Goal: Task Accomplishment & Management: Manage account settings

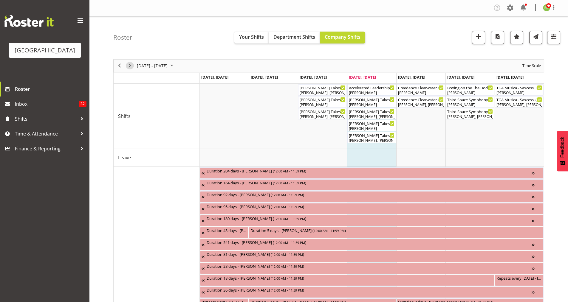
click at [129, 65] on span "Next" at bounding box center [129, 65] width 7 height 7
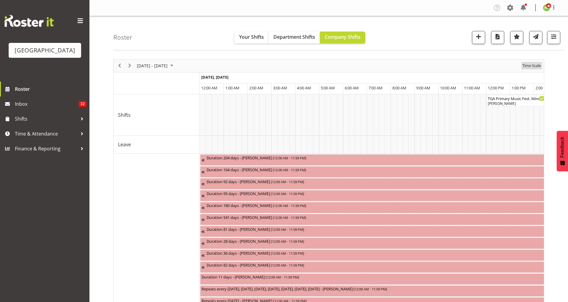
click at [536, 64] on span "Time Scale" at bounding box center [532, 65] width 20 height 7
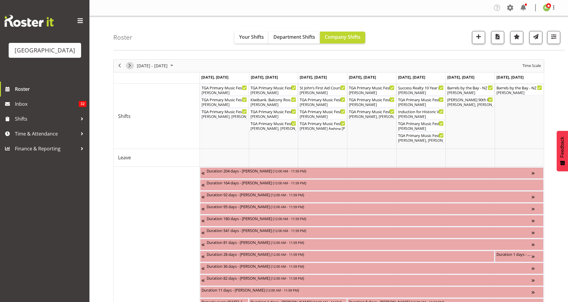
click at [128, 63] on span "Next" at bounding box center [129, 65] width 7 height 7
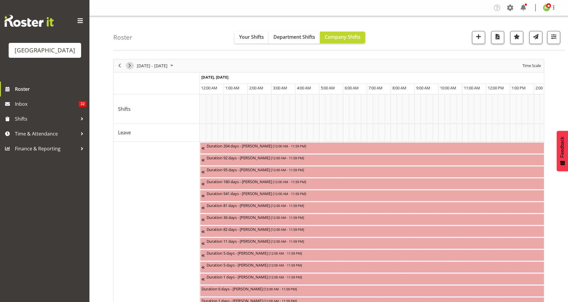
click at [128, 63] on span "Next" at bounding box center [129, 65] width 7 height 7
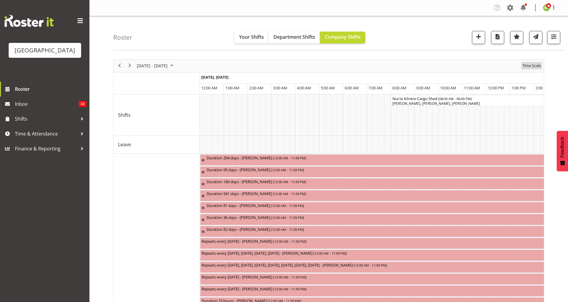
click at [537, 69] on span "Time Scale" at bounding box center [532, 65] width 20 height 7
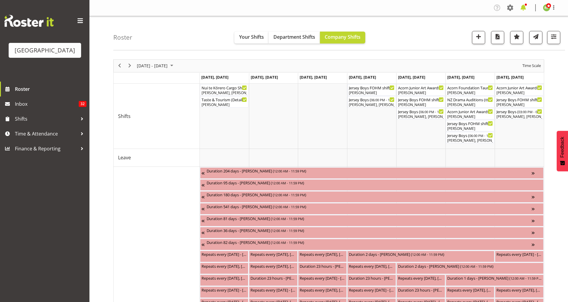
click at [524, 6] on span at bounding box center [524, 8] width 10 height 10
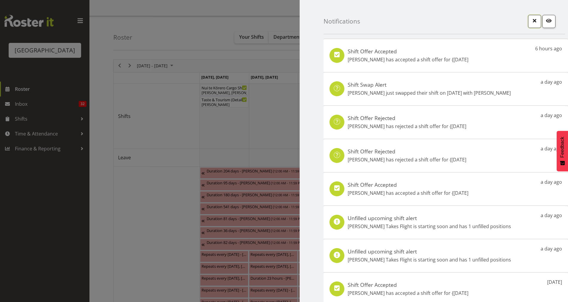
click at [532, 20] on span "button" at bounding box center [535, 21] width 8 height 8
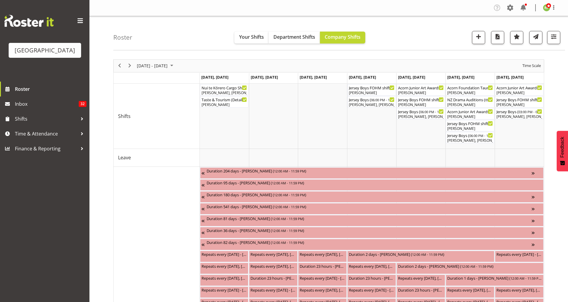
click at [532, 20] on div "Roster Your Shifts Department Shifts Company Shifts All Locations [GEOGRAPHIC_D…" at bounding box center [339, 33] width 452 height 34
click at [425, 10] on nav "Company Settings Roles & Skills Tasks Jobs Employees Locations & Departments Ac…" at bounding box center [328, 8] width 467 height 10
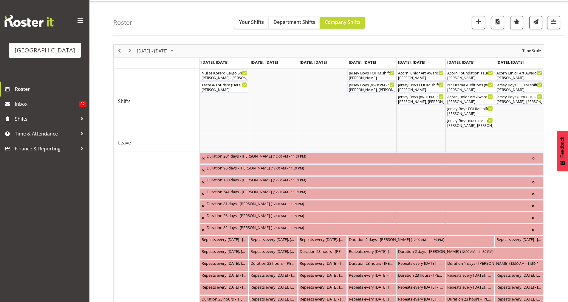
scroll to position [17, 0]
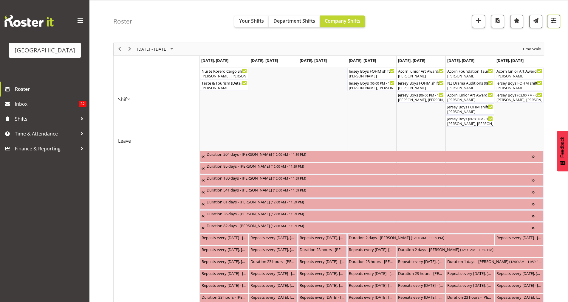
click at [555, 20] on span "button" at bounding box center [554, 21] width 8 height 8
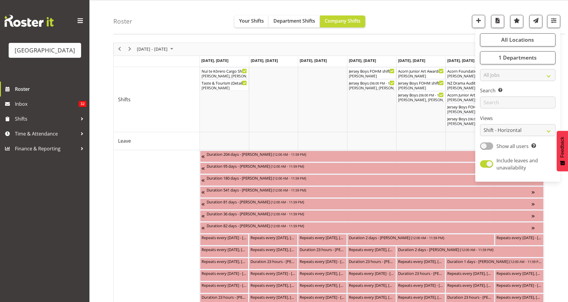
click at [449, 28] on div "Roster Your Shifts Department Shifts Company Shifts All Locations [GEOGRAPHIC_D…" at bounding box center [339, 17] width 452 height 34
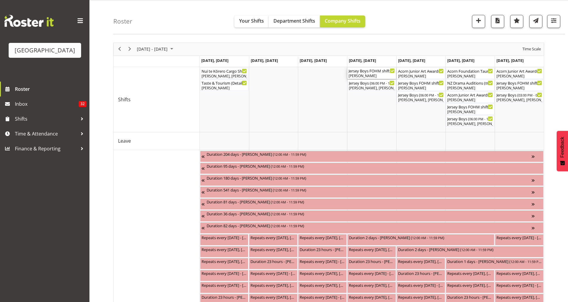
click at [364, 71] on div "Jersey Boys FOHM shift ( 05:15 PM - 10:15 PM )" at bounding box center [372, 71] width 46 height 6
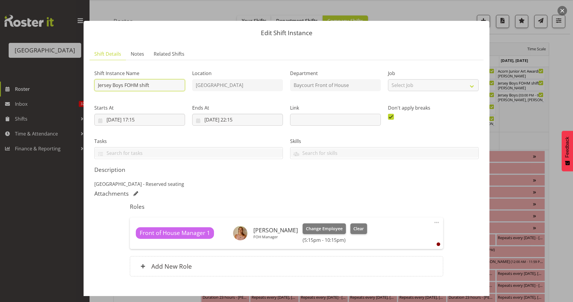
drag, startPoint x: 156, startPoint y: 85, endPoint x: 97, endPoint y: 85, distance: 58.8
click at [97, 85] on input "Jersey Boys FOHM shift" at bounding box center [139, 85] width 91 height 12
click at [558, 10] on button "button" at bounding box center [562, 11] width 10 height 10
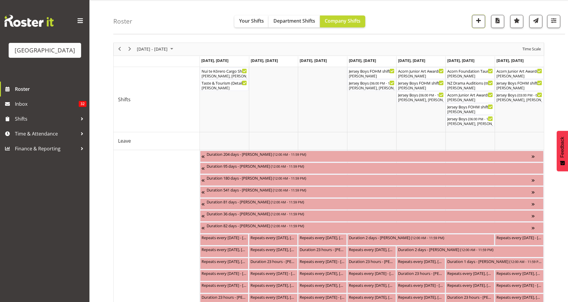
click at [475, 23] on span "button" at bounding box center [479, 21] width 8 height 8
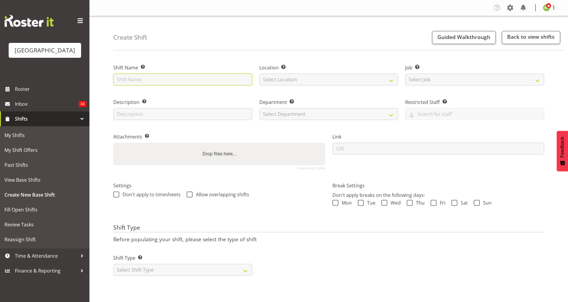
click at [127, 81] on input "text" at bounding box center [182, 80] width 139 height 12
paste input "Jersey Boys FOHM shift"
type input "Jersey Boys FOHM shift"
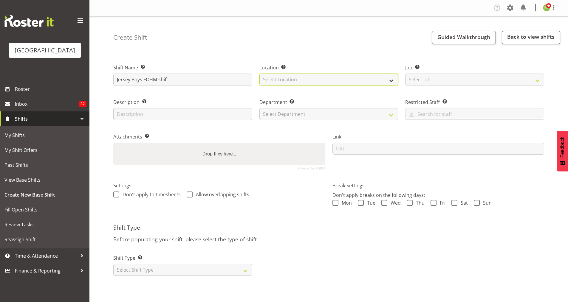
click at [278, 75] on select "Select Location Baycourt Community and Arts Centre Cargo Shed Historic Village" at bounding box center [328, 80] width 139 height 12
select select "1115"
click at [259, 74] on select "Select Location Baycourt Community and Arts Centre Cargo Shed Historic Village" at bounding box center [328, 80] width 139 height 12
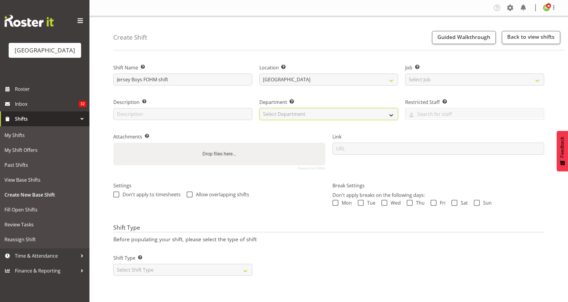
click at [283, 118] on select "Select Department Baycourt Box Office Baycourt Front of House Baycourt Technica…" at bounding box center [328, 114] width 139 height 12
select select "791"
click at [259, 108] on select "Select Department Baycourt Box Office Baycourt Front of House Baycourt Technica…" at bounding box center [328, 114] width 139 height 12
click at [142, 114] on input "text" at bounding box center [182, 114] width 139 height 12
paste input "Jersey Boys FOHM shift"
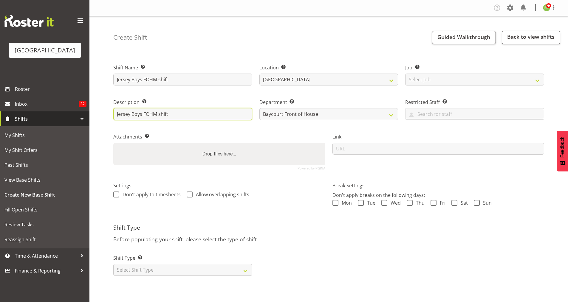
drag, startPoint x: 144, startPoint y: 115, endPoint x: 217, endPoint y: 116, distance: 72.8
click at [217, 116] on input "Jersey Boys FOHM shift" at bounding box center [182, 114] width 139 height 12
type input "Jersey Boys Sponsors Night"
click at [335, 201] on span at bounding box center [336, 203] width 6 height 6
click at [335, 201] on input "Mon" at bounding box center [335, 203] width 4 height 4
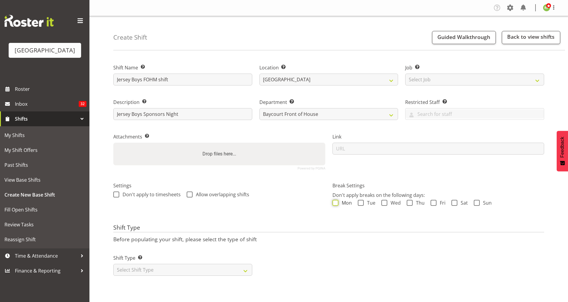
checkbox input "true"
click at [362, 201] on span at bounding box center [361, 203] width 6 height 6
click at [362, 201] on input "Tue" at bounding box center [360, 203] width 4 height 4
checkbox input "true"
click at [388, 204] on span "Wed" at bounding box center [393, 203] width 13 height 6
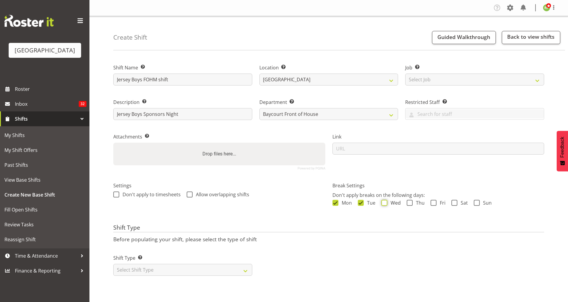
click at [385, 204] on input "Wed" at bounding box center [383, 203] width 4 height 4
checkbox input "true"
click at [407, 203] on span at bounding box center [410, 203] width 6 height 6
click at [407, 203] on input "Thu" at bounding box center [409, 203] width 4 height 4
checkbox input "true"
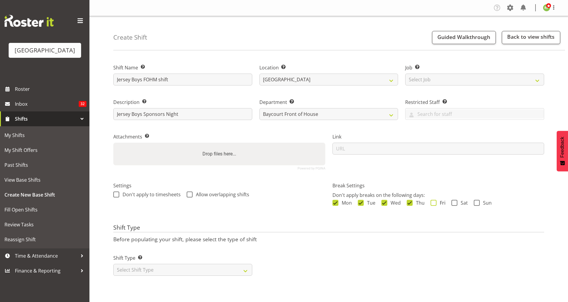
click at [435, 203] on span at bounding box center [434, 203] width 6 height 6
click at [435, 203] on input "Fri" at bounding box center [433, 203] width 4 height 4
checkbox input "true"
click at [452, 202] on span at bounding box center [455, 203] width 6 height 6
click at [452, 202] on input "Sat" at bounding box center [454, 203] width 4 height 4
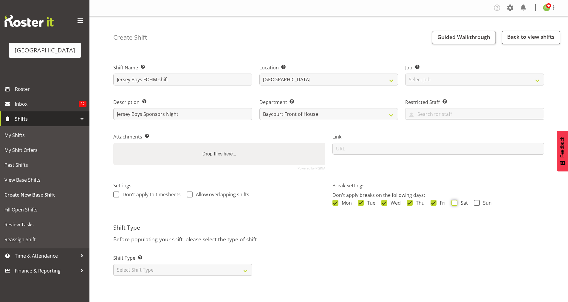
checkbox input "true"
click at [477, 206] on span at bounding box center [477, 203] width 6 height 6
click at [477, 205] on input "Sun" at bounding box center [476, 203] width 4 height 4
checkbox input "true"
click at [178, 274] on select "Select Shift Type One Off Shift Recurring Shift Rotating Shift" at bounding box center [182, 270] width 139 height 12
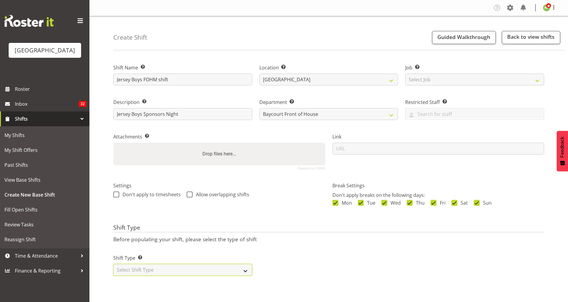
select select "one_off"
click at [113, 264] on select "Select Shift Type One Off Shift Recurring Shift Rotating Shift" at bounding box center [182, 270] width 139 height 12
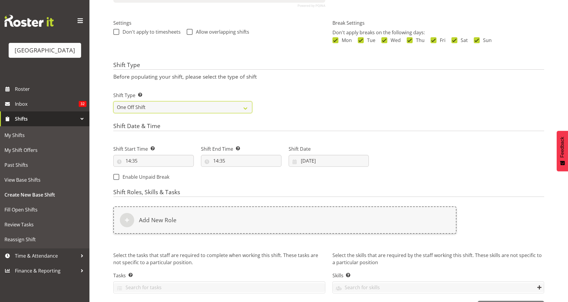
scroll to position [163, 0]
click at [143, 162] on input "14:35" at bounding box center [153, 161] width 81 height 12
click at [128, 158] on input "14:35" at bounding box center [153, 161] width 81 height 12
click at [151, 175] on select "00 01 02 03 04 05 06 07 08 09 10 11 12 13 14 15 16 17 18 19 20 21 22 23" at bounding box center [153, 176] width 13 height 12
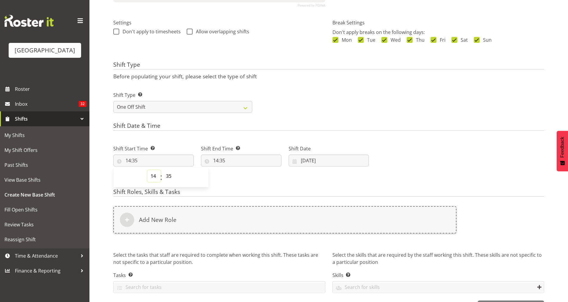
click at [147, 170] on select "00 01 02 03 04 05 06 07 08 09 10 11 12 13 14 15 16 17 18 19 20 21 22 23" at bounding box center [153, 176] width 13 height 12
click at [169, 177] on select "00 01 02 03 04 05 06 07 08 09 10 11 12 13 14 15 16 17 18 19 20 21 22 23 24 25 2…" at bounding box center [169, 176] width 13 height 12
select select "30"
type input "14:30"
click at [268, 120] on form "Shift Name Enter a name for the shift (e.g. Day Shift). Jersey Boys FOHM shift …" at bounding box center [328, 103] width 431 height 421
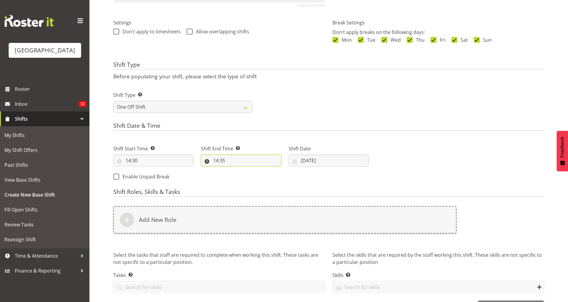
click at [221, 159] on input "14:35" at bounding box center [241, 161] width 81 height 12
click at [240, 174] on select "00 01 02 03 04 05 06 07 08 09 10 11 12 13 14 15 16 17 18 19 20 21 22 23" at bounding box center [241, 176] width 13 height 12
select select "22"
click at [235, 170] on select "00 01 02 03 04 05 06 07 08 09 10 11 12 13 14 15 16 17 18 19 20 21 22 23" at bounding box center [241, 176] width 13 height 12
type input "22:35"
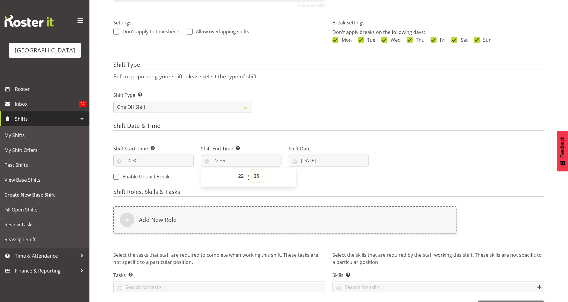
click at [256, 179] on select "00 01 02 03 04 05 06 07 08 09 10 11 12 13 14 15 16 17 18 19 20 21 22 23 24 25 2…" at bounding box center [257, 176] width 13 height 12
select select "59"
click at [251, 170] on select "00 01 02 03 04 05 06 07 08 09 10 11 12 13 14 15 16 17 18 19 20 21 22 23 24 25 2…" at bounding box center [257, 176] width 13 height 12
type input "22:59"
click at [316, 188] on form "Shift Name Enter a name for the shift (e.g. Day Shift). Jersey Boys FOHM shift …" at bounding box center [328, 103] width 431 height 421
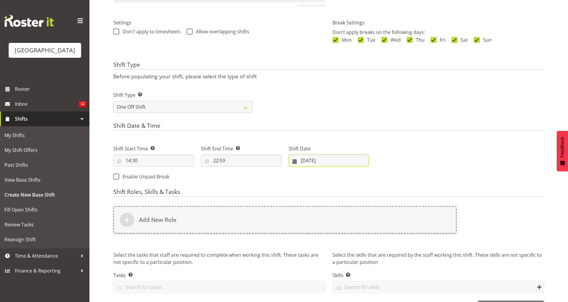
click at [322, 162] on input "21/08/2025" at bounding box center [329, 161] width 81 height 12
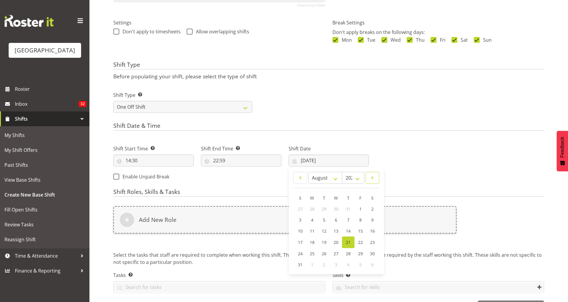
click at [373, 178] on span at bounding box center [373, 177] width 6 height 7
click at [301, 177] on span at bounding box center [300, 177] width 6 height 7
select select "8"
click at [336, 219] on span "10" at bounding box center [336, 220] width 5 height 6
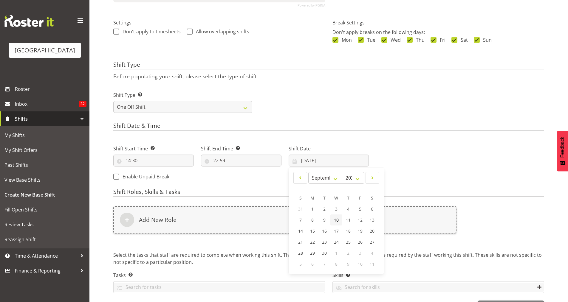
type input "[DATE]"
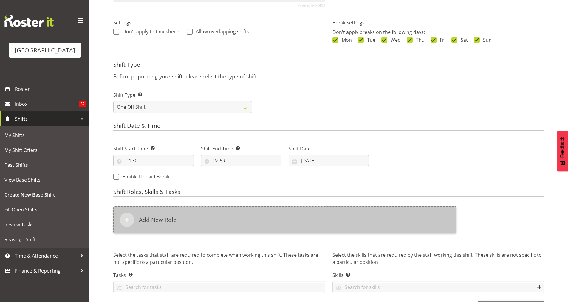
click at [299, 217] on div "Add New Role" at bounding box center [284, 219] width 343 height 27
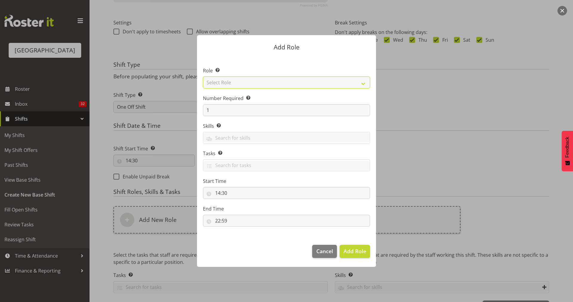
click at [270, 80] on select "Select Role Audio Bar Bar Runner Bar Training Box Office Cargo Shed Venue Rep C…" at bounding box center [286, 83] width 167 height 12
select select "1288"
click at [203, 77] on select "Select Role Audio Bar Bar Runner Bar Training Box Office Cargo Shed Venue Rep C…" at bounding box center [286, 83] width 167 height 12
click at [357, 248] on span "Add Role" at bounding box center [354, 252] width 23 height 8
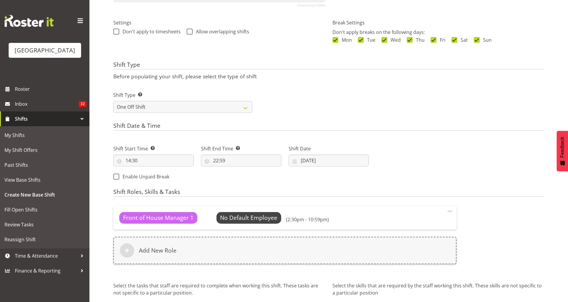
scroll to position [214, 0]
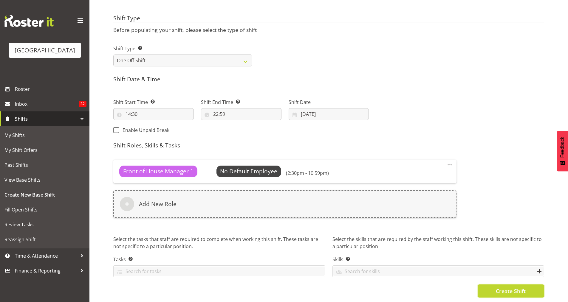
click at [514, 290] on span "Create Shift" at bounding box center [511, 292] width 30 height 8
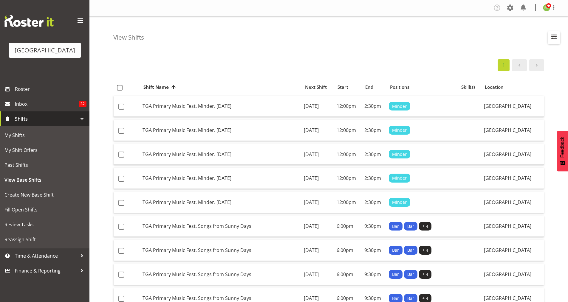
click at [554, 37] on span "button" at bounding box center [554, 37] width 8 height 8
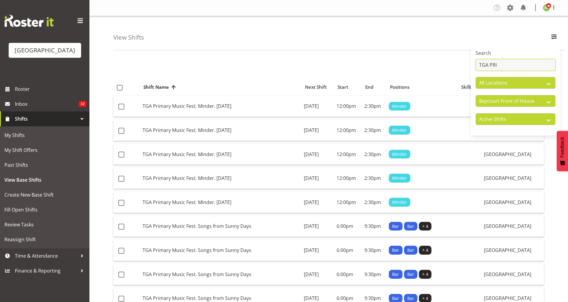
drag, startPoint x: 500, startPoint y: 65, endPoint x: 471, endPoint y: 66, distance: 28.7
click at [471, 66] on div "Search TGA PRI All Locations Baycourt Community and Arts Centre Baycourt Techni…" at bounding box center [515, 91] width 89 height 86
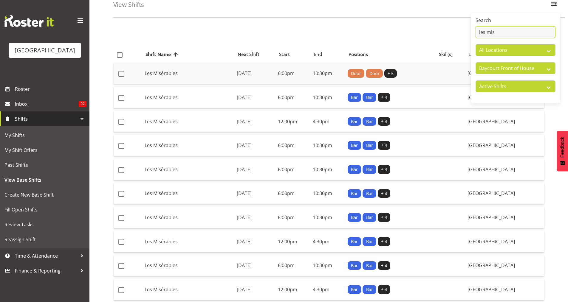
scroll to position [33, 0]
type input "les mis"
click at [289, 77] on td "6:00pm" at bounding box center [293, 74] width 35 height 21
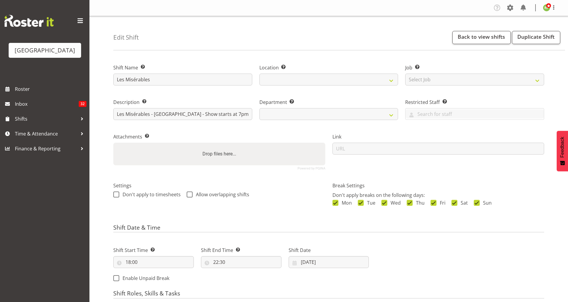
select select
select select "791"
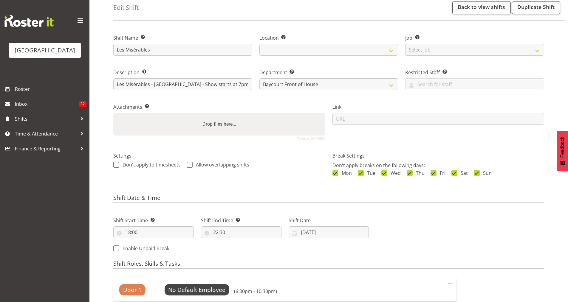
scroll to position [28, 0]
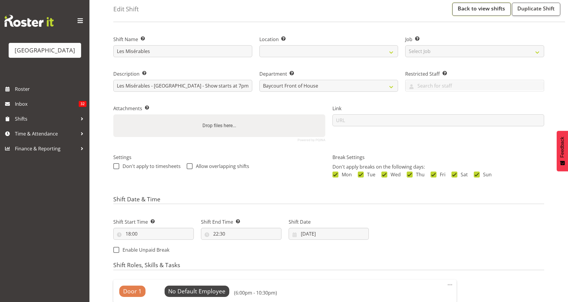
click at [475, 10] on link "Back to view shifts" at bounding box center [481, 9] width 58 height 13
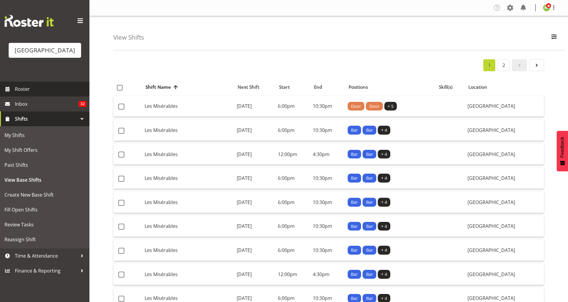
click at [23, 94] on span "Roster" at bounding box center [51, 89] width 72 height 9
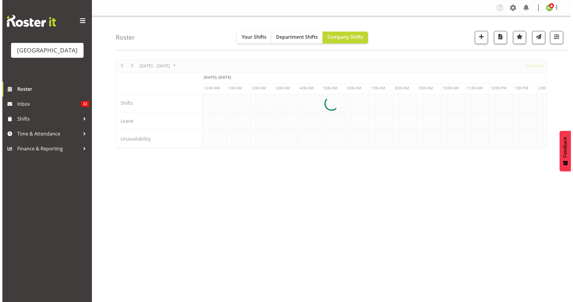
scroll to position [0, 1718]
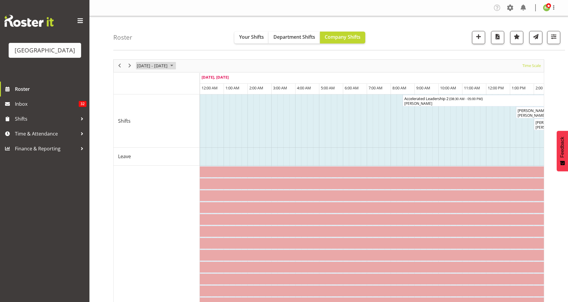
click at [175, 69] on span "August 2025" at bounding box center [171, 65] width 7 height 7
click at [189, 82] on span "previous month" at bounding box center [189, 80] width 10 height 11
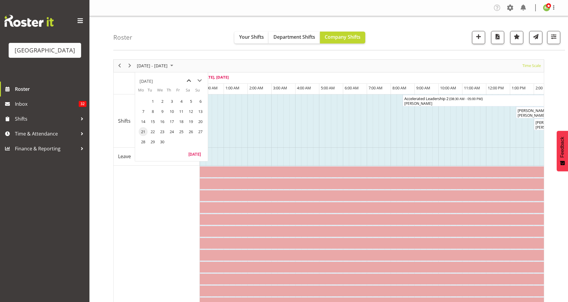
click at [189, 82] on span "previous month" at bounding box center [189, 80] width 10 height 11
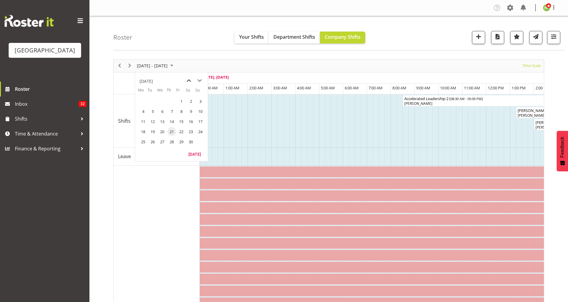
click at [189, 82] on span "previous month" at bounding box center [189, 80] width 10 height 11
click at [164, 121] on span "11" at bounding box center [162, 121] width 9 height 9
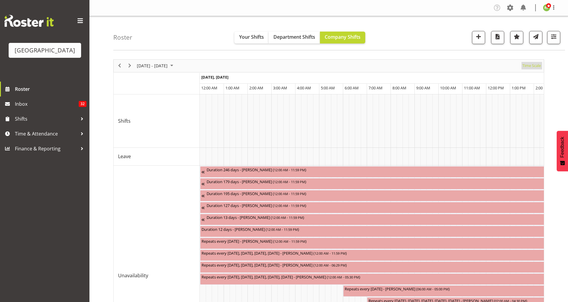
click at [537, 68] on span "Time Scale" at bounding box center [532, 65] width 20 height 7
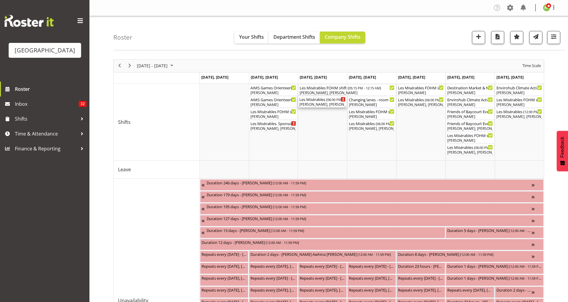
click at [331, 104] on div "Jordan Sanft, Ruby Grace, Michelle Bradbury, Renée Hewitt, Ailie Rundle, Amanda…" at bounding box center [322, 104] width 46 height 5
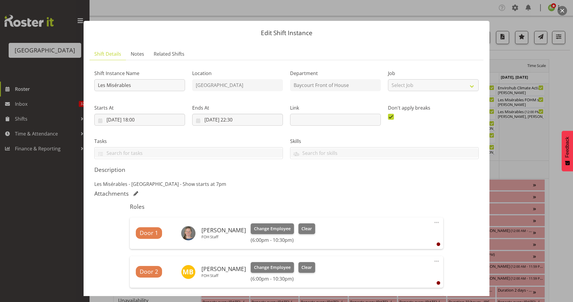
click at [561, 13] on button "button" at bounding box center [562, 11] width 10 height 10
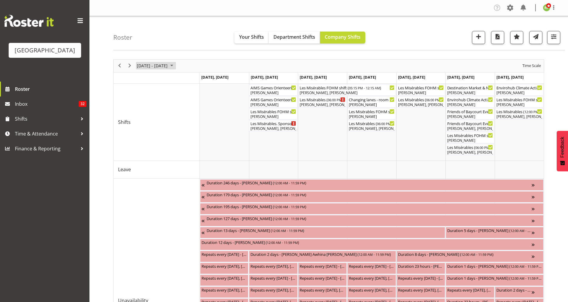
click at [175, 63] on span "August 2025" at bounding box center [171, 65] width 7 height 7
click at [201, 79] on span "next month" at bounding box center [199, 80] width 10 height 11
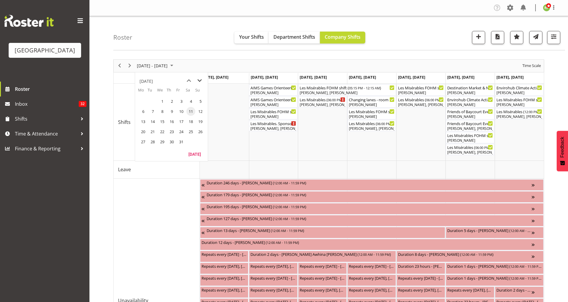
click at [201, 79] on span "next month" at bounding box center [199, 80] width 10 height 11
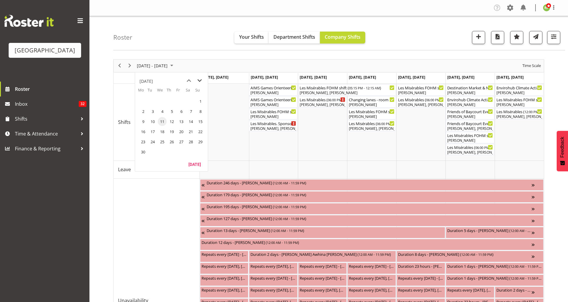
click at [199, 80] on span "next month" at bounding box center [199, 80] width 10 height 11
click at [145, 110] on span "8" at bounding box center [143, 111] width 9 height 9
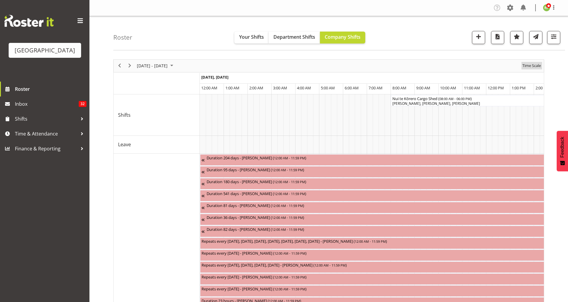
click at [534, 68] on span "Time Scale" at bounding box center [532, 65] width 20 height 7
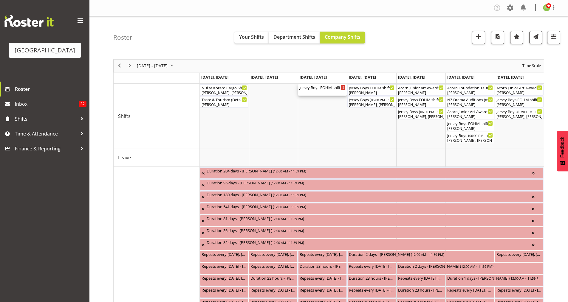
click at [313, 91] on div "Jersey Boys FOHM shift ( 02:30 PM - 10:59 PM )" at bounding box center [322, 89] width 46 height 11
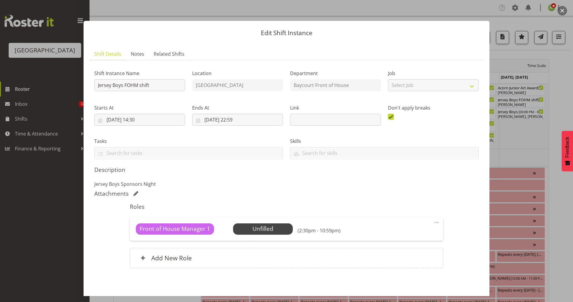
click at [559, 11] on button "button" at bounding box center [562, 11] width 10 height 10
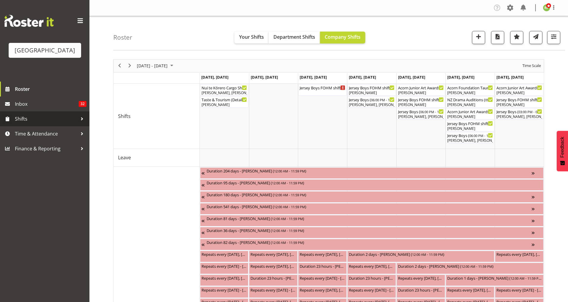
click at [24, 123] on span "Shifts" at bounding box center [46, 119] width 63 height 9
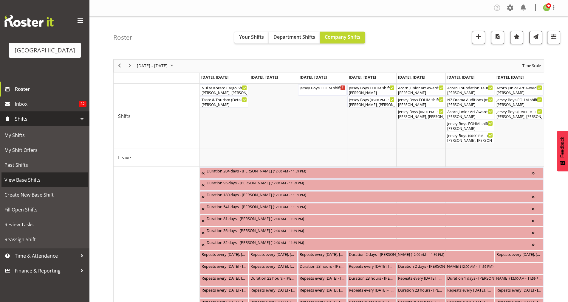
click at [27, 185] on span "View Base Shifts" at bounding box center [44, 180] width 81 height 9
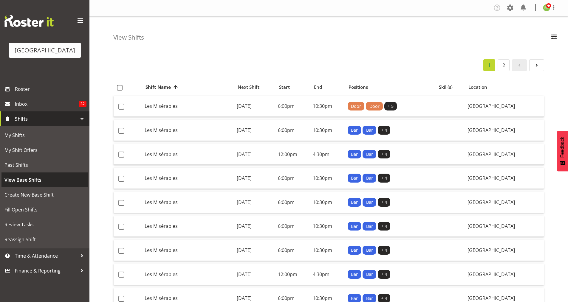
select select "791"
click at [555, 38] on span "button" at bounding box center [554, 37] width 8 height 8
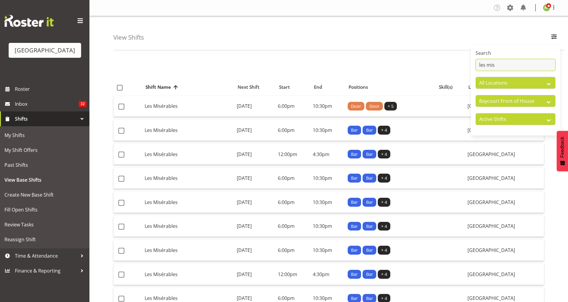
drag, startPoint x: 498, startPoint y: 63, endPoint x: 465, endPoint y: 69, distance: 33.9
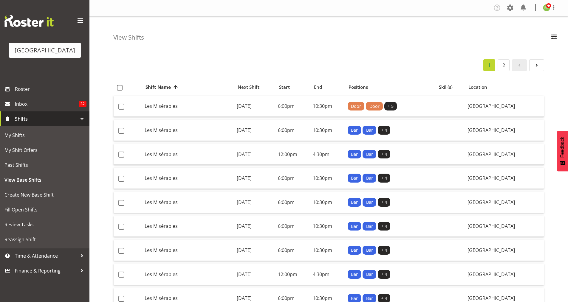
click at [565, 41] on div "View Shifts Search les mis All Locations Baycourt Community and Arts Centre Bay…" at bounding box center [339, 33] width 452 height 34
click at [559, 38] on button "button" at bounding box center [554, 37] width 13 height 13
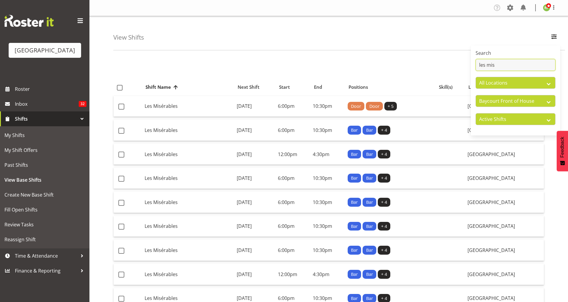
click at [506, 63] on input "les mis" at bounding box center [516, 65] width 80 height 12
type input "l"
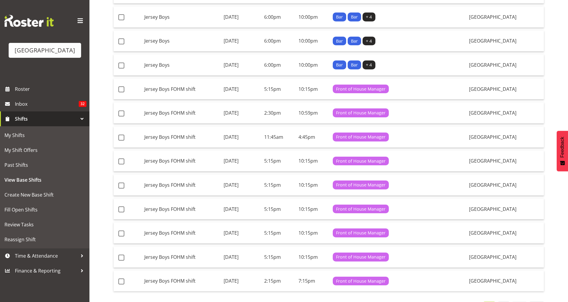
scroll to position [400, 0]
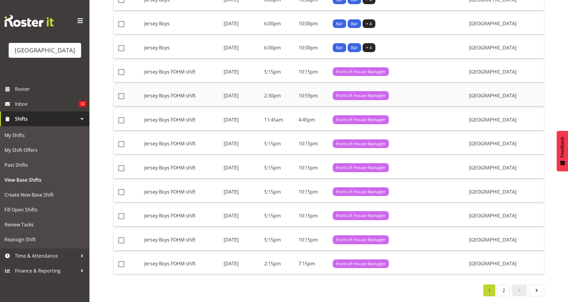
type input "jersey"
click at [259, 86] on td "Wednesday, 10th Sep 2025" at bounding box center [241, 95] width 41 height 21
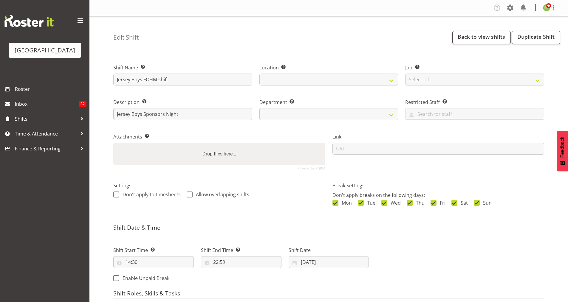
select select
select select "791"
select select
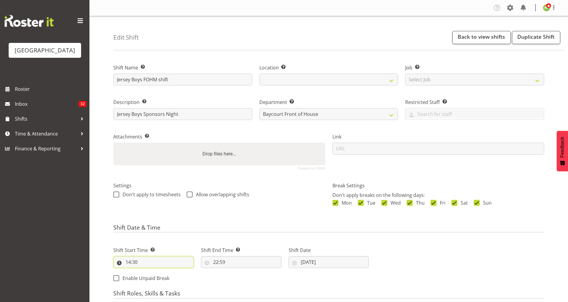
click at [142, 259] on input "14:30" at bounding box center [153, 263] width 81 height 12
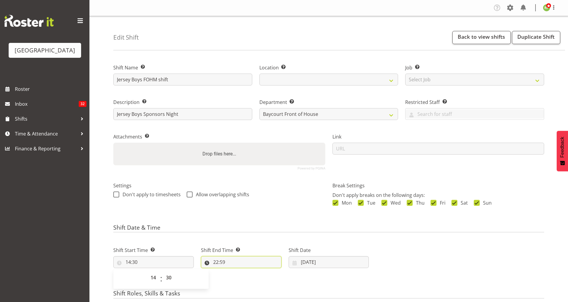
click at [225, 264] on input "22:59" at bounding box center [241, 263] width 81 height 12
click at [258, 277] on select "00 01 02 03 04 05 06 07 08 09 10 11 12 13 14 15 16 17 18 19 20 21 22 23 24 25 2…" at bounding box center [257, 278] width 13 height 12
select select "15"
click at [251, 272] on select "00 01 02 03 04 05 06 07 08 09 10 11 12 13 14 15 16 17 18 19 20 21 22 23 24 25 2…" at bounding box center [257, 278] width 13 height 12
type input "22:15"
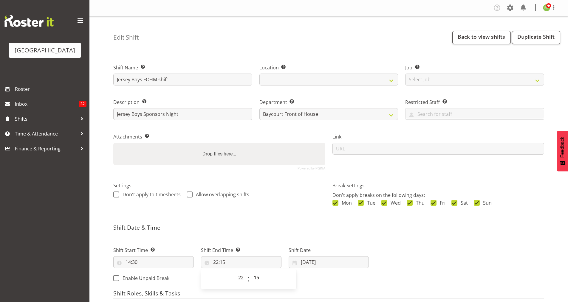
click at [255, 225] on h4 "Shift Date & Time" at bounding box center [328, 229] width 431 height 8
click at [281, 277] on div "Shift Start Time Set the time of the day you wish this shift to start 14:30 00 …" at bounding box center [241, 263] width 263 height 48
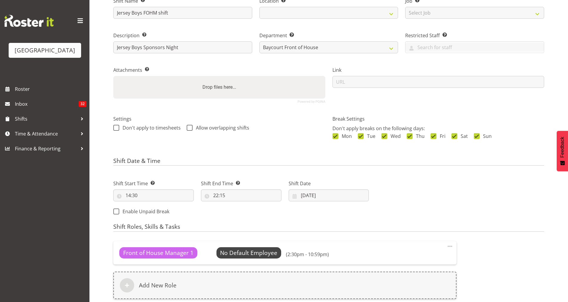
scroll to position [67, 0]
click at [135, 193] on input "14:30" at bounding box center [153, 195] width 81 height 12
click at [152, 213] on select "00 01 02 03 04 05 06 07 08 09 10 11 12 13 14 15 16 17 18 19 20 21 22 23" at bounding box center [153, 211] width 13 height 12
select select "16"
click at [147, 205] on select "00 01 02 03 04 05 06 07 08 09 10 11 12 13 14 15 16 17 18 19 20 21 22 23" at bounding box center [153, 211] width 13 height 12
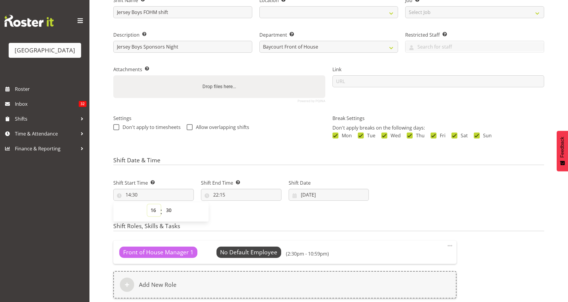
type input "16:30"
click at [190, 176] on div "Shift Start Time Set the time of the day you wish this shift to start 16:30 00 …" at bounding box center [154, 187] width 88 height 33
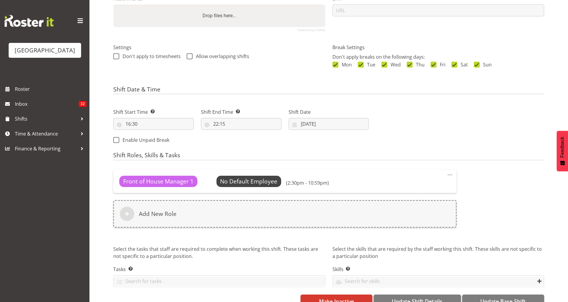
scroll to position [144, 0]
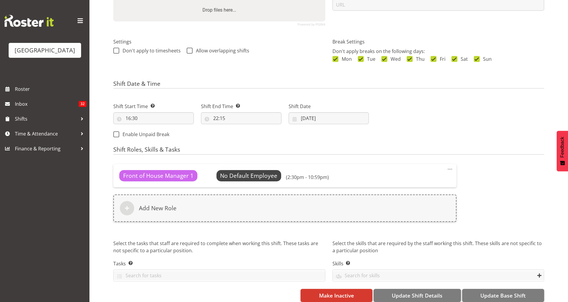
click at [450, 170] on span at bounding box center [450, 169] width 7 height 7
click at [407, 197] on link "Delete" at bounding box center [424, 193] width 57 height 11
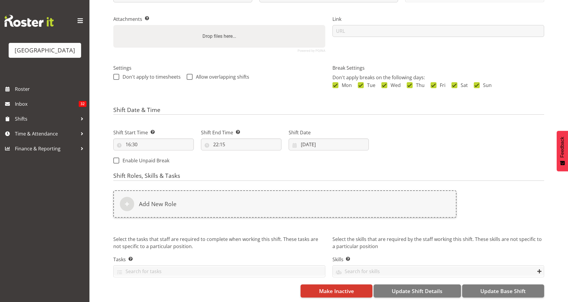
scroll to position [122, 0]
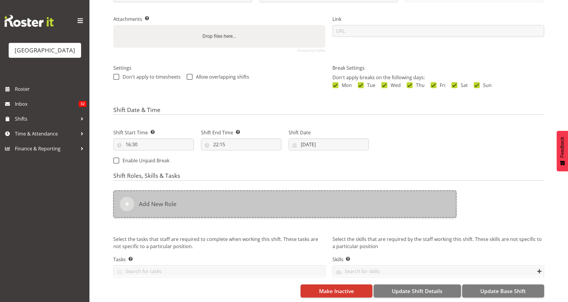
click at [177, 197] on div "Add New Role" at bounding box center [284, 204] width 343 height 27
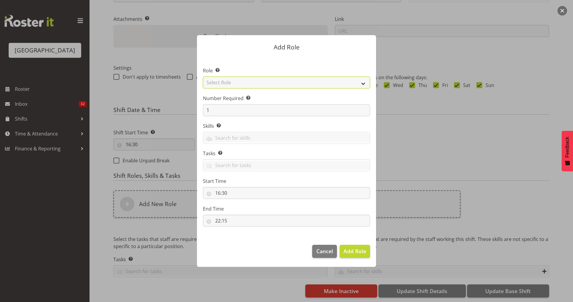
click at [277, 81] on select "Select Role Audio Bar Bar Runner Bar Training Box Office Cargo Shed Venue Rep C…" at bounding box center [286, 83] width 167 height 12
select select "1288"
click at [203, 77] on select "Select Role Audio Bar Bar Runner Bar Training Box Office Cargo Shed Venue Rep C…" at bounding box center [286, 83] width 167 height 12
click at [349, 251] on span "Add Role" at bounding box center [354, 251] width 23 height 7
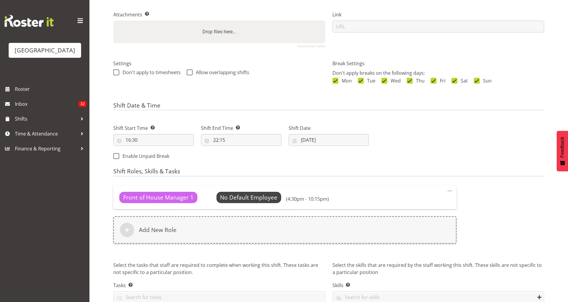
scroll to position [153, 0]
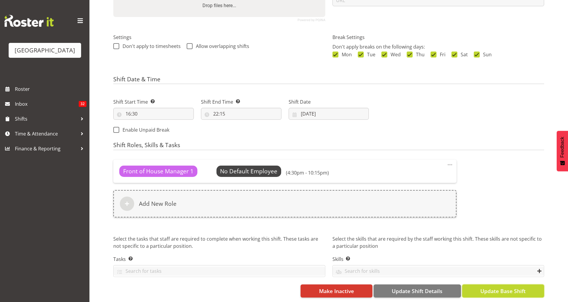
click at [507, 288] on span "Update Base Shift" at bounding box center [503, 292] width 45 height 8
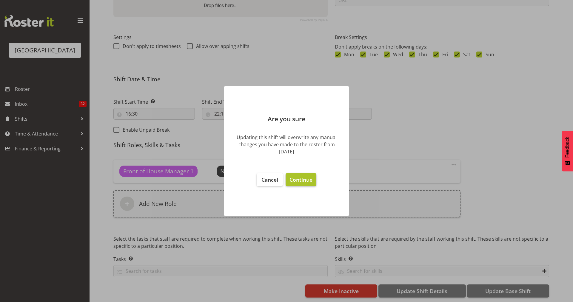
click at [304, 173] on button "Continue" at bounding box center [300, 179] width 31 height 13
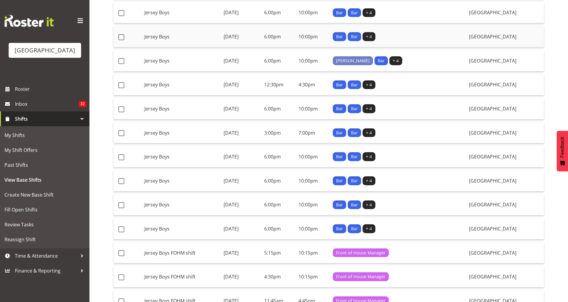
scroll to position [214, 0]
click at [240, 208] on td "[DATE]" at bounding box center [241, 205] width 41 height 21
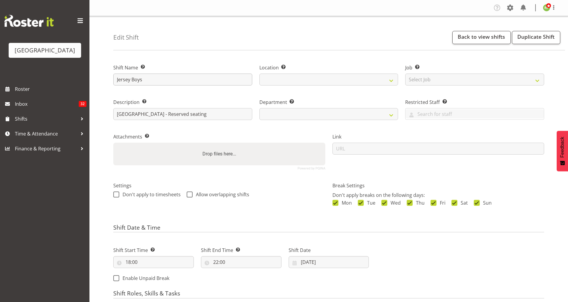
select select
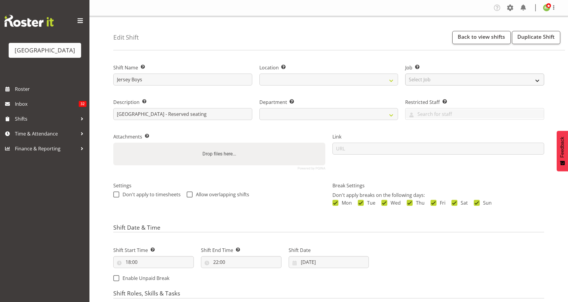
select select "791"
click at [533, 35] on link "Duplicate Shift" at bounding box center [536, 37] width 48 height 13
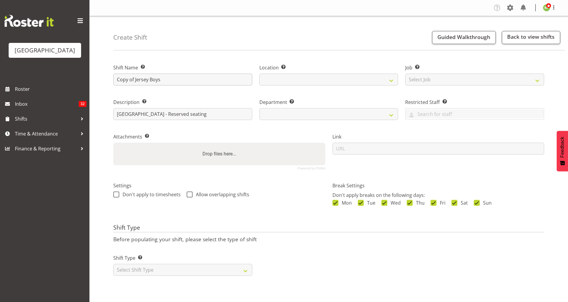
select select
select select "791"
drag, startPoint x: 134, startPoint y: 81, endPoint x: 107, endPoint y: 79, distance: 26.7
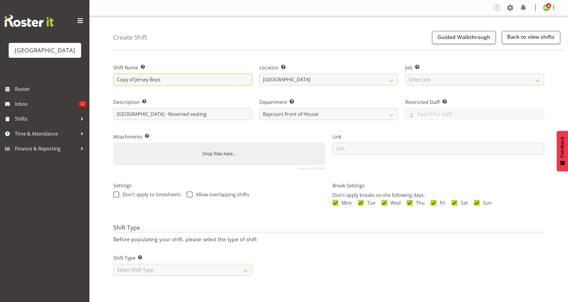
click at [107, 79] on div "Create Shift Guided Walkthrough Back to view shifts Shift Name Enter a name for…" at bounding box center [328, 154] width 479 height 277
click at [149, 81] on input "Jersey Boys" at bounding box center [182, 80] width 139 height 12
type input "Jersey Boys Sponsors Night"
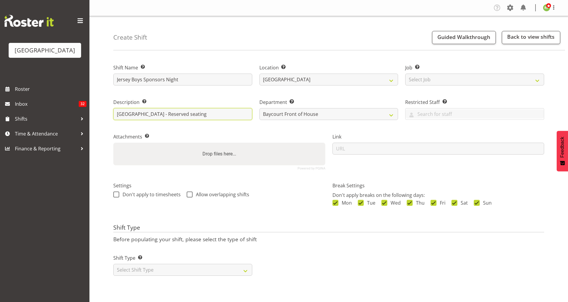
click at [118, 115] on input "[GEOGRAPHIC_DATA] - Reserved seating" at bounding box center [182, 114] width 139 height 12
drag, startPoint x: 229, startPoint y: 115, endPoint x: 181, endPoint y: 115, distance: 48.3
click at [181, 115] on input "X-Space and [GEOGRAPHIC_DATA] - Reserved seating" at bounding box center [182, 114] width 139 height 12
click at [166, 115] on input "X-Space and [GEOGRAPHIC_DATA]" at bounding box center [182, 114] width 139 height 12
type input "X-Space and Addison Theatre"
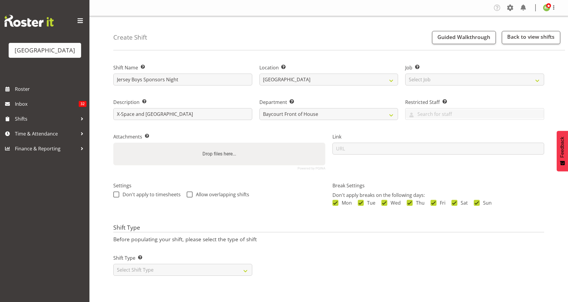
click at [264, 125] on div "Attachments Add any relevant attachments to the shift (e.g. Health & Safety Pla…" at bounding box center [219, 149] width 219 height 49
click at [204, 274] on select "Select Shift Type One Off Shift Recurring Shift Rotating Shift" at bounding box center [182, 270] width 139 height 12
select select "one_off"
click at [113, 264] on select "Select Shift Type One Off Shift Recurring Shift Rotating Shift" at bounding box center [182, 270] width 139 height 12
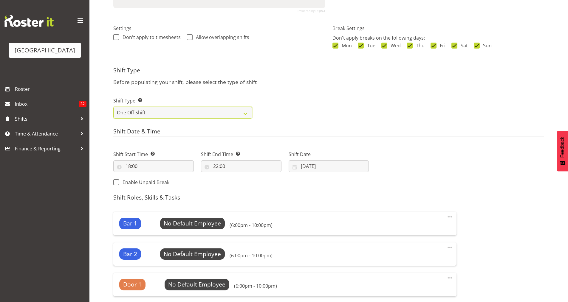
scroll to position [161, 0]
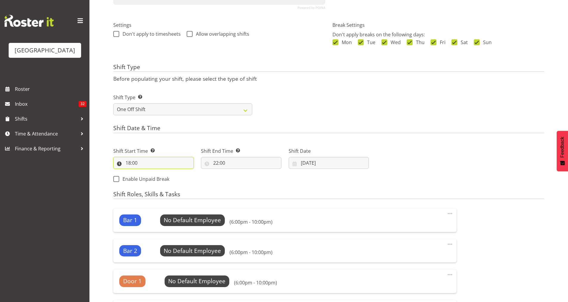
click at [141, 161] on input "18:00" at bounding box center [153, 163] width 81 height 12
click at [153, 176] on select "00 01 02 03 04 05 06 07 08 09 10 11 12 13 14 15 16 17 18 19 20 21 22 23" at bounding box center [153, 179] width 13 height 12
select select "17"
click at [147, 173] on select "00 01 02 03 04 05 06 07 08 09 10 11 12 13 14 15 16 17 18 19 20 21 22 23" at bounding box center [153, 179] width 13 height 12
type input "17:00"
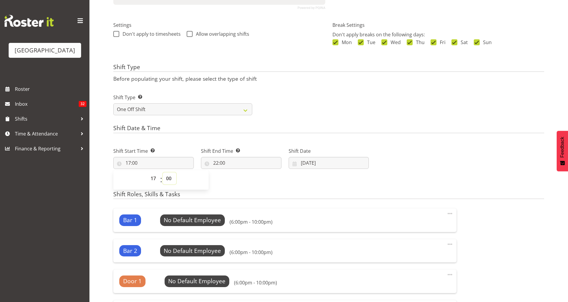
click at [170, 179] on select "00 01 02 03 04 05 06 07 08 09 10 11 12 13 14 15 16 17 18 19 20 21 22 23 24 25 2…" at bounding box center [169, 179] width 13 height 12
select select "15"
click at [163, 173] on select "00 01 02 03 04 05 06 07 08 09 10 11 12 13 14 15 16 17 18 19 20 21 22 23 24 25 2…" at bounding box center [169, 179] width 13 height 12
type input "17:15"
click at [230, 177] on div "Shift Start Time Set the time of the day you wish this shift to start 17:15 00 …" at bounding box center [241, 163] width 263 height 48
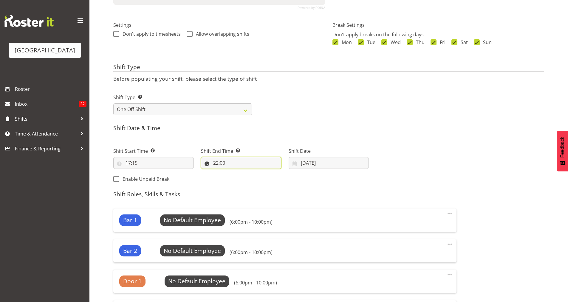
click at [222, 163] on input "22:00" at bounding box center [241, 163] width 81 height 12
click at [324, 183] on div "Shift Start Time Set the time of the day you wish this shift to start 17:15 00 …" at bounding box center [241, 163] width 263 height 48
click at [322, 158] on input "12/09/2025" at bounding box center [329, 163] width 81 height 12
click at [337, 223] on span "10" at bounding box center [336, 223] width 5 height 6
type input "10/09/2025"
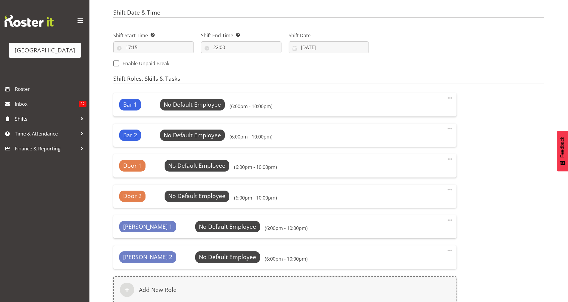
scroll to position [275, 0]
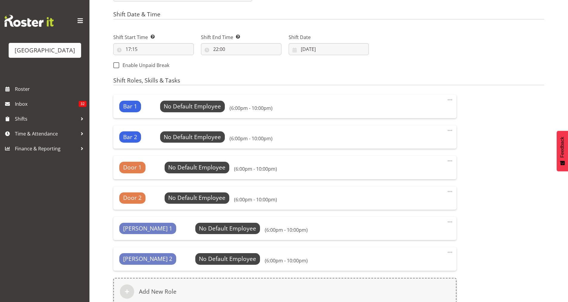
click at [451, 251] on span at bounding box center [450, 252] width 7 height 7
click at [496, 255] on div "Bar 1 No Default Employee Select Employee (6:00pm - 10:00pm) Edit Delete Bar 2 …" at bounding box center [329, 203] width 438 height 225
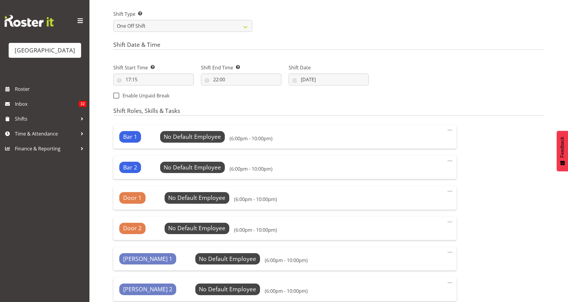
scroll to position [367, 0]
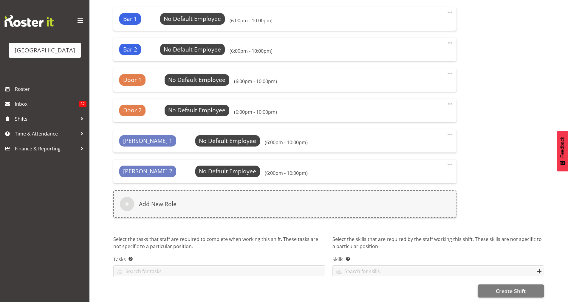
click at [453, 161] on span at bounding box center [450, 164] width 7 height 7
click at [425, 183] on link "Delete" at bounding box center [424, 188] width 57 height 11
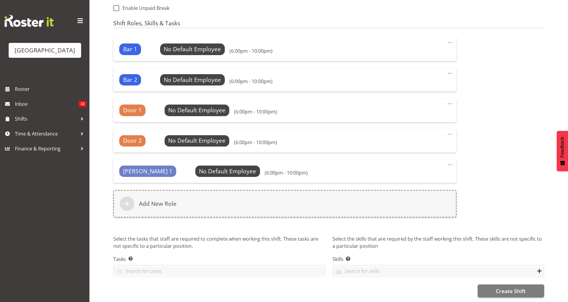
scroll to position [336, 0]
click at [450, 133] on span at bounding box center [450, 134] width 7 height 7
click at [416, 157] on link "Delete" at bounding box center [424, 158] width 57 height 11
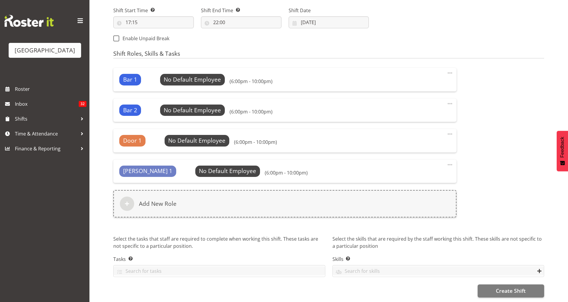
click at [452, 131] on span at bounding box center [450, 134] width 7 height 7
click at [424, 155] on link "Delete" at bounding box center [424, 158] width 57 height 11
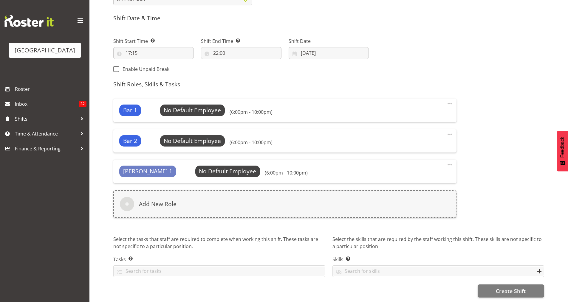
click at [447, 105] on div "Bar 1 No Default Employee Select Employee (6:00pm - 10:00pm)" at bounding box center [284, 110] width 331 height 11
click at [448, 100] on span at bounding box center [450, 103] width 7 height 7
click at [417, 125] on link "Delete" at bounding box center [424, 127] width 57 height 11
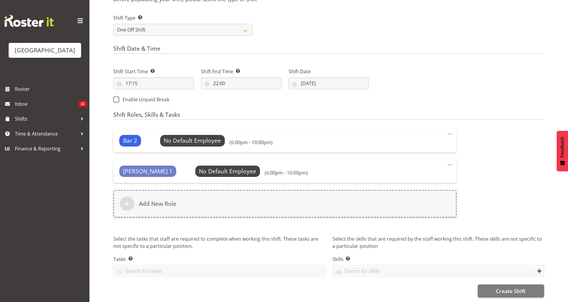
click at [450, 131] on span at bounding box center [450, 134] width 7 height 7
click at [427, 156] on link "Delete" at bounding box center [424, 158] width 57 height 11
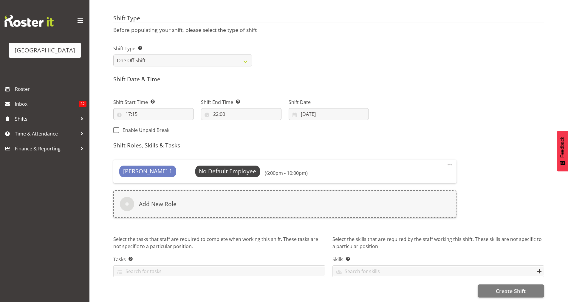
scroll to position [214, 0]
click at [449, 162] on span at bounding box center [450, 164] width 7 height 7
click at [424, 185] on link "Delete" at bounding box center [424, 188] width 57 height 11
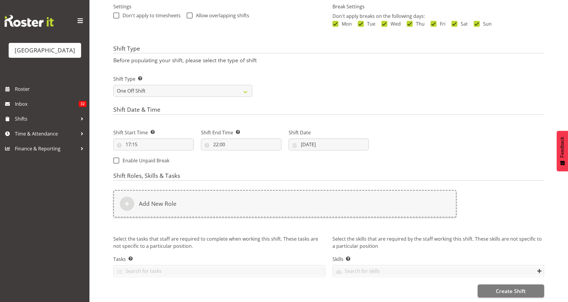
scroll to position [184, 0]
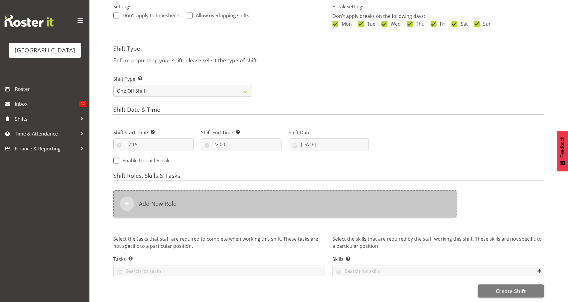
click at [194, 192] on div "Add New Role" at bounding box center [284, 203] width 343 height 27
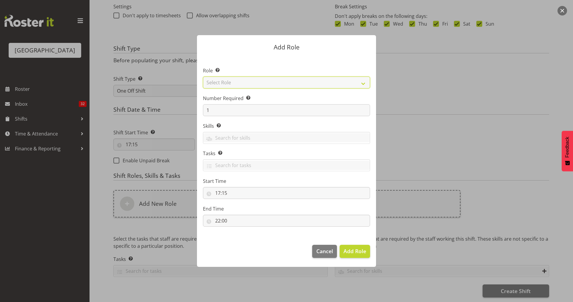
click at [363, 82] on select "Select Role Audio Bar Bar Runner Bar Training Box Office Cargo Shed Venue Rep C…" at bounding box center [286, 83] width 167 height 12
select select "1293"
click at [203, 77] on select "Select Role Audio Bar Bar Runner Bar Training Box Office Cargo Shed Venue Rep C…" at bounding box center [286, 83] width 167 height 12
drag, startPoint x: 211, startPoint y: 112, endPoint x: 191, endPoint y: 108, distance: 20.6
click at [191, 108] on div "Add Role Role Select the role you wish to add to the shift. Audio Bar Bar Runne…" at bounding box center [286, 151] width 191 height 262
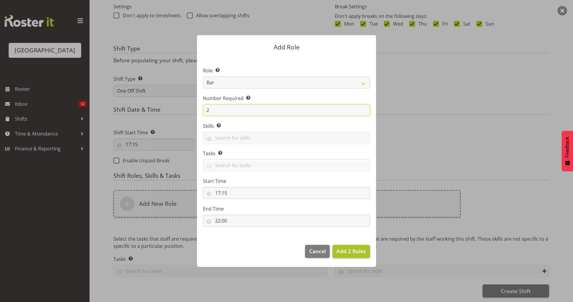
type input "2"
click at [354, 249] on span "Add 2 Roles" at bounding box center [351, 251] width 30 height 7
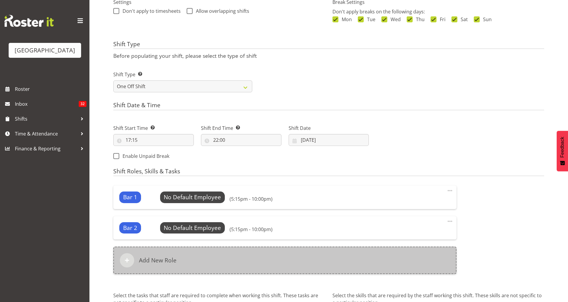
click at [206, 248] on div "Add New Role" at bounding box center [284, 260] width 343 height 27
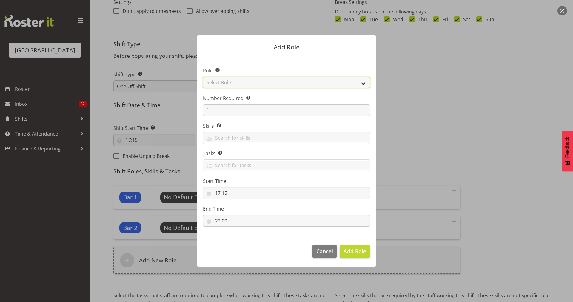
click at [364, 83] on select "Select Role Audio Bar Bar Runner Bar Training Box Office Cargo Shed Venue Rep C…" at bounding box center [286, 83] width 167 height 12
select select "1291"
click at [203, 77] on select "Select Role Audio Bar Bar Runner Bar Training Box Office Cargo Shed Venue Rep C…" at bounding box center [286, 83] width 167 height 12
drag, startPoint x: 208, startPoint y: 112, endPoint x: 204, endPoint y: 111, distance: 4.2
click at [204, 111] on input "1" at bounding box center [286, 110] width 167 height 12
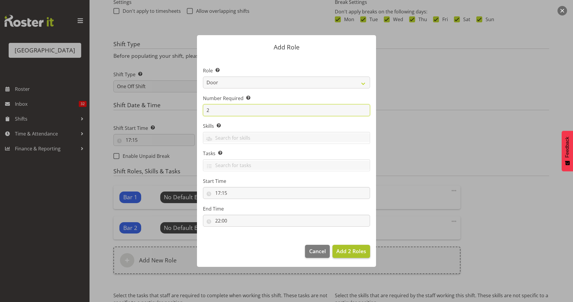
type input "2"
click at [350, 254] on span "Add 2 Roles" at bounding box center [351, 251] width 30 height 7
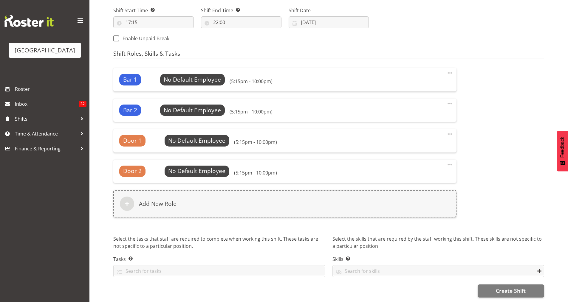
scroll to position [304, 0]
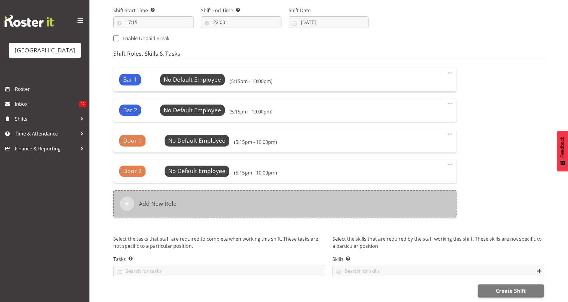
click at [195, 204] on div "Add New Role" at bounding box center [284, 203] width 343 height 27
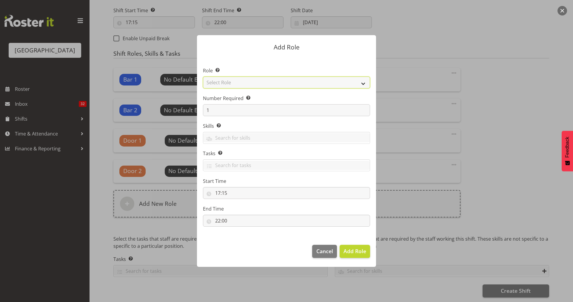
click at [274, 84] on select "Select Role Audio Bar Bar Runner Bar Training Box Office Cargo Shed Venue Rep C…" at bounding box center [286, 83] width 167 height 12
select select "1292"
click at [203, 77] on select "Select Role Audio Bar Bar Runner Bar Training Box Office Cargo Shed Venue Rep C…" at bounding box center [286, 83] width 167 height 12
drag, startPoint x: 213, startPoint y: 113, endPoint x: 206, endPoint y: 112, distance: 6.7
click at [206, 112] on input "1" at bounding box center [286, 110] width 167 height 12
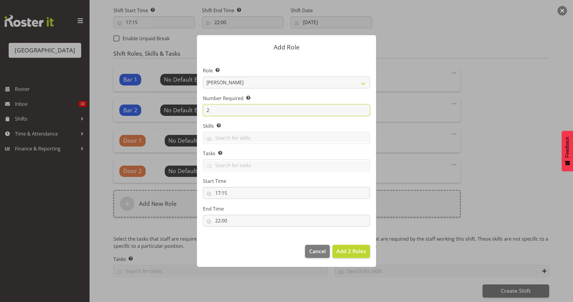
type input "2"
click at [329, 206] on label "End Time" at bounding box center [286, 209] width 167 height 7
click at [351, 253] on span "Add 2 Roles" at bounding box center [351, 251] width 30 height 7
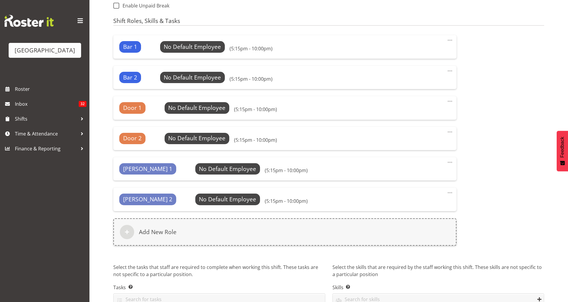
scroll to position [367, 0]
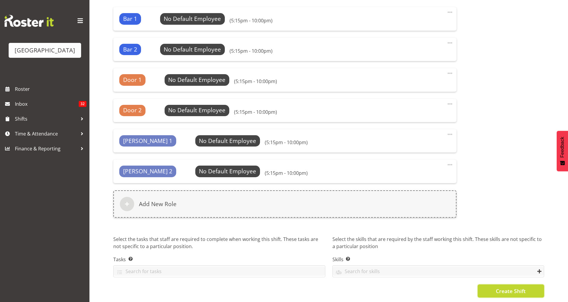
click at [499, 288] on span "Create Shift" at bounding box center [511, 292] width 30 height 8
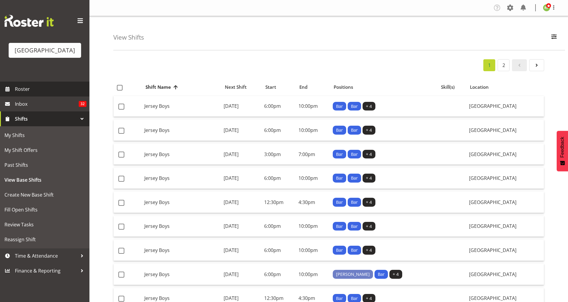
click at [34, 94] on span "Roster" at bounding box center [51, 89] width 72 height 9
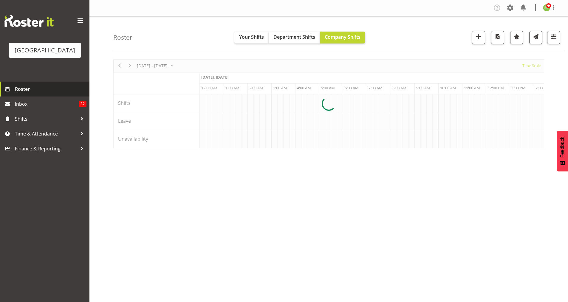
scroll to position [0, 1718]
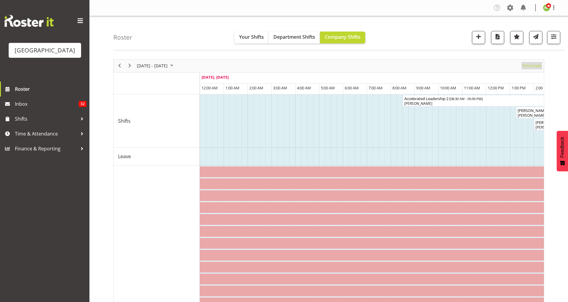
click at [531, 68] on span "Time Scale" at bounding box center [532, 65] width 20 height 7
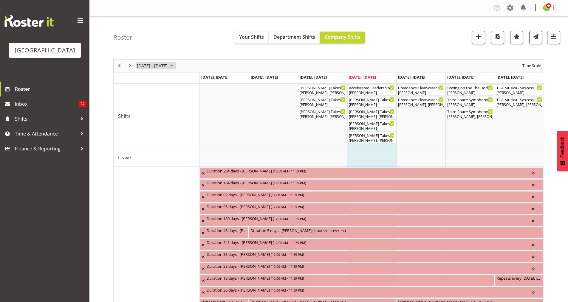
click at [163, 64] on span "August 18 - 24, 2025" at bounding box center [152, 65] width 32 height 7
click at [199, 80] on span "next month" at bounding box center [199, 80] width 10 height 11
click at [145, 113] on span "8" at bounding box center [143, 111] width 9 height 9
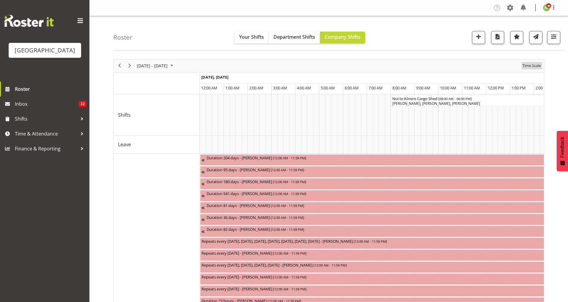
click at [533, 66] on span "Time Scale" at bounding box center [532, 65] width 20 height 7
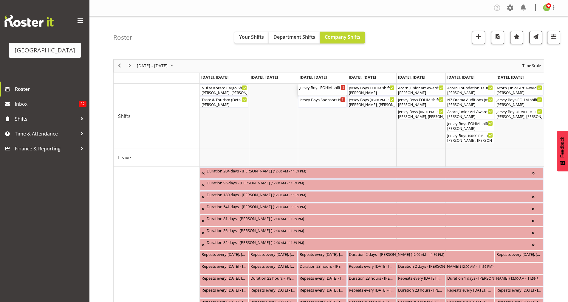
click at [328, 93] on div "Jersey Boys FOHM shift ( 04:30 PM - 10:15 PM )" at bounding box center [322, 89] width 46 height 11
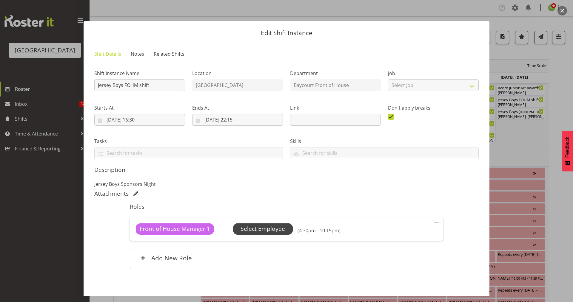
click at [266, 228] on span "Select Employee" at bounding box center [262, 229] width 44 height 9
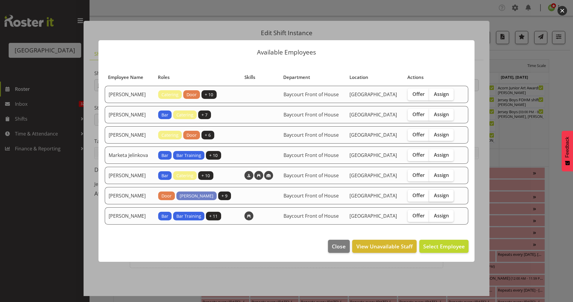
click at [447, 198] on span "Assign" at bounding box center [441, 196] width 15 height 6
click at [433, 197] on input "Assign" at bounding box center [431, 196] width 4 height 4
checkbox input "true"
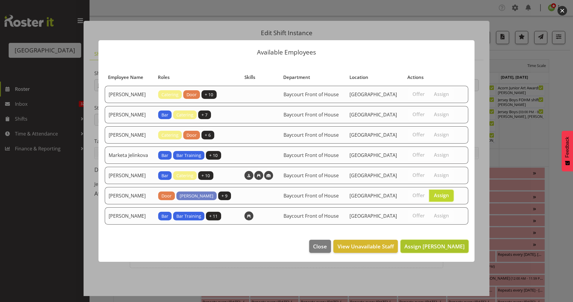
click at [435, 250] on span "Assign Robin Hendriks" at bounding box center [434, 246] width 60 height 7
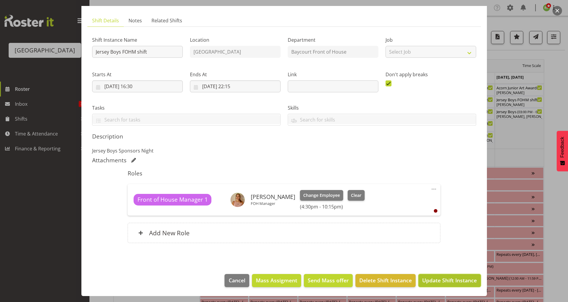
click at [439, 283] on span "Update Shift Instance" at bounding box center [449, 281] width 55 height 8
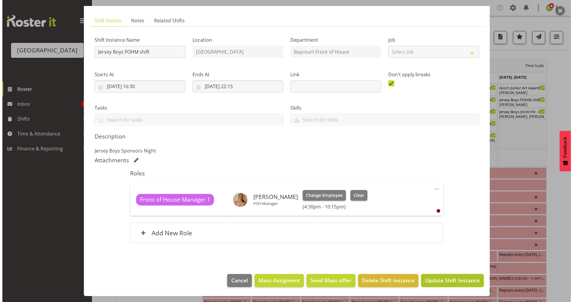
scroll to position [10, 0]
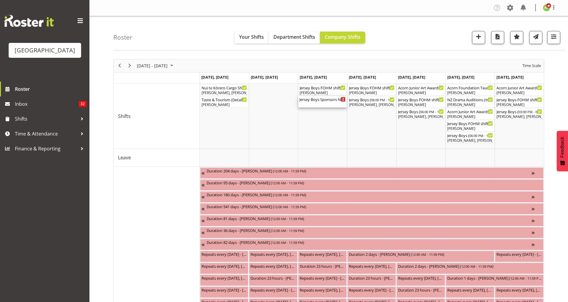
click at [312, 104] on div "Jersey Boys Sponsors Night ( 05:15 PM - 10:00 PM )" at bounding box center [322, 101] width 46 height 11
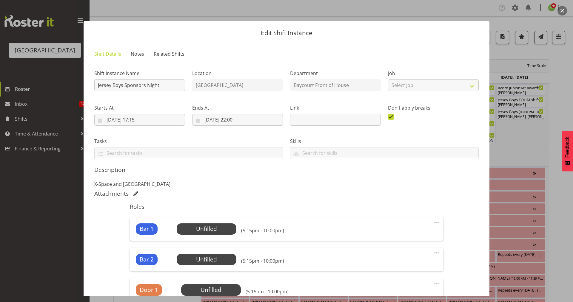
scroll to position [153, 0]
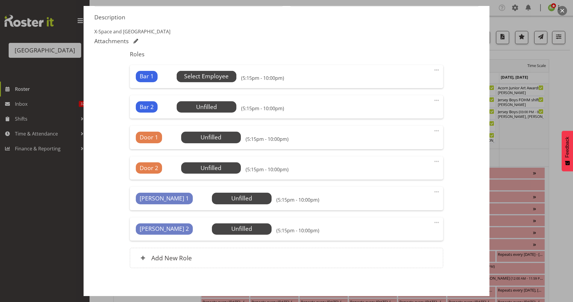
click at [210, 78] on span "Select Employee" at bounding box center [206, 76] width 44 height 9
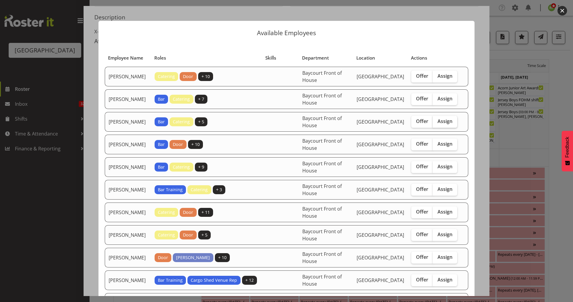
click at [437, 117] on label "Assign" at bounding box center [444, 122] width 24 height 12
click at [436, 120] on input "Assign" at bounding box center [434, 122] width 4 height 4
checkbox input "true"
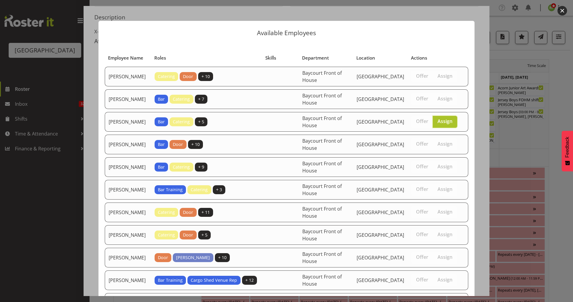
scroll to position [145, 0]
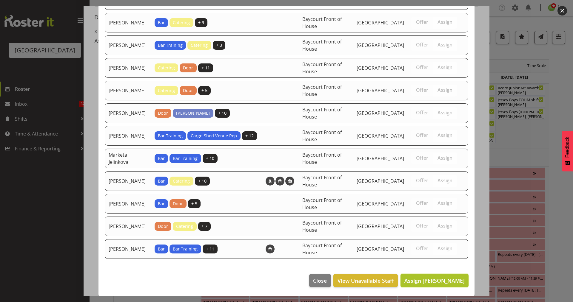
click at [435, 279] on span "Assign Amy Duncanson" at bounding box center [434, 280] width 60 height 7
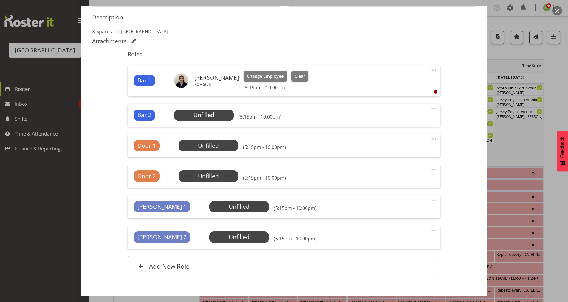
click at [556, 11] on button "button" at bounding box center [558, 11] width 10 height 10
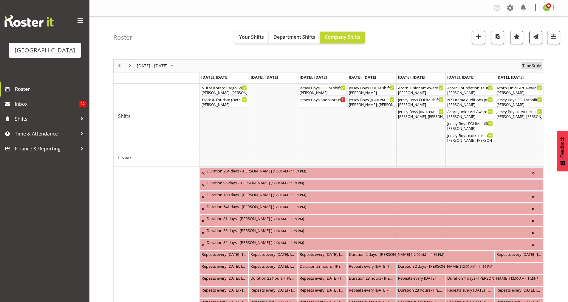
click at [536, 67] on span "Time Scale" at bounding box center [532, 65] width 20 height 7
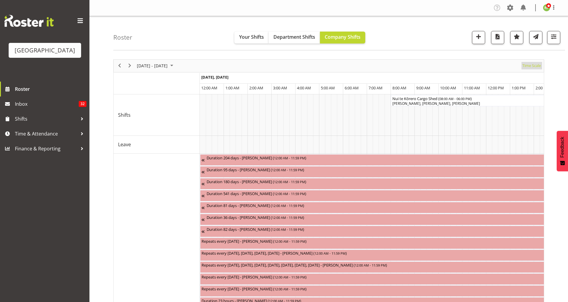
click at [536, 67] on span "Time Scale" at bounding box center [532, 65] width 20 height 7
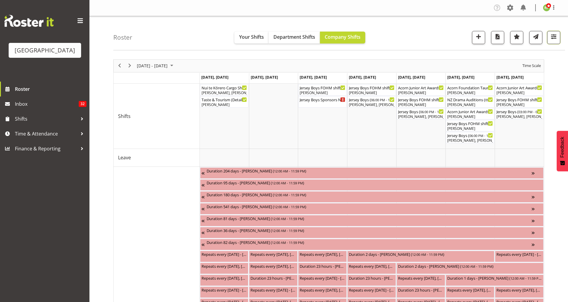
click at [556, 38] on span "button" at bounding box center [554, 37] width 8 height 8
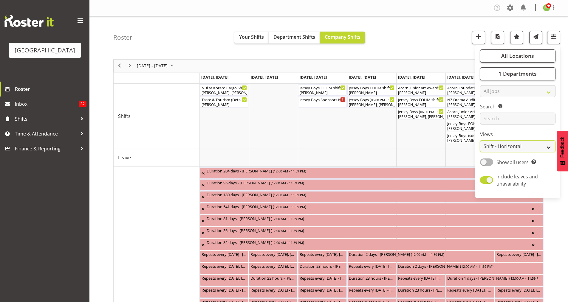
click at [507, 147] on select "Staff Role Shift - Horizontal Shift - Vertical Staff - Location" at bounding box center [517, 146] width 75 height 12
select select "staff"
click at [480, 140] on select "Staff Role Shift - Horizontal Shift - Vertical Staff - Location" at bounding box center [517, 146] width 75 height 12
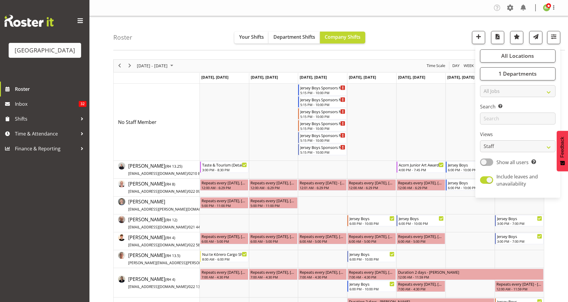
click at [436, 38] on div "Roster Your Shifts Department Shifts Company Shifts All Locations Clear Baycour…" at bounding box center [339, 33] width 452 height 34
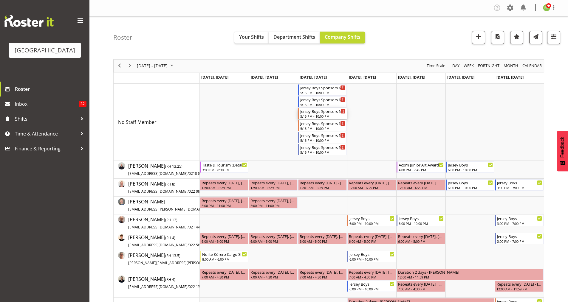
click at [332, 116] on div "5:15 PM - 10:00 PM" at bounding box center [322, 116] width 45 height 5
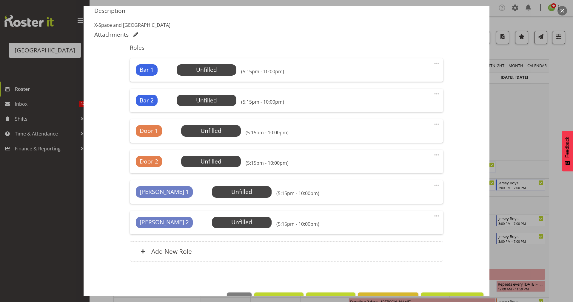
scroll to position [160, 0]
click at [435, 154] on span at bounding box center [436, 154] width 7 height 7
click at [397, 194] on link "Delete" at bounding box center [411, 189] width 57 height 11
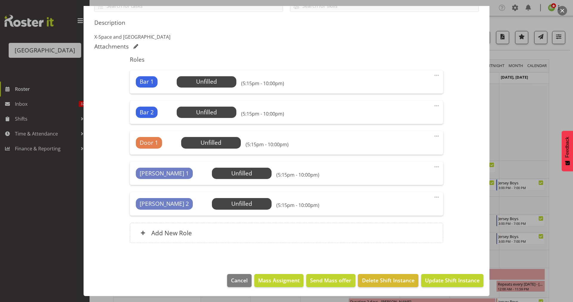
click at [433, 198] on span at bounding box center [436, 197] width 7 height 7
click at [393, 229] on link "Delete" at bounding box center [411, 232] width 57 height 11
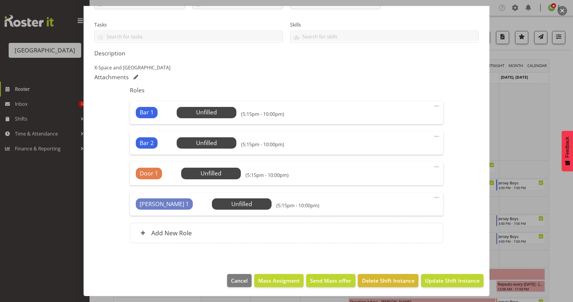
scroll to position [117, 0]
click at [440, 276] on button "Update Shift Instance" at bounding box center [452, 280] width 62 height 13
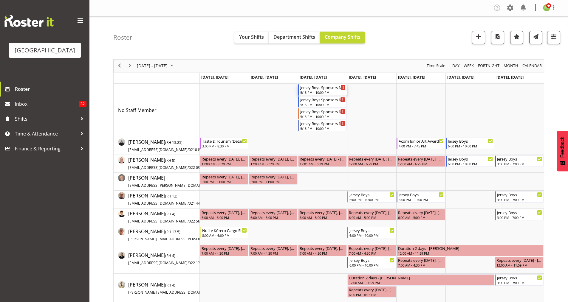
click at [323, 90] on div "Jersey Boys Sponsors Night" at bounding box center [322, 87] width 45 height 6
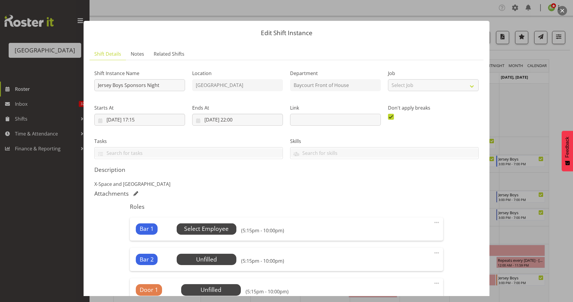
click at [214, 232] on span "Select Employee" at bounding box center [206, 229] width 44 height 9
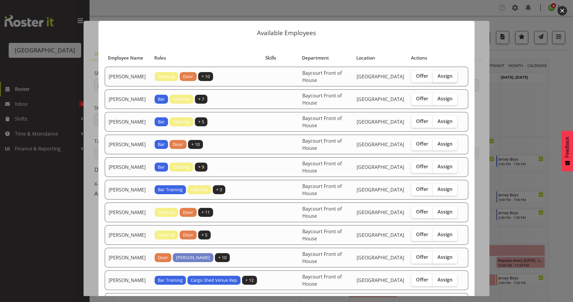
click at [446, 76] on span "Assign" at bounding box center [444, 76] width 15 height 6
click at [436, 76] on input "Assign" at bounding box center [434, 76] width 4 height 4
checkbox input "true"
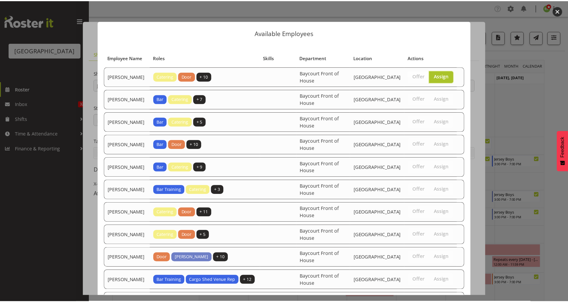
scroll to position [145, 0]
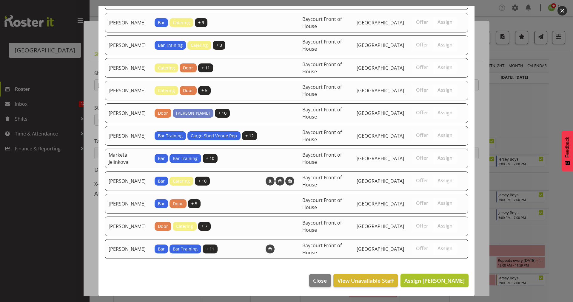
click at [434, 278] on span "Assign Aaron Smart" at bounding box center [434, 280] width 60 height 7
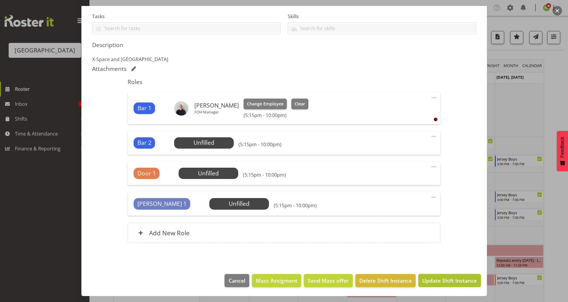
click at [453, 280] on span "Update Shift Instance" at bounding box center [449, 281] width 55 height 8
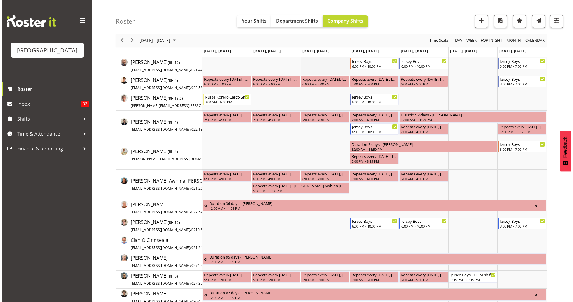
scroll to position [0, 0]
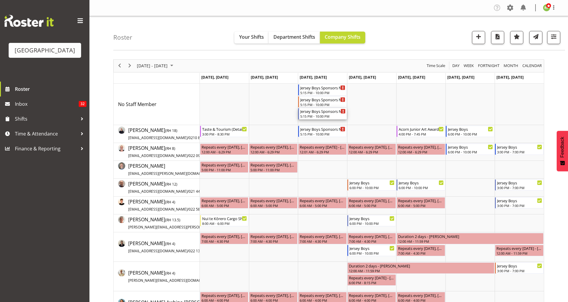
click at [315, 113] on div "Jersey Boys Sponsors Night" at bounding box center [322, 111] width 45 height 6
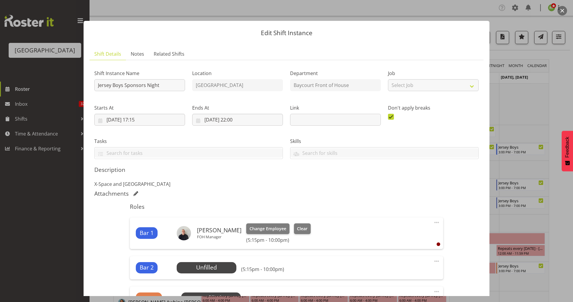
scroll to position [125, 0]
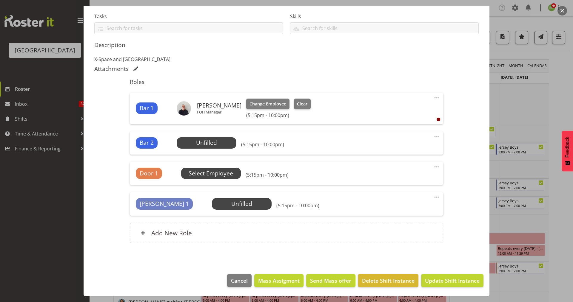
click at [0, 0] on span "Select Employee" at bounding box center [0, 0] width 0 height 0
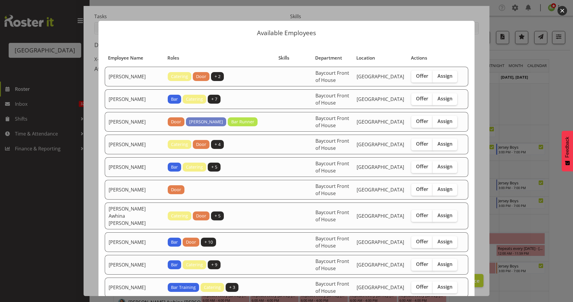
scroll to position [32, 0]
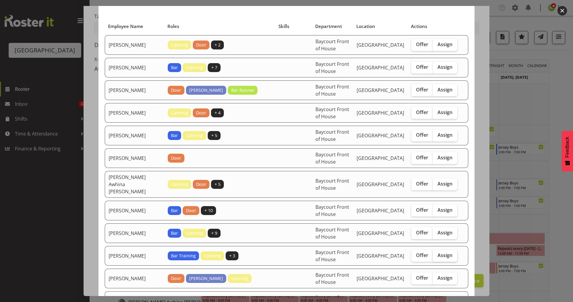
click at [441, 250] on label "Assign" at bounding box center [444, 256] width 24 height 12
click at [436, 254] on input "Assign" at bounding box center [434, 256] width 4 height 4
checkbox input "true"
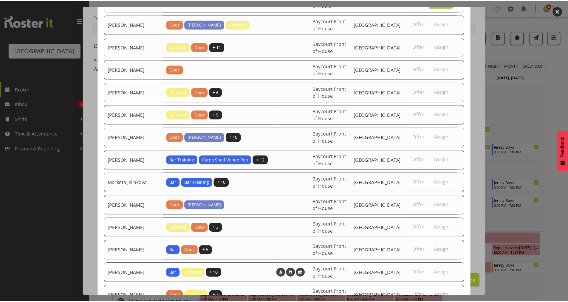
scroll to position [417, 0]
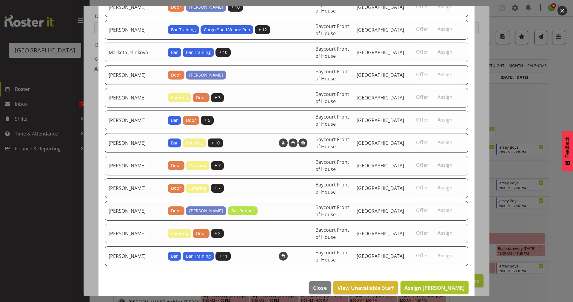
click at [431, 285] on span "Assign Dominique Vogler" at bounding box center [434, 288] width 60 height 7
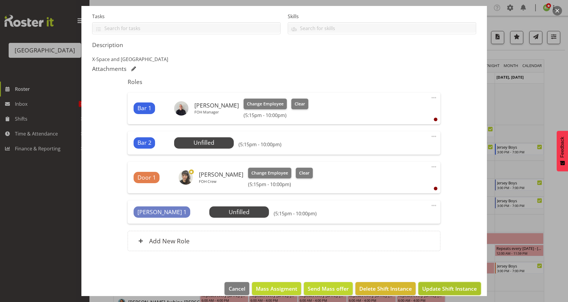
click at [432, 288] on span "Update Shift Instance" at bounding box center [449, 289] width 55 height 8
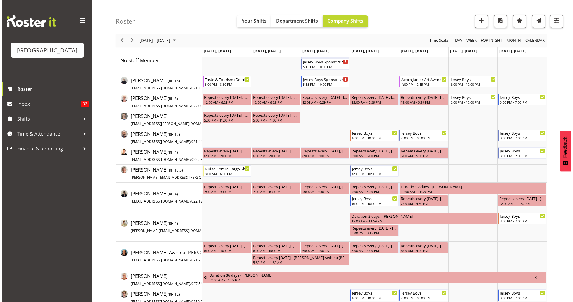
scroll to position [0, 0]
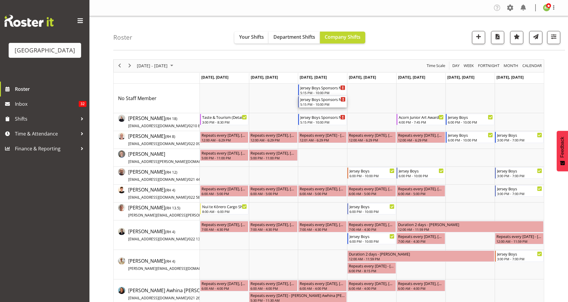
click at [318, 101] on div "Jersey Boys Sponsors Night" at bounding box center [322, 99] width 45 height 6
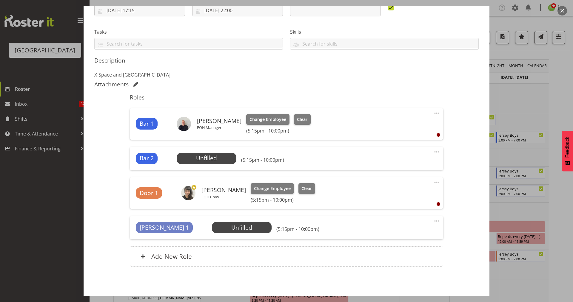
scroll to position [110, 0]
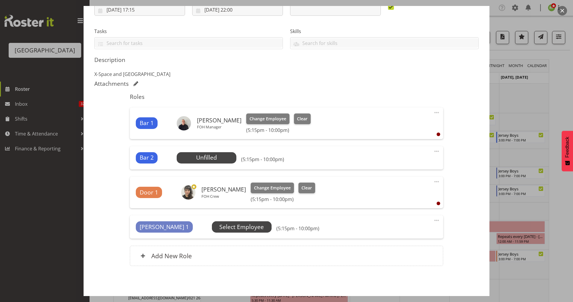
click at [0, 0] on span "Select Employee" at bounding box center [0, 0] width 0 height 0
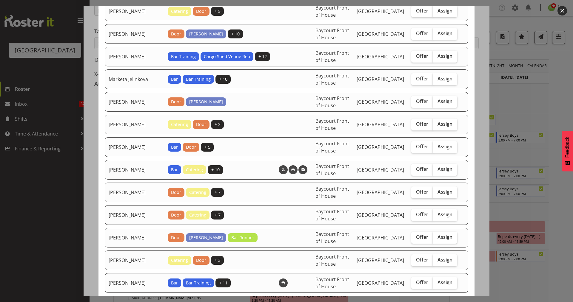
scroll to position [328, 0]
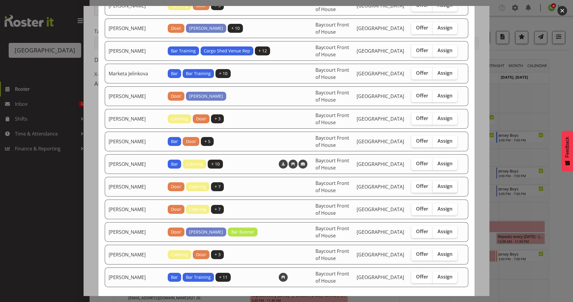
click at [442, 184] on label "Assign" at bounding box center [444, 187] width 24 height 12
click at [436, 185] on input "Assign" at bounding box center [434, 187] width 4 height 4
checkbox input "true"
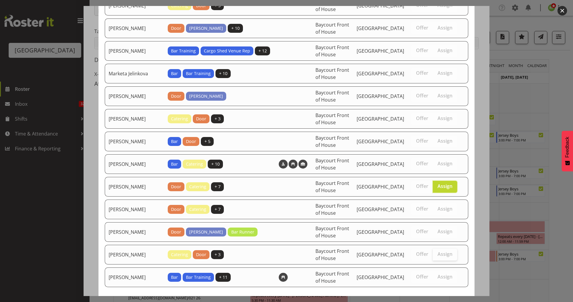
scroll to position [349, 0]
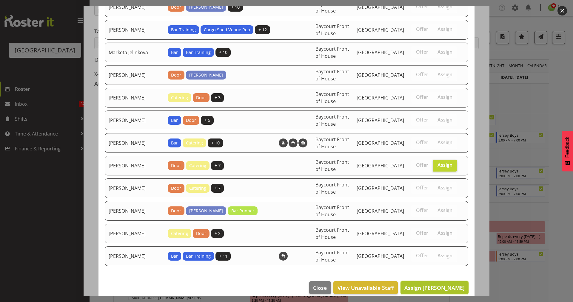
click at [430, 285] on span "Assign [PERSON_NAME]" at bounding box center [434, 288] width 60 height 7
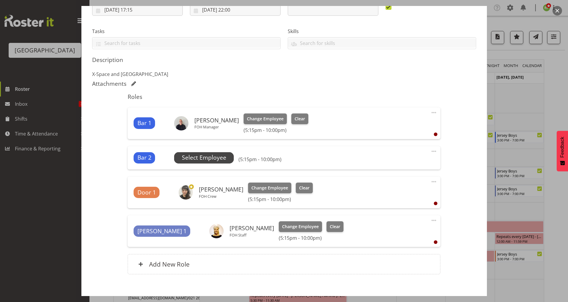
click at [216, 160] on span "Select Employee" at bounding box center [204, 158] width 44 height 9
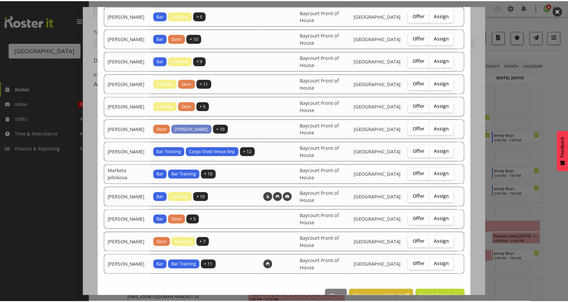
scroll to position [99, 0]
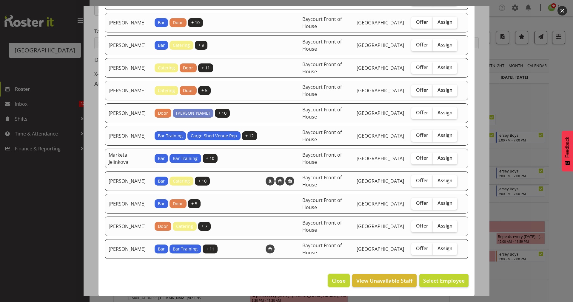
click at [335, 278] on span "Close" at bounding box center [339, 281] width 14 height 8
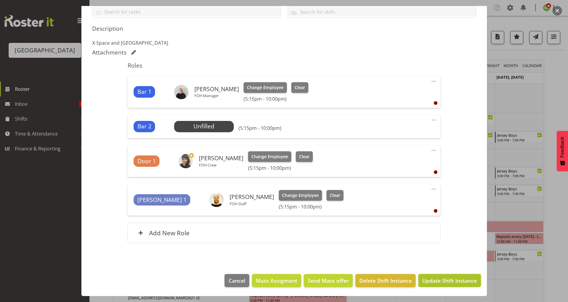
click at [439, 281] on span "Update Shift Instance" at bounding box center [449, 281] width 55 height 8
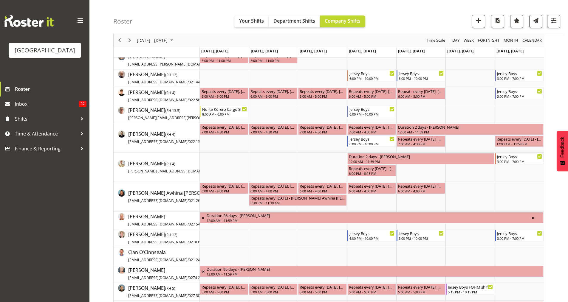
scroll to position [106, 0]
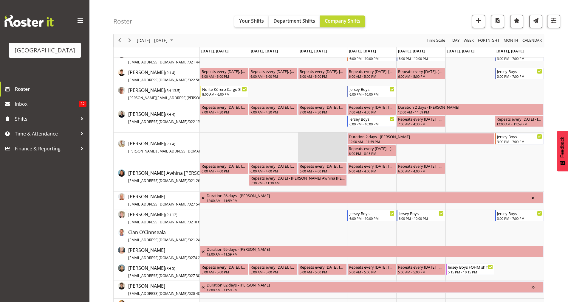
click at [315, 160] on td "Timeline Week of September 8, 2025" at bounding box center [322, 148] width 49 height 30
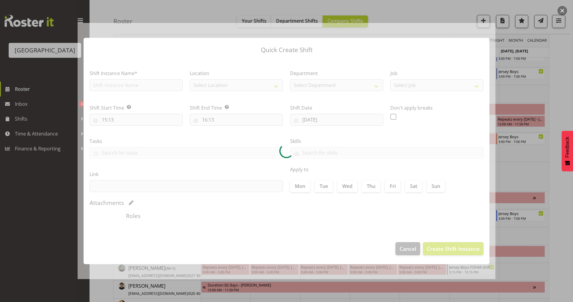
type input "10/09/2025"
checkbox input "true"
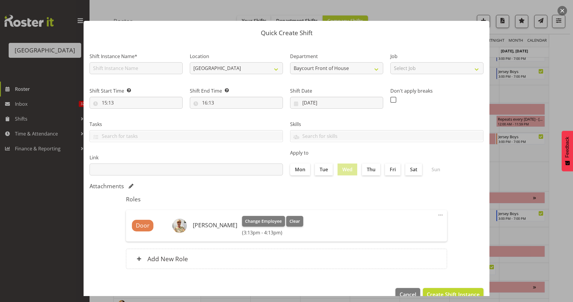
click at [558, 10] on button "button" at bounding box center [562, 11] width 10 height 10
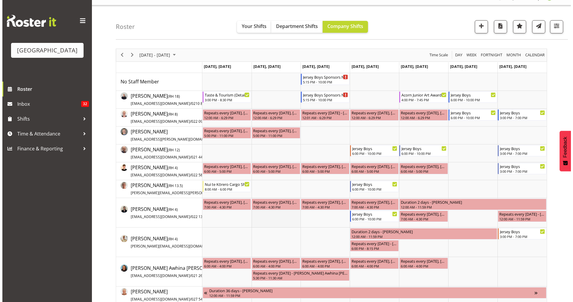
scroll to position [10, 0]
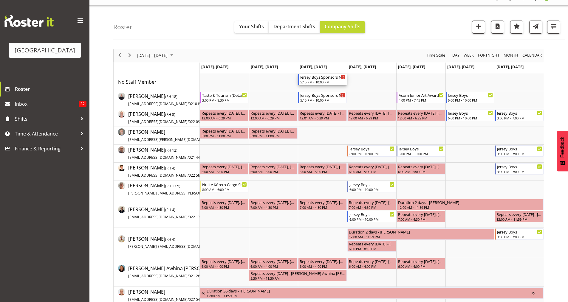
click at [310, 81] on div "5:15 PM - 10:00 PM" at bounding box center [322, 82] width 45 height 5
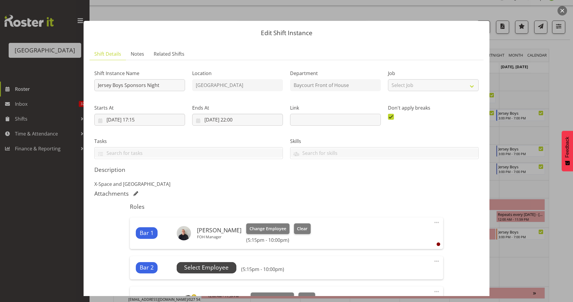
click at [221, 265] on span "Select Employee" at bounding box center [206, 268] width 44 height 9
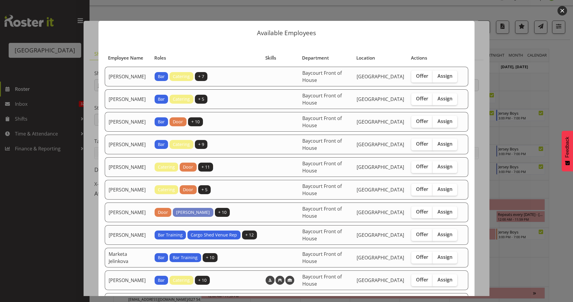
click at [439, 105] on td "Offer Assign" at bounding box center [433, 99] width 53 height 20
click at [440, 103] on label "Assign" at bounding box center [444, 99] width 24 height 12
click at [436, 101] on input "Assign" at bounding box center [434, 99] width 4 height 4
checkbox input "true"
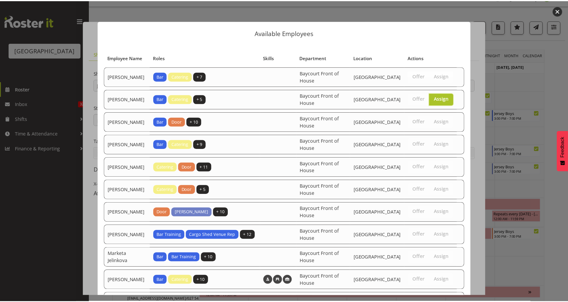
scroll to position [99, 0]
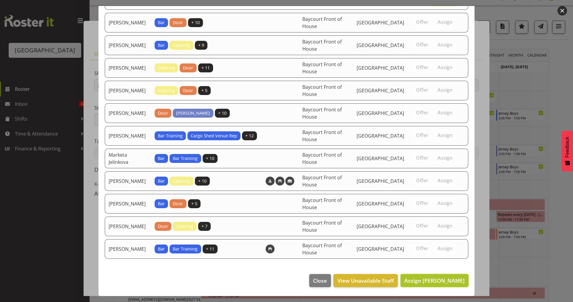
click at [422, 280] on span "Assign Amy Duncanson" at bounding box center [434, 280] width 60 height 7
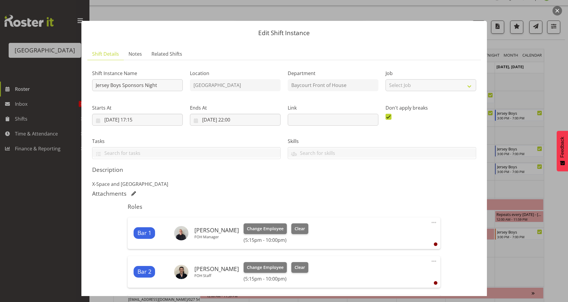
scroll to position [150, 0]
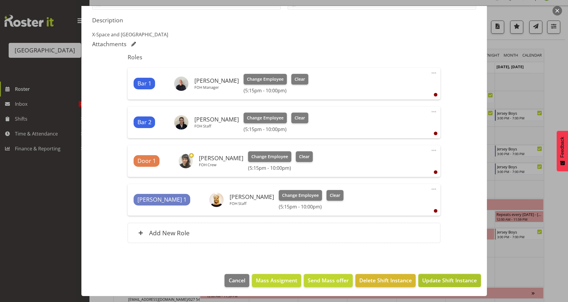
click at [444, 283] on span "Update Shift Instance" at bounding box center [449, 281] width 55 height 8
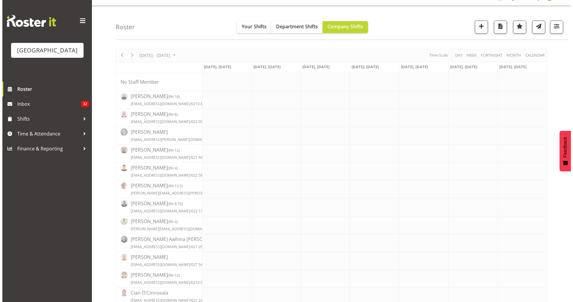
scroll to position [0, 0]
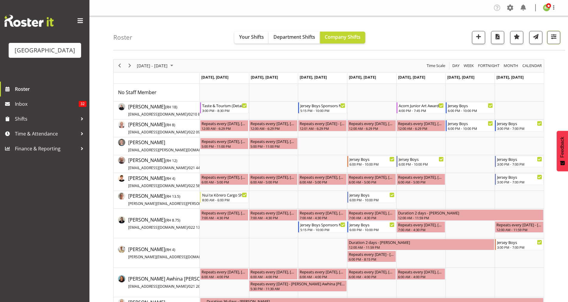
click at [553, 36] on span "button" at bounding box center [554, 37] width 8 height 8
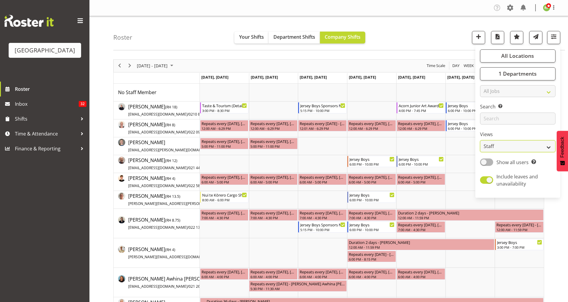
click at [508, 147] on select "Staff Role Shift - Horizontal Shift - Vertical Staff - Location" at bounding box center [517, 146] width 75 height 12
select select "shiftH"
click at [480, 140] on select "Staff Role Shift - Horizontal Shift - Vertical Staff - Location" at bounding box center [517, 146] width 75 height 12
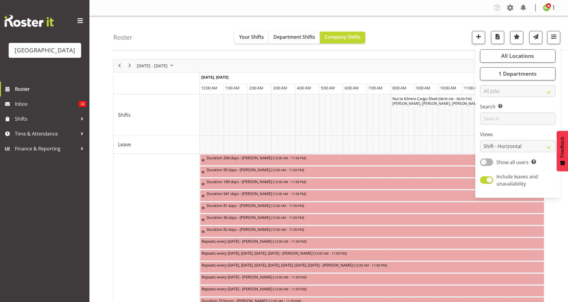
click at [428, 40] on div "Roster Your Shifts Department Shifts Company Shifts All Locations [GEOGRAPHIC_D…" at bounding box center [339, 33] width 452 height 34
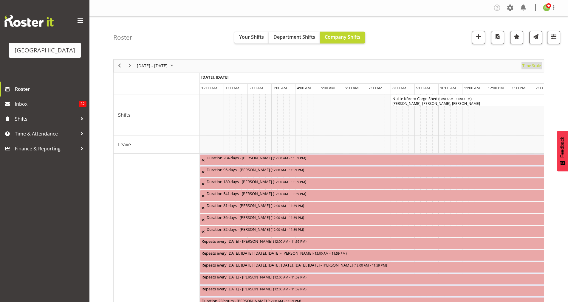
click at [528, 64] on span "Time Scale" at bounding box center [532, 65] width 20 height 7
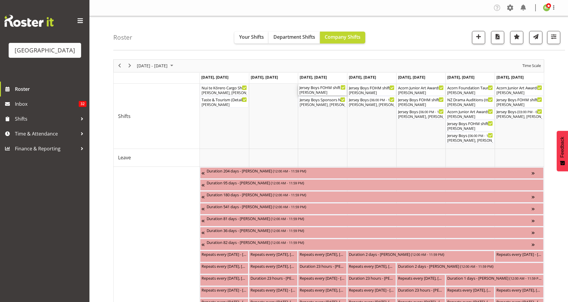
click at [325, 87] on div "Jersey Boys FOHM shift ( 04:30 PM - 10:15 PM )" at bounding box center [322, 87] width 46 height 6
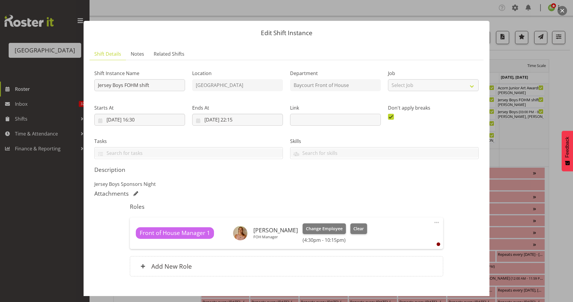
click at [559, 11] on button "button" at bounding box center [562, 11] width 10 height 10
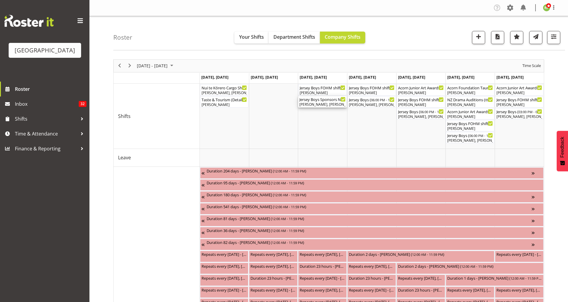
click at [317, 98] on div "Jersey Boys Sponsors Night ( 05:15 PM - 10:00 PM )" at bounding box center [322, 99] width 46 height 6
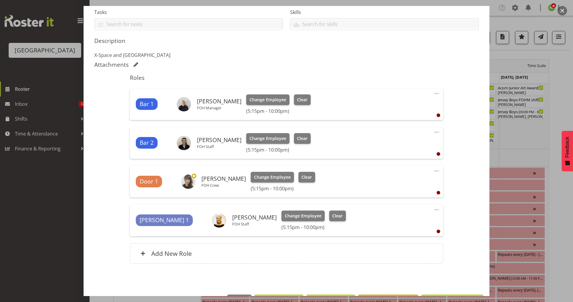
scroll to position [149, 0]
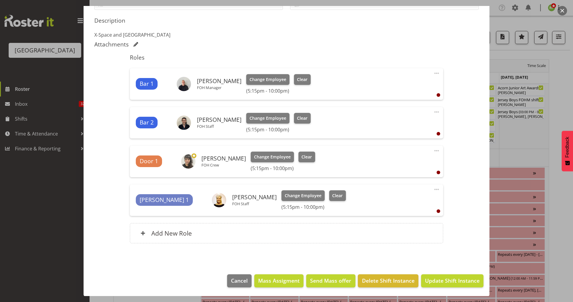
click at [560, 9] on button "button" at bounding box center [562, 11] width 10 height 10
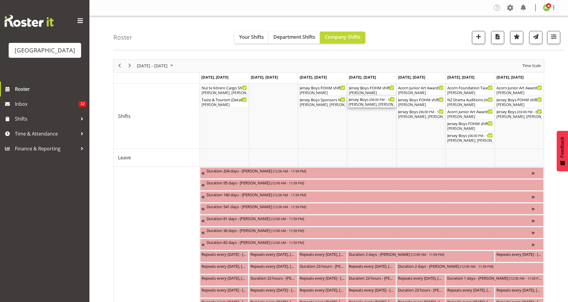
click at [367, 103] on div "Chris Darlington, Emma Johns, Alec Were, Jody Smart, Amanda Clark, Katherine Ma…" at bounding box center [372, 104] width 46 height 5
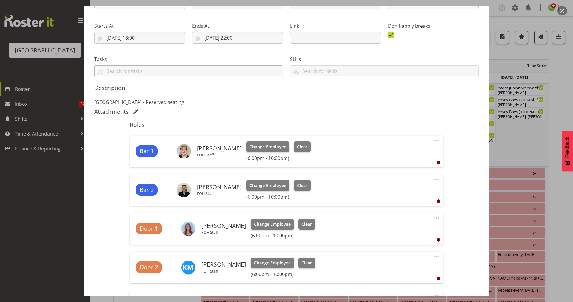
scroll to position [82, 0]
click at [232, 36] on input "11/09/2025, 22:00" at bounding box center [237, 38] width 91 height 12
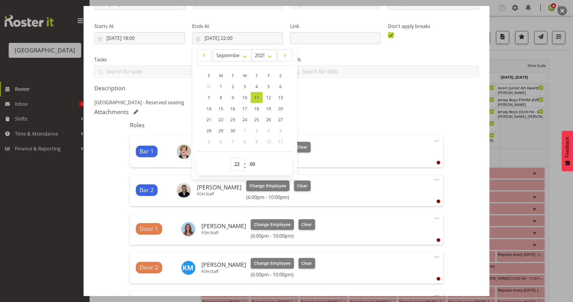
click at [236, 158] on select "00 01 02 03 04 05 06 07 08 09 10 11 12 13 14 15 16 17 18 19 20 21 22 23" at bounding box center [237, 164] width 13 height 12
select select "23"
click at [231, 158] on select "00 01 02 03 04 05 06 07 08 09 10 11 12 13 14 15 16 17 18 19 20 21 22 23" at bounding box center [237, 164] width 13 height 12
type input "11/09/2025, 23:00"
click at [251, 166] on select "00 01 02 03 04 05 06 07 08 09 10 11 12 13 14 15 16 17 18 19 20 21 22 23 24 25 2…" at bounding box center [252, 164] width 13 height 12
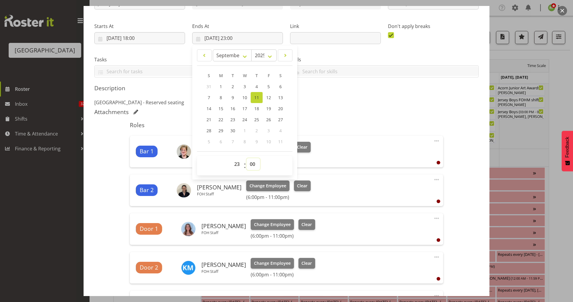
select select "59"
click at [246, 158] on select "00 01 02 03 04 05 06 07 08 09 10 11 12 13 14 15 16 17 18 19 20 21 22 23 24 25 2…" at bounding box center [252, 164] width 13 height 12
type input "11/09/2025, 23:59"
click at [385, 101] on p "Addison theatre - Reserved seating" at bounding box center [286, 102] width 384 height 7
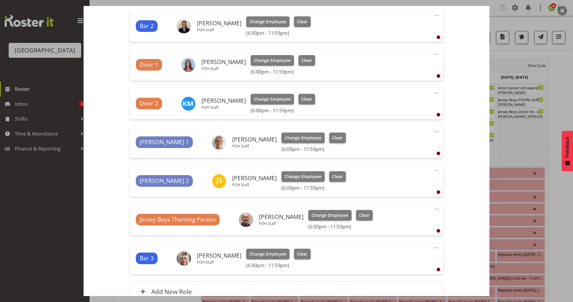
scroll to position [305, 0]
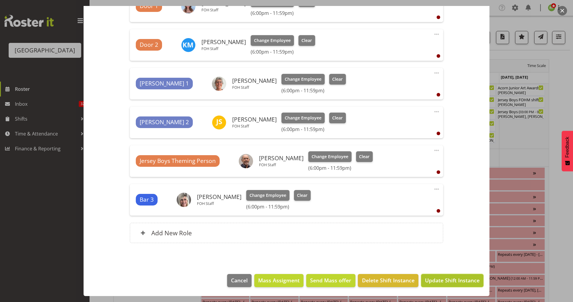
click at [439, 278] on span "Update Shift Instance" at bounding box center [452, 281] width 55 height 8
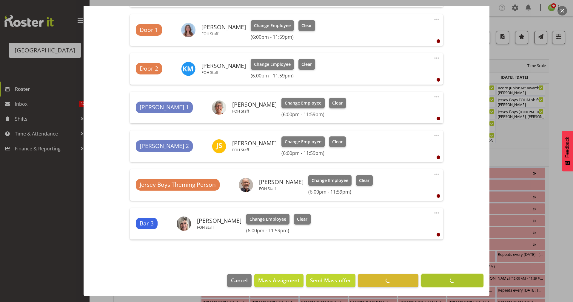
scroll to position [281, 0]
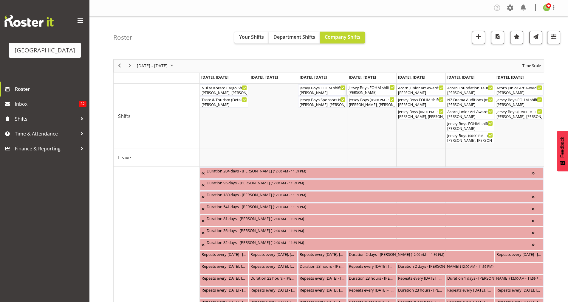
click at [370, 89] on div "Jersey Boys FOHM shift ( 05:15 PM - 10:15 PM )" at bounding box center [372, 87] width 46 height 6
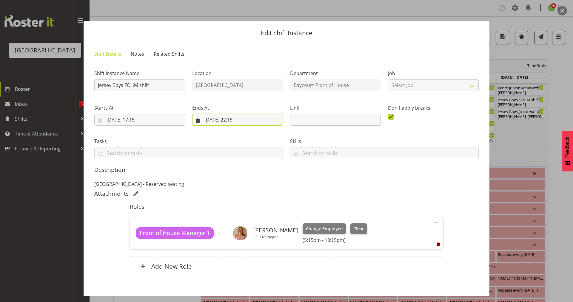
click at [236, 119] on input "11/09/2025, 22:15" at bounding box center [237, 120] width 91 height 12
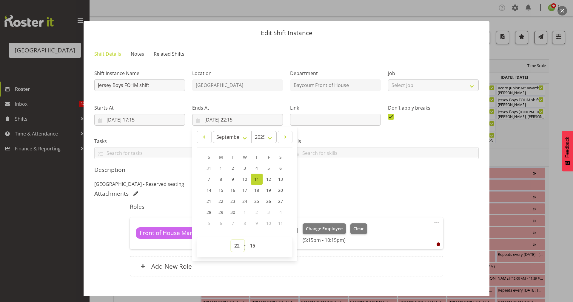
click at [235, 246] on select "00 01 02 03 04 05 06 07 08 09 10 11 12 13 14 15 16 17 18 19 20 21 22 23" at bounding box center [237, 246] width 13 height 12
select select "0"
click at [231, 240] on select "00 01 02 03 04 05 06 07 08 09 10 11 12 13 14 15 16 17 18 19 20 21 22 23" at bounding box center [237, 246] width 13 height 12
type input "11/09/2025, 00:15"
click at [253, 252] on span "00 01 02 03 04 05 06 07 08 09 10 11 12 13 14 15 16 17 18 19 20 21 22 23 24 25 2…" at bounding box center [252, 247] width 13 height 15
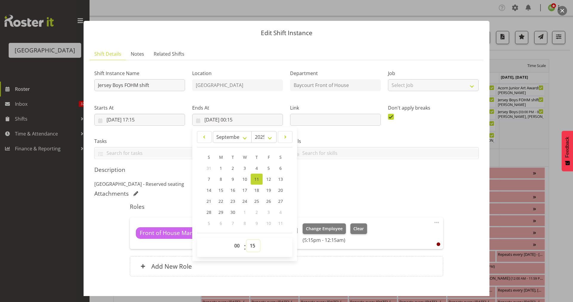
click at [252, 248] on select "00 01 02 03 04 05 06 07 08 09 10 11 12 13 14 15 16 17 18 19 20 21 22 23 24 25 2…" at bounding box center [252, 246] width 13 height 12
select select "59"
click at [246, 240] on select "00 01 02 03 04 05 06 07 08 09 10 11 12 13 14 15 16 17 18 19 20 21 22 23 24 25 2…" at bounding box center [252, 246] width 13 height 12
type input "11/09/2025, 00:59"
click at [239, 242] on select "00 01 02 03 04 05 06 07 08 09 10 11 12 13 14 15 16 17 18 19 20 21 22 23" at bounding box center [237, 246] width 13 height 12
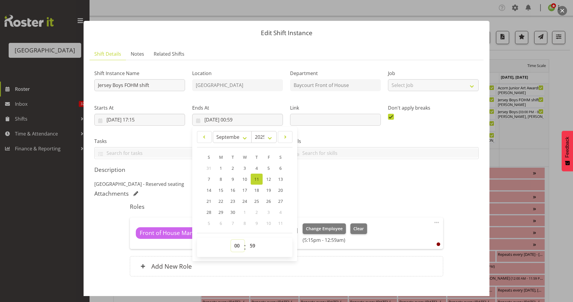
select select "23"
click at [231, 240] on select "00 01 02 03 04 05 06 07 08 09 10 11 12 13 14 15 16 17 18 19 20 21 22 23" at bounding box center [237, 246] width 13 height 12
type input "11/09/2025, 23:59"
click at [310, 220] on div "Front of House Manager 1 Robin Hendriks FOH Manager Change Employee Clear (5:15…" at bounding box center [286, 234] width 313 height 32
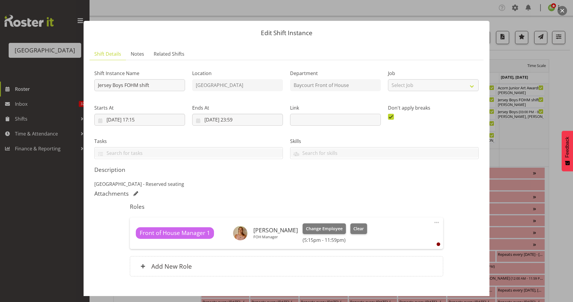
scroll to position [33, 0]
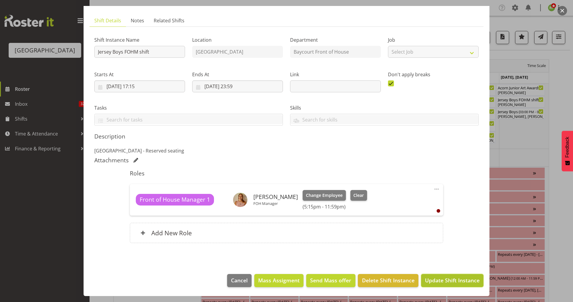
click at [448, 279] on span "Update Shift Instance" at bounding box center [452, 281] width 55 height 8
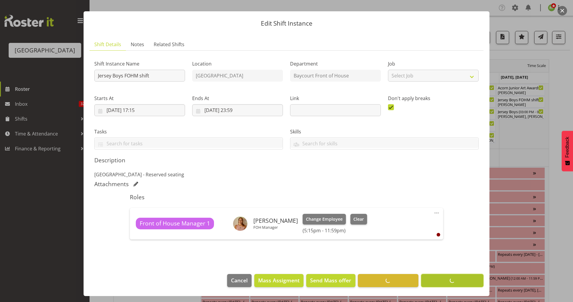
scroll to position [10, 0]
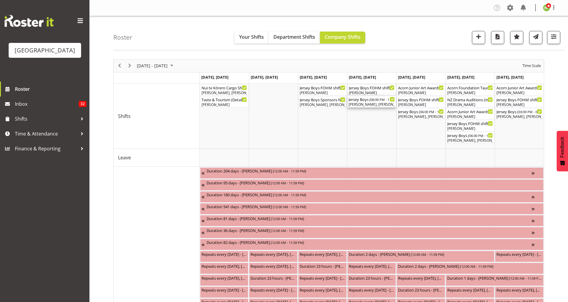
click at [368, 102] on div "Chris Darlington, Emma Johns, Alec Were, Jody Smart, Amanda Clark, Katherine Ma…" at bounding box center [372, 104] width 46 height 5
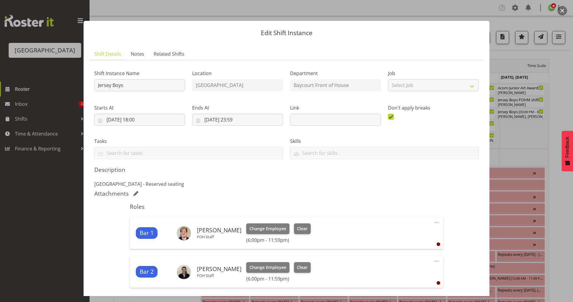
click at [562, 10] on button "button" at bounding box center [562, 11] width 10 height 10
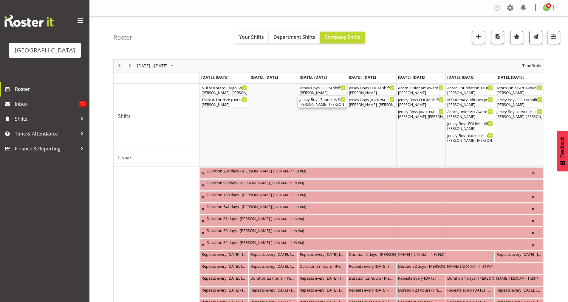
click at [333, 106] on div "Amy Duncanson, Dominique Vogler, Ruby Grace, Aaron Smart" at bounding box center [322, 104] width 46 height 5
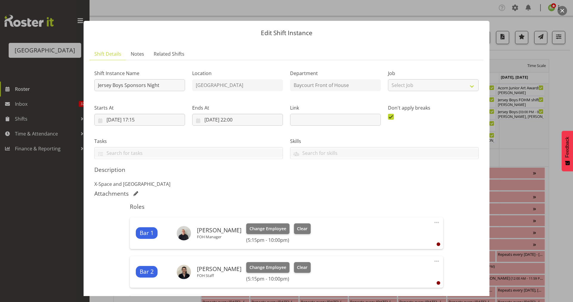
click at [563, 10] on button "button" at bounding box center [562, 11] width 10 height 10
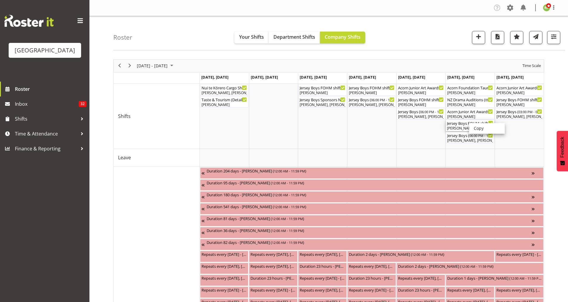
click at [469, 123] on div "Jersey Boys FOHM shift ( 05:15 PM - 10:15 PM )" at bounding box center [470, 123] width 46 height 6
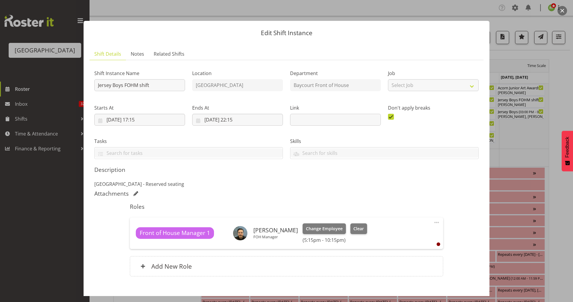
click at [560, 9] on button "button" at bounding box center [562, 11] width 10 height 10
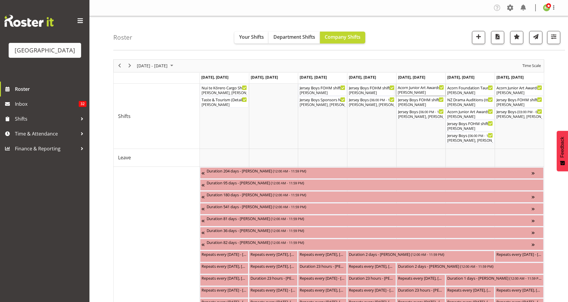
click at [415, 87] on div "Acorn Junior Art Awards - X-Space. FOHM/Bar Shift ( 04:00 PM - 07:45 PM )" at bounding box center [421, 87] width 46 height 6
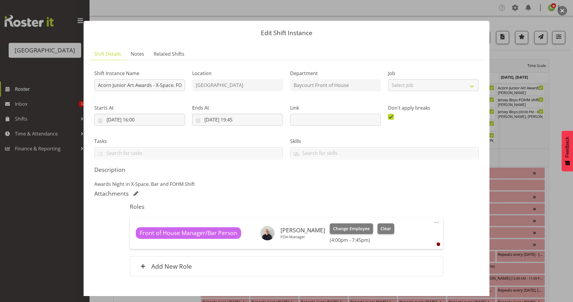
drag, startPoint x: 563, startPoint y: 11, endPoint x: 425, endPoint y: 54, distance: 144.1
click at [425, 54] on ul "Shift Details Notes Related Shifts" at bounding box center [286, 54] width 394 height 12
click at [562, 10] on button "button" at bounding box center [562, 11] width 10 height 10
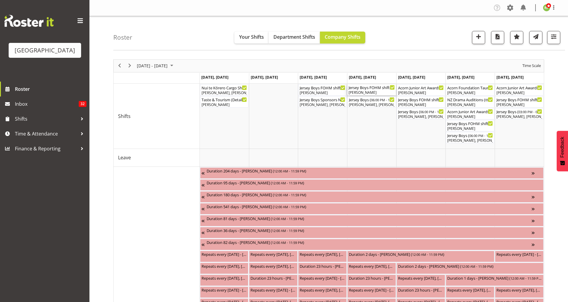
click at [368, 90] on div "Jersey Boys FOHM shift ( 05:15 PM - 11:59 PM ) Robin Hendriks" at bounding box center [372, 89] width 46 height 11
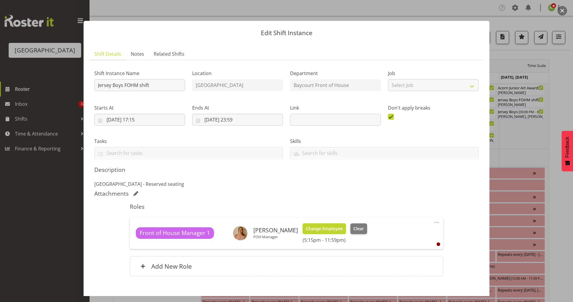
click at [326, 230] on span "Change Employee" at bounding box center [324, 229] width 37 height 7
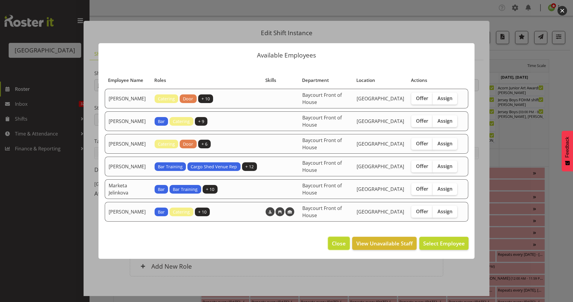
click at [339, 240] on span "Close" at bounding box center [339, 244] width 14 height 8
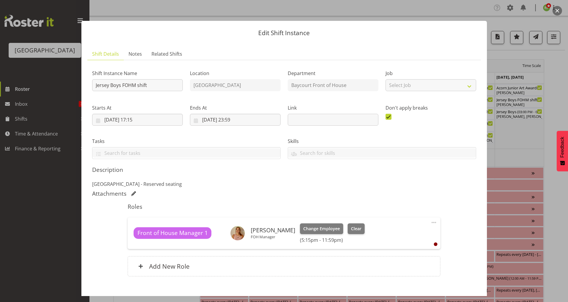
click at [557, 12] on button "button" at bounding box center [558, 11] width 10 height 10
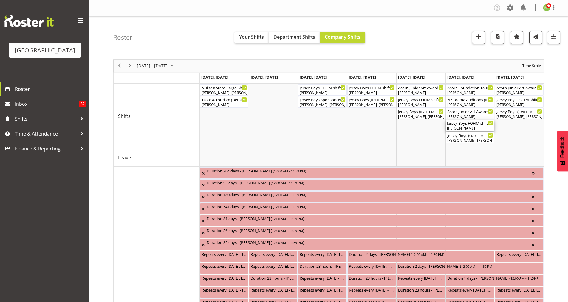
click at [472, 124] on div "Jersey Boys FOHM shift ( 05:15 PM - 10:15 PM )" at bounding box center [470, 123] width 46 height 6
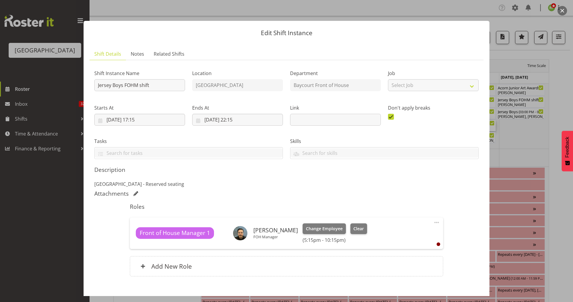
click at [559, 11] on button "button" at bounding box center [562, 11] width 10 height 10
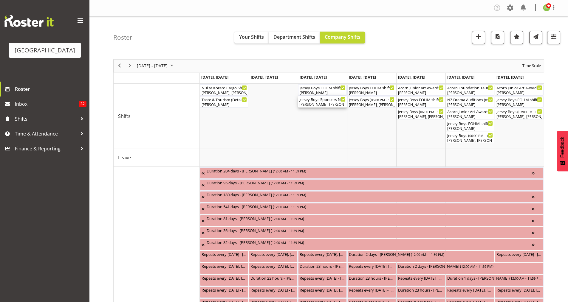
click at [323, 103] on div "Amy Duncanson, Dominique Vogler, Ruby Grace, Aaron Smart" at bounding box center [322, 104] width 46 height 5
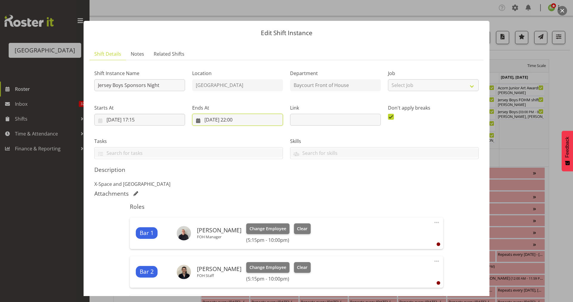
click at [239, 118] on input "10/09/2025, 22:00" at bounding box center [237, 120] width 91 height 12
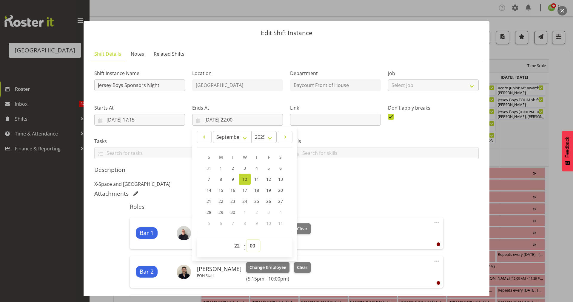
click at [252, 248] on select "00 01 02 03 04 05 06 07 08 09 10 11 12 13 14 15 16 17 18 19 20 21 22 23 24 25 2…" at bounding box center [252, 246] width 13 height 12
select select "10"
click at [246, 240] on select "00 01 02 03 04 05 06 07 08 09 10 11 12 13 14 15 16 17 18 19 20 21 22 23 24 25 2…" at bounding box center [252, 246] width 13 height 12
type input "10/09/2025, 22:10"
click at [331, 130] on div "Skills Bar Managers Licence Historic Village Inducted Basic First Aid" at bounding box center [384, 145] width 196 height 33
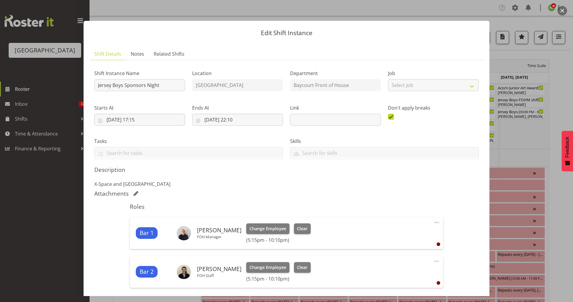
scroll to position [150, 0]
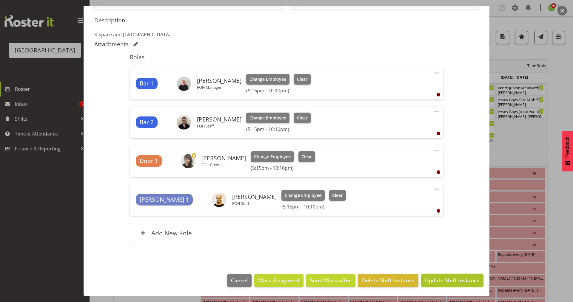
click at [443, 280] on span "Update Shift Instance" at bounding box center [452, 281] width 55 height 8
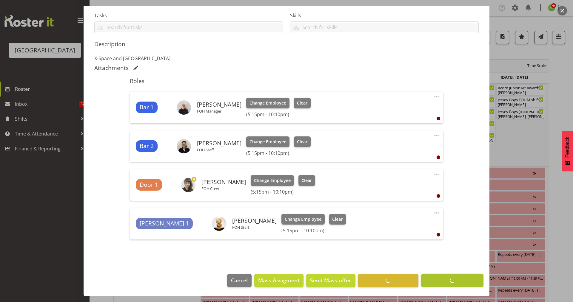
scroll to position [126, 0]
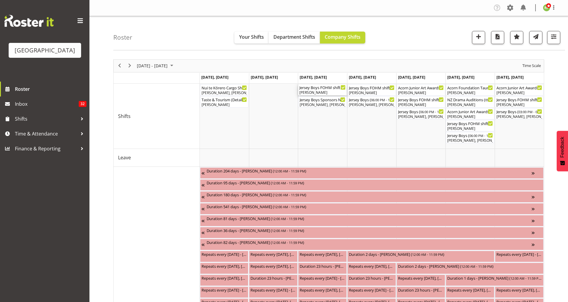
click at [317, 92] on div "[PERSON_NAME]" at bounding box center [322, 92] width 46 height 5
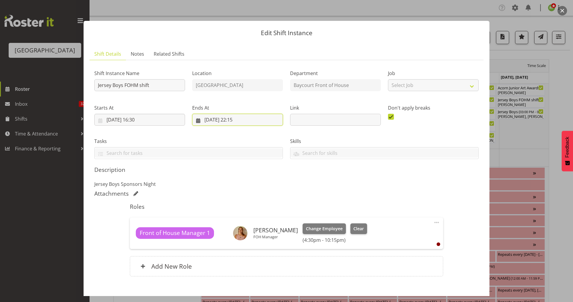
click at [239, 120] on input "10/09/2025, 22:15" at bounding box center [237, 120] width 91 height 12
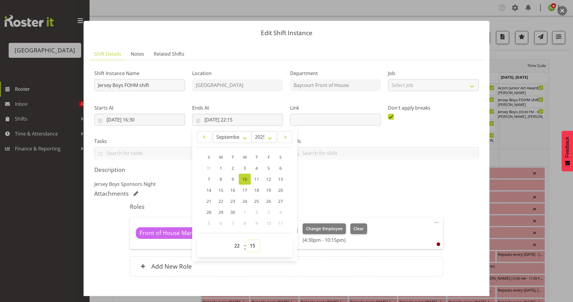
click at [251, 246] on select "00 01 02 03 04 05 06 07 08 09 10 11 12 13 14 15 16 17 18 19 20 21 22 23 24 25 2…" at bounding box center [252, 246] width 13 height 12
select select "25"
click at [246, 240] on select "00 01 02 03 04 05 06 07 08 09 10 11 12 13 14 15 16 17 18 19 20 21 22 23 24 25 2…" at bounding box center [252, 246] width 13 height 12
type input "10/09/2025, 22:25"
click at [367, 174] on div "Description Jersey Boys Sponsors Night" at bounding box center [286, 176] width 384 height 21
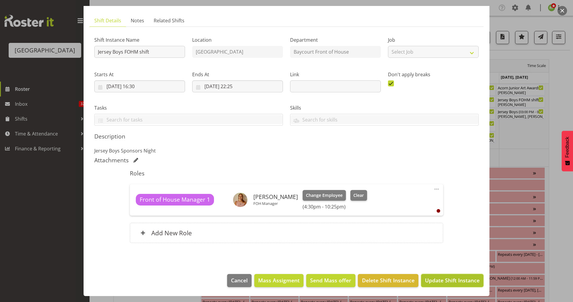
click at [449, 280] on span "Update Shift Instance" at bounding box center [452, 281] width 55 height 8
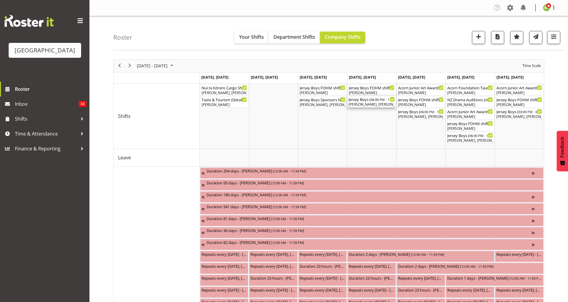
click at [368, 105] on div "Chris Darlington, Emma Johns, Alec Were, Jody Smart, Amanda Clark, Katherine Ma…" at bounding box center [372, 104] width 46 height 5
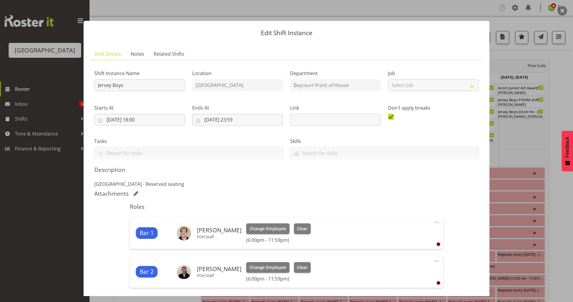
click at [559, 11] on button "button" at bounding box center [562, 11] width 10 height 10
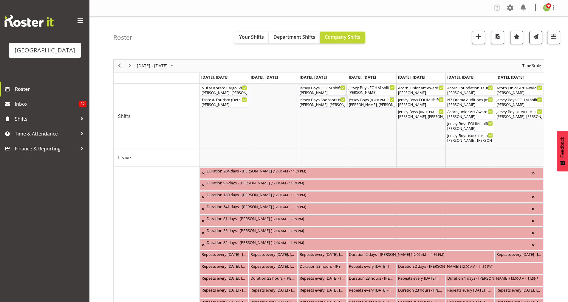
click at [370, 88] on div "Jersey Boys FOHM shift ( 05:15 PM - 11:59 PM )" at bounding box center [372, 87] width 46 height 6
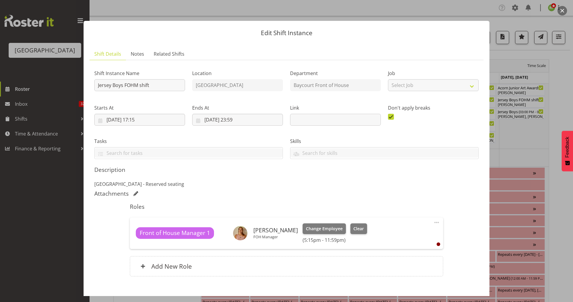
click at [564, 9] on button "button" at bounding box center [562, 11] width 10 height 10
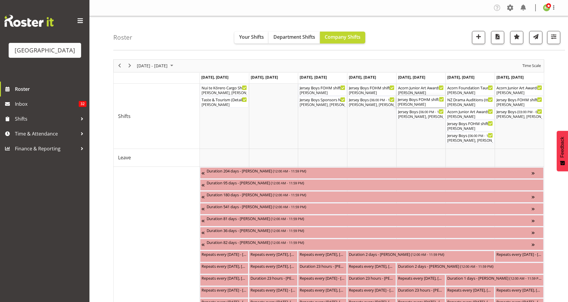
click at [422, 98] on div "Jersey Boys FOHM shift ( 05:15 PM - 10:15 PM )" at bounding box center [421, 99] width 46 height 6
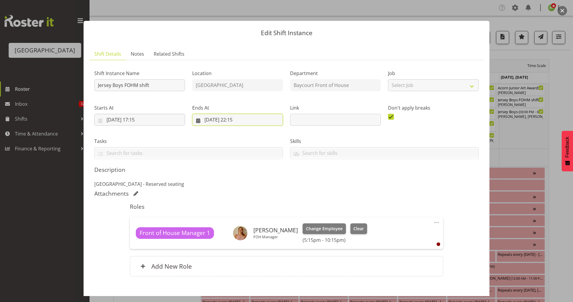
click at [236, 120] on input "12/09/2025, 22:15" at bounding box center [237, 120] width 91 height 12
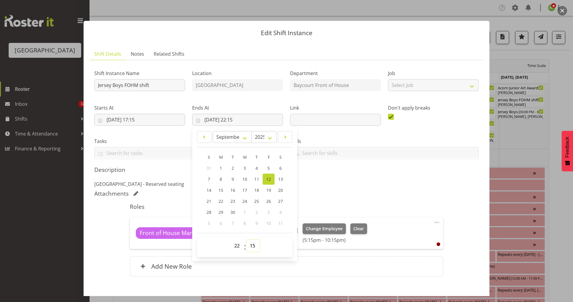
click at [252, 246] on select "00 01 02 03 04 05 06 07 08 09 10 11 12 13 14 15 16 17 18 19 20 21 22 23 24 25 2…" at bounding box center [252, 246] width 13 height 12
select select "25"
click at [246, 240] on select "00 01 02 03 04 05 06 07 08 09 10 11 12 13 14 15 16 17 18 19 20 21 22 23 24 25 2…" at bounding box center [252, 246] width 13 height 12
type input "12/09/2025, 22:25"
click at [386, 203] on h5 "Roles" at bounding box center [286, 206] width 313 height 7
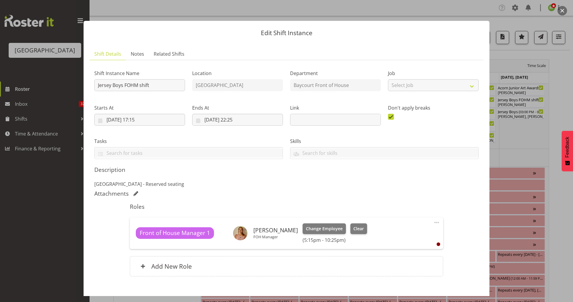
scroll to position [33, 0]
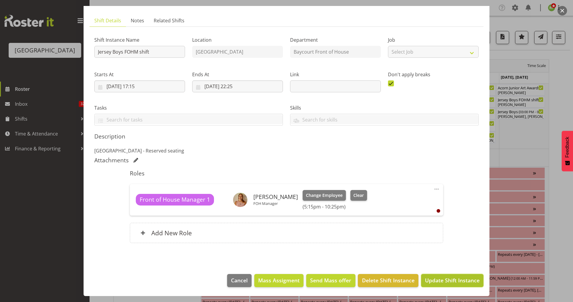
click at [445, 284] on span "Update Shift Instance" at bounding box center [452, 281] width 55 height 8
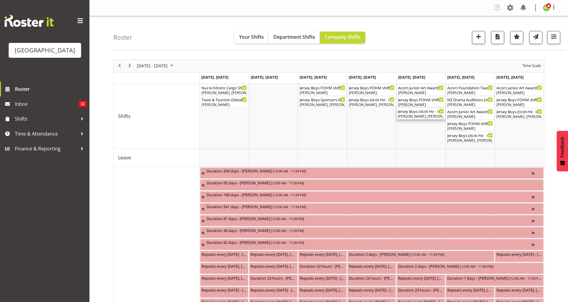
click at [417, 113] on div "Jersey Boys ( 06:00 PM - 10:00 PM )" at bounding box center [421, 111] width 46 height 6
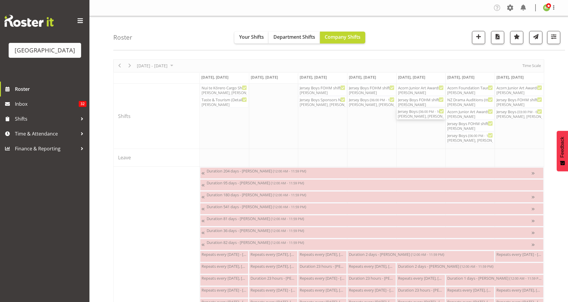
select select "8"
select select "2025"
select select "22"
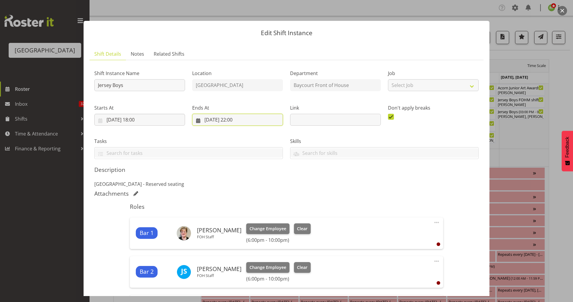
click at [241, 118] on input "12/09/2025, 22:00" at bounding box center [237, 120] width 91 height 12
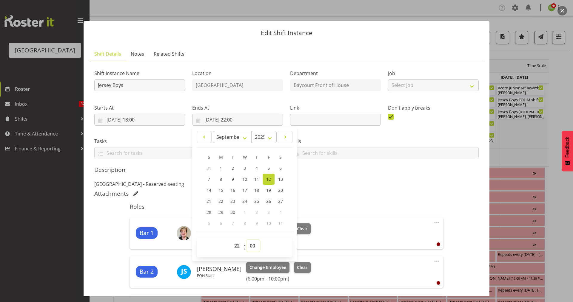
click at [253, 245] on select "00 01 02 03 04 05 06 07 08 09 10 11 12 13 14 15 16 17 18 19 20 21 22 23 24 25 2…" at bounding box center [252, 246] width 13 height 12
select select "10"
click at [246, 240] on select "00 01 02 03 04 05 06 07 08 09 10 11 12 13 14 15 16 17 18 19 20 21 22 23 24 25 2…" at bounding box center [252, 246] width 13 height 12
type input "12/09/2025, 22:10"
click at [341, 186] on p "Addison theatre - Reserved seating" at bounding box center [286, 184] width 384 height 7
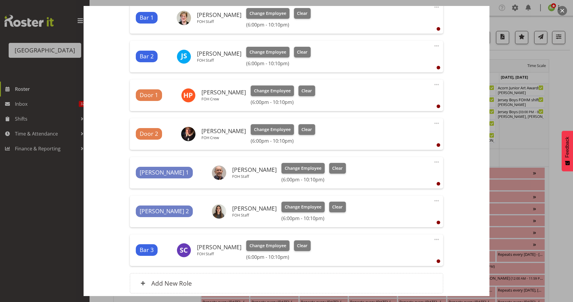
scroll to position [266, 0]
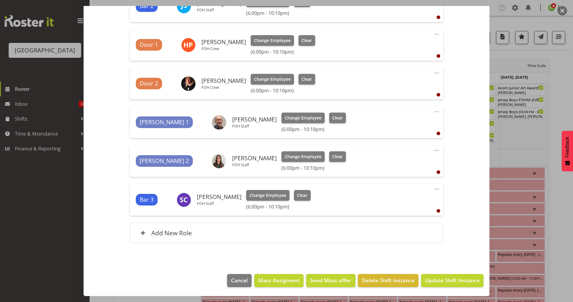
click at [450, 274] on footer "Cancel Mass Assigment Send Mass offer Delete Shift Instance Update Shift Instan…" at bounding box center [287, 282] width 406 height 28
click at [439, 286] on button "Update Shift Instance" at bounding box center [452, 280] width 62 height 13
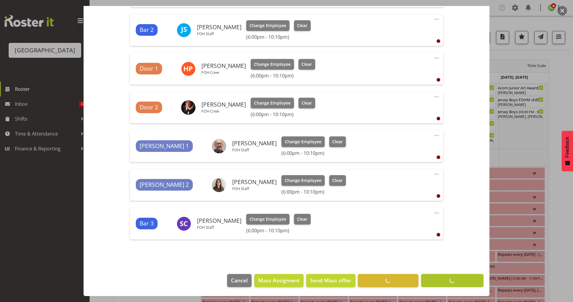
scroll to position [242, 0]
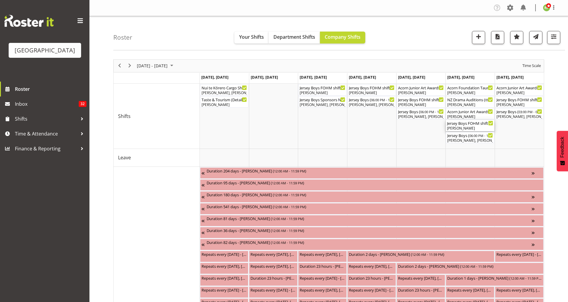
click at [470, 126] on div "[PERSON_NAME]" at bounding box center [470, 128] width 46 height 5
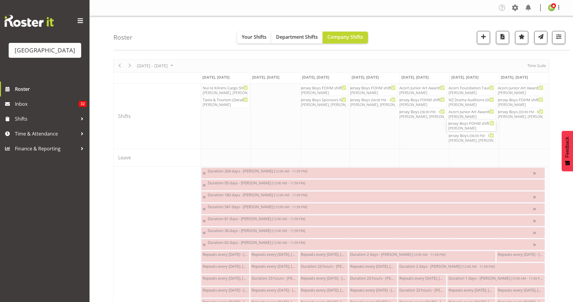
select select "8"
select select "2025"
select select "22"
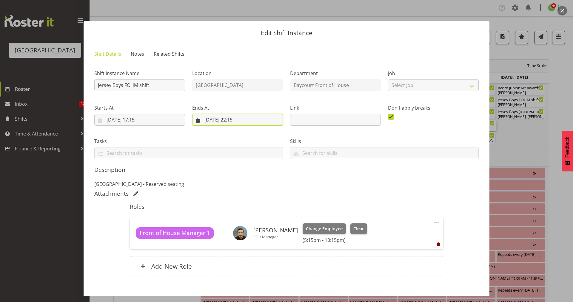
click at [240, 119] on input "13/09/2025, 22:15" at bounding box center [237, 120] width 91 height 12
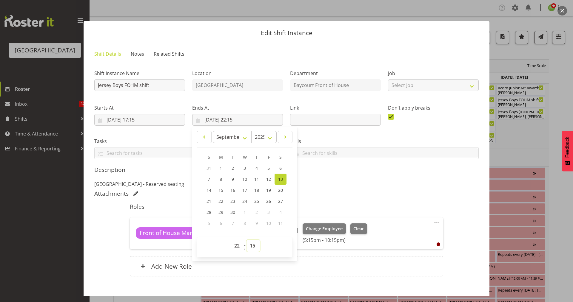
click at [254, 246] on select "00 01 02 03 04 05 06 07 08 09 10 11 12 13 14 15 16 17 18 19 20 21 22 23 24 25 2…" at bounding box center [252, 246] width 13 height 12
select select "25"
click at [246, 240] on select "00 01 02 03 04 05 06 07 08 09 10 11 12 13 14 15 16 17 18 19 20 21 22 23 24 25 2…" at bounding box center [252, 246] width 13 height 12
type input "13/09/2025, 22:25"
click at [351, 191] on div "Attachments" at bounding box center [286, 193] width 384 height 7
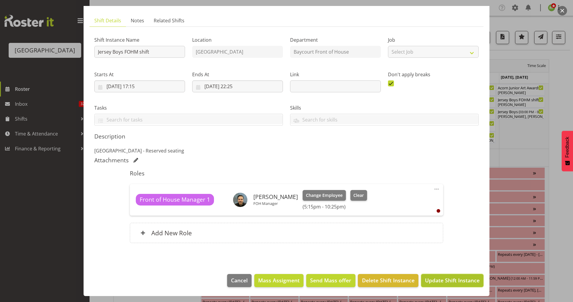
click at [440, 276] on button "Update Shift Instance" at bounding box center [452, 280] width 62 height 13
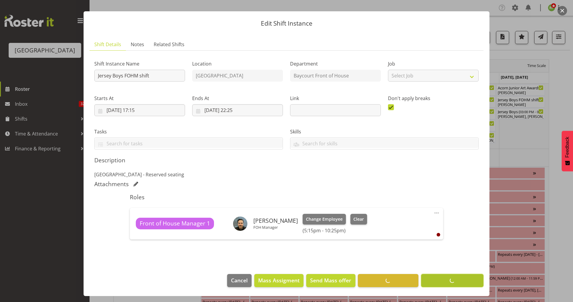
scroll to position [10, 0]
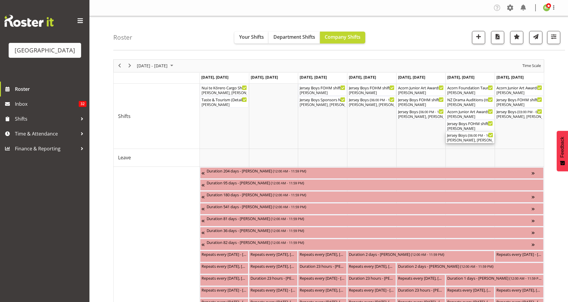
click at [461, 137] on div "Jersey Boys ( 06:00 PM - 10:00 PM )" at bounding box center [470, 135] width 46 height 6
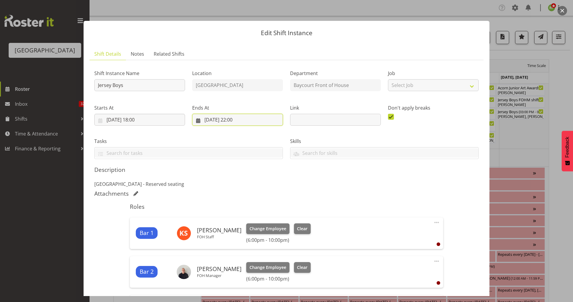
click at [238, 116] on input "13/09/2025, 22:00" at bounding box center [237, 120] width 91 height 12
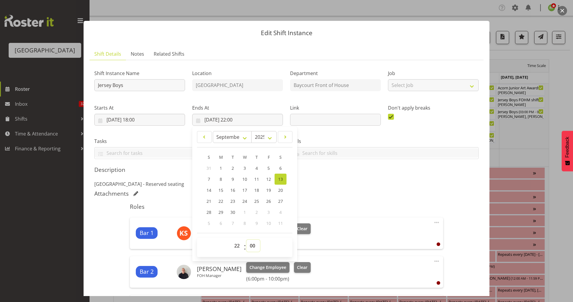
click at [254, 250] on select "00 01 02 03 04 05 06 07 08 09 10 11 12 13 14 15 16 17 18 19 20 21 22 23 24 25 2…" at bounding box center [252, 246] width 13 height 12
select select "10"
click at [246, 240] on select "00 01 02 03 04 05 06 07 08 09 10 11 12 13 14 15 16 17 18 19 20 21 22 23 24 25 2…" at bounding box center [252, 246] width 13 height 12
type input "13/09/2025, 22:10"
click at [328, 196] on div "Attachments" at bounding box center [286, 193] width 384 height 7
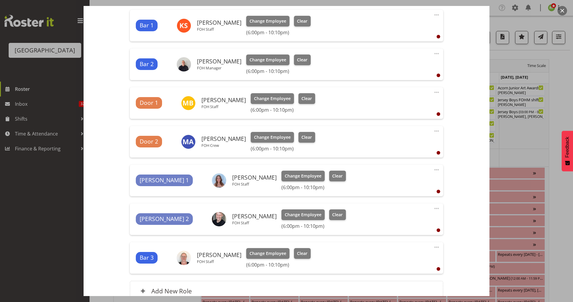
scroll to position [253, 0]
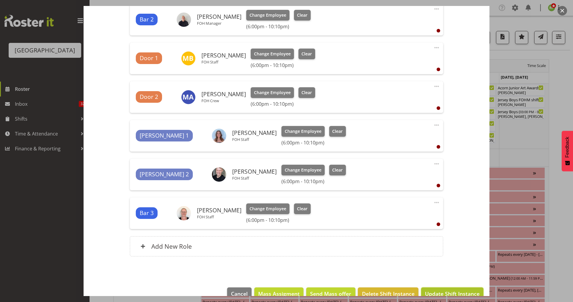
click at [439, 290] on button "Update Shift Instance" at bounding box center [452, 294] width 62 height 13
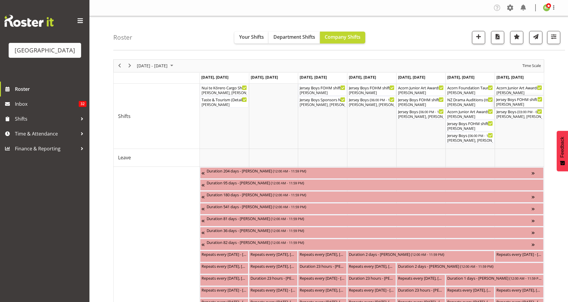
click at [520, 99] on div "Jersey Boys FOHM shift ( 02:15 PM - 07:15 PM )" at bounding box center [519, 99] width 46 height 6
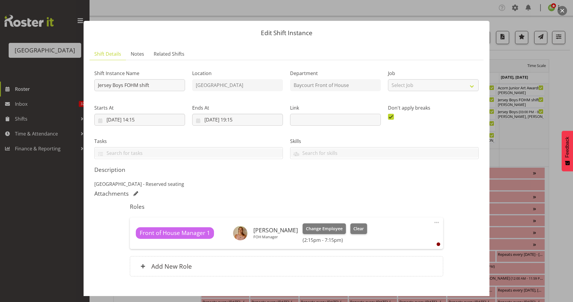
click at [562, 9] on button "button" at bounding box center [562, 11] width 10 height 10
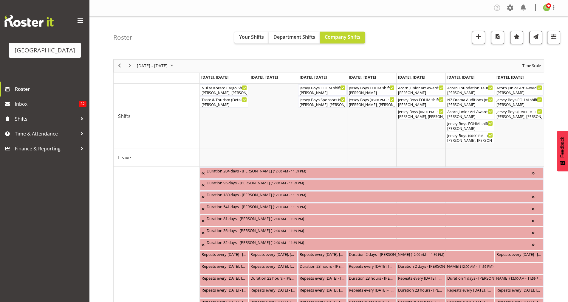
click at [562, 9] on div "Company Settings Roles & Skills Tasks Jobs Employees Locations & Departments Ac…" at bounding box center [328, 8] width 479 height 16
click at [418, 102] on div "Jersey Boys FOHM shift ( 05:15 PM - 10:25 PM )" at bounding box center [421, 99] width 46 height 6
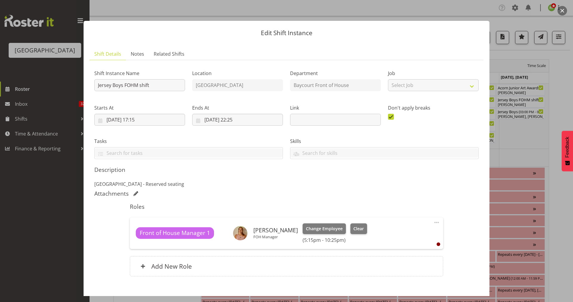
click at [560, 10] on button "button" at bounding box center [562, 11] width 10 height 10
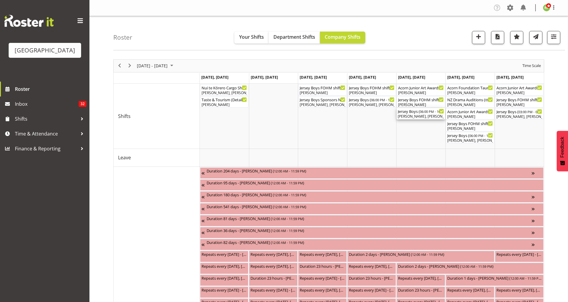
click at [428, 115] on div "Dillyn Shine, Alec Were, Michelle Englehardt, Heather Powell, Jordan Sanft, Chr…" at bounding box center [421, 116] width 46 height 5
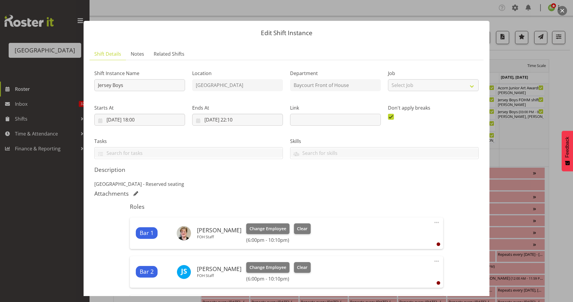
click at [563, 8] on button "button" at bounding box center [562, 11] width 10 height 10
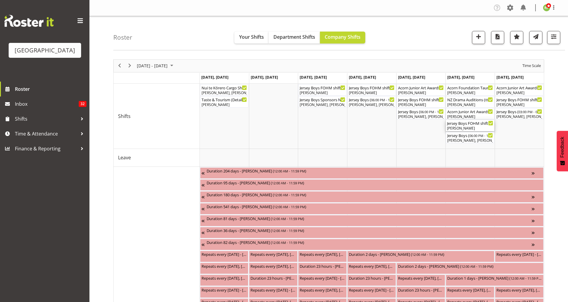
click at [467, 122] on div "Jersey Boys FOHM shift ( 05:15 PM - 10:25 PM )" at bounding box center [470, 123] width 46 height 6
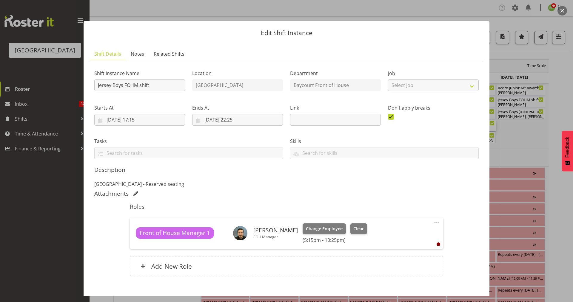
click at [560, 12] on button "button" at bounding box center [562, 11] width 10 height 10
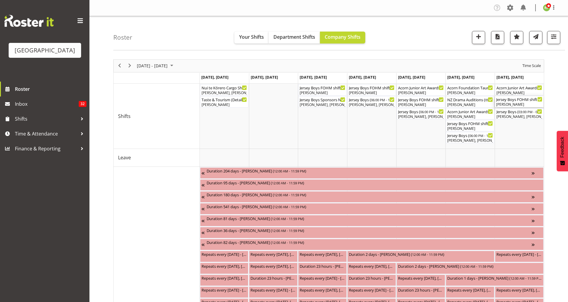
click at [520, 101] on div "Jersey Boys FOHM shift ( 02:15 PM - 07:15 PM )" at bounding box center [519, 99] width 46 height 6
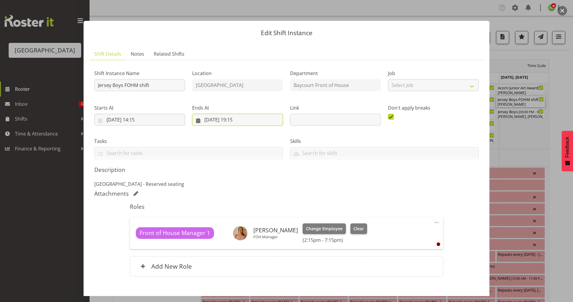
click at [244, 119] on input "14/09/2025, 19:15" at bounding box center [237, 120] width 91 height 12
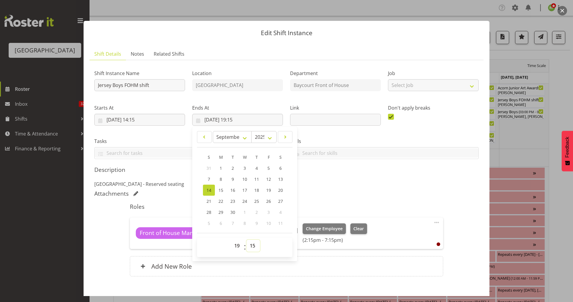
click at [254, 248] on select "00 01 02 03 04 05 06 07 08 09 10 11 12 13 14 15 16 17 18 19 20 21 22 23 24 25 2…" at bounding box center [252, 246] width 13 height 12
select select "25"
click at [246, 240] on select "00 01 02 03 04 05 06 07 08 09 10 11 12 13 14 15 16 17 18 19 20 21 22 23 24 25 2…" at bounding box center [252, 246] width 13 height 12
type input "14/09/2025, 19:25"
click at [343, 185] on p "Addison theatre - Reserved seating" at bounding box center [286, 184] width 384 height 7
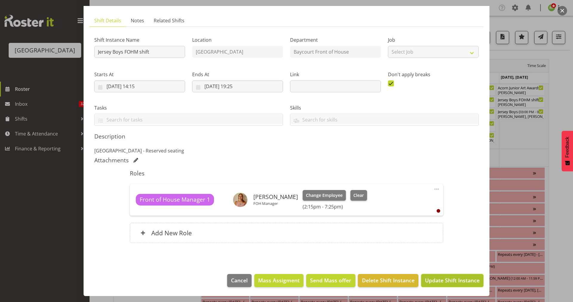
click at [455, 282] on span "Update Shift Instance" at bounding box center [452, 281] width 55 height 8
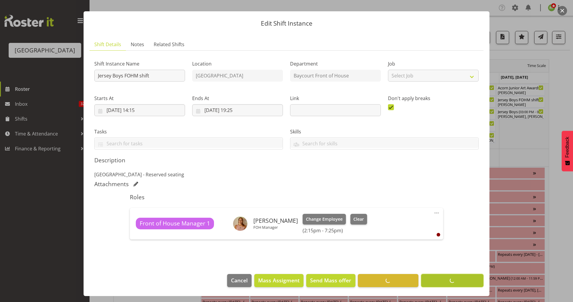
scroll to position [10, 0]
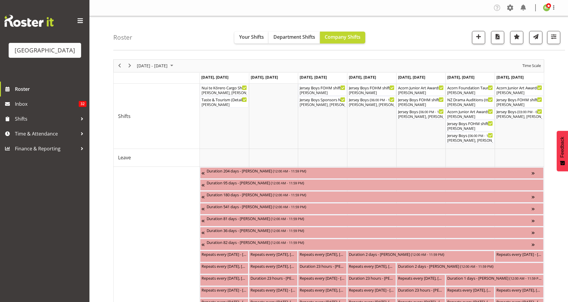
click at [406, 46] on div "Roster Your Shifts Department Shifts Company Shifts All Locations [GEOGRAPHIC_D…" at bounding box center [339, 33] width 452 height 34
click at [320, 105] on div "Amy Duncanson, Dominique Vogler, Ruby Grace, Aaron Smart" at bounding box center [322, 104] width 46 height 5
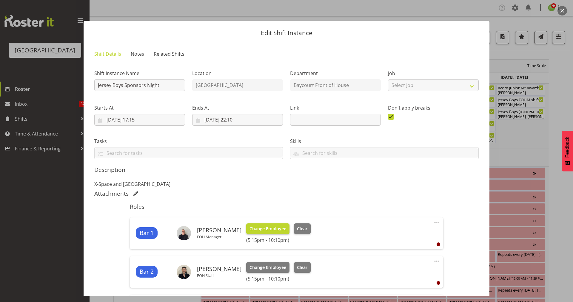
scroll to position [150, 0]
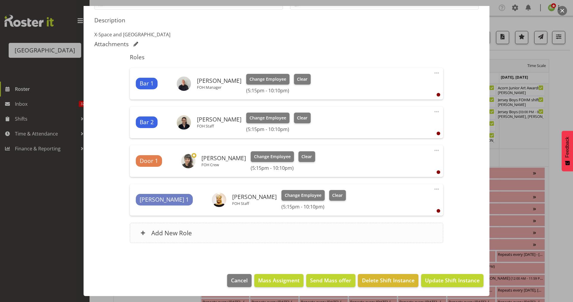
click at [181, 225] on div "Add New Role" at bounding box center [286, 233] width 313 height 20
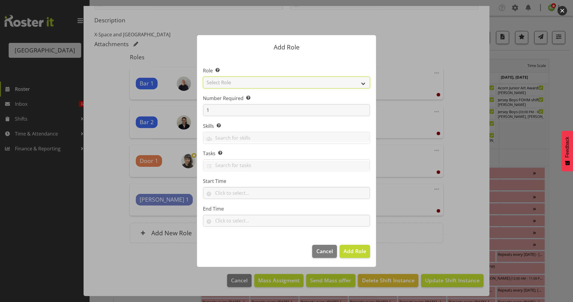
click at [362, 85] on select "Select Role Audio Bar Bar Runner Bar Training Box Office Cargo Shed Venue Rep C…" at bounding box center [286, 83] width 167 height 12
select select "1291"
click at [203, 77] on select "Select Role Audio Bar Bar Runner Bar Training Box Office Cargo Shed Venue Rep C…" at bounding box center [286, 83] width 167 height 12
click at [356, 255] on span "Add Role" at bounding box center [354, 252] width 23 height 8
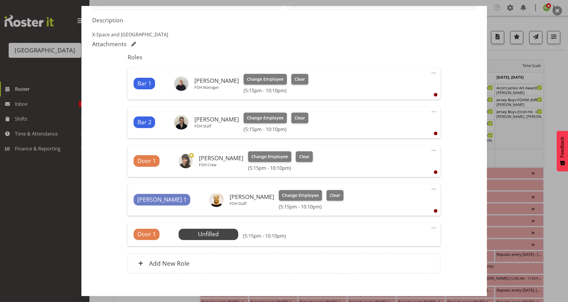
click at [430, 228] on span at bounding box center [433, 228] width 7 height 7
click at [381, 238] on link "Edit" at bounding box center [408, 241] width 57 height 11
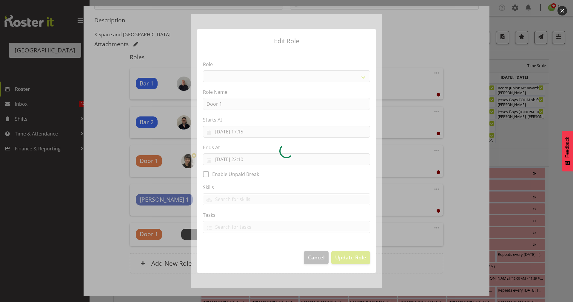
select select "1291"
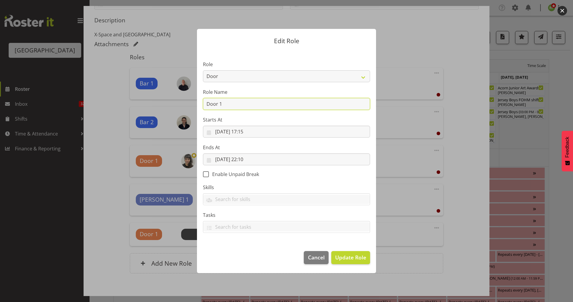
drag, startPoint x: 228, startPoint y: 107, endPoint x: 203, endPoint y: 106, distance: 25.7
click at [203, 106] on input "Door 1" at bounding box center [286, 104] width 167 height 12
type input "Photo"
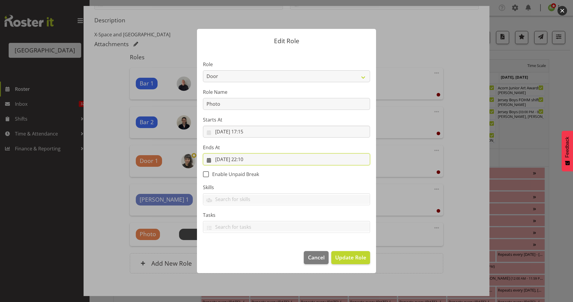
click at [254, 161] on input "10/09/2025, 22:10" at bounding box center [286, 160] width 167 height 12
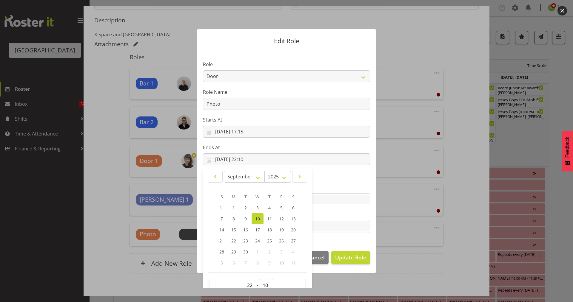
click at [262, 285] on select "00 01 02 03 04 05 06 07 08 09 10 11 12 13 14 15 16 17 18 19 20 21 22 23 24 25 2…" at bounding box center [265, 286] width 13 height 12
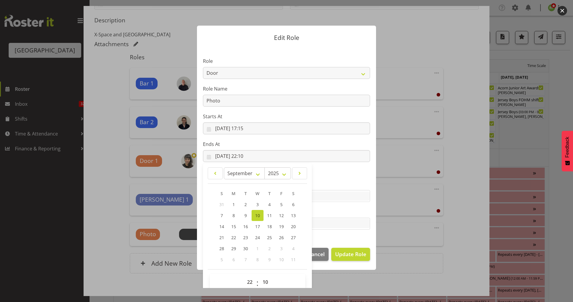
click at [341, 210] on label "Tasks" at bounding box center [286, 211] width 167 height 7
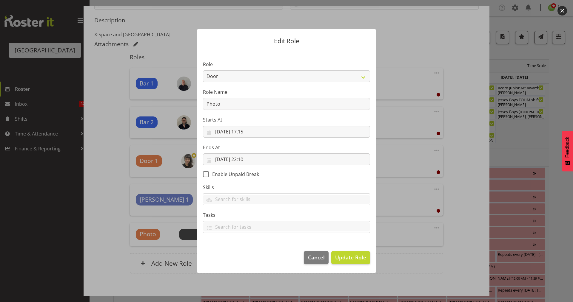
scroll to position [0, 0]
click at [247, 160] on input "10/09/2025, 22:10" at bounding box center [286, 160] width 167 height 12
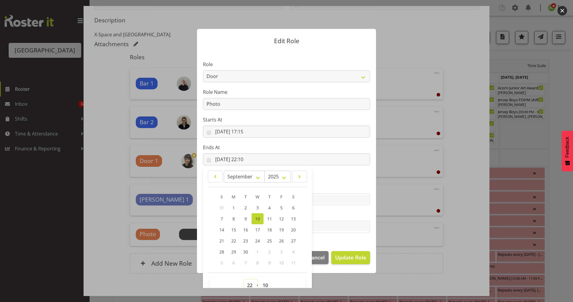
click at [246, 285] on select "00 01 02 03 04 05 06 07 08 09 10 11 12 13 14 15 16 17 18 19 20 21 22 23" at bounding box center [250, 286] width 13 height 12
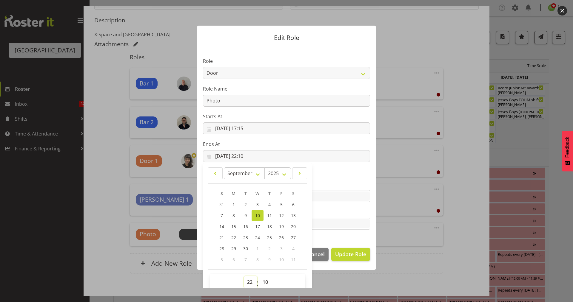
select select "21"
click at [244, 276] on select "00 01 02 03 04 05 06 07 08 09 10 11 12 13 14 15 16 17 18 19 20 21 22 23" at bounding box center [250, 282] width 13 height 12
type input "10/09/2025, 21:10"
click at [262, 282] on select "00 01 02 03 04 05 06 07 08 09 10 11 12 13 14 15 16 17 18 19 20 21 22 23 24 25 2…" at bounding box center [265, 282] width 13 height 12
click at [247, 282] on select "00 01 02 03 04 05 06 07 08 09 10 11 12 13 14 15 16 17 18 19 20 21 22 23" at bounding box center [250, 282] width 13 height 12
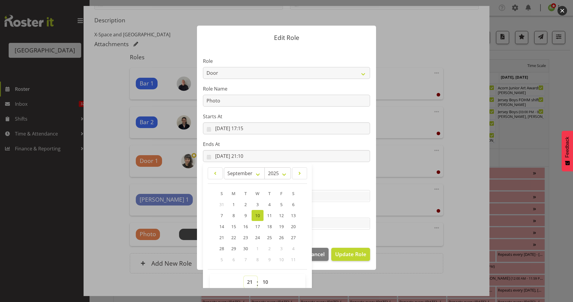
select select "20"
click at [244, 276] on select "00 01 02 03 04 05 06 07 08 09 10 11 12 13 14 15 16 17 18 19 20 21 22 23" at bounding box center [250, 282] width 13 height 12
type input "10/09/2025, 20:10"
click at [263, 283] on select "00 01 02 03 04 05 06 07 08 09 10 11 12 13 14 15 16 17 18 19 20 21 22 23 24 25 2…" at bounding box center [265, 282] width 13 height 12
select select "45"
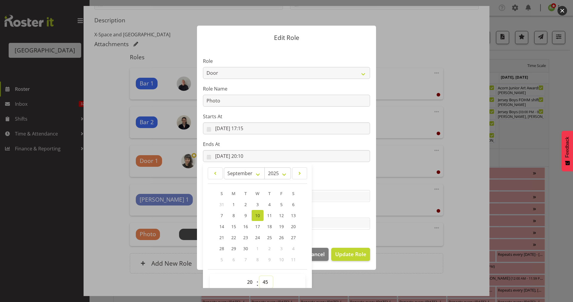
click at [259, 276] on select "00 01 02 03 04 05 06 07 08 09 10 11 12 13 14 15 16 17 18 19 20 21 22 23 24 25 2…" at bounding box center [265, 282] width 13 height 12
type input "10/09/2025, 20:45"
click at [350, 267] on footer "Cancel Update Role" at bounding box center [286, 256] width 179 height 28
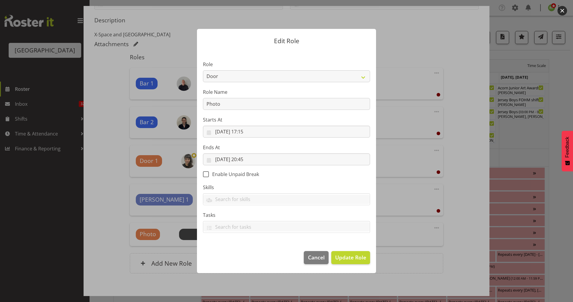
scroll to position [0, 0]
click at [228, 108] on input "Photo" at bounding box center [286, 104] width 167 height 12
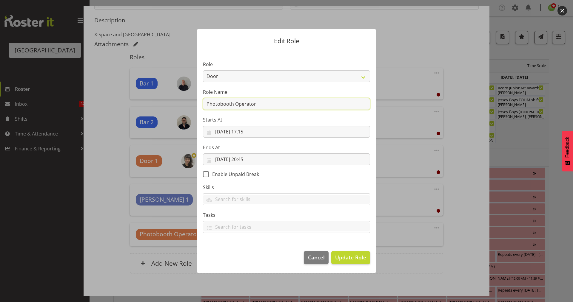
click at [220, 105] on input "Photobooth Operator" at bounding box center [286, 104] width 167 height 12
type input "Photo Booth Operator"
click at [347, 261] on span "Update Role" at bounding box center [350, 258] width 31 height 8
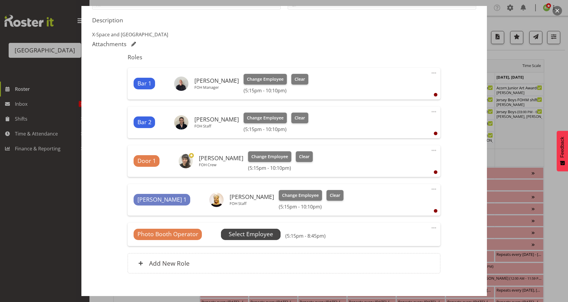
click at [253, 229] on span "Select Employee" at bounding box center [251, 234] width 60 height 11
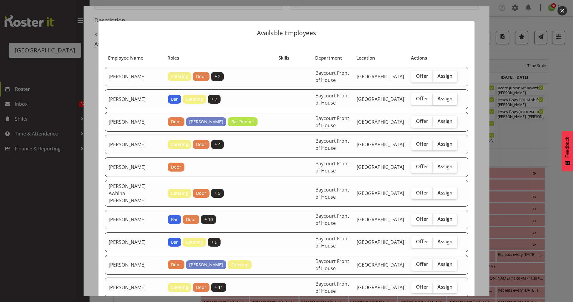
click at [442, 98] on span "Assign" at bounding box center [444, 99] width 15 height 6
click at [436, 98] on input "Assign" at bounding box center [434, 99] width 4 height 4
checkbox input "true"
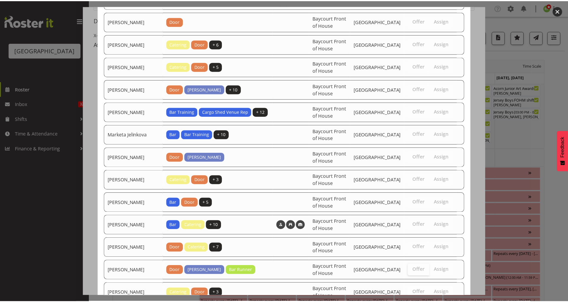
scroll to position [349, 0]
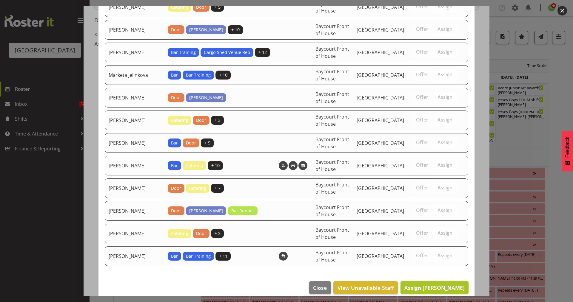
click at [434, 285] on span "Assign Alec Were" at bounding box center [434, 288] width 60 height 7
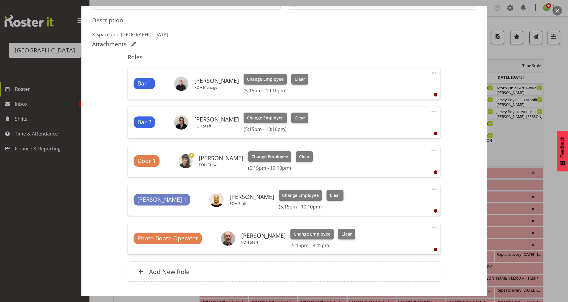
scroll to position [189, 0]
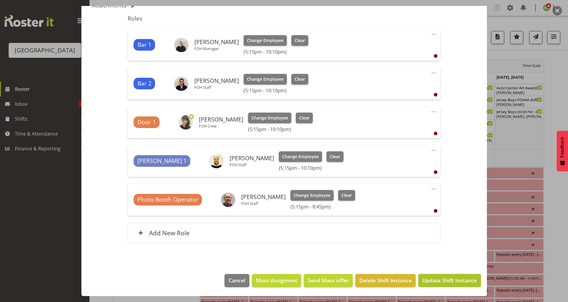
click at [447, 280] on span "Update Shift Instance" at bounding box center [449, 281] width 55 height 8
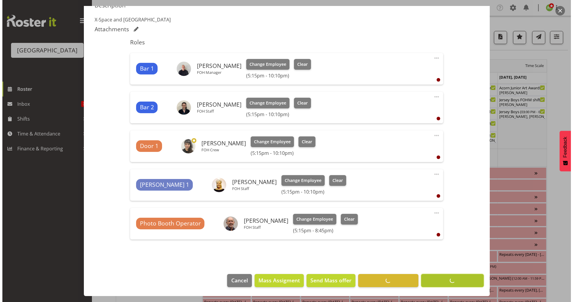
scroll to position [165, 0]
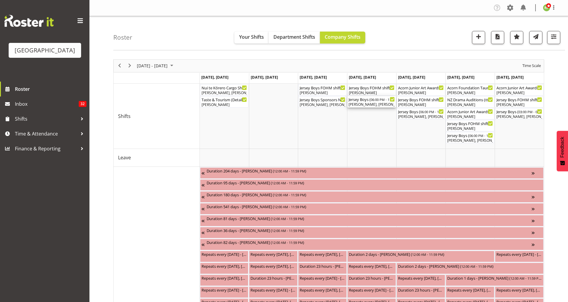
click at [368, 104] on div "Chris Darlington, Emma Johns, Alec Were, Jody Smart, Amanda Clark, Katherine Ma…" at bounding box center [372, 104] width 46 height 5
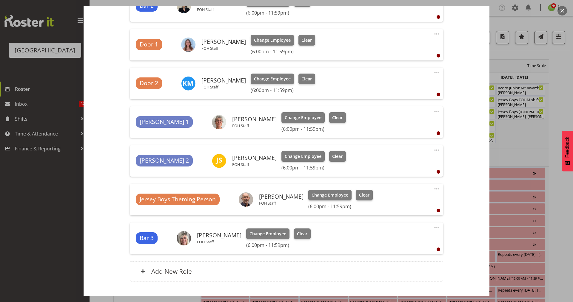
scroll to position [267, 0]
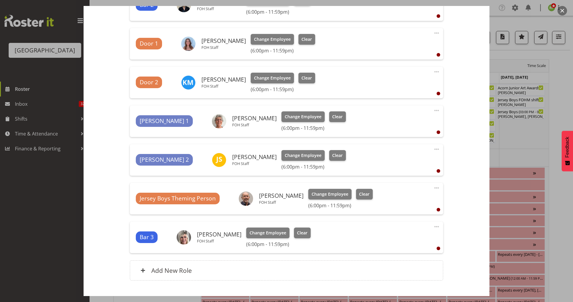
click at [433, 187] on span at bounding box center [436, 188] width 7 height 7
drag, startPoint x: 215, startPoint y: 199, endPoint x: 139, endPoint y: 197, distance: 76.7
click at [139, 197] on span "Jersey Boys Theming Person" at bounding box center [178, 198] width 84 height 11
drag, startPoint x: 214, startPoint y: 199, endPoint x: 138, endPoint y: 200, distance: 76.1
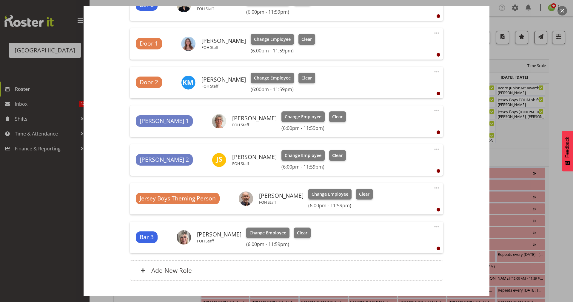
click at [138, 200] on span "Jersey Boys Theming Person" at bounding box center [178, 198] width 84 height 11
copy span "Jersey Boys Theming Person"
click at [434, 189] on span at bounding box center [436, 188] width 7 height 7
click at [386, 198] on link "Edit" at bounding box center [411, 201] width 57 height 11
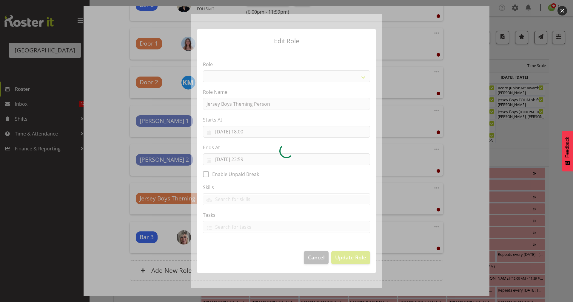
select select "1291"
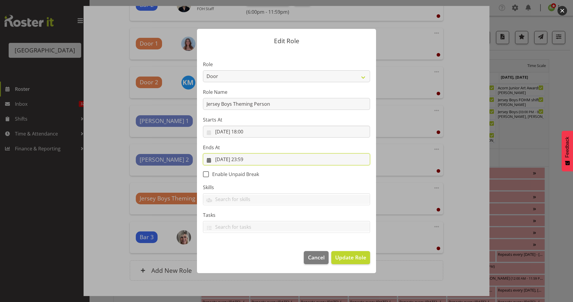
click at [252, 158] on input "11/09/2025, 23:59" at bounding box center [286, 160] width 167 height 12
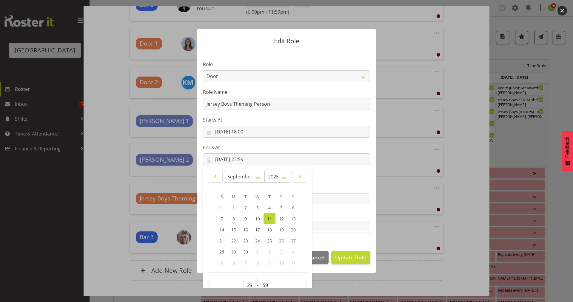
click at [248, 283] on select "00 01 02 03 04 05 06 07 08 09 10 11 12 13 14 15 16 17 18 19 20 21 22 23" at bounding box center [250, 286] width 13 height 12
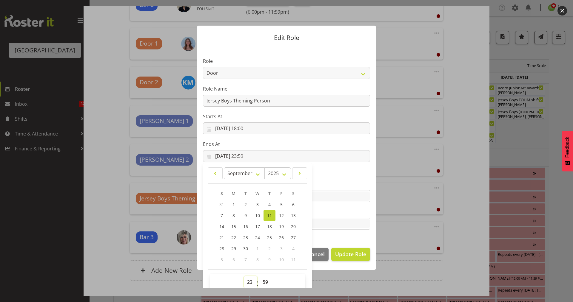
select select "20"
click at [244, 276] on select "00 01 02 03 04 05 06 07 08 09 10 11 12 13 14 15 16 17 18 19 20 21 22 23" at bounding box center [250, 282] width 13 height 12
type input "11/09/2025, 20:59"
click at [250, 155] on input "11/09/2025, 20:59" at bounding box center [286, 156] width 167 height 12
click at [251, 155] on input "11/09/2025, 20:59" at bounding box center [286, 156] width 167 height 12
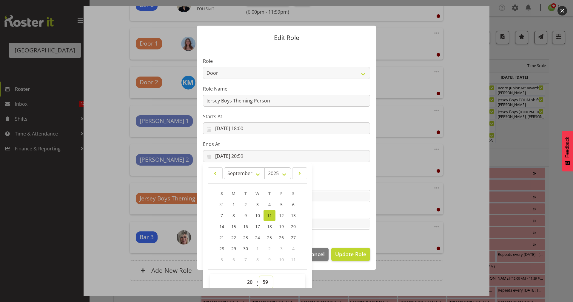
click at [266, 279] on select "00 01 02 03 04 05 06 07 08 09 10 11 12 13 14 15 16 17 18 19 20 21 22 23 24 25 2…" at bounding box center [265, 282] width 13 height 12
select select "45"
click at [259, 276] on select "00 01 02 03 04 05 06 07 08 09 10 11 12 13 14 15 16 17 18 19 20 21 22 23 24 25 2…" at bounding box center [265, 282] width 13 height 12
type input "11/09/2025, 20:45"
click at [333, 211] on label "Tasks" at bounding box center [286, 211] width 167 height 7
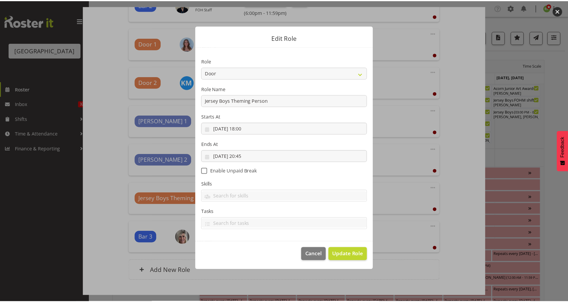
scroll to position [0, 0]
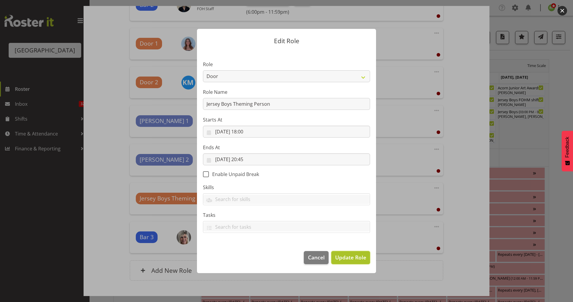
click at [354, 259] on span "Update Role" at bounding box center [350, 258] width 31 height 8
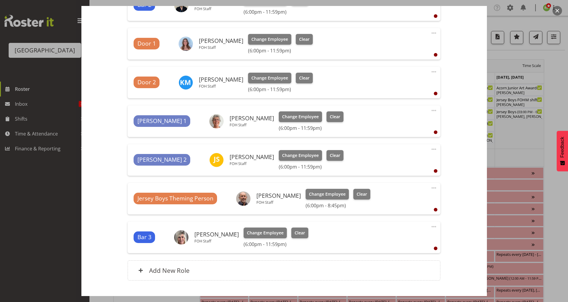
scroll to position [305, 0]
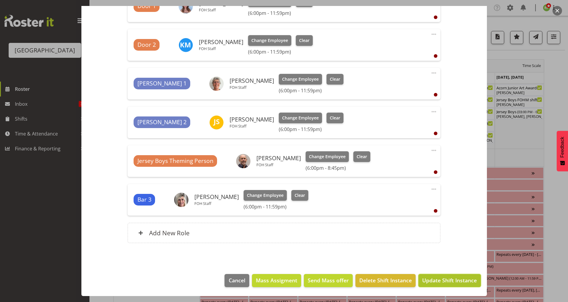
click at [436, 282] on span "Update Shift Instance" at bounding box center [449, 281] width 55 height 8
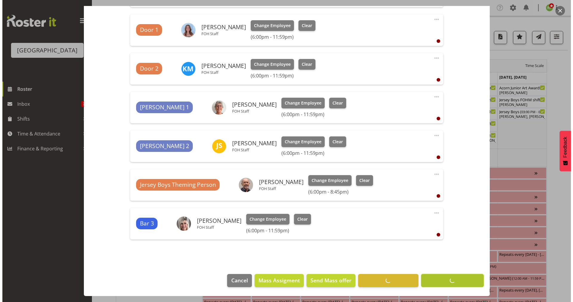
scroll to position [281, 0]
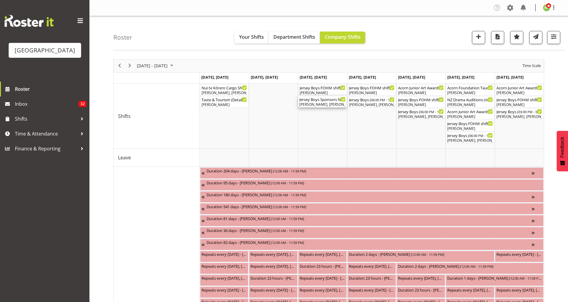
click at [320, 100] on div "Jersey Boys Sponsors Night ( 05:15 PM - 10:10 PM )" at bounding box center [322, 99] width 46 height 6
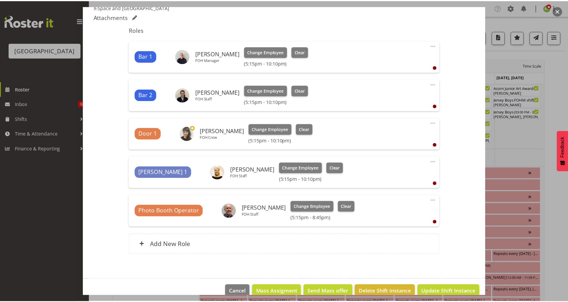
scroll to position [181, 0]
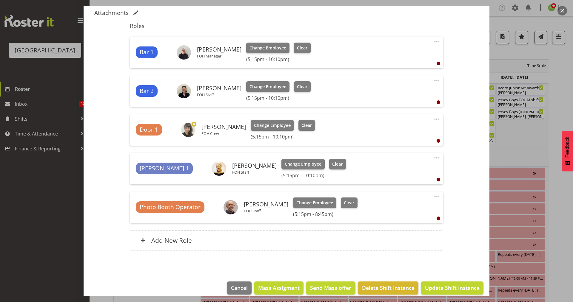
click at [435, 196] on span at bounding box center [436, 196] width 7 height 7
click at [391, 210] on link "Edit" at bounding box center [411, 210] width 57 height 11
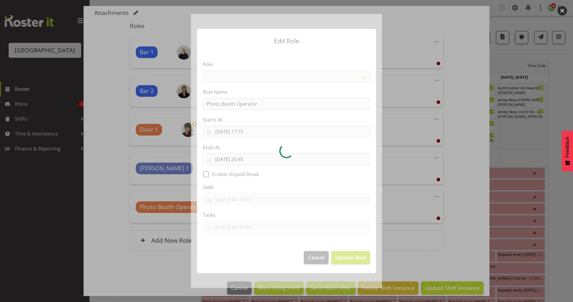
select select "1291"
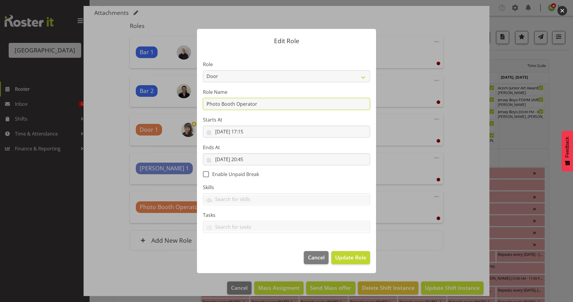
drag, startPoint x: 263, startPoint y: 106, endPoint x: 199, endPoint y: 104, distance: 63.5
click at [199, 104] on section "Role Audio Bar Bar Runner Bar Training Box Office Cargo Shed Venue Rep Catering…" at bounding box center [286, 147] width 179 height 195
paste input "Jersey Boys Theming Person"
type input "Jersey Boys Theming Person"
click at [347, 256] on span "Update Role" at bounding box center [350, 258] width 31 height 8
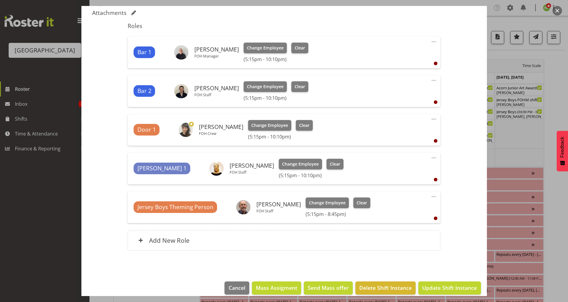
scroll to position [189, 0]
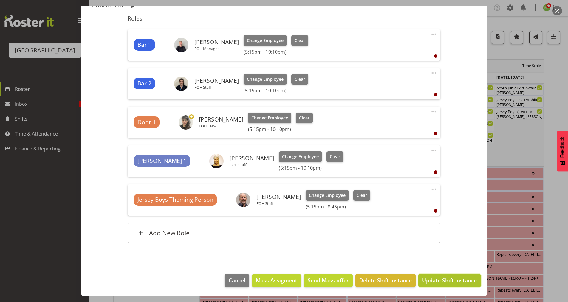
click at [437, 280] on span "Update Shift Instance" at bounding box center [449, 281] width 55 height 8
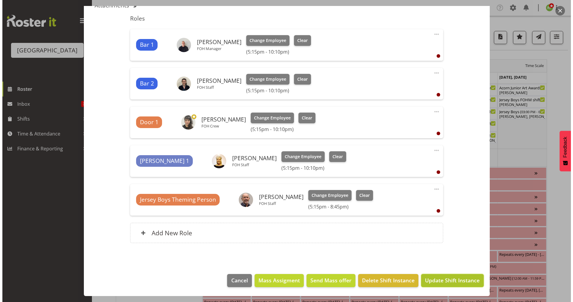
scroll to position [165, 0]
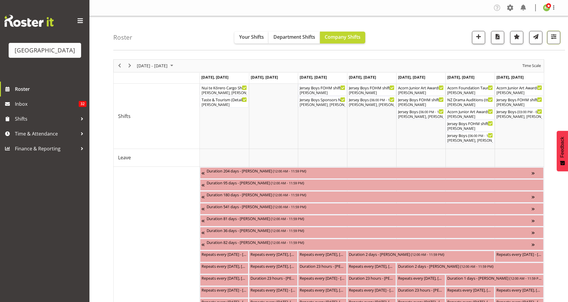
click at [550, 34] on span "button" at bounding box center [554, 37] width 8 height 8
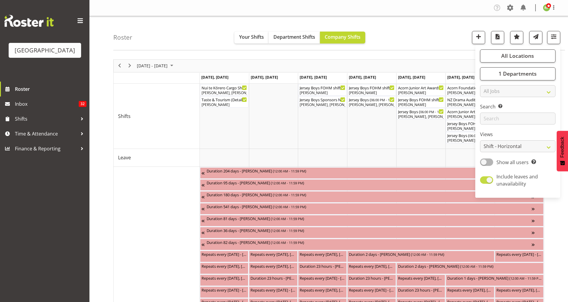
click at [491, 182] on span at bounding box center [486, 180] width 13 height 7
click at [484, 182] on input "Include leaves and unavailability" at bounding box center [482, 180] width 4 height 4
checkbox input "false"
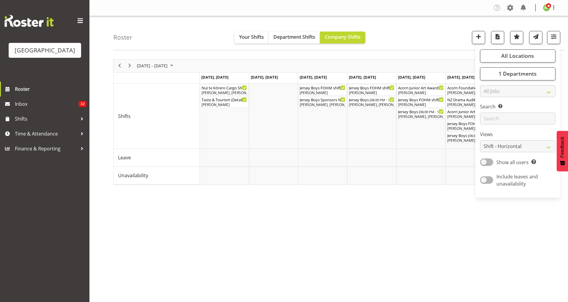
click at [447, 33] on div "Roster Your Shifts Department Shifts Company Shifts All Locations [GEOGRAPHIC_D…" at bounding box center [339, 33] width 452 height 34
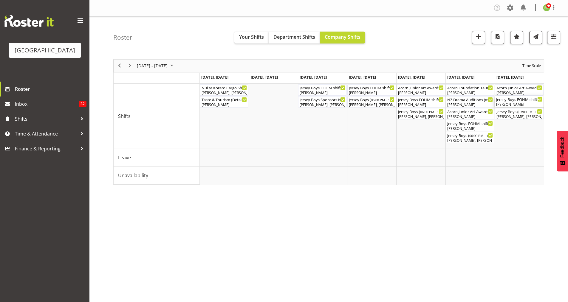
click at [520, 103] on div "[PERSON_NAME]" at bounding box center [519, 104] width 46 height 5
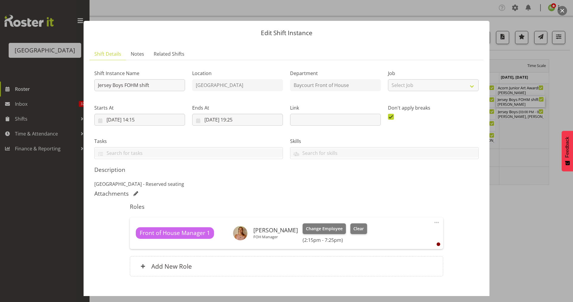
click at [562, 11] on button "button" at bounding box center [562, 11] width 10 height 10
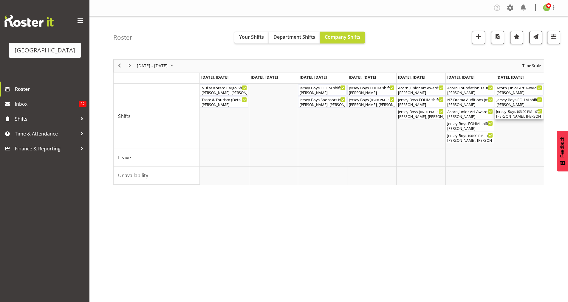
click at [523, 117] on div "Alex Freeman, Chris Darlington, Alec Were, Beana Badenhorst, Skye Colonna, Aidd…" at bounding box center [519, 116] width 46 height 5
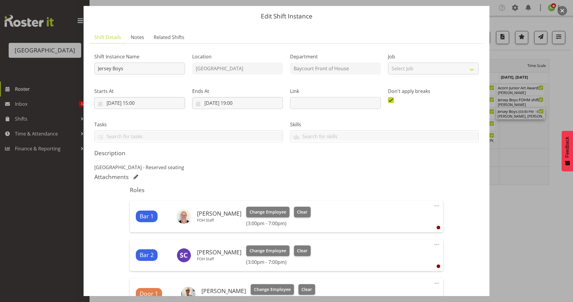
scroll to position [16, 0]
click at [562, 9] on button "button" at bounding box center [562, 11] width 10 height 10
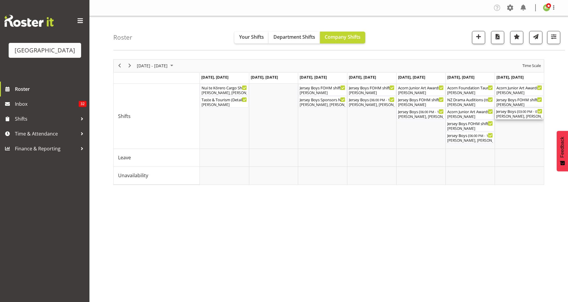
click at [524, 115] on div "Alex Freeman, Chris Darlington, Alec Were, Beana Badenhorst, Skye Colonna, Aidd…" at bounding box center [519, 116] width 46 height 5
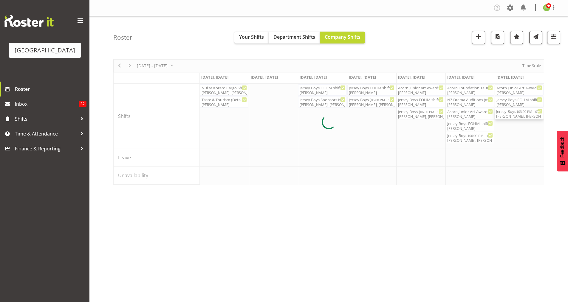
select select "8"
select select "2025"
select select "19"
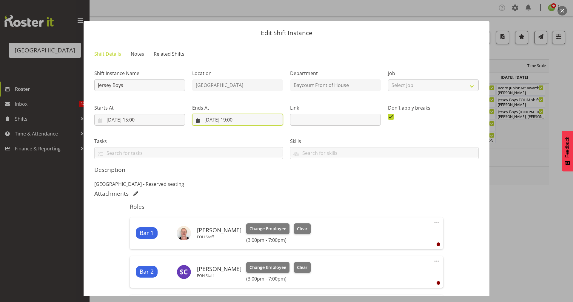
click at [242, 119] on input "14/09/2025, 19:00" at bounding box center [237, 120] width 91 height 12
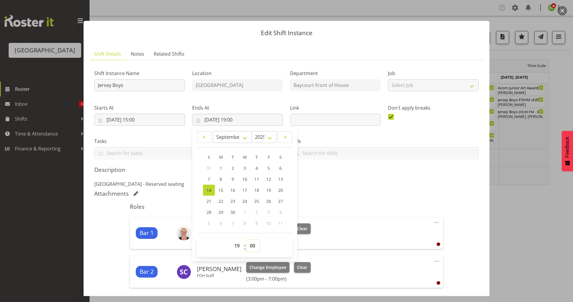
click at [252, 247] on select "00 01 02 03 04 05 06 07 08 09 10 11 12 13 14 15 16 17 18 19 20 21 22 23 24 25 2…" at bounding box center [252, 246] width 13 height 12
select select "10"
click at [246, 240] on select "00 01 02 03 04 05 06 07 08 09 10 11 12 13 14 15 16 17 18 19 20 21 22 23 24 25 2…" at bounding box center [252, 246] width 13 height 12
type input "14/09/2025, 19:10"
click at [324, 197] on div "Attachments" at bounding box center [286, 193] width 384 height 7
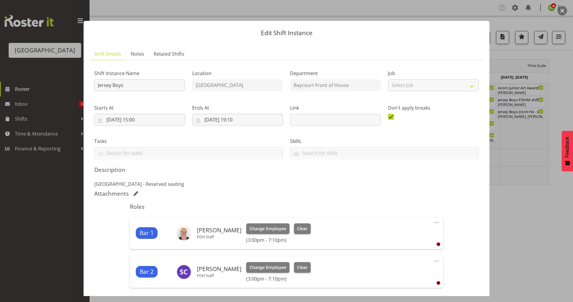
scroll to position [266, 0]
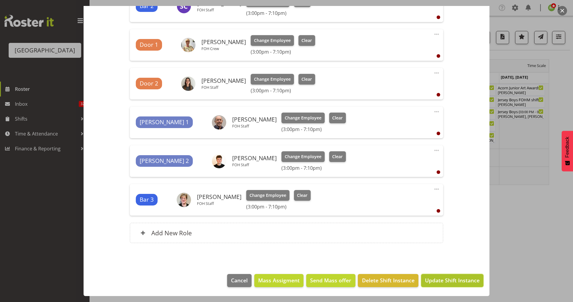
click at [436, 283] on span "Update Shift Instance" at bounding box center [452, 281] width 55 height 8
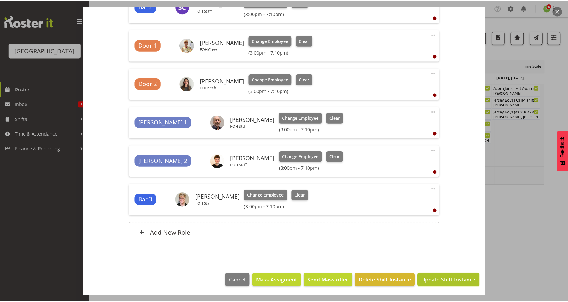
scroll to position [242, 0]
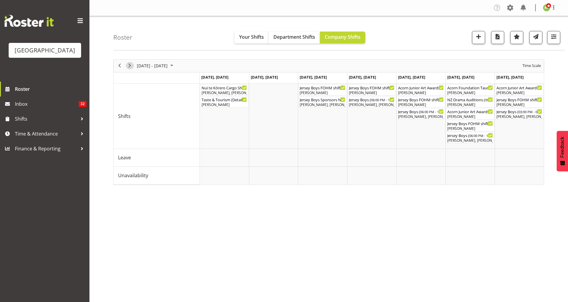
click at [130, 64] on span "Next" at bounding box center [129, 65] width 7 height 7
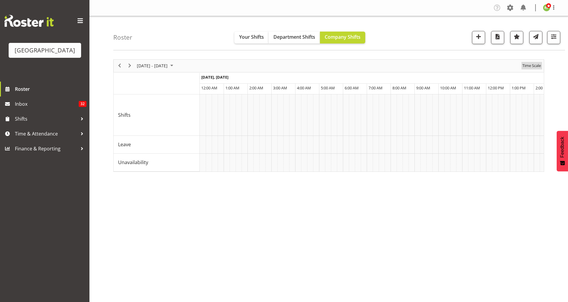
click at [537, 64] on span "Time Scale" at bounding box center [532, 65] width 20 height 7
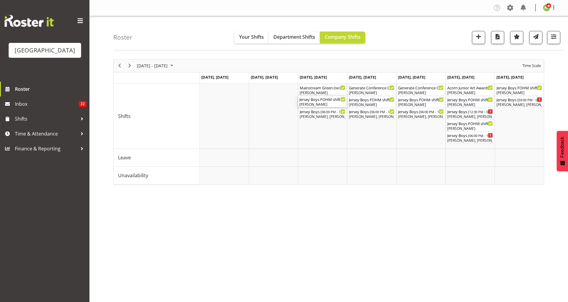
click at [329, 104] on div "[PERSON_NAME]" at bounding box center [322, 104] width 46 height 5
click at [0, 0] on div at bounding box center [0, 0] width 0 height 0
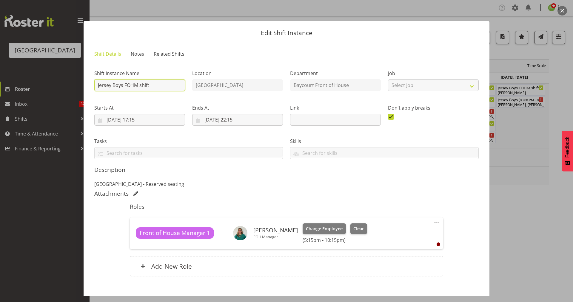
drag, startPoint x: 154, startPoint y: 85, endPoint x: 97, endPoint y: 82, distance: 57.3
click at [97, 82] on input "Jersey Boys FOHM shift" at bounding box center [139, 85] width 91 height 12
click at [242, 56] on ul "Shift Details Notes Related Shifts" at bounding box center [286, 54] width 394 height 12
click at [564, 9] on button "button" at bounding box center [562, 11] width 10 height 10
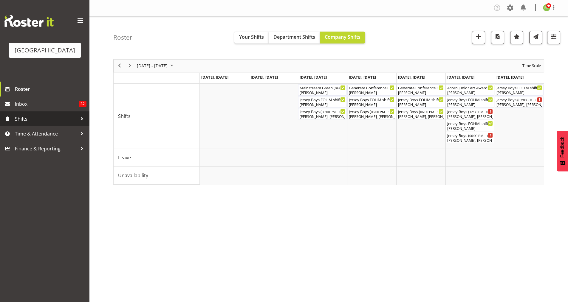
click at [30, 123] on span "Shifts" at bounding box center [46, 119] width 63 height 9
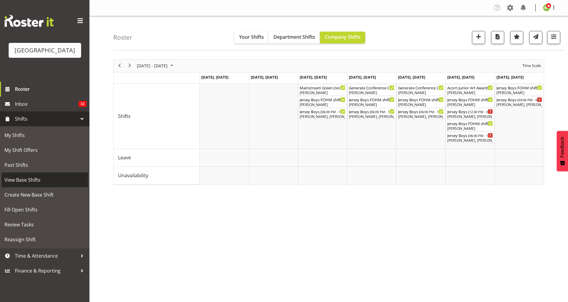
click at [27, 185] on span "View Base Shifts" at bounding box center [44, 180] width 81 height 9
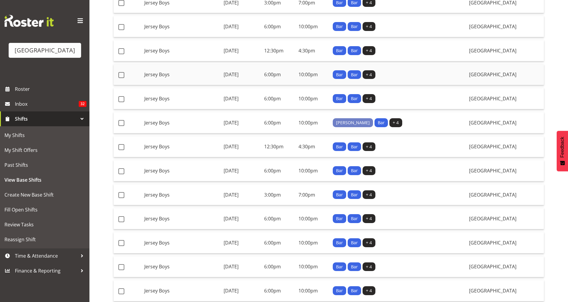
scroll to position [156, 0]
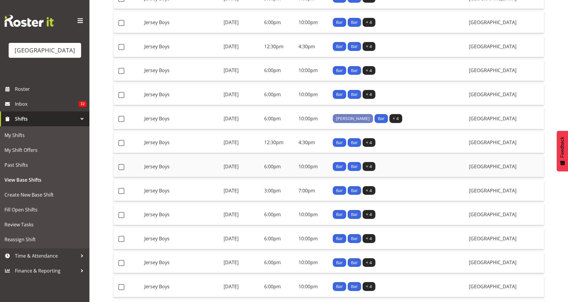
click at [257, 167] on td "Wednesday, 17th Sep 2025" at bounding box center [241, 166] width 41 height 21
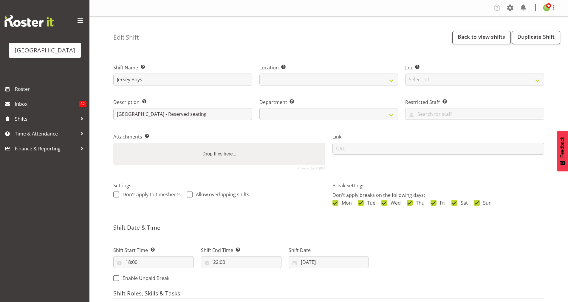
select select
select select "791"
click at [543, 38] on link "Duplicate Shift" at bounding box center [536, 37] width 48 height 13
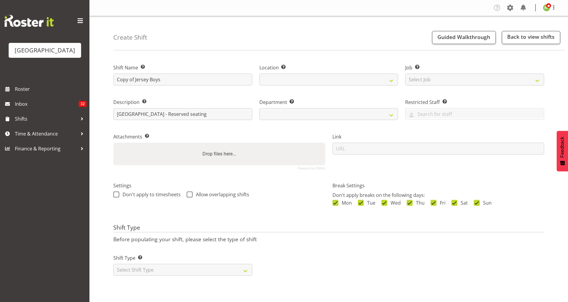
select select
select select "791"
drag, startPoint x: 134, startPoint y: 80, endPoint x: 95, endPoint y: 81, distance: 39.7
click at [95, 81] on div "Create Shift Guided Walkthrough Back to view shifts Shift Name Enter a name for…" at bounding box center [328, 154] width 479 height 277
click at [153, 82] on input "Jersey Boys" at bounding box center [182, 80] width 139 height 12
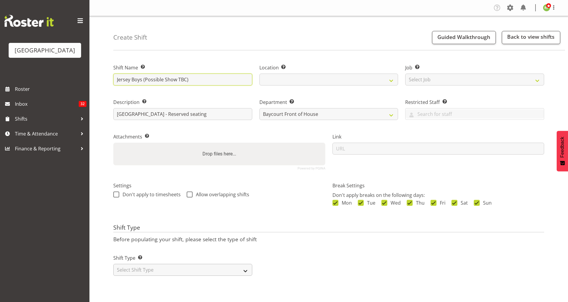
type input "Jersey Boys (Possible Show TBC)"
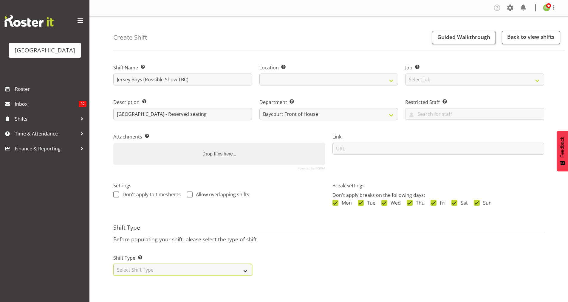
click at [225, 274] on select "Select Shift Type One Off Shift Recurring Shift Rotating Shift" at bounding box center [182, 270] width 139 height 12
select select "one_off"
click at [113, 264] on select "Select Shift Type One Off Shift Recurring Shift Rotating Shift" at bounding box center [182, 270] width 139 height 12
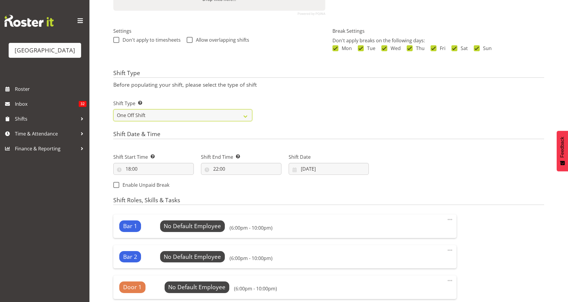
scroll to position [155, 0]
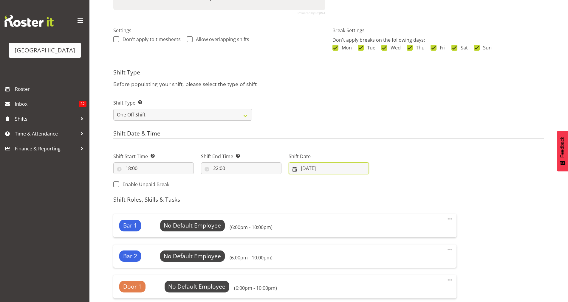
click at [311, 172] on input "17/09/2025" at bounding box center [329, 169] width 81 height 12
click at [328, 238] on link "16" at bounding box center [325, 239] width 12 height 11
type input "16/09/2025"
click at [133, 167] on input "18:00" at bounding box center [153, 169] width 81 height 12
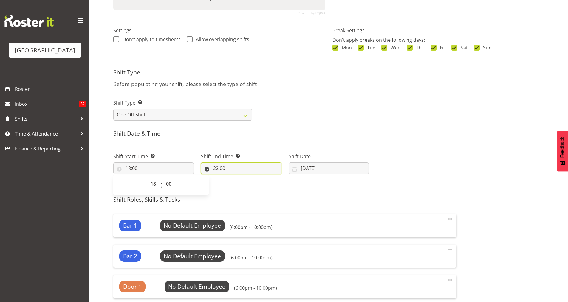
click at [221, 169] on input "22:00" at bounding box center [241, 169] width 81 height 12
click at [259, 183] on select "00 01 02 03 04 05 06 07 08 09 10 11 12 13 14 15 16 17 18 19 20 21 22 23 24 25 2…" at bounding box center [257, 184] width 13 height 12
select select "10"
click at [251, 178] on select "00 01 02 03 04 05 06 07 08 09 10 11 12 13 14 15 16 17 18 19 20 21 22 23 24 25 2…" at bounding box center [257, 184] width 13 height 12
type input "22:10"
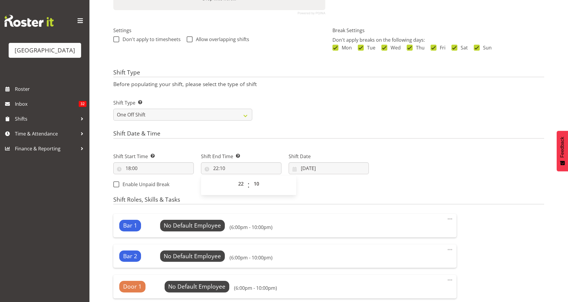
click at [337, 134] on h4 "Shift Date & Time" at bounding box center [328, 134] width 431 height 8
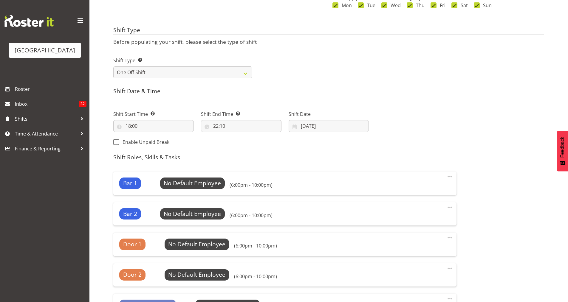
scroll to position [185, 0]
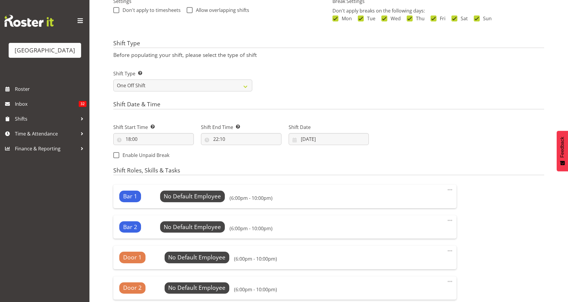
click at [452, 192] on span at bounding box center [450, 189] width 7 height 7
click at [413, 214] on link "Delete" at bounding box center [424, 213] width 57 height 11
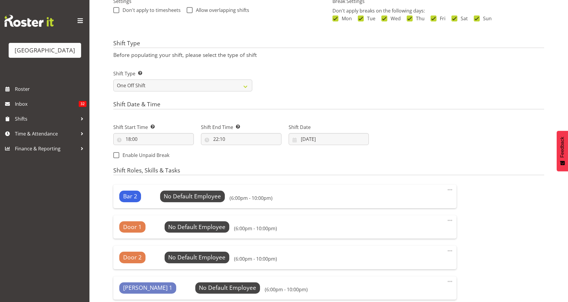
click at [451, 189] on span at bounding box center [450, 189] width 7 height 7
click at [433, 212] on link "Delete" at bounding box center [424, 213] width 57 height 11
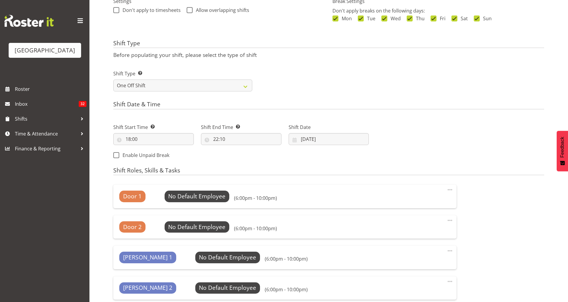
click at [450, 189] on span at bounding box center [450, 189] width 7 height 7
click at [433, 216] on link "Delete" at bounding box center [424, 213] width 57 height 11
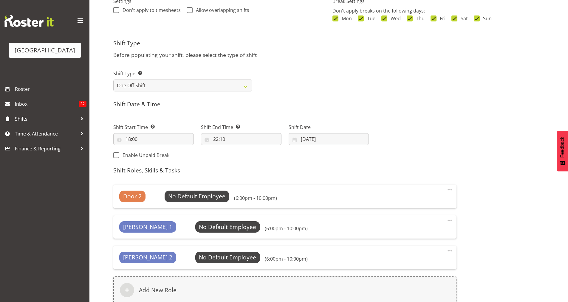
click at [453, 189] on span at bounding box center [450, 189] width 7 height 7
click at [438, 213] on link "Delete" at bounding box center [424, 213] width 57 height 11
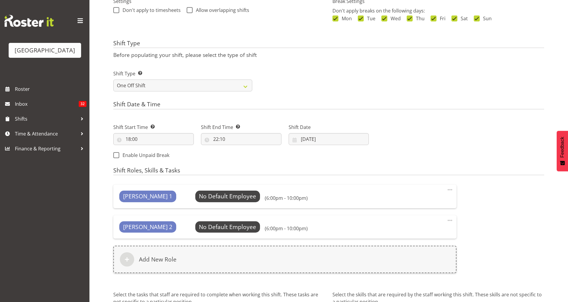
click at [451, 191] on span at bounding box center [450, 189] width 7 height 7
click at [433, 214] on link "Delete" at bounding box center [424, 213] width 57 height 11
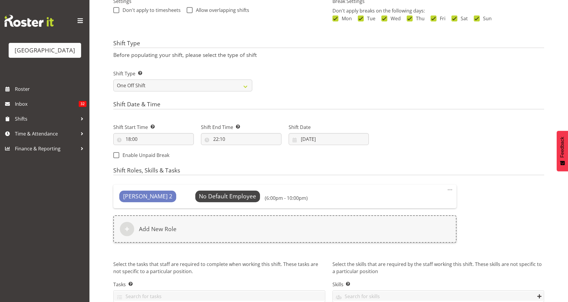
click at [451, 191] on span at bounding box center [450, 189] width 7 height 7
click at [430, 213] on link "Delete" at bounding box center [424, 213] width 57 height 11
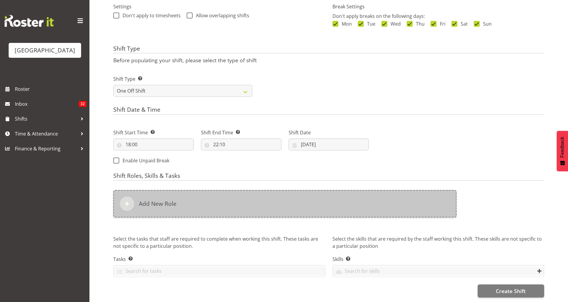
click at [324, 211] on div "Add New Role" at bounding box center [284, 203] width 343 height 27
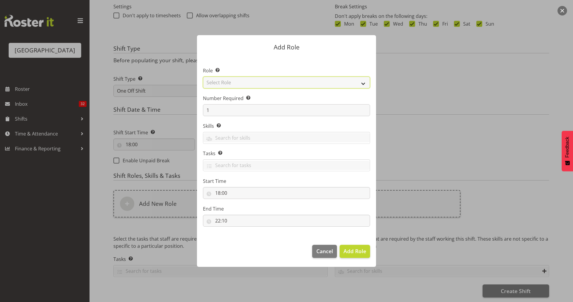
click at [360, 82] on select "Select Role Audio Bar Bar Runner Bar Training Box Office Cargo Shed Venue Rep C…" at bounding box center [286, 83] width 167 height 12
select select "1293"
click at [203, 77] on select "Select Role Audio Bar Bar Runner Bar Training Box Office Cargo Shed Venue Rep C…" at bounding box center [286, 83] width 167 height 12
drag, startPoint x: 212, startPoint y: 109, endPoint x: 197, endPoint y: 115, distance: 16.1
click at [197, 115] on div "Add Role Role Select the role you wish to add to the shift. Audio Bar Bar Runne…" at bounding box center [286, 151] width 191 height 262
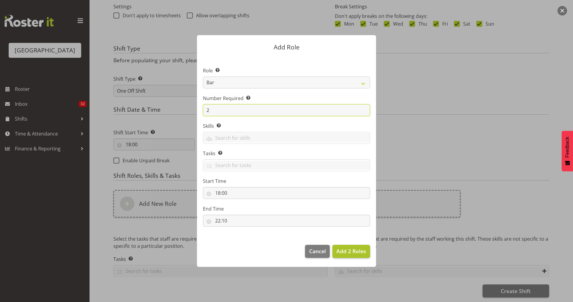
type input "2"
click at [344, 246] on button "Add 2 Roles" at bounding box center [351, 251] width 38 height 13
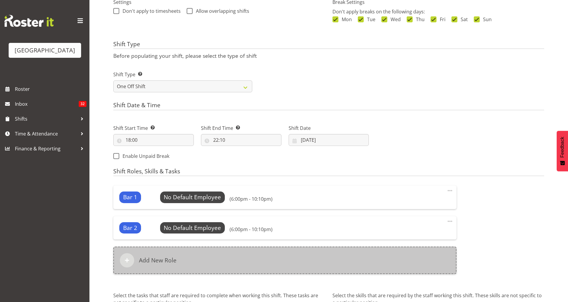
click at [205, 254] on div "Add New Role" at bounding box center [284, 260] width 343 height 27
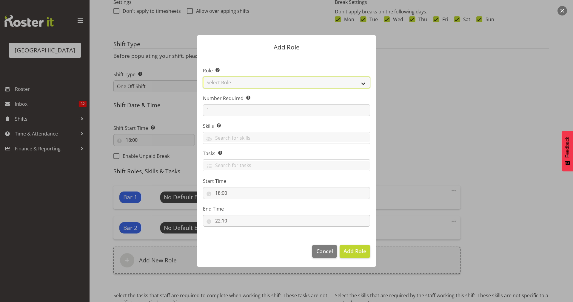
click at [363, 85] on select "Select Role Audio Bar Bar Runner Bar Training Box Office Cargo Shed Venue Rep C…" at bounding box center [286, 83] width 167 height 12
select select "1291"
click at [203, 77] on select "Select Role Audio Bar Bar Runner Bar Training Box Office Cargo Shed Venue Rep C…" at bounding box center [286, 83] width 167 height 12
drag, startPoint x: 208, startPoint y: 112, endPoint x: 202, endPoint y: 112, distance: 6.6
click at [202, 112] on section "Role Select the role you wish to add to the shift. Audio Bar Bar Runner Bar Tra…" at bounding box center [286, 147] width 179 height 183
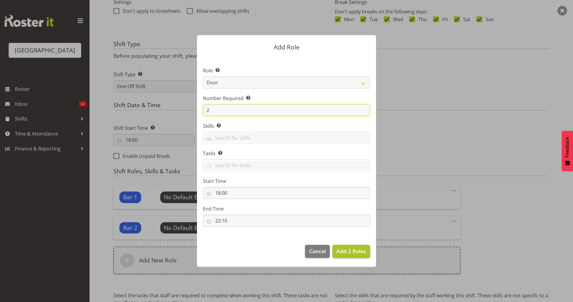
type input "2"
click at [359, 249] on span "Add 2 Roles" at bounding box center [351, 251] width 30 height 7
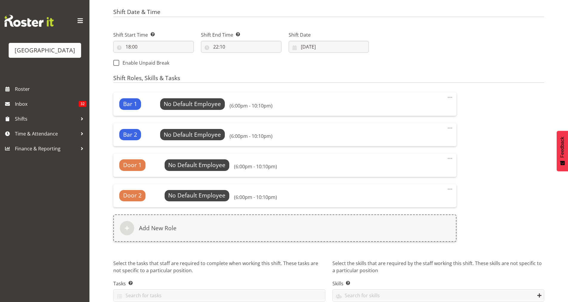
scroll to position [286, 0]
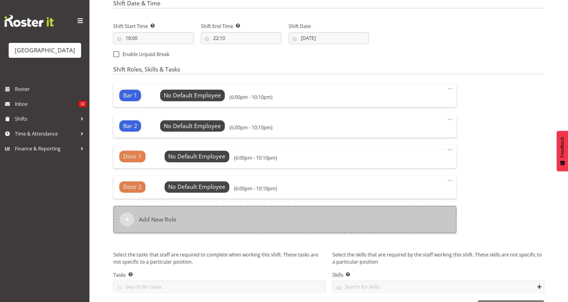
click at [243, 217] on div "Add New Role" at bounding box center [284, 219] width 343 height 27
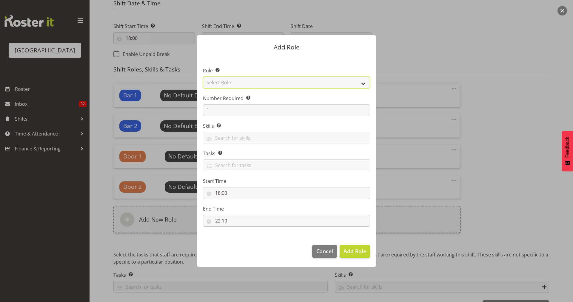
click at [366, 83] on select "Select Role Audio Bar Bar Runner Bar Training Box Office Cargo Shed Venue Rep C…" at bounding box center [286, 83] width 167 height 12
select select "1292"
click at [203, 77] on select "Select Role Audio Bar Bar Runner Bar Training Box Office Cargo Shed Venue Rep C…" at bounding box center [286, 83] width 167 height 12
drag, startPoint x: 210, startPoint y: 105, endPoint x: 203, endPoint y: 111, distance: 9.1
click at [203, 111] on input "1" at bounding box center [286, 110] width 167 height 12
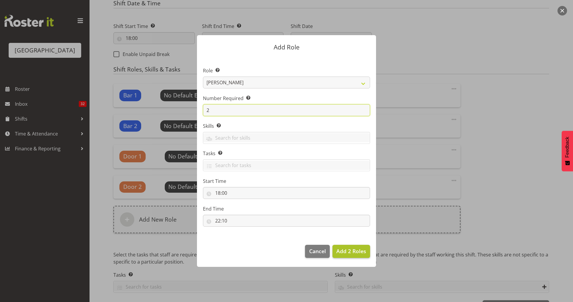
type input "2"
click at [346, 251] on span "Add 2 Roles" at bounding box center [351, 251] width 30 height 7
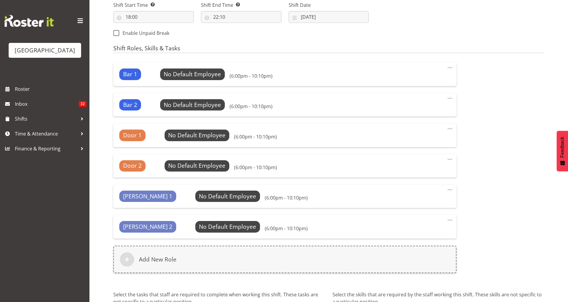
scroll to position [367, 0]
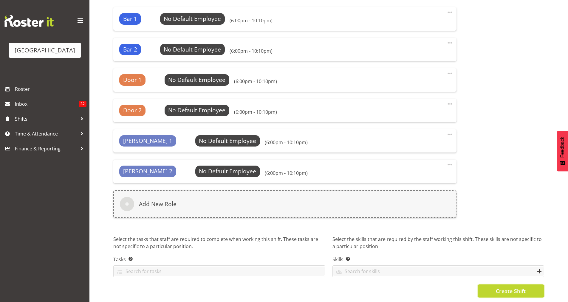
click at [514, 288] on span "Create Shift" at bounding box center [511, 292] width 30 height 8
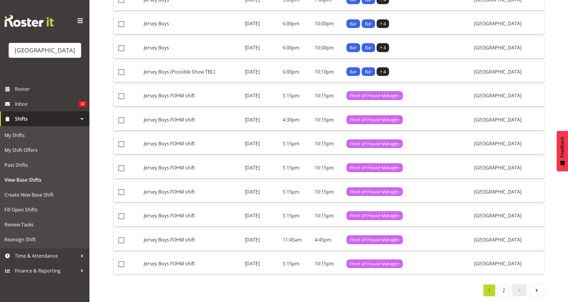
scroll to position [399, 0]
click at [502, 285] on link "2" at bounding box center [504, 291] width 12 height 12
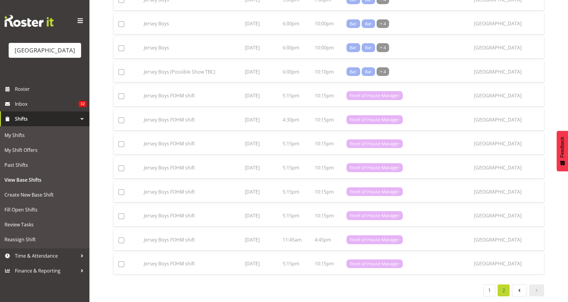
scroll to position [63, 0]
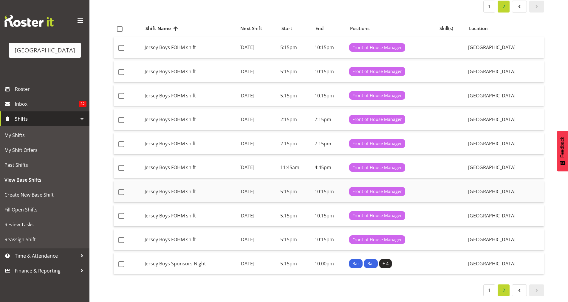
click at [246, 191] on td "[DATE]" at bounding box center [257, 191] width 41 height 21
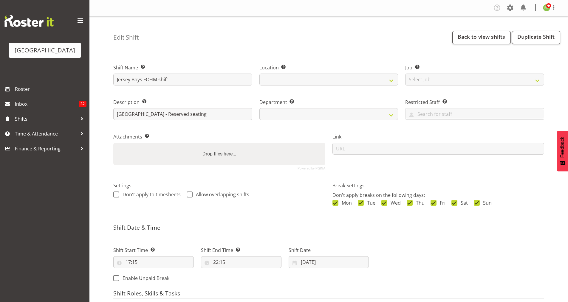
select select
select select "791"
select select
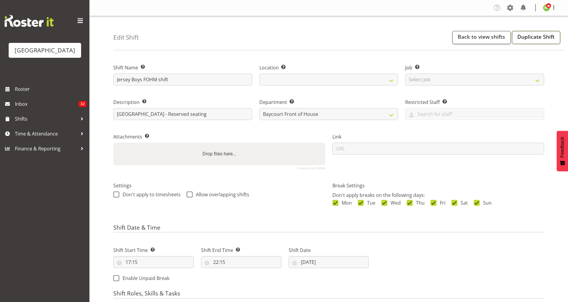
click at [534, 42] on link "Duplicate Shift" at bounding box center [536, 37] width 48 height 13
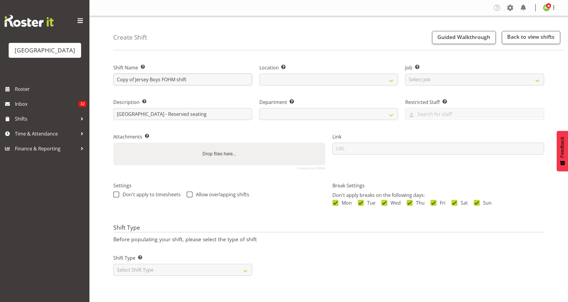
select select "1115"
select select "791"
drag, startPoint x: 135, startPoint y: 80, endPoint x: 92, endPoint y: 84, distance: 42.8
click at [92, 84] on div "Create Shift Guided Walkthrough Back to view shifts Shift Name Enter a name for…" at bounding box center [328, 154] width 479 height 277
click at [179, 76] on input "Jersey Boys FOHM shift" at bounding box center [182, 80] width 139 height 12
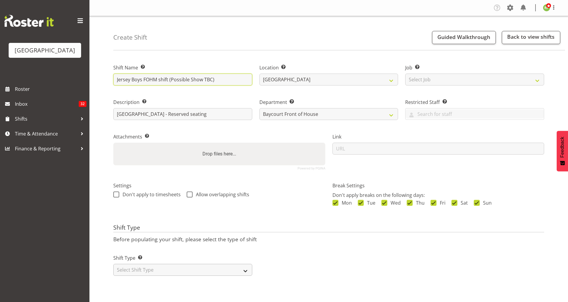
type input "Jersey Boys FOHM shift (Possible Show TBC)"
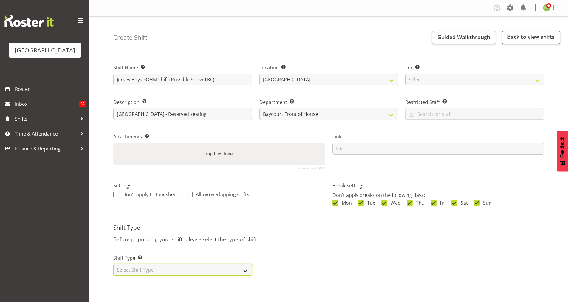
click at [145, 271] on select "Select Shift Type One Off Shift Recurring Shift Rotating Shift" at bounding box center [182, 270] width 139 height 12
select select "one_off"
click at [113, 264] on select "Select Shift Type One Off Shift Recurring Shift Rotating Shift" at bounding box center [182, 270] width 139 height 12
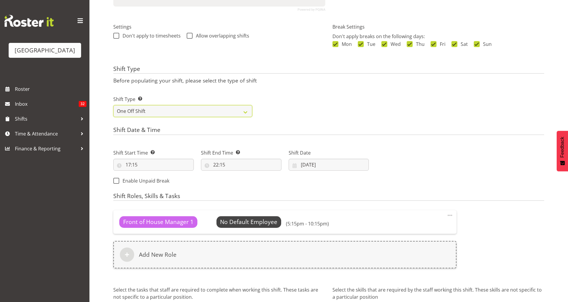
scroll to position [159, 0]
click at [222, 165] on input "22:15" at bounding box center [241, 165] width 81 height 12
click at [257, 181] on select "00 01 02 03 04 05 06 07 08 09 10 11 12 13 14 15 16 17 18 19 20 21 22 23 24 25 2…" at bounding box center [257, 180] width 13 height 12
select select "25"
click at [251, 174] on select "00 01 02 03 04 05 06 07 08 09 10 11 12 13 14 15 16 17 18 19 20 21 22 23 24 25 2…" at bounding box center [257, 180] width 13 height 12
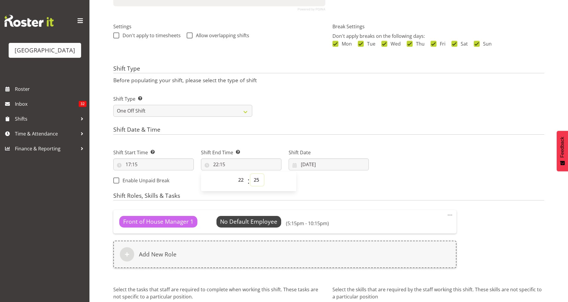
type input "22:25"
click at [302, 139] on div "Shift Date & Time Shift Start Time Set the time of the day you wish this shift …" at bounding box center [328, 157] width 431 height 63
click at [324, 164] on input "[DATE]" at bounding box center [329, 165] width 81 height 12
click at [323, 236] on span "16" at bounding box center [324, 235] width 5 height 6
type input "[DATE]"
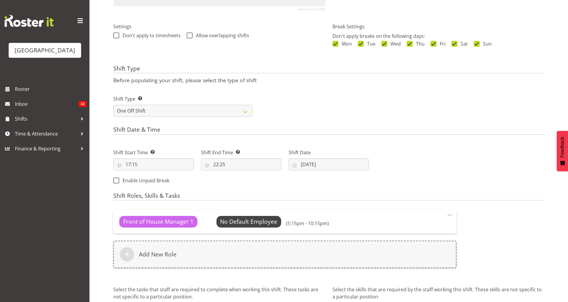
click at [329, 186] on div "Shift Start Time Set the time of the day you wish this shift to start 17:15 00 …" at bounding box center [241, 165] width 263 height 48
click at [452, 216] on span at bounding box center [450, 215] width 7 height 7
click at [412, 228] on link "Edit" at bounding box center [424, 228] width 57 height 11
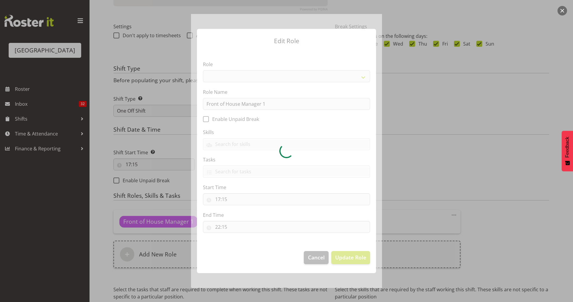
select select "1288"
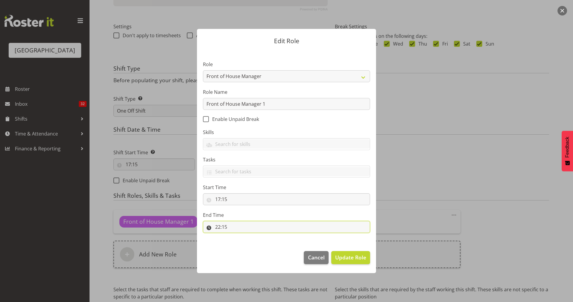
click at [226, 228] on input "22:15" at bounding box center [286, 227] width 167 height 12
click at [259, 245] on select "00 01 02 03 04 05 06 07 08 09 10 11 12 13 14 15 16 17 18 19 20 21 22 23 24 25 2…" at bounding box center [258, 243] width 13 height 12
select select "25"
click at [252, 237] on select "00 01 02 03 04 05 06 07 08 09 10 11 12 13 14 15 16 17 18 19 20 21 22 23 24 25 2…" at bounding box center [258, 243] width 13 height 12
type input "22:25"
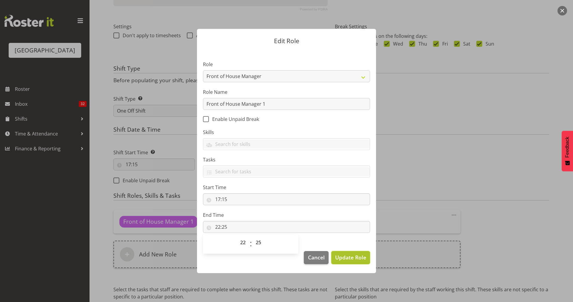
click at [353, 257] on span "Update Role" at bounding box center [350, 258] width 31 height 8
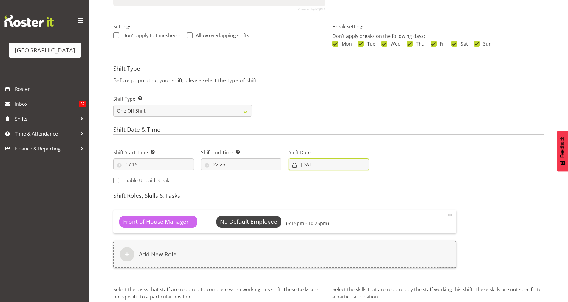
click at [319, 169] on input "[DATE]" at bounding box center [329, 165] width 81 height 12
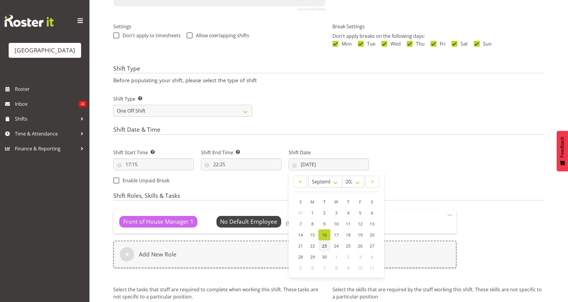
click at [325, 247] on span "23" at bounding box center [324, 246] width 5 height 6
type input "[DATE]"
click at [393, 171] on div "Next Shifts" at bounding box center [460, 165] width 175 height 48
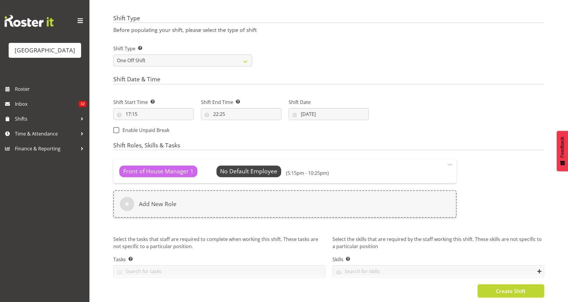
click at [505, 288] on span "Create Shift" at bounding box center [511, 292] width 30 height 8
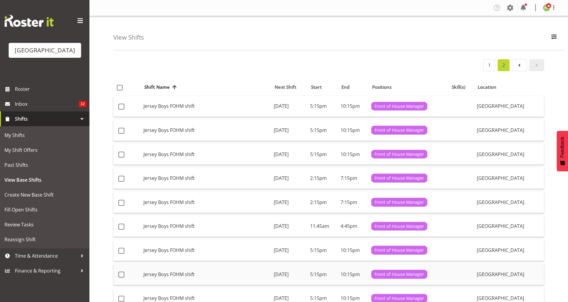
scroll to position [87, 0]
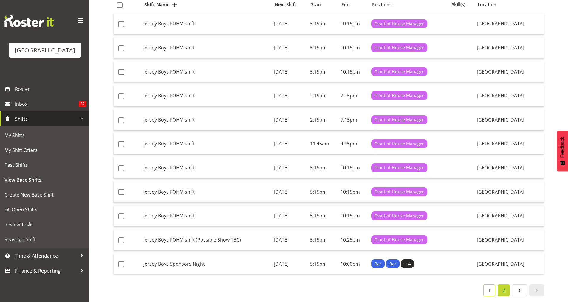
click at [486, 288] on link "1" at bounding box center [489, 291] width 12 height 12
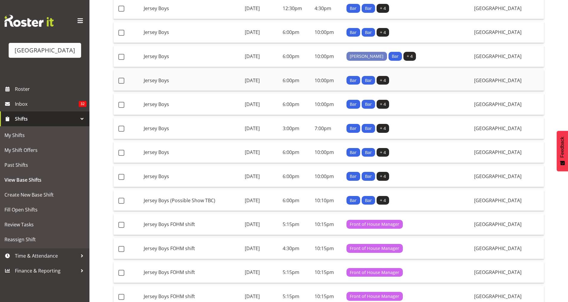
scroll to position [267, 0]
click at [280, 194] on td "Tuesday, 16th Sep 2025" at bounding box center [261, 200] width 38 height 21
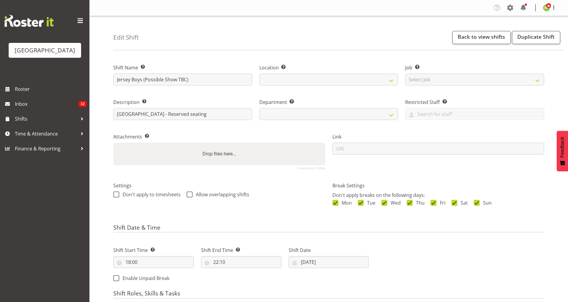
select select
select select "791"
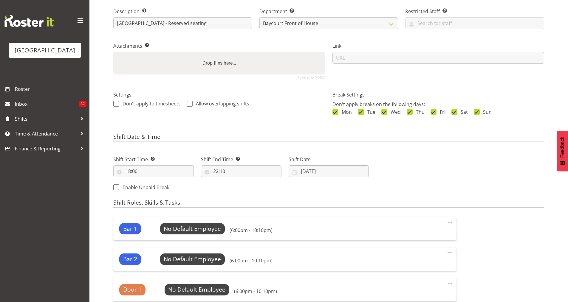
scroll to position [91, 0]
click at [321, 169] on input "16/09/2025" at bounding box center [329, 171] width 81 height 12
click at [325, 254] on span "23" at bounding box center [324, 253] width 5 height 6
type input "23/09/2025"
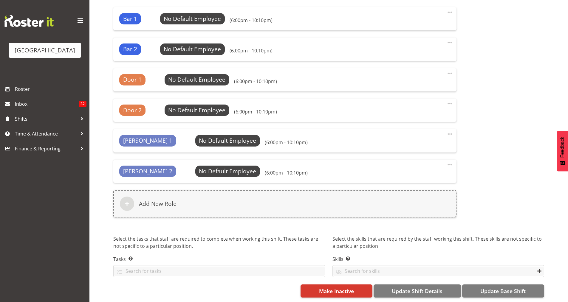
scroll to position [306, 0]
click at [499, 289] on span "Update Base Shift" at bounding box center [503, 292] width 45 height 8
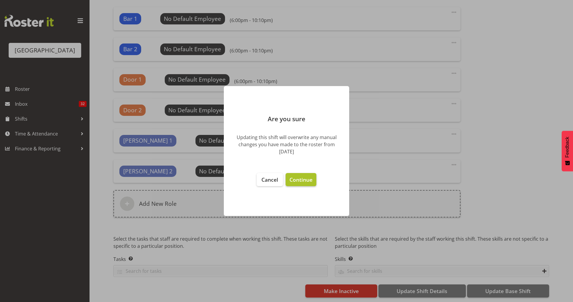
click at [308, 177] on span "Continue" at bounding box center [300, 179] width 23 height 7
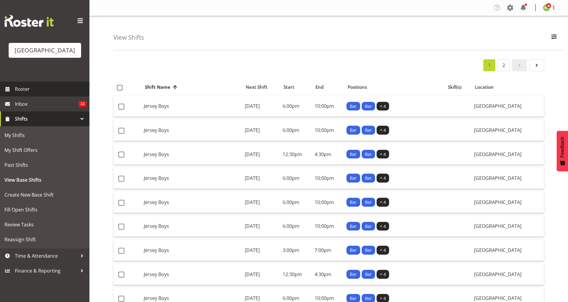
click at [27, 94] on span "Roster" at bounding box center [51, 89] width 72 height 9
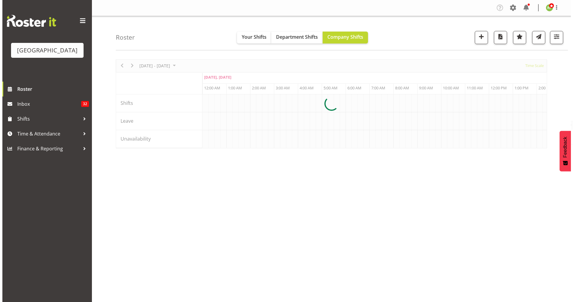
scroll to position [0, 1718]
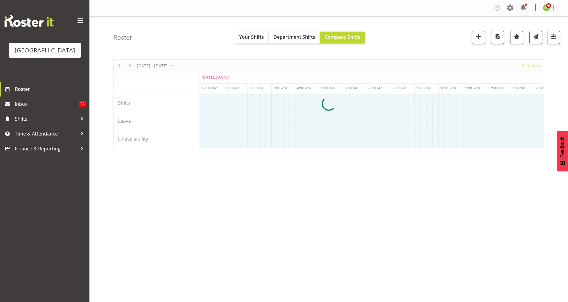
click at [159, 68] on div at bounding box center [328, 103] width 431 height 89
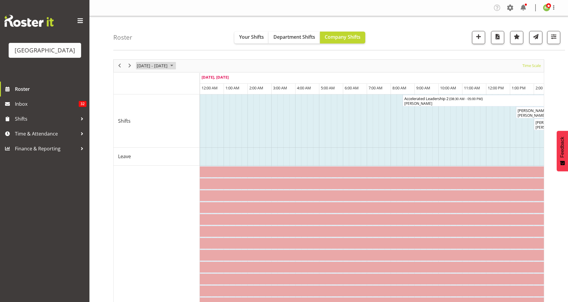
click at [168, 65] on span "[DATE] - [DATE]" at bounding box center [152, 65] width 32 height 7
click at [198, 80] on span "next month" at bounding box center [199, 80] width 10 height 11
click at [329, 66] on div "[DATE] - [DATE] [DATE] Timeline Day Timeline Week Timeline Fortnight Timeline M…" at bounding box center [329, 66] width 430 height 13
click at [537, 69] on span "Time Scale" at bounding box center [532, 65] width 20 height 7
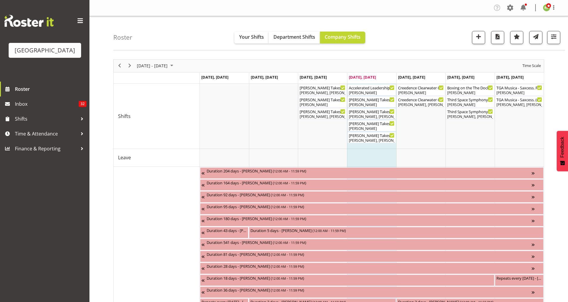
click at [131, 66] on span "Next" at bounding box center [129, 65] width 7 height 7
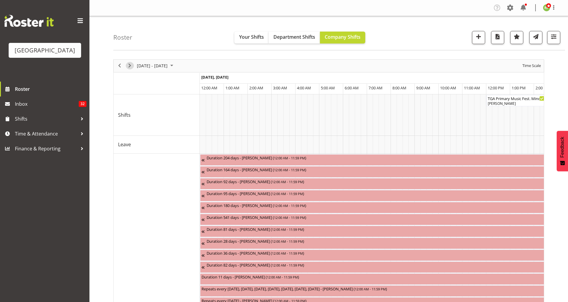
click at [131, 66] on span "Next" at bounding box center [129, 65] width 7 height 7
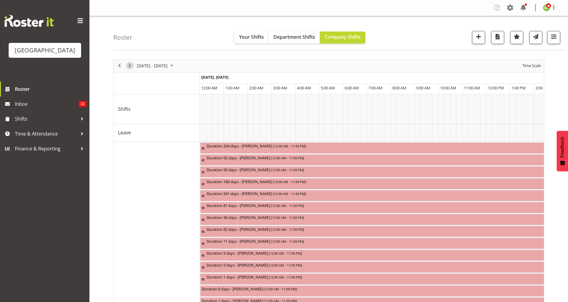
click at [131, 66] on span "Next" at bounding box center [129, 65] width 7 height 7
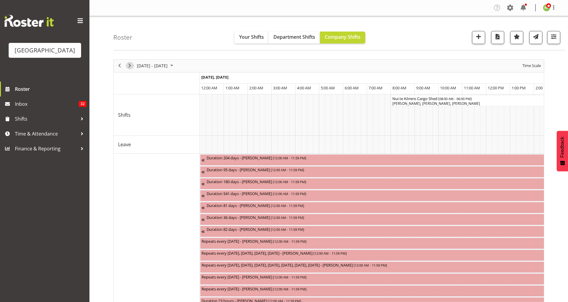
click at [131, 66] on span "Next" at bounding box center [129, 65] width 7 height 7
click at [532, 64] on span "Time Scale" at bounding box center [532, 65] width 20 height 7
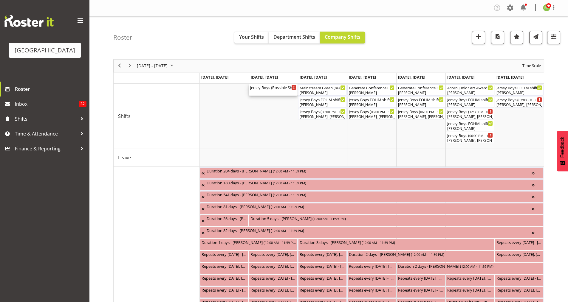
click at [274, 89] on div "Jersey Boys (Possible Show TBC) ( 06:00 PM - 10:10 PM )" at bounding box center [273, 87] width 46 height 6
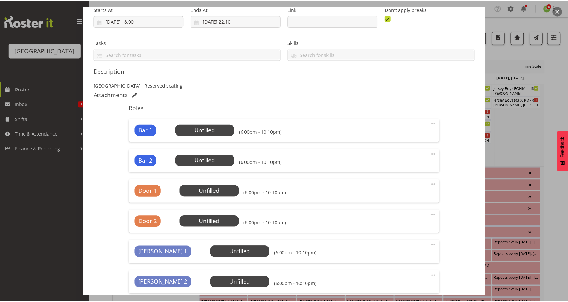
scroll to position [24, 0]
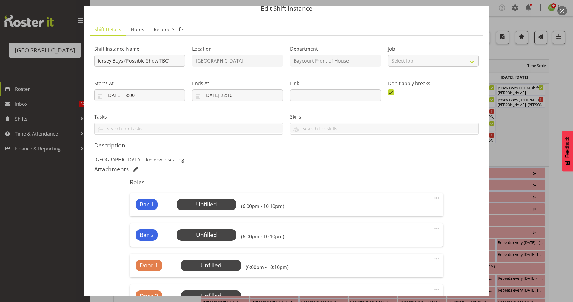
click at [560, 12] on button "button" at bounding box center [562, 11] width 10 height 10
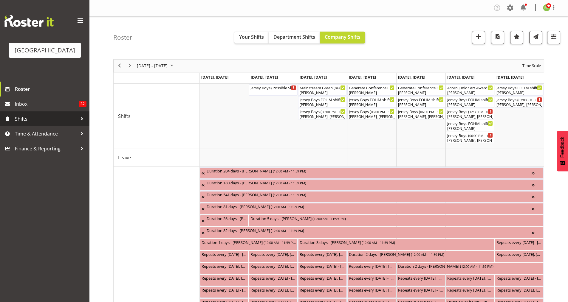
click at [21, 123] on span "Shifts" at bounding box center [46, 119] width 63 height 9
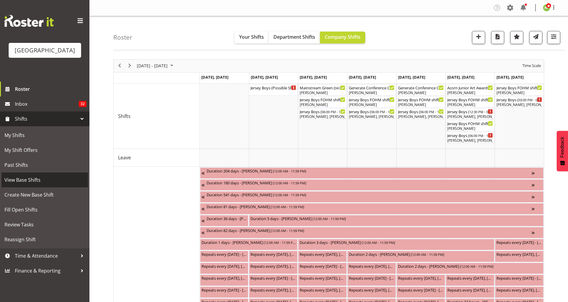
click at [19, 185] on span "View Base Shifts" at bounding box center [44, 180] width 81 height 9
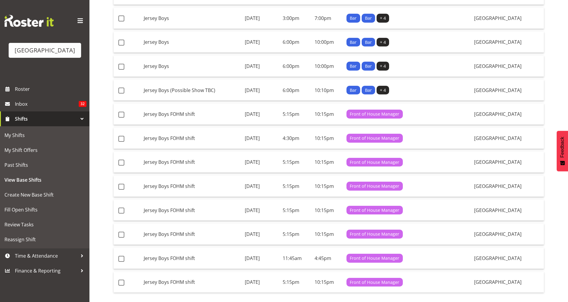
scroll to position [400, 0]
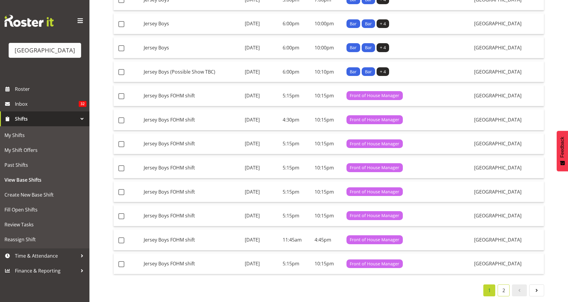
click at [507, 285] on link "2" at bounding box center [504, 291] width 12 height 12
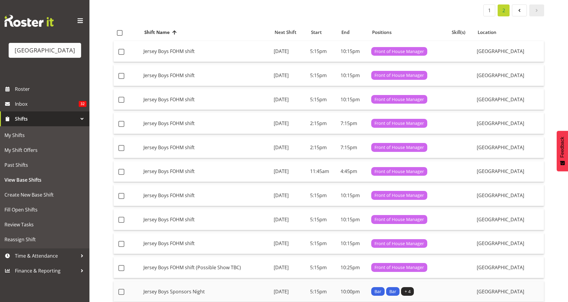
scroll to position [87, 0]
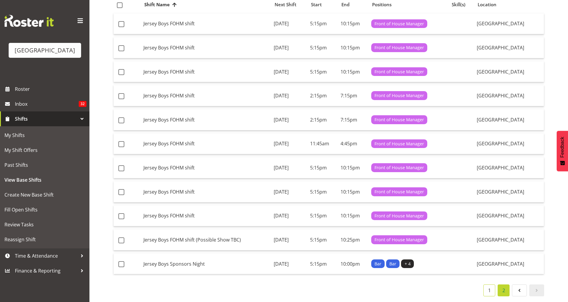
click at [490, 286] on link "1" at bounding box center [489, 291] width 12 height 12
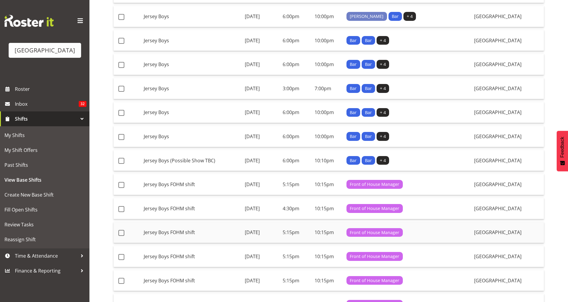
scroll to position [400, 0]
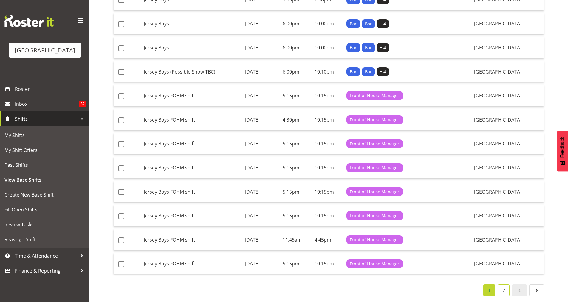
click at [505, 289] on link "2" at bounding box center [504, 291] width 12 height 12
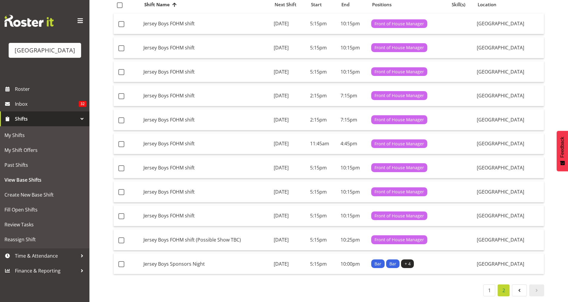
scroll to position [87, 0]
click at [27, 94] on span "Roster" at bounding box center [51, 89] width 72 height 9
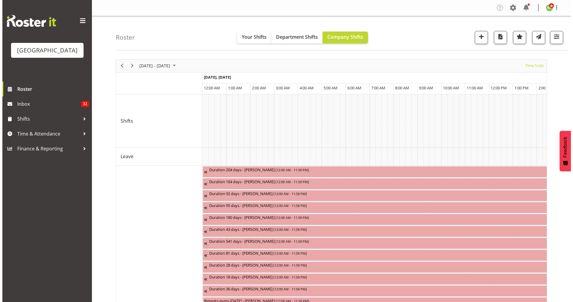
scroll to position [0, 1718]
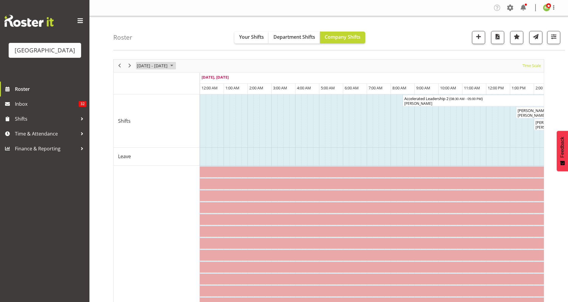
click at [175, 67] on span "August 2025" at bounding box center [171, 65] width 7 height 7
click at [202, 82] on span "next month" at bounding box center [199, 80] width 10 height 11
click at [144, 120] on span "15" at bounding box center [143, 121] width 9 height 9
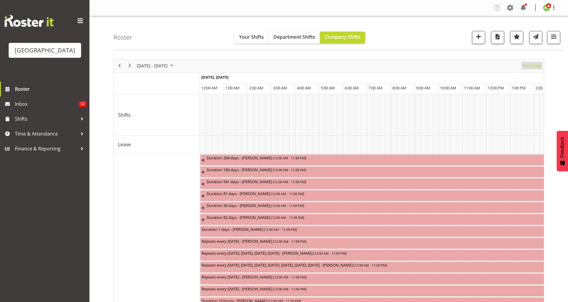
click at [531, 68] on span "Time Scale" at bounding box center [532, 65] width 20 height 7
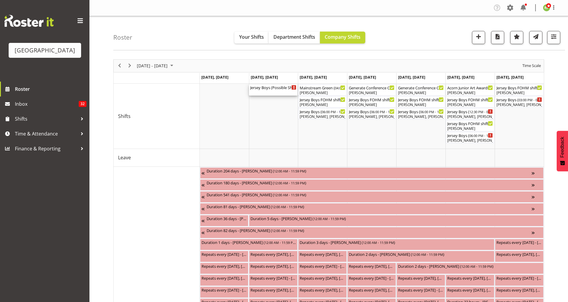
click at [279, 90] on div "Jersey Boys (Possible Show TBC) ( 06:00 PM - 10:10 PM )" at bounding box center [273, 89] width 46 height 11
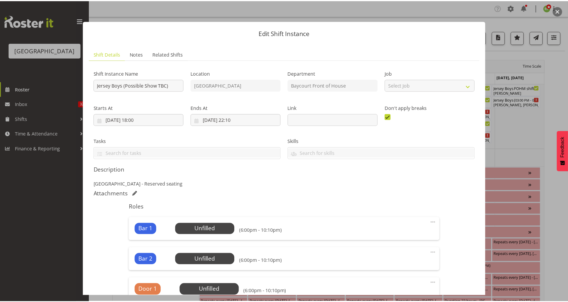
scroll to position [178, 0]
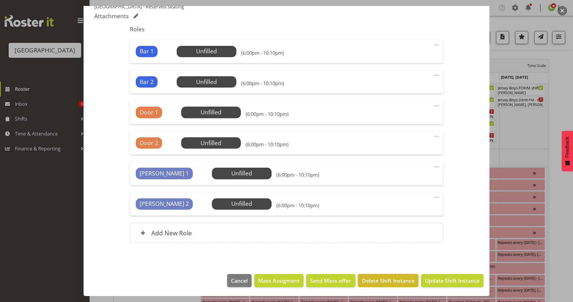
click at [382, 284] on span "Delete Shift Instance" at bounding box center [388, 281] width 52 height 8
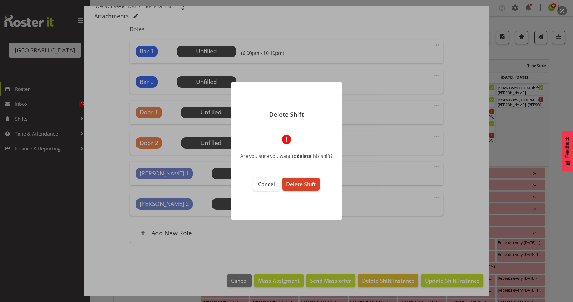
click at [307, 186] on span "Delete Shift" at bounding box center [301, 184] width 30 height 7
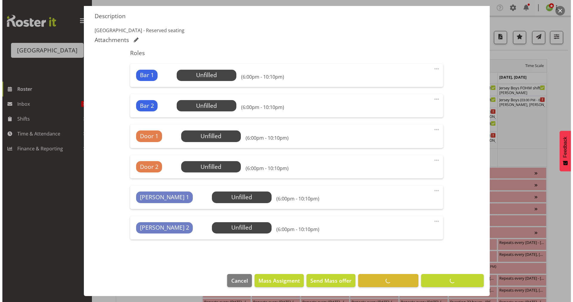
scroll to position [154, 0]
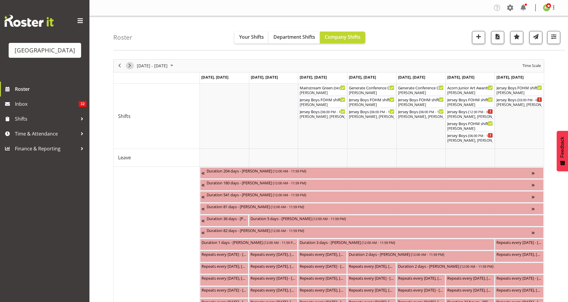
click at [131, 66] on span "Next" at bounding box center [129, 65] width 7 height 7
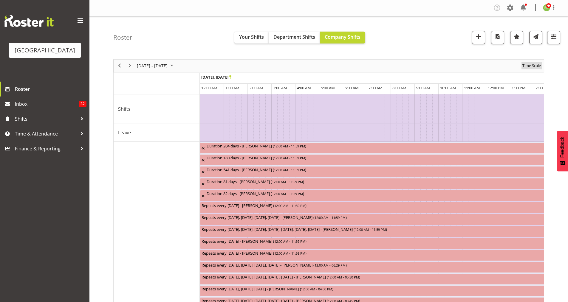
click at [532, 68] on span "Time Scale" at bounding box center [532, 65] width 20 height 7
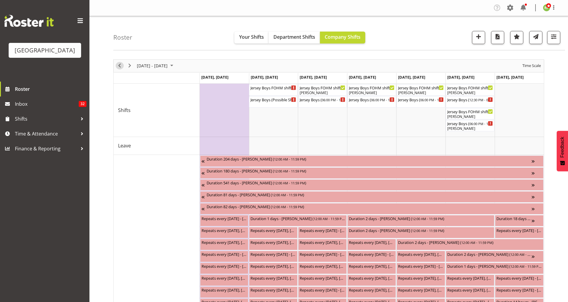
click at [119, 67] on span "Previous" at bounding box center [119, 65] width 7 height 7
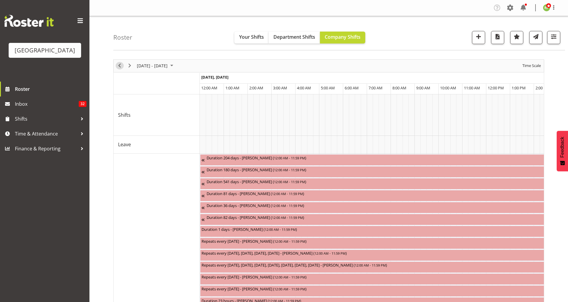
click at [119, 67] on span "Previous" at bounding box center [119, 65] width 7 height 7
click at [533, 66] on span "Time Scale" at bounding box center [532, 65] width 20 height 7
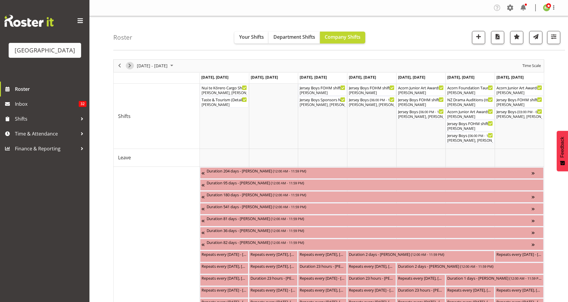
click at [129, 65] on span "Next" at bounding box center [129, 65] width 7 height 7
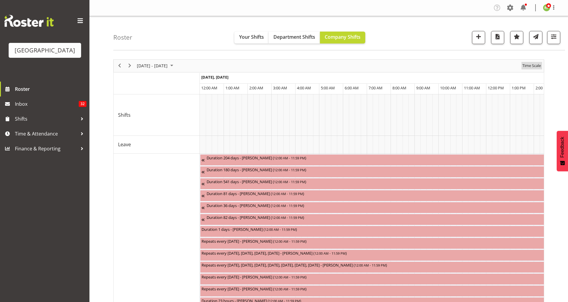
click at [532, 69] on span "Time Scale" at bounding box center [532, 65] width 20 height 7
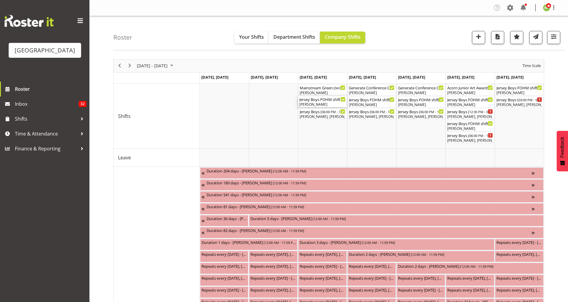
click at [314, 104] on div "[PERSON_NAME]" at bounding box center [322, 104] width 46 height 5
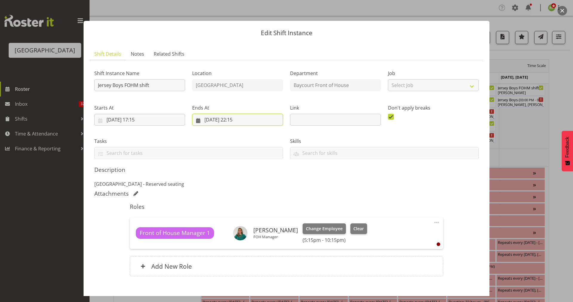
click at [242, 122] on input "17/09/2025, 22:15" at bounding box center [237, 120] width 91 height 12
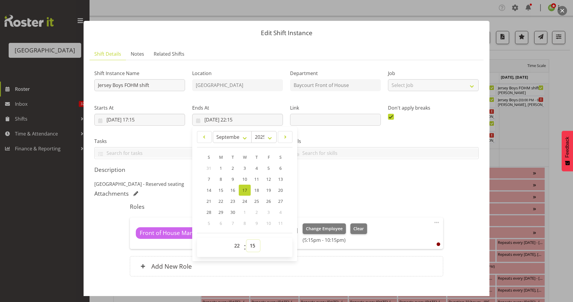
click at [253, 247] on select "00 01 02 03 04 05 06 07 08 09 10 11 12 13 14 15 16 17 18 19 20 21 22 23 24 25 2…" at bounding box center [252, 246] width 13 height 12
select select "25"
click at [246, 240] on select "00 01 02 03 04 05 06 07 08 09 10 11 12 13 14 15 16 17 18 19 20 21 22 23 24 25 2…" at bounding box center [252, 246] width 13 height 12
type input "17/09/2025, 22:25"
click at [344, 183] on p "Addison theatre - Reserved seating" at bounding box center [286, 184] width 384 height 7
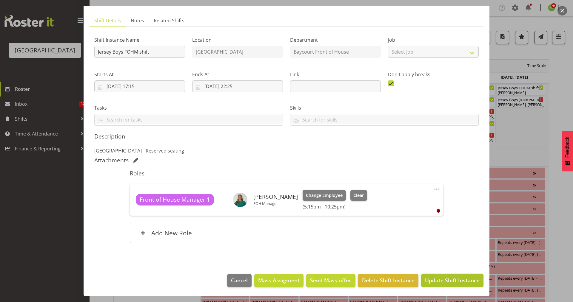
click at [443, 283] on span "Update Shift Instance" at bounding box center [452, 281] width 55 height 8
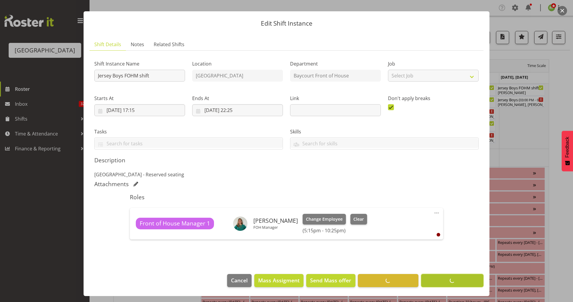
scroll to position [10, 0]
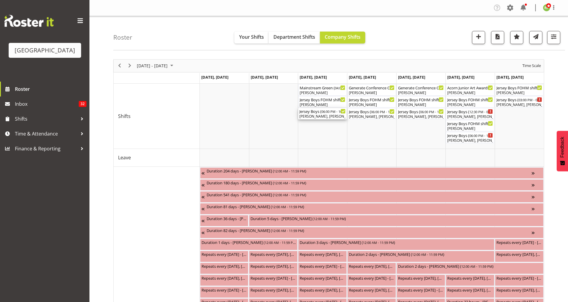
click at [319, 115] on div "Robin Hendriks, Emma Johns, Beana Badenhorst, Michelle Bradbury, Caro Richards,…" at bounding box center [322, 116] width 46 height 5
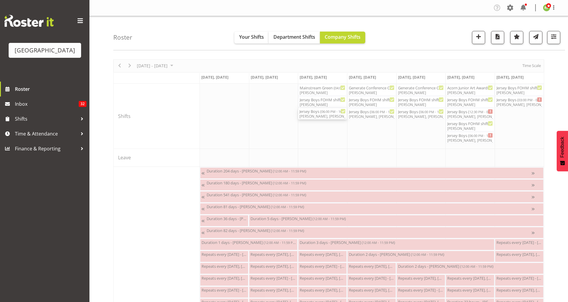
select select "8"
select select "2025"
select select "22"
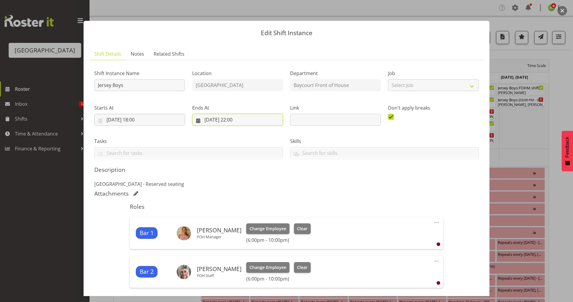
click at [238, 119] on input "17/09/2025, 22:00" at bounding box center [237, 120] width 91 height 12
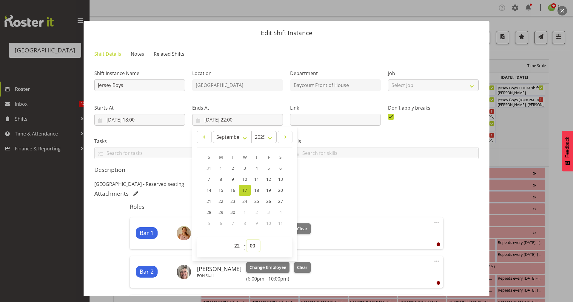
click at [254, 246] on select "00 01 02 03 04 05 06 07 08 09 10 11 12 13 14 15 16 17 18 19 20 21 22 23 24 25 2…" at bounding box center [252, 246] width 13 height 12
select select "10"
click at [246, 240] on select "00 01 02 03 04 05 06 07 08 09 10 11 12 13 14 15 16 17 18 19 20 21 22 23 24 25 2…" at bounding box center [252, 246] width 13 height 12
type input "17/09/2025, 22:10"
click at [342, 208] on h5 "Roles" at bounding box center [286, 206] width 313 height 7
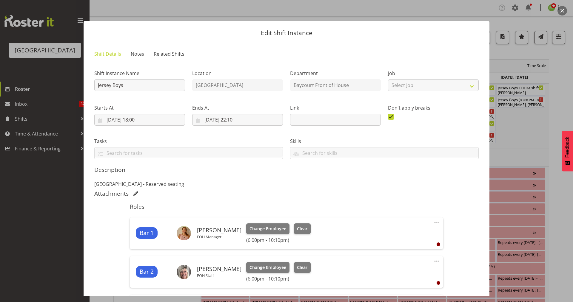
scroll to position [266, 0]
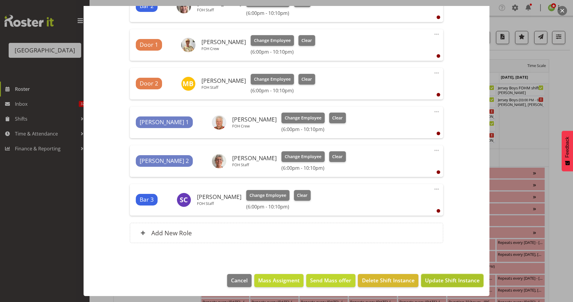
click at [433, 280] on span "Update Shift Instance" at bounding box center [452, 281] width 55 height 8
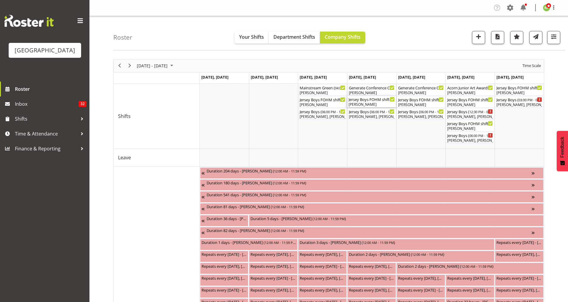
click at [359, 106] on div "[PERSON_NAME]" at bounding box center [372, 104] width 46 height 5
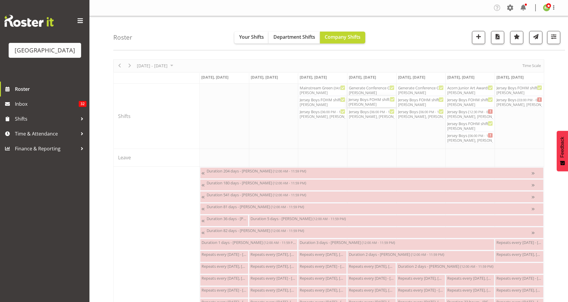
select select "8"
select select "2025"
select select "22"
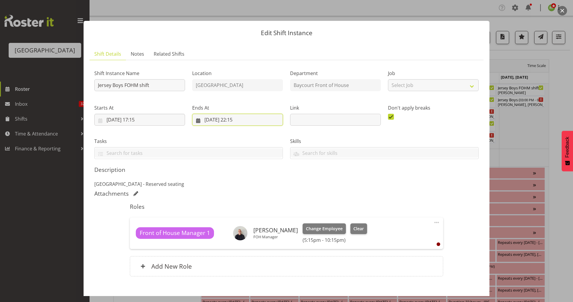
click at [250, 121] on input "18/09/2025, 22:15" at bounding box center [237, 120] width 91 height 12
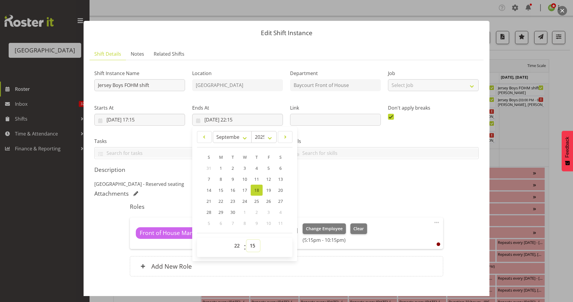
click at [251, 246] on select "00 01 02 03 04 05 06 07 08 09 10 11 12 13 14 15 16 17 18 19 20 21 22 23 24 25 2…" at bounding box center [252, 246] width 13 height 12
select select "25"
click at [246, 240] on select "00 01 02 03 04 05 06 07 08 09 10 11 12 13 14 15 16 17 18 19 20 21 22 23 24 25 2…" at bounding box center [252, 246] width 13 height 12
type input "18/09/2025, 22:25"
click at [341, 195] on div "Attachments" at bounding box center [286, 193] width 384 height 7
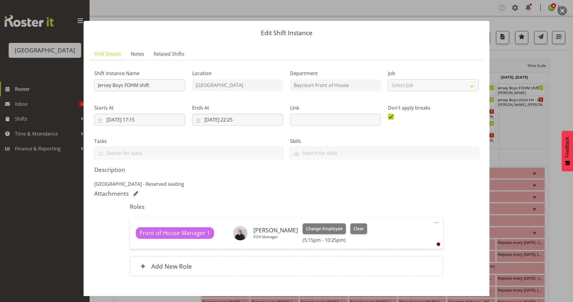
scroll to position [33, 0]
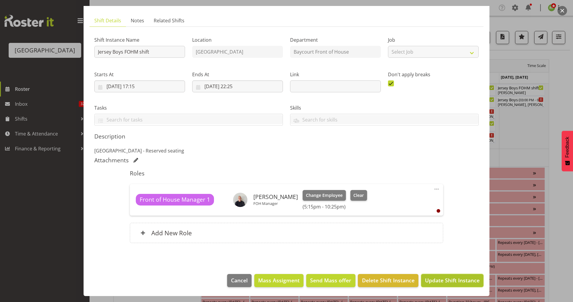
click at [441, 280] on span "Update Shift Instance" at bounding box center [452, 281] width 55 height 8
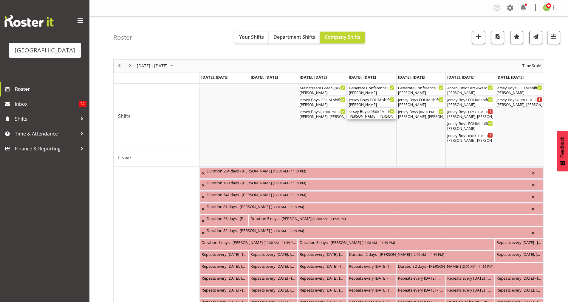
click at [365, 112] on div "Jersey Boys ( 06:00 PM - 10:00 PM )" at bounding box center [372, 111] width 46 height 6
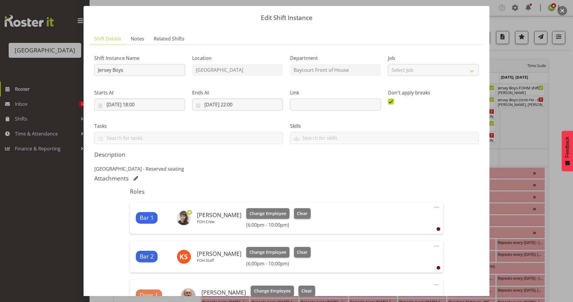
scroll to position [0, 0]
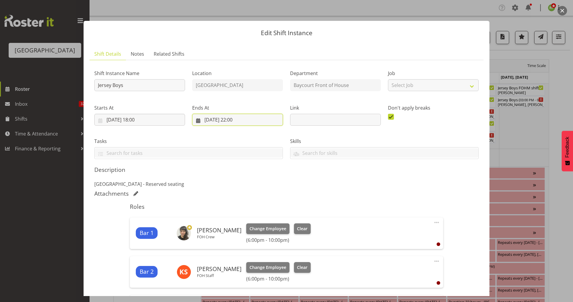
click at [242, 122] on input "18/09/2025, 22:00" at bounding box center [237, 120] width 91 height 12
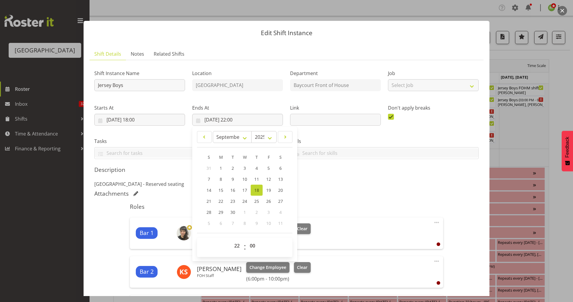
click at [248, 252] on span "00 01 02 03 04 05 06 07 08 09 10 11 12 13 14 15 16 17 18 19 20 21 22 23 24 25 2…" at bounding box center [252, 247] width 13 height 15
click at [250, 246] on select "00 01 02 03 04 05 06 07 08 09 10 11 12 13 14 15 16 17 18 19 20 21 22 23 24 25 2…" at bounding box center [252, 246] width 13 height 12
select select "10"
click at [246, 240] on select "00 01 02 03 04 05 06 07 08 09 10 11 12 13 14 15 16 17 18 19 20 21 22 23 24 25 2…" at bounding box center [252, 246] width 13 height 12
type input "18/09/2025, 22:10"
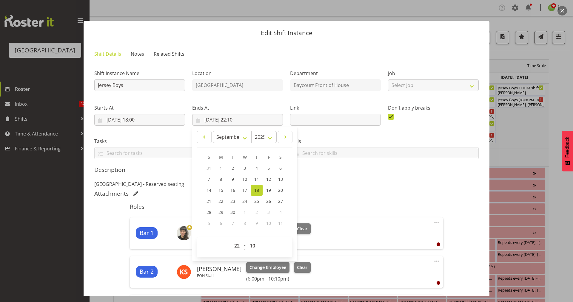
click at [348, 183] on p "Addison theatre - Reserved seating" at bounding box center [286, 184] width 384 height 7
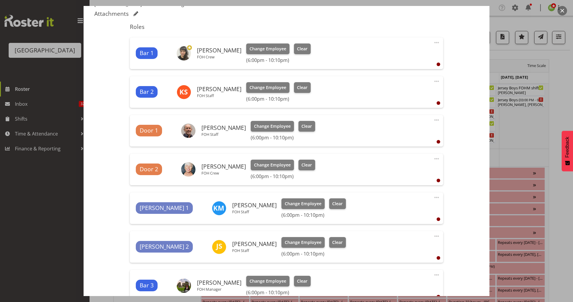
scroll to position [266, 0]
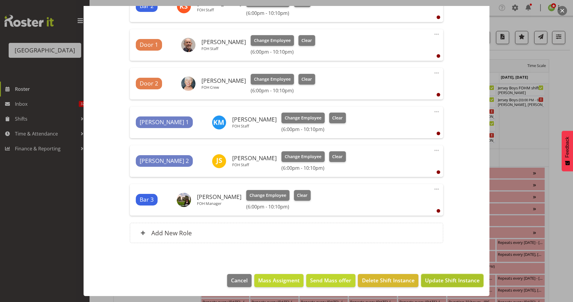
click at [453, 282] on span "Update Shift Instance" at bounding box center [452, 281] width 55 height 8
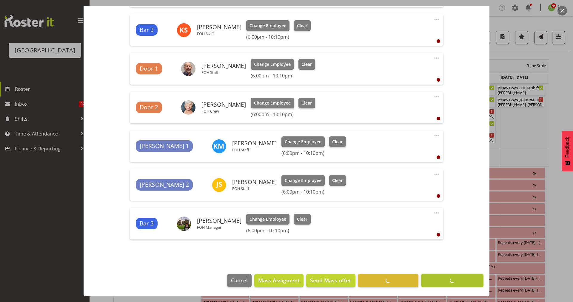
scroll to position [242, 0]
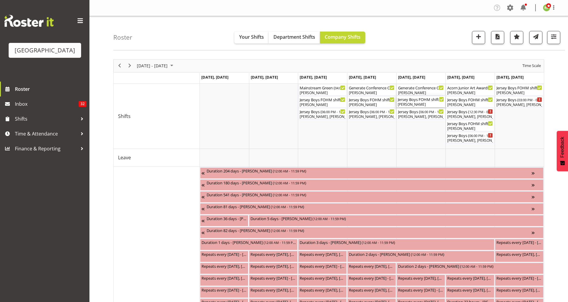
click at [415, 103] on div "[PERSON_NAME]" at bounding box center [421, 104] width 46 height 5
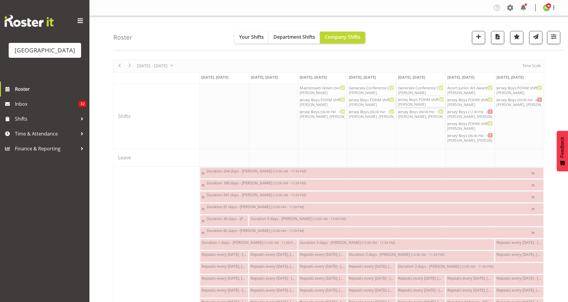
select select "8"
select select "2025"
select select "22"
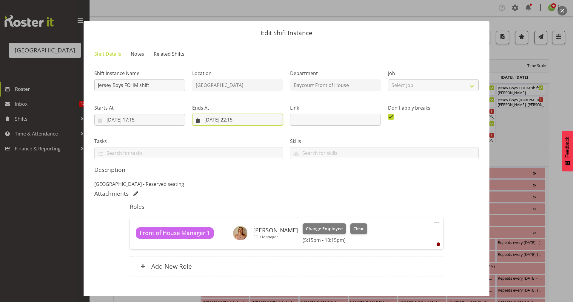
click at [241, 120] on input "19/09/2025, 22:15" at bounding box center [237, 120] width 91 height 12
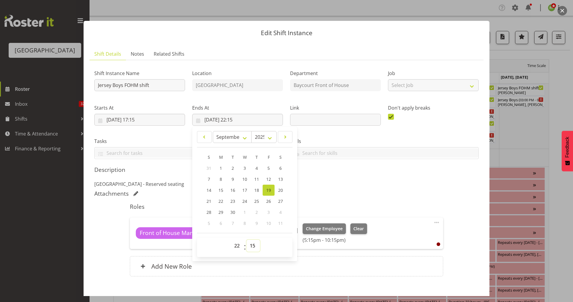
click at [251, 245] on select "00 01 02 03 04 05 06 07 08 09 10 11 12 13 14 15 16 17 18 19 20 21 22 23 24 25 2…" at bounding box center [252, 246] width 13 height 12
select select "25"
click at [246, 240] on select "00 01 02 03 04 05 06 07 08 09 10 11 12 13 14 15 16 17 18 19 20 21 22 23 24 25 2…" at bounding box center [252, 246] width 13 height 12
type input "19/09/2025, 22:25"
click at [349, 187] on p "Addison theatre - Reserved seating" at bounding box center [286, 184] width 384 height 7
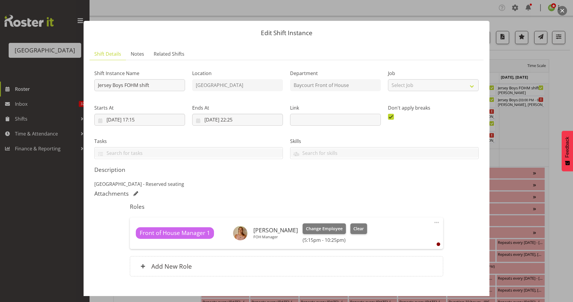
scroll to position [33, 0]
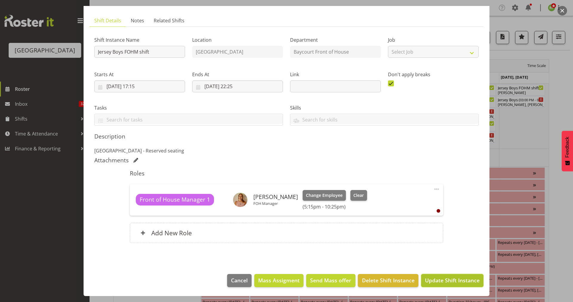
click at [436, 282] on span "Update Shift Instance" at bounding box center [452, 281] width 55 height 8
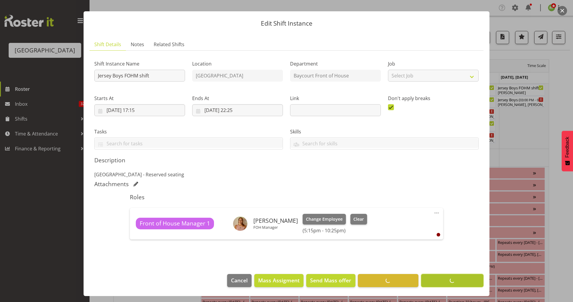
scroll to position [10, 0]
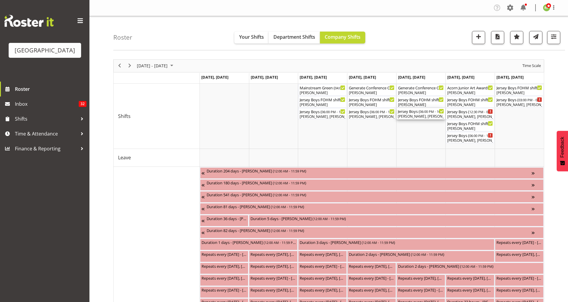
click at [415, 117] on div "Amanda Clark, Jordan Sanft, Ruby Grace, Skye Colonna, Emma Johns, Alec Were, Su…" at bounding box center [421, 116] width 46 height 5
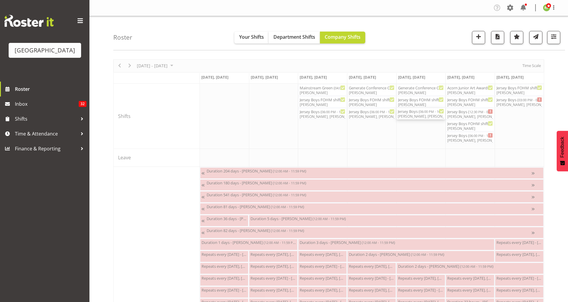
select select "8"
select select "2025"
select select "22"
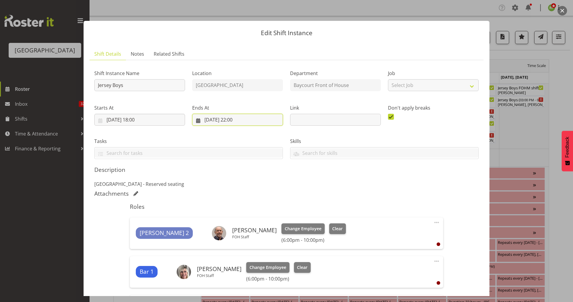
click at [241, 119] on input "19/09/2025, 22:00" at bounding box center [237, 120] width 91 height 12
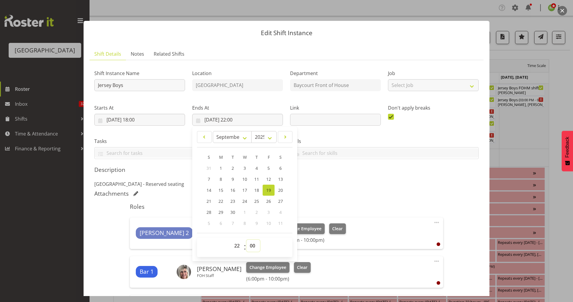
click at [251, 245] on select "00 01 02 03 04 05 06 07 08 09 10 11 12 13 14 15 16 17 18 19 20 21 22 23 24 25 2…" at bounding box center [252, 246] width 13 height 12
select select "10"
click at [246, 240] on select "00 01 02 03 04 05 06 07 08 09 10 11 12 13 14 15 16 17 18 19 20 21 22 23 24 25 2…" at bounding box center [252, 246] width 13 height 12
type input "19/09/2025, 22:10"
click at [307, 178] on div "Description Addison theatre - Reserved seating" at bounding box center [286, 176] width 384 height 21
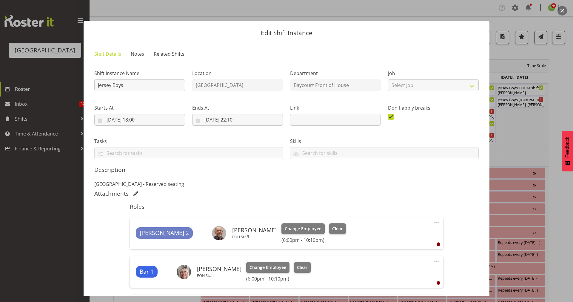
scroll to position [266, 0]
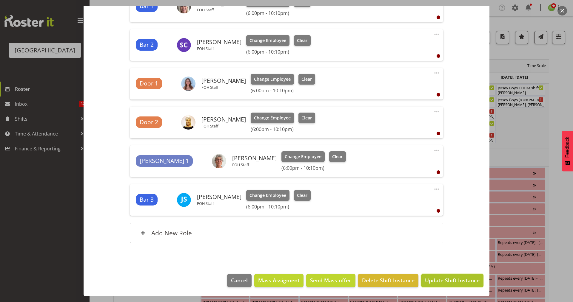
click at [453, 285] on button "Update Shift Instance" at bounding box center [452, 280] width 62 height 13
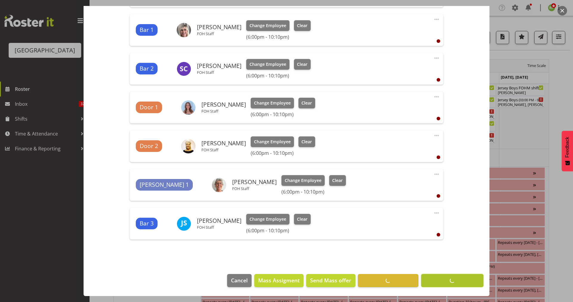
scroll to position [242, 0]
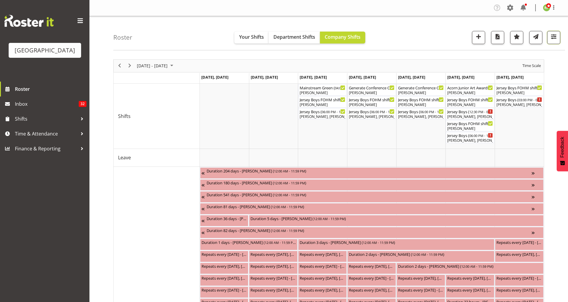
click at [555, 31] on button "button" at bounding box center [553, 37] width 13 height 13
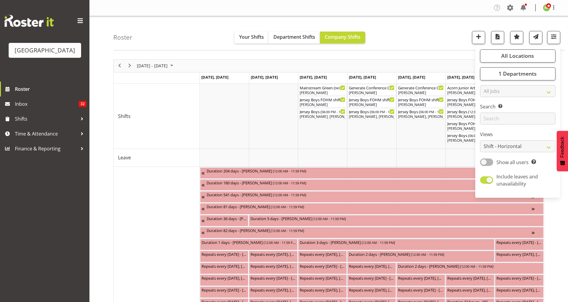
click at [492, 180] on span at bounding box center [486, 180] width 13 height 7
click at [484, 180] on input "Include leaves and unavailability" at bounding box center [482, 180] width 4 height 4
checkbox input "false"
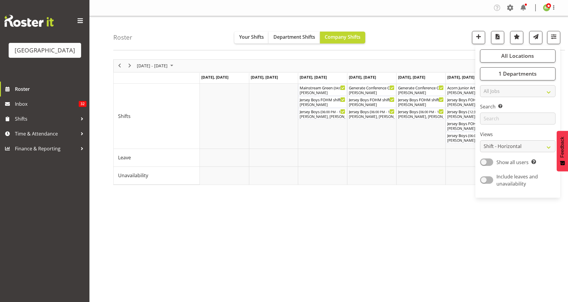
click at [437, 37] on div "Roster Your Shifts Department Shifts Company Shifts All Locations [GEOGRAPHIC_D…" at bounding box center [339, 33] width 452 height 34
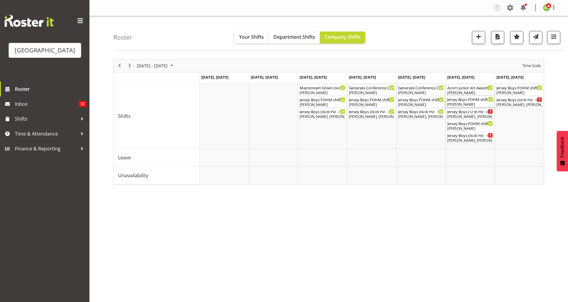
click at [474, 104] on div "[PERSON_NAME]" at bounding box center [470, 104] width 46 height 5
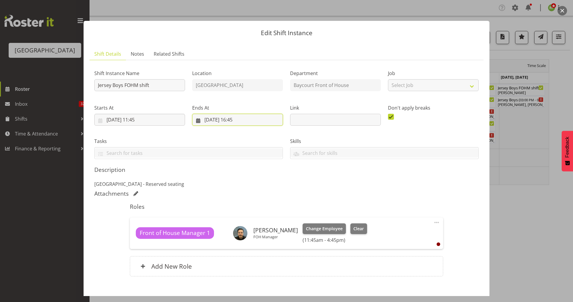
click at [237, 121] on input "20/09/2025, 16:45" at bounding box center [237, 120] width 91 height 12
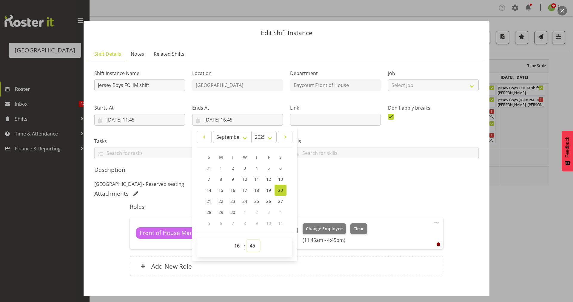
click at [251, 246] on select "00 01 02 03 04 05 06 07 08 09 10 11 12 13 14 15 16 17 18 19 20 21 22 23 24 25 2…" at bounding box center [252, 246] width 13 height 12
select select "55"
click at [246, 240] on select "00 01 02 03 04 05 06 07 08 09 10 11 12 13 14 15 16 17 18 19 20 21 22 23 24 25 2…" at bounding box center [252, 246] width 13 height 12
type input "20/09/2025, 16:55"
click at [324, 175] on div "Description Addison theatre - Reserved seating" at bounding box center [286, 176] width 384 height 21
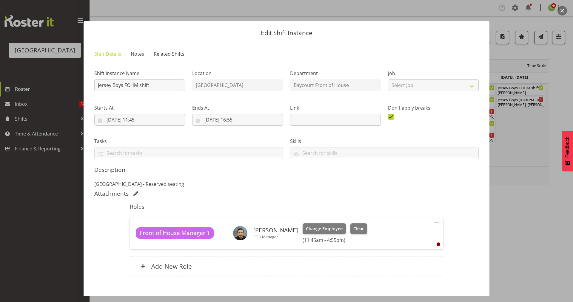
scroll to position [33, 0]
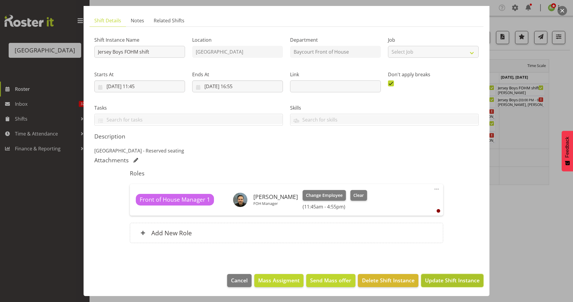
click at [436, 278] on span "Update Shift Instance" at bounding box center [452, 281] width 55 height 8
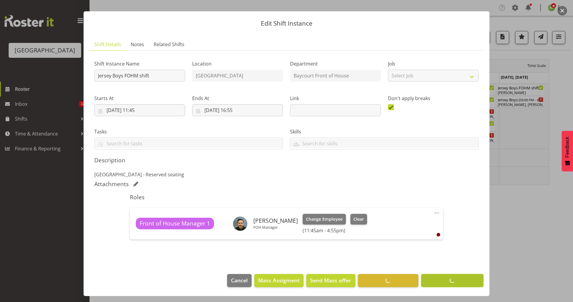
scroll to position [10, 0]
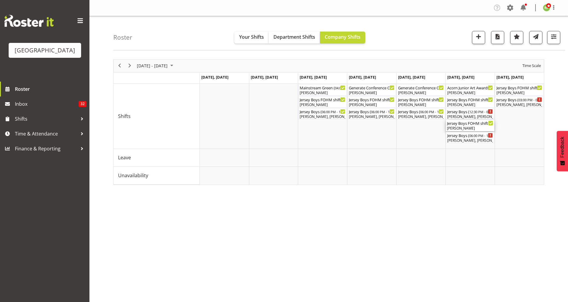
click at [463, 124] on div "Jersey Boys FOHM shift ( 05:15 PM - 10:15 PM )" at bounding box center [470, 123] width 46 height 6
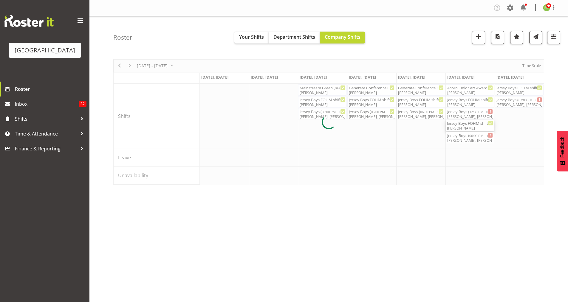
select select "8"
select select "2025"
select select "22"
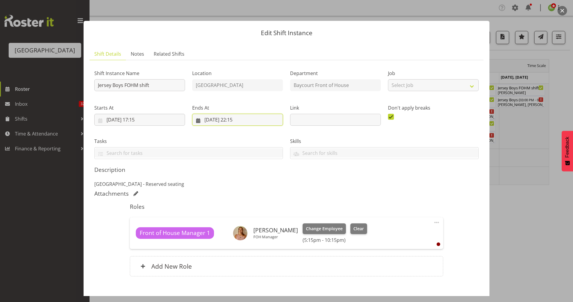
click at [241, 117] on input "20/09/2025, 22:15" at bounding box center [237, 120] width 91 height 12
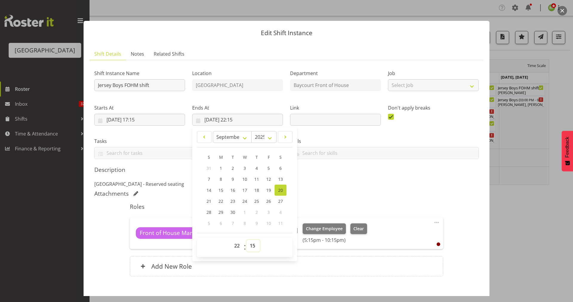
click at [252, 246] on select "00 01 02 03 04 05 06 07 08 09 10 11 12 13 14 15 16 17 18 19 20 21 22 23 24 25 2…" at bounding box center [252, 246] width 13 height 12
select select "25"
click at [246, 240] on select "00 01 02 03 04 05 06 07 08 09 10 11 12 13 14 15 16 17 18 19 20 21 22 23 24 25 2…" at bounding box center [252, 246] width 13 height 12
type input "20/09/2025, 22:25"
click at [356, 169] on h5 "Description" at bounding box center [286, 169] width 384 height 7
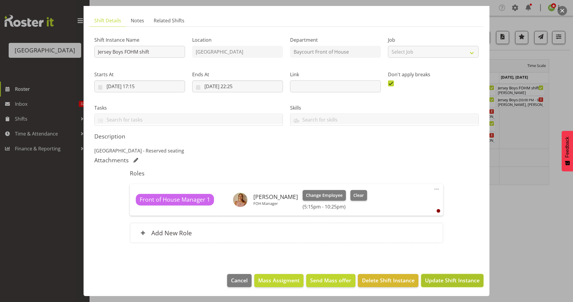
click at [447, 282] on span "Update Shift Instance" at bounding box center [452, 281] width 55 height 8
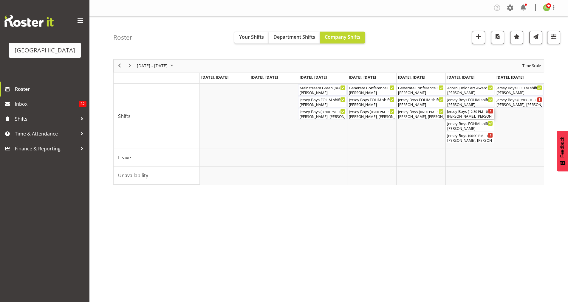
click at [466, 118] on div "Aiddie Carnihan, Heather Powell, Alex Freeman, Caro Richards" at bounding box center [470, 116] width 46 height 5
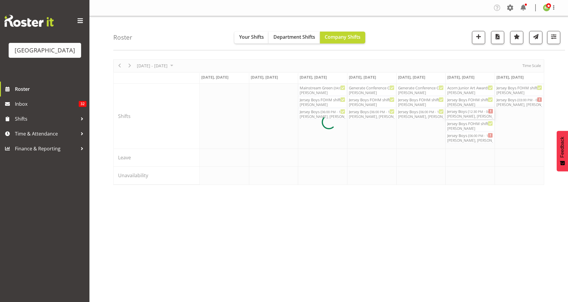
select select "8"
select select "2025"
select select "16"
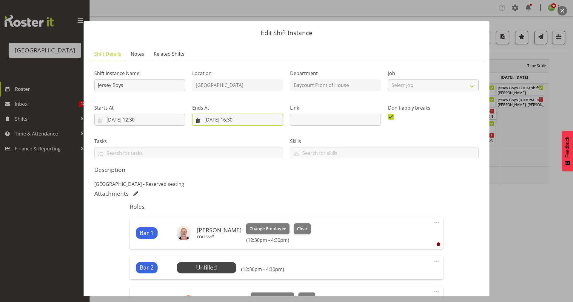
click at [238, 117] on input "20/09/2025, 16:30" at bounding box center [237, 120] width 91 height 12
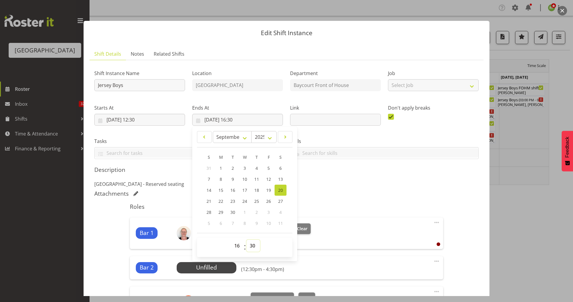
click at [252, 245] on select "00 01 02 03 04 05 06 07 08 09 10 11 12 13 14 15 16 17 18 19 20 21 22 23 24 25 2…" at bounding box center [252, 246] width 13 height 12
select select "40"
click at [246, 240] on select "00 01 02 03 04 05 06 07 08 09 10 11 12 13 14 15 16 17 18 19 20 21 22 23 24 25 2…" at bounding box center [252, 246] width 13 height 12
type input "20/09/2025, 16:40"
click at [347, 185] on p "Addison theatre - Reserved seating" at bounding box center [286, 184] width 384 height 7
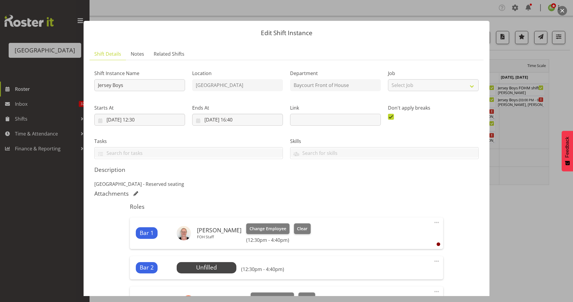
scroll to position [241, 0]
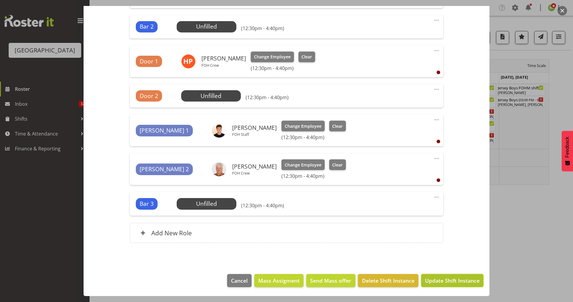
click at [442, 282] on span "Update Shift Instance" at bounding box center [452, 281] width 55 height 8
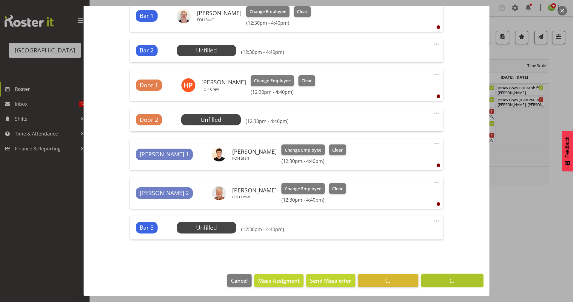
scroll to position [217, 0]
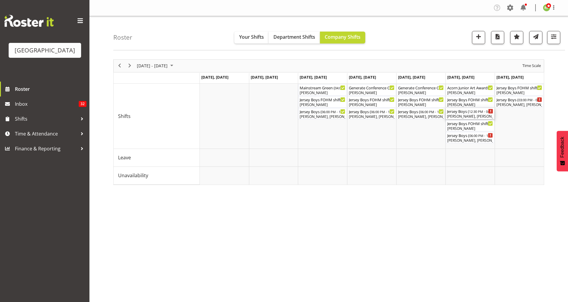
click at [478, 115] on div "Aiddie Carnihan, Heather Powell, Alex Freeman, Caro Richards" at bounding box center [470, 116] width 46 height 5
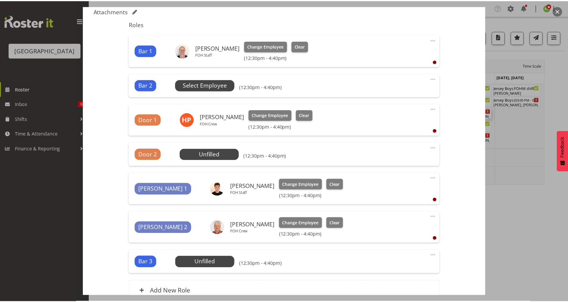
scroll to position [177, 0]
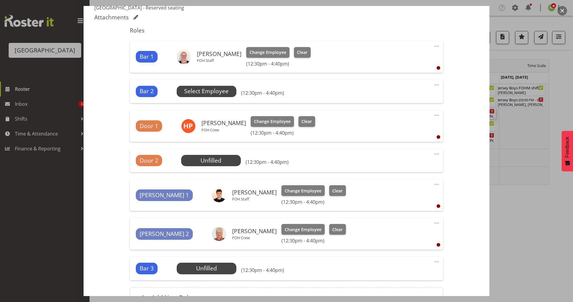
click at [211, 87] on span "Select Employee" at bounding box center [206, 91] width 44 height 9
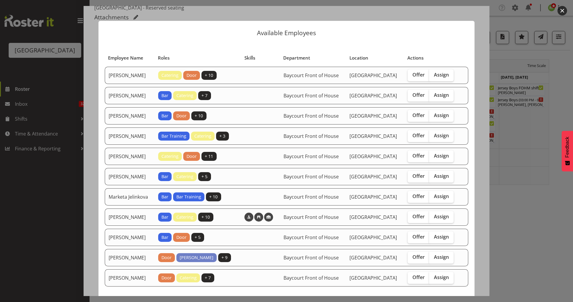
click at [559, 13] on button "button" at bounding box center [562, 11] width 10 height 10
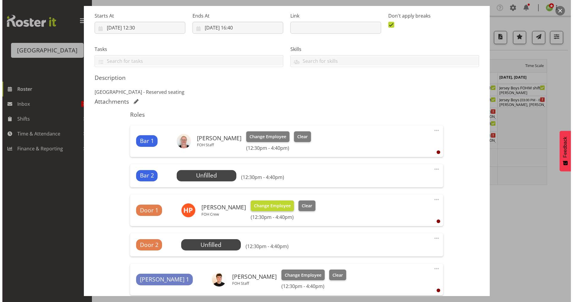
scroll to position [94, 0]
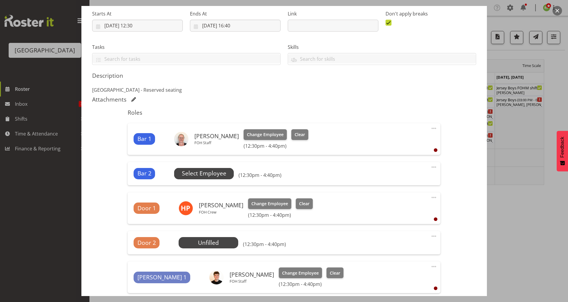
click at [214, 177] on span "Select Employee" at bounding box center [204, 173] width 44 height 9
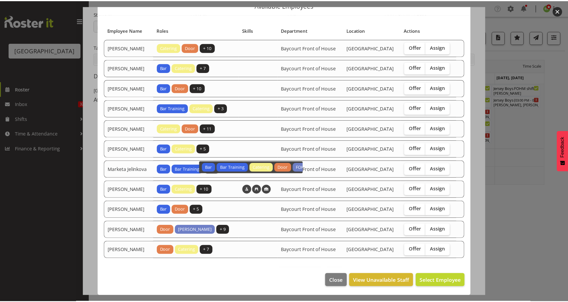
scroll to position [32, 0]
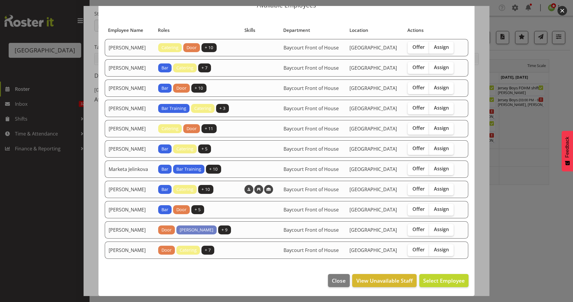
click at [561, 10] on button "button" at bounding box center [562, 11] width 10 height 10
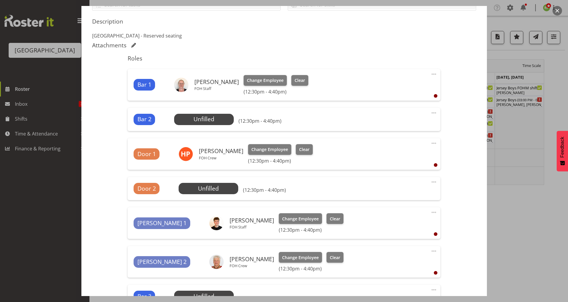
scroll to position [241, 0]
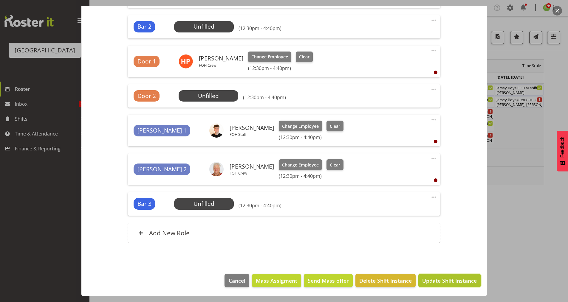
click at [440, 279] on span "Update Shift Instance" at bounding box center [449, 281] width 55 height 8
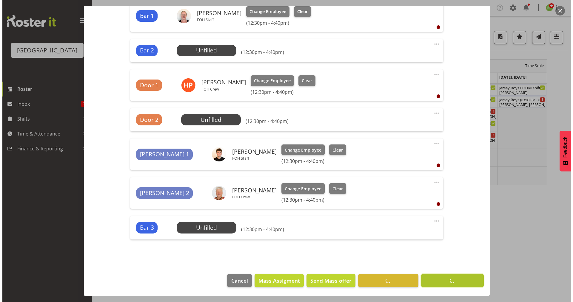
scroll to position [217, 0]
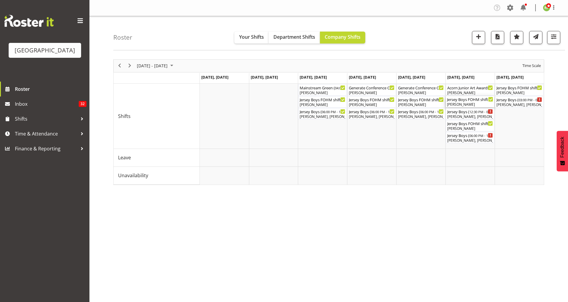
click at [472, 102] on div "Jersey Boys FOHM shift ( 11:45 AM - 04:55 PM ) Davey Van Gooswilligen" at bounding box center [470, 101] width 46 height 11
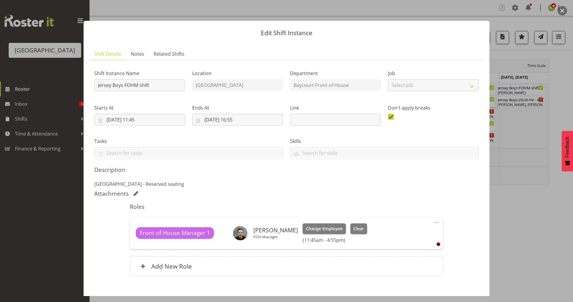
click at [559, 13] on button "button" at bounding box center [562, 11] width 10 height 10
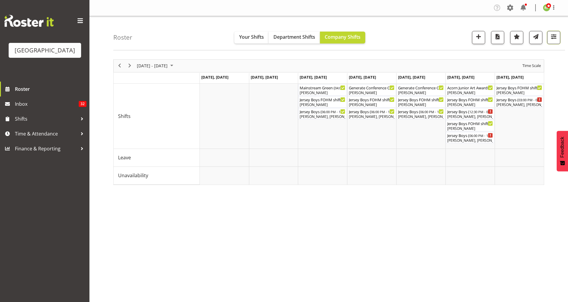
click at [553, 40] on span "button" at bounding box center [554, 37] width 8 height 8
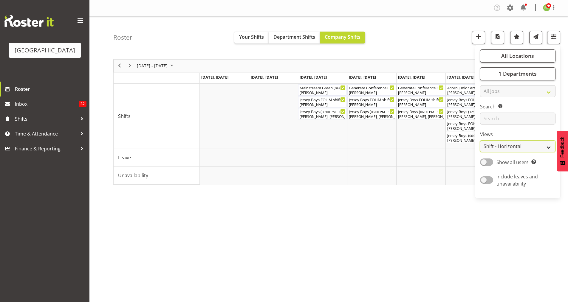
click at [525, 147] on select "Staff Role Shift - Horizontal Shift - Vertical Staff - Location" at bounding box center [517, 146] width 75 height 12
select select "staff"
click at [480, 140] on select "Staff Role Shift - Horizontal Shift - Vertical Staff - Location" at bounding box center [517, 146] width 75 height 12
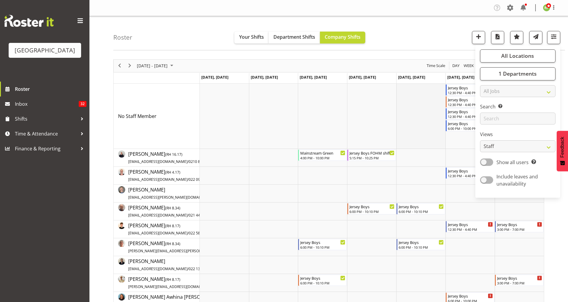
click at [435, 105] on td "Timeline Week of September 15, 2025" at bounding box center [420, 116] width 49 height 65
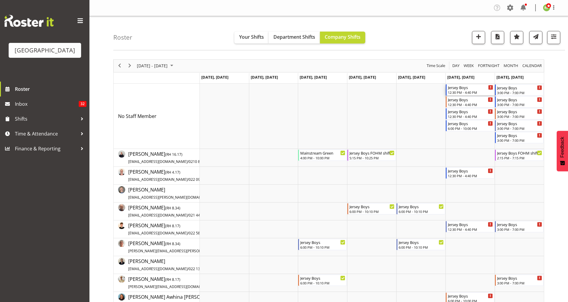
click at [460, 94] on div "12:30 PM - 4:40 PM" at bounding box center [470, 92] width 45 height 5
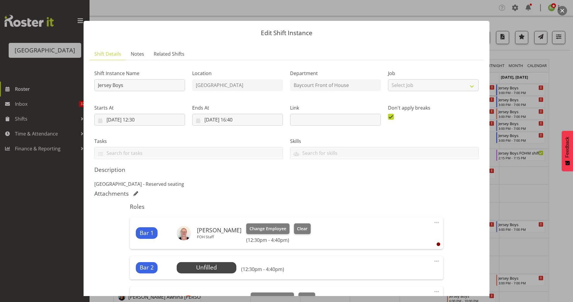
scroll to position [113, 0]
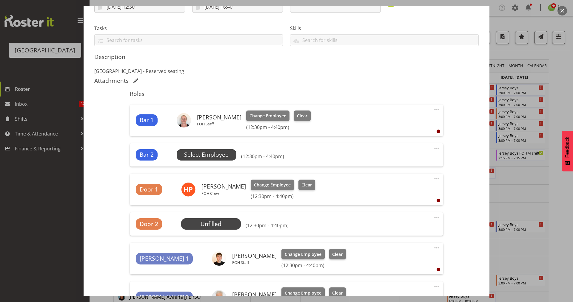
click at [191, 155] on span "Select Employee" at bounding box center [206, 155] width 44 height 9
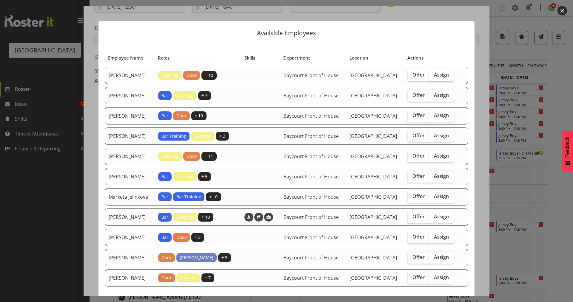
click at [447, 78] on span "Assign" at bounding box center [441, 75] width 15 height 6
click at [433, 77] on input "Assign" at bounding box center [431, 75] width 4 height 4
checkbox input "true"
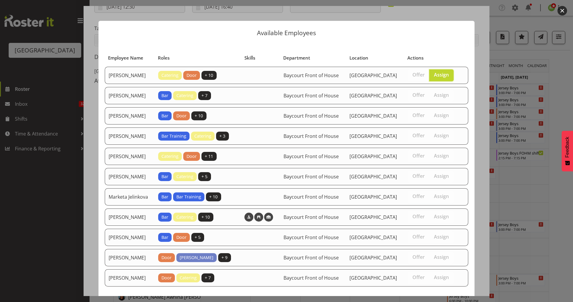
drag, startPoint x: 447, startPoint y: 78, endPoint x: 444, endPoint y: 27, distance: 50.8
drag, startPoint x: 444, startPoint y: 27, endPoint x: 428, endPoint y: 41, distance: 20.7
click at [428, 41] on header "Available Employees" at bounding box center [286, 31] width 376 height 21
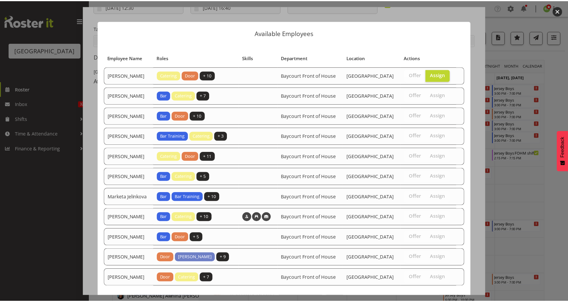
scroll to position [54, 0]
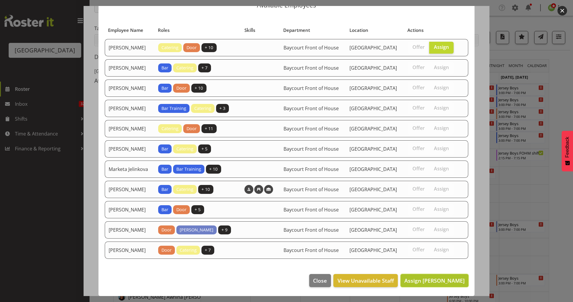
click at [439, 280] on span "Assign Aaron Smart" at bounding box center [434, 280] width 60 height 7
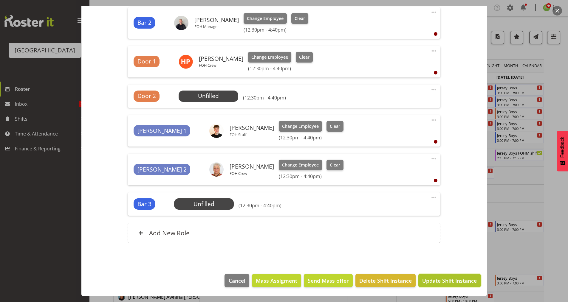
click at [444, 279] on span "Update Shift Instance" at bounding box center [449, 281] width 55 height 8
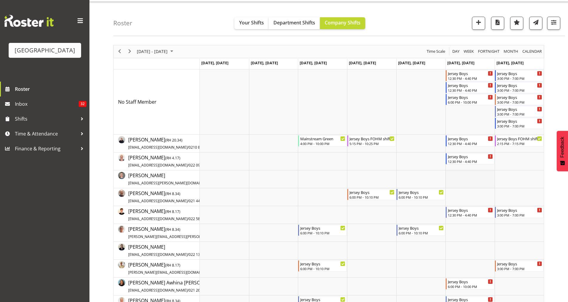
scroll to position [15, 0]
click at [555, 23] on span "button" at bounding box center [554, 22] width 8 height 8
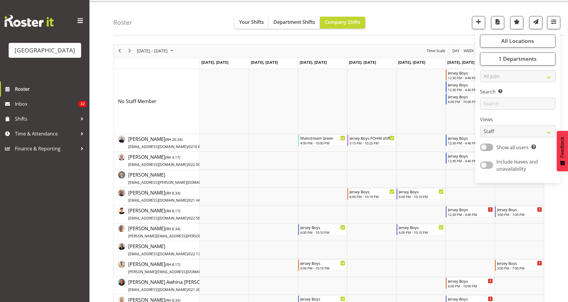
click at [493, 166] on span at bounding box center [486, 165] width 13 height 7
click at [484, 166] on input "Include leaves and unavailability" at bounding box center [482, 165] width 4 height 4
checkbox input "true"
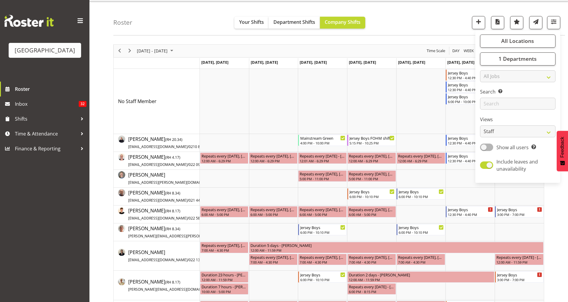
click at [447, 20] on div "Roster Your Shifts Department Shifts Company Shifts All Locations [GEOGRAPHIC_D…" at bounding box center [339, 18] width 452 height 34
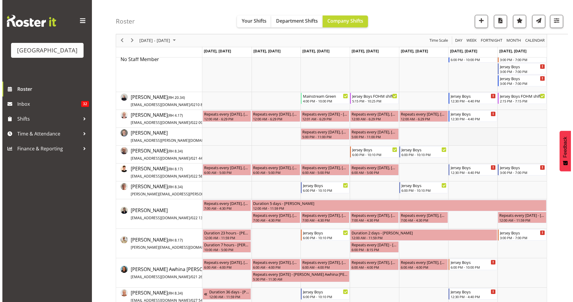
scroll to position [0, 0]
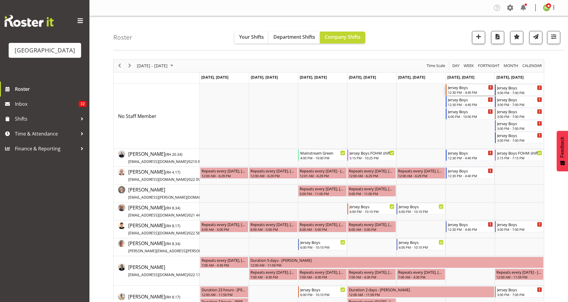
click at [459, 92] on div "12:30 PM - 4:40 PM" at bounding box center [470, 92] width 45 height 5
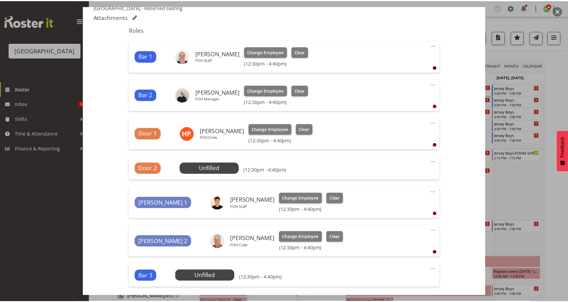
scroll to position [183, 0]
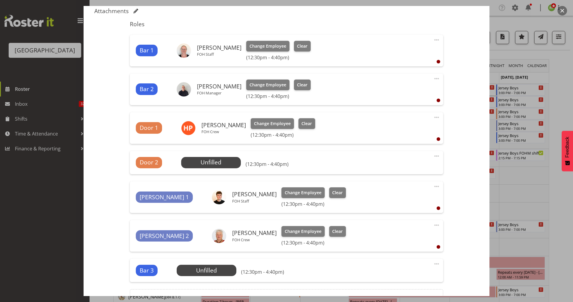
click at [559, 10] on button "button" at bounding box center [562, 11] width 10 height 10
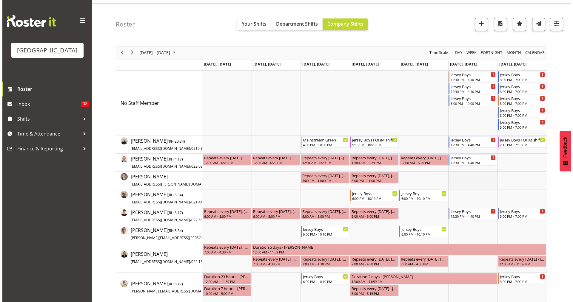
scroll to position [0, 0]
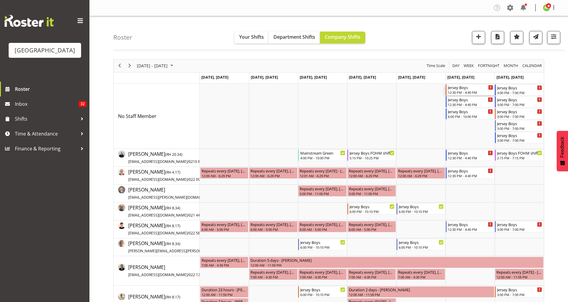
click at [463, 89] on div "Jersey Boys" at bounding box center [470, 87] width 45 height 6
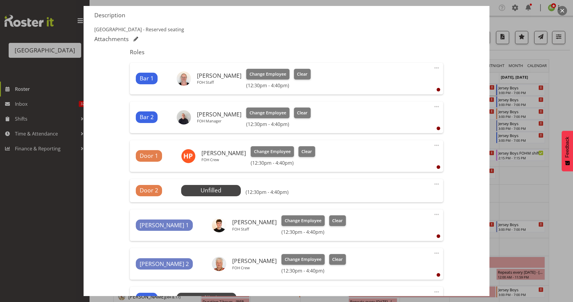
scroll to position [163, 0]
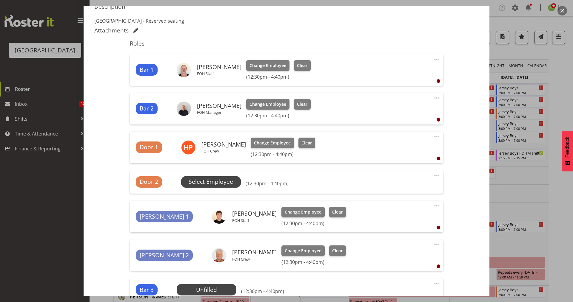
click at [209, 183] on span "Select Employee" at bounding box center [211, 182] width 44 height 9
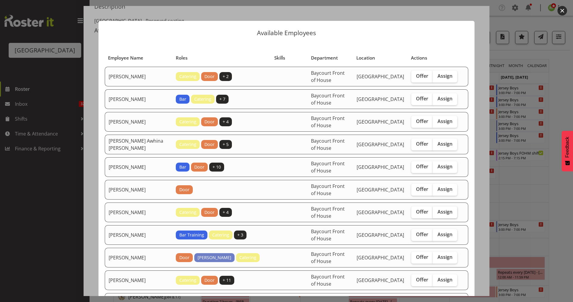
click at [440, 207] on label "Assign" at bounding box center [444, 213] width 24 height 12
click at [436, 210] on input "Assign" at bounding box center [434, 212] width 4 height 4
checkbox input "true"
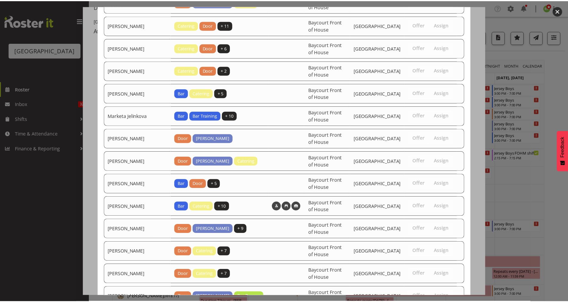
scroll to position [326, 0]
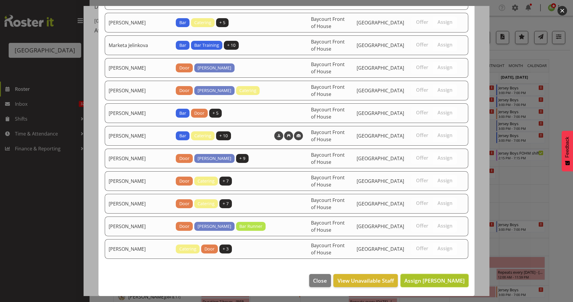
click at [431, 280] on span "Assign Dillyn Shine" at bounding box center [434, 280] width 60 height 7
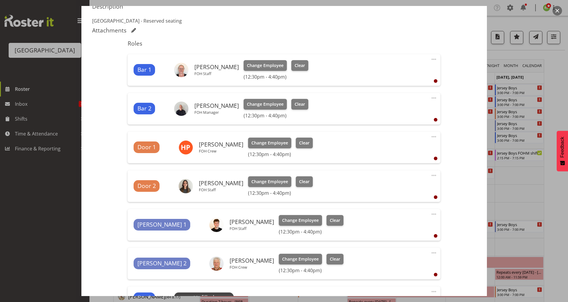
scroll to position [258, 0]
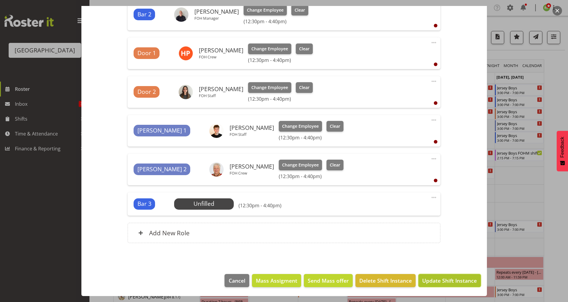
click at [447, 282] on span "Update Shift Instance" at bounding box center [449, 281] width 55 height 8
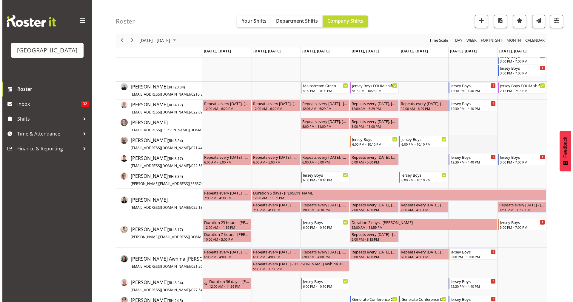
scroll to position [0, 0]
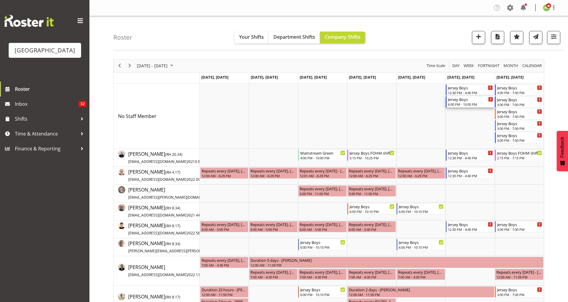
click at [466, 99] on div "Jersey Boys" at bounding box center [470, 99] width 45 height 6
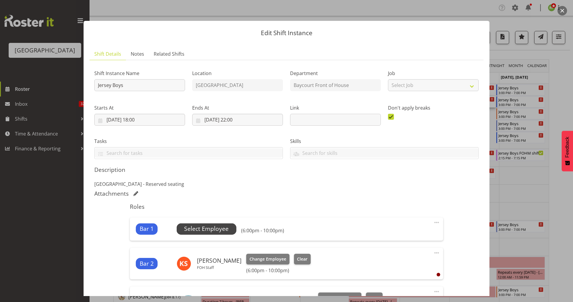
click at [225, 227] on span "Select Employee" at bounding box center [206, 229] width 44 height 9
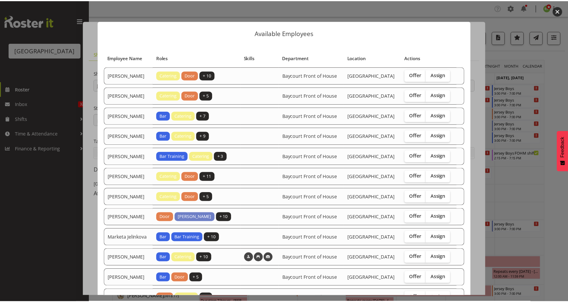
scroll to position [99, 0]
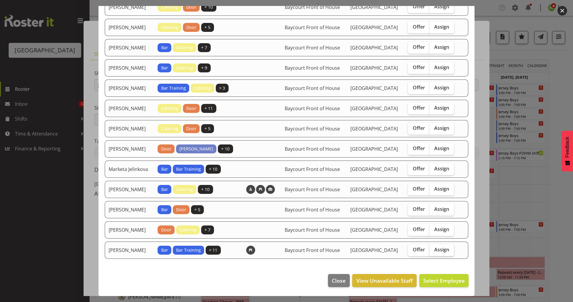
click at [445, 255] on label "Assign" at bounding box center [441, 251] width 24 height 12
click at [433, 252] on input "Assign" at bounding box center [431, 250] width 4 height 4
checkbox input "true"
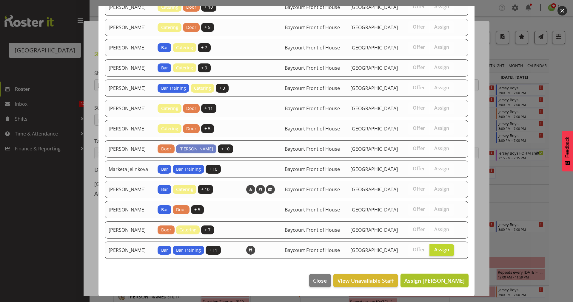
click at [434, 280] on span "Assign Valerie Donaldson" at bounding box center [434, 280] width 60 height 7
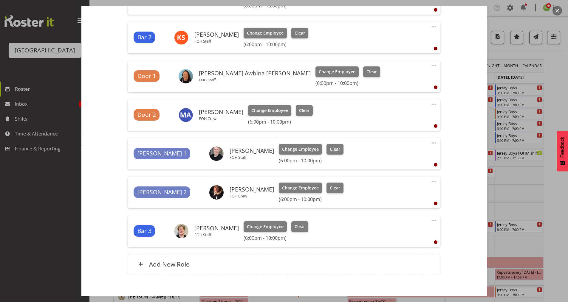
scroll to position [266, 0]
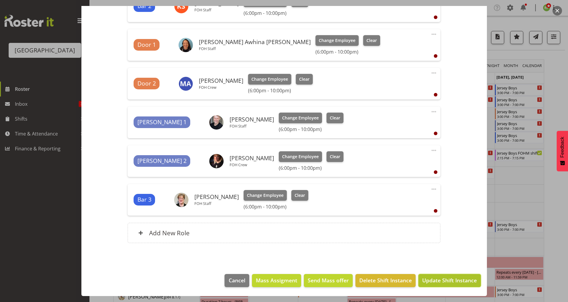
click at [447, 278] on span "Update Shift Instance" at bounding box center [449, 281] width 55 height 8
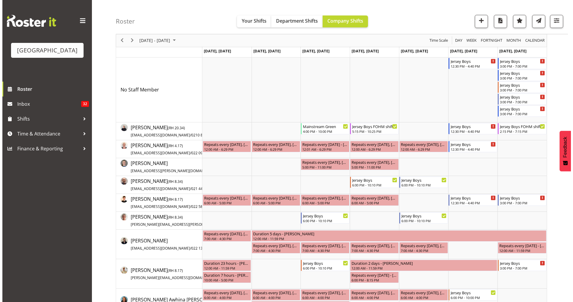
scroll to position [21, 0]
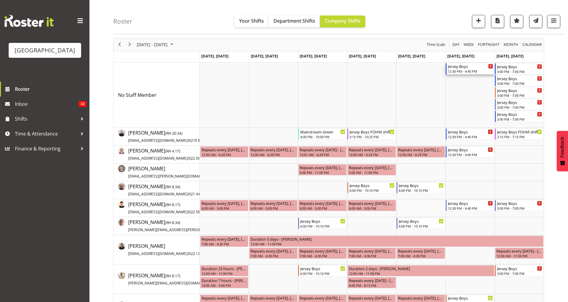
click at [463, 67] on div "Jersey Boys" at bounding box center [470, 66] width 45 height 6
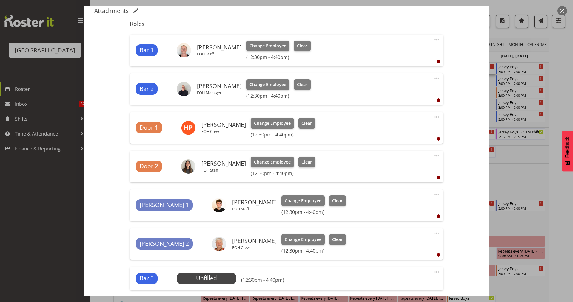
scroll to position [247, 0]
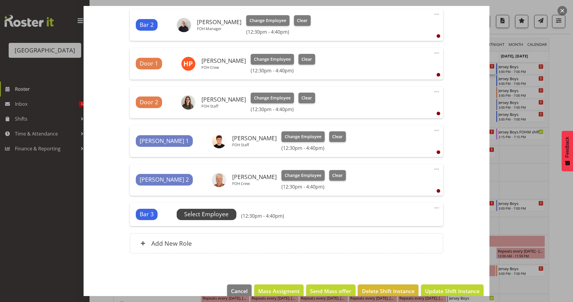
click at [209, 211] on span "Select Employee" at bounding box center [206, 214] width 44 height 9
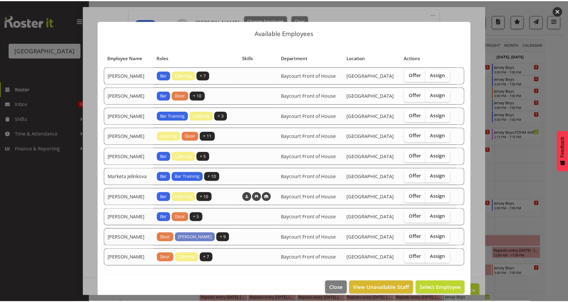
scroll to position [31, 0]
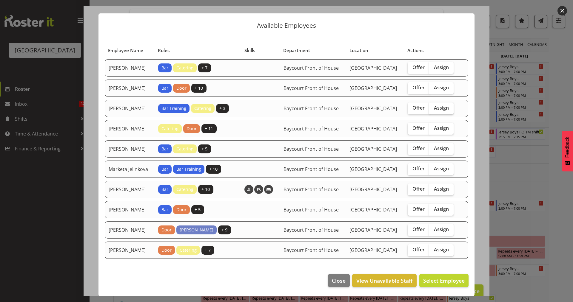
click at [443, 105] on span "Assign" at bounding box center [441, 108] width 15 height 6
click at [433, 106] on input "Assign" at bounding box center [431, 108] width 4 height 4
checkbox input "true"
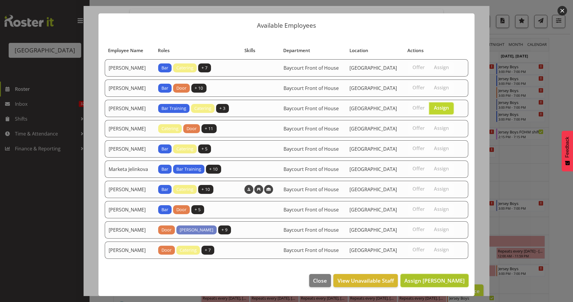
click at [427, 274] on button "Assign [PERSON_NAME]" at bounding box center [434, 280] width 68 height 13
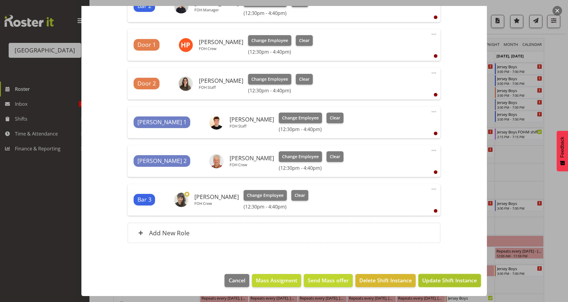
click at [447, 276] on button "Update Shift Instance" at bounding box center [449, 280] width 62 height 13
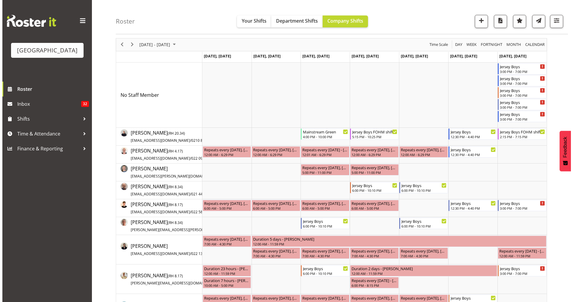
scroll to position [0, 0]
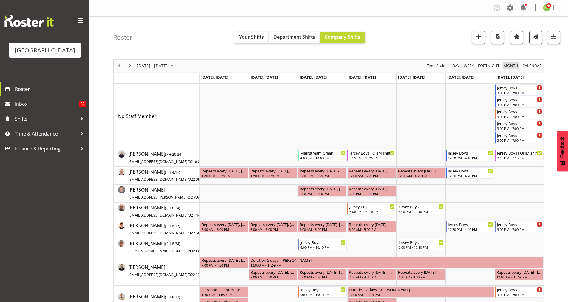
click at [518, 69] on span "Month" at bounding box center [511, 65] width 16 height 7
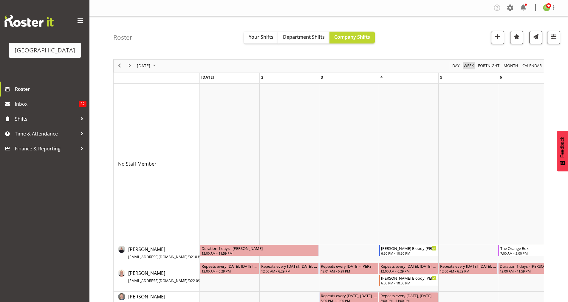
click at [469, 65] on span "Week" at bounding box center [468, 65] width 11 height 7
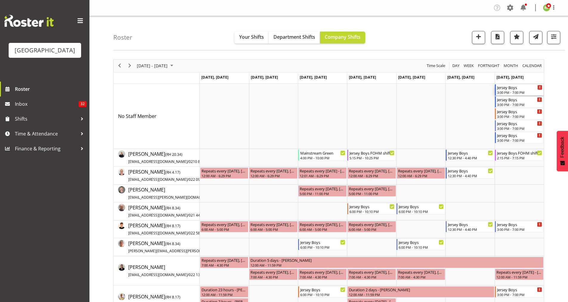
click at [513, 90] on div "Jersey Boys" at bounding box center [519, 87] width 45 height 6
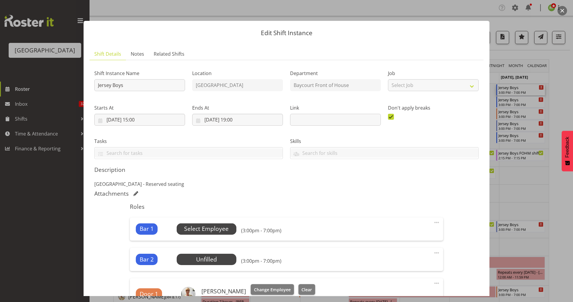
click at [206, 224] on span "Select Employee" at bounding box center [207, 229] width 60 height 11
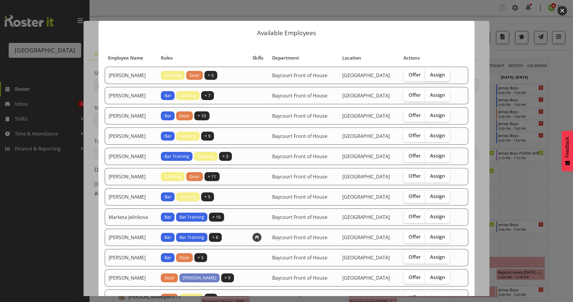
click at [439, 78] on span "Assign" at bounding box center [437, 75] width 15 height 6
click at [429, 77] on input "Assign" at bounding box center [427, 75] width 4 height 4
checkbox input "true"
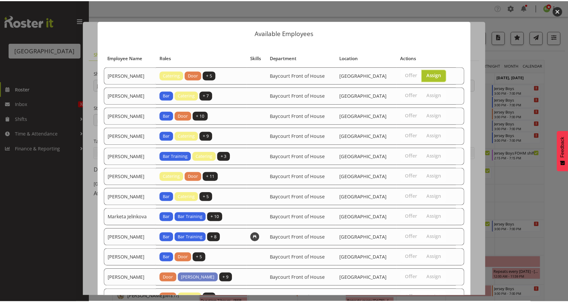
scroll to position [99, 0]
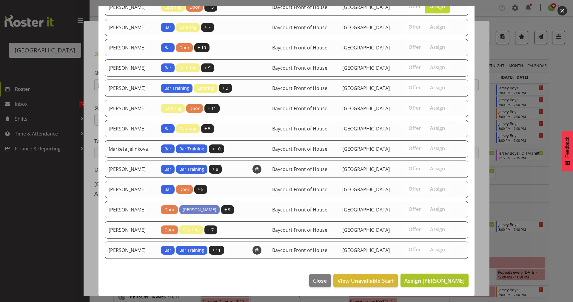
click at [426, 282] on span "Assign Aiddie Carnihan" at bounding box center [434, 280] width 60 height 7
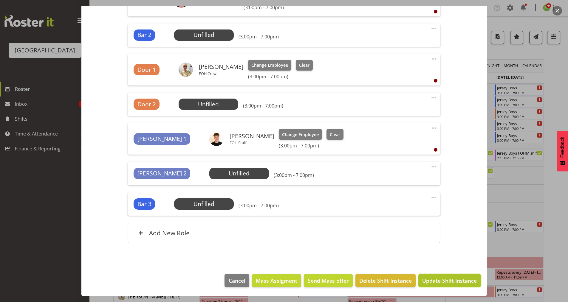
click at [449, 281] on span "Update Shift Instance" at bounding box center [449, 281] width 55 height 8
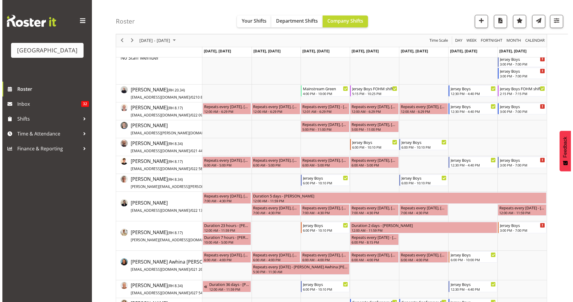
scroll to position [0, 0]
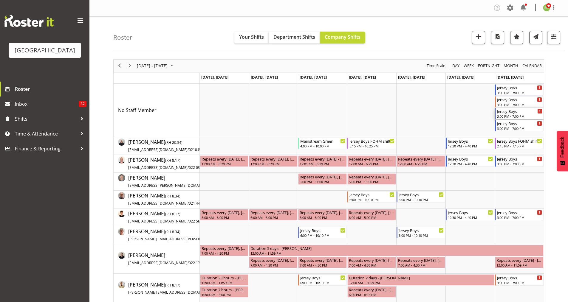
click at [510, 112] on div "Jersey Boys" at bounding box center [519, 111] width 45 height 6
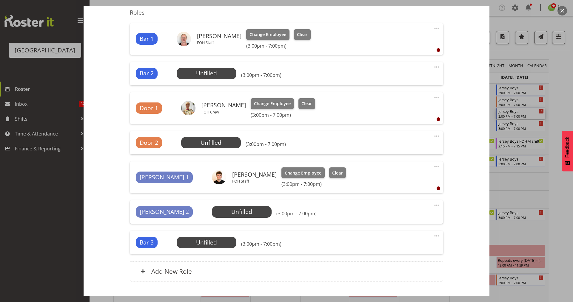
scroll to position [196, 0]
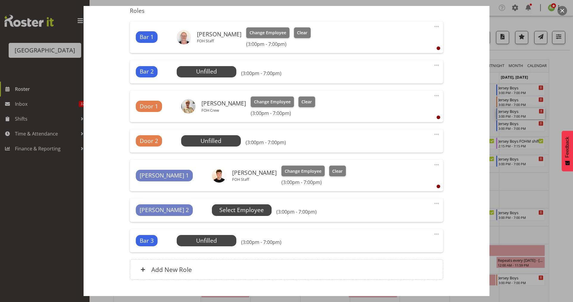
click at [0, 0] on span "Select Employee" at bounding box center [0, 0] width 0 height 0
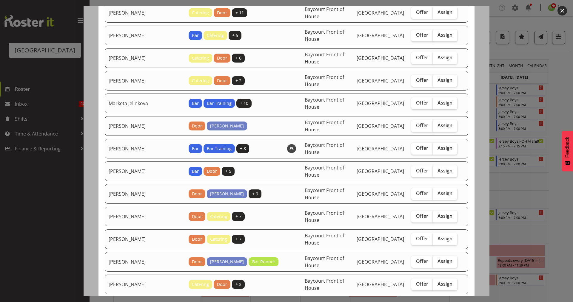
scroll to position [268, 0]
click at [437, 216] on span "Assign" at bounding box center [444, 216] width 15 height 6
click at [436, 216] on input "Assign" at bounding box center [434, 216] width 4 height 4
checkbox input "true"
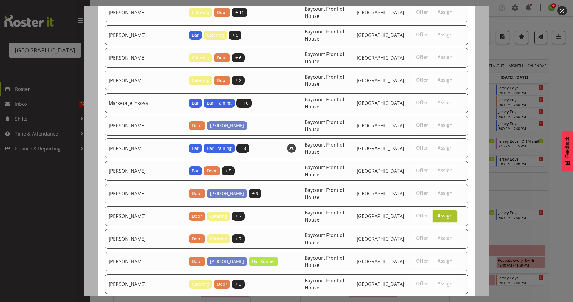
scroll to position [326, 0]
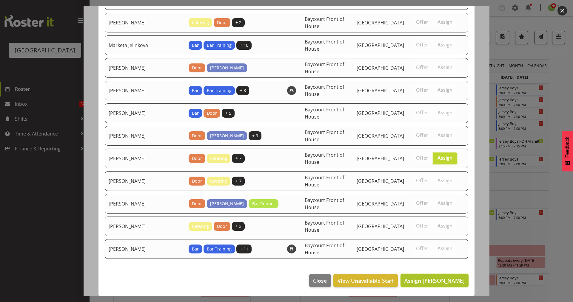
click at [438, 277] on span "Assign Ruby Grace" at bounding box center [434, 280] width 60 height 7
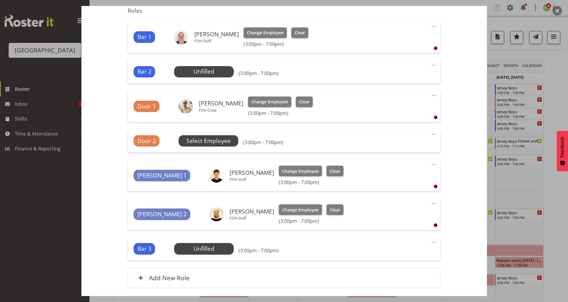
click at [0, 0] on span "Select Employee" at bounding box center [0, 0] width 0 height 0
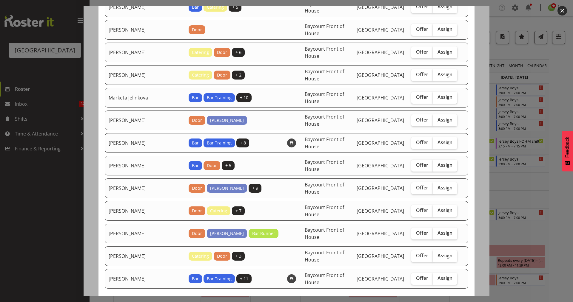
scroll to position [319, 0]
click at [441, 232] on span "Assign" at bounding box center [444, 233] width 15 height 6
click at [436, 232] on input "Assign" at bounding box center [434, 233] width 4 height 4
checkbox input "true"
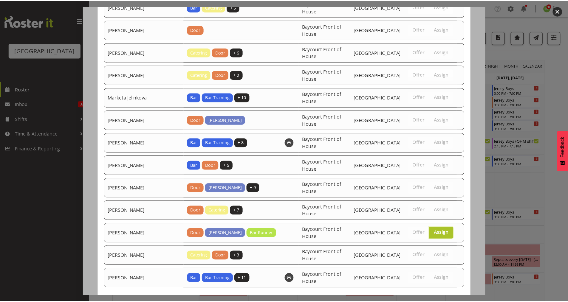
scroll to position [349, 0]
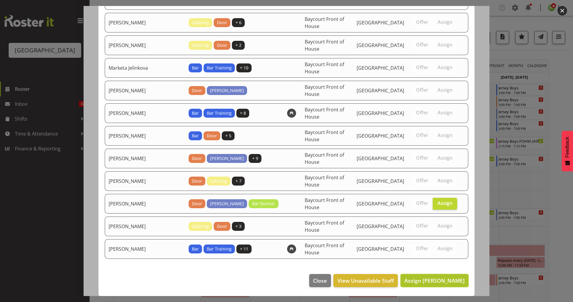
click at [436, 280] on span "Assign Sumner Raos" at bounding box center [434, 280] width 60 height 7
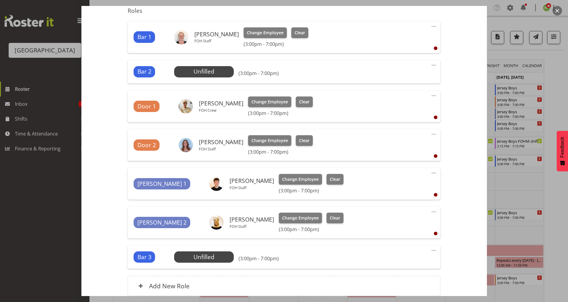
scroll to position [249, 0]
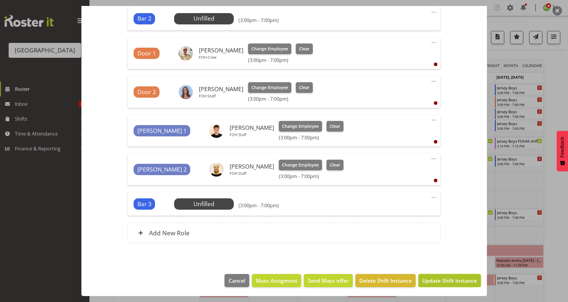
click at [444, 282] on span "Update Shift Instance" at bounding box center [449, 281] width 55 height 8
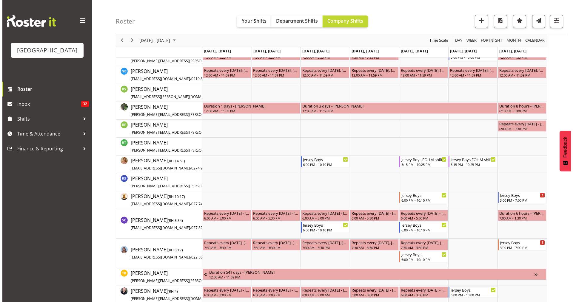
scroll to position [897, 0]
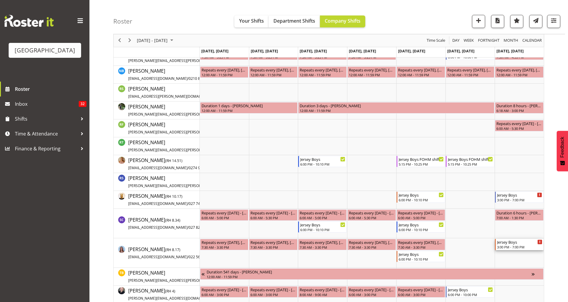
click at [522, 245] on div "3:00 PM - 7:00 PM" at bounding box center [519, 247] width 45 height 5
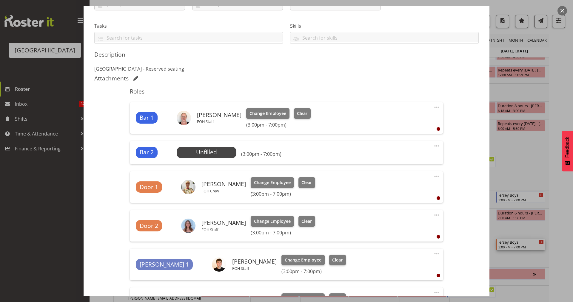
scroll to position [152, 0]
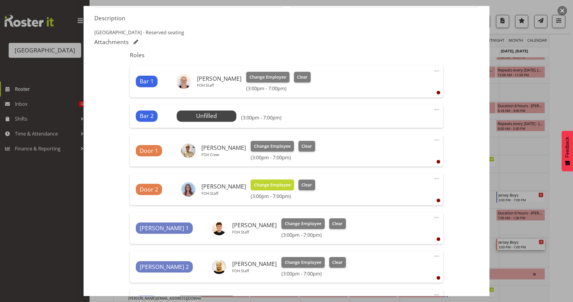
click at [265, 183] on span "Change Employee" at bounding box center [272, 185] width 37 height 7
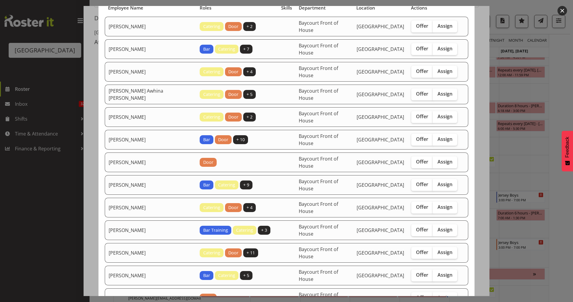
scroll to position [50, 0]
drag, startPoint x: 439, startPoint y: 159, endPoint x: 434, endPoint y: 163, distance: 6.6
click at [437, 163] on span "Assign" at bounding box center [444, 162] width 15 height 6
click at [434, 163] on input "Assign" at bounding box center [434, 162] width 4 height 4
checkbox input "true"
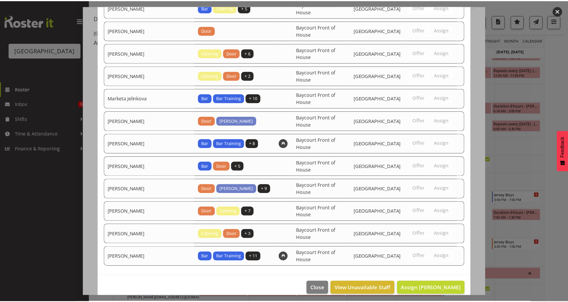
scroll to position [326, 0]
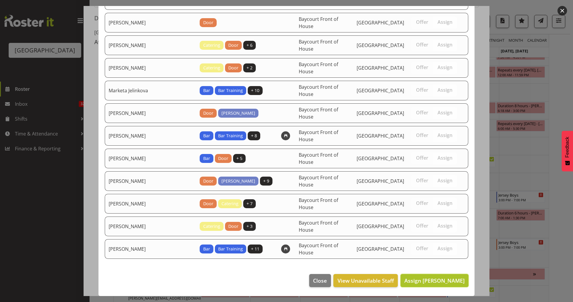
click at [442, 282] on span "Assign Ciska Vogelzang" at bounding box center [434, 280] width 60 height 7
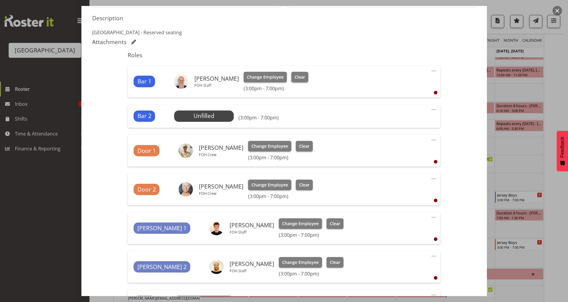
scroll to position [249, 0]
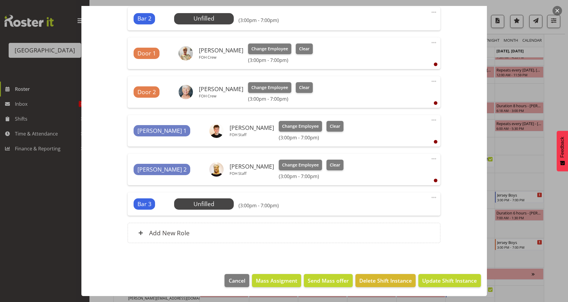
click at [236, 293] on footer "Cancel Mass Assigment Send Mass offer Delete Shift Instance Update Shift Instan…" at bounding box center [284, 282] width 406 height 28
drag, startPoint x: 235, startPoint y: 270, endPoint x: 233, endPoint y: 279, distance: 8.8
click at [232, 279] on span "Cancel" at bounding box center [237, 281] width 17 height 8
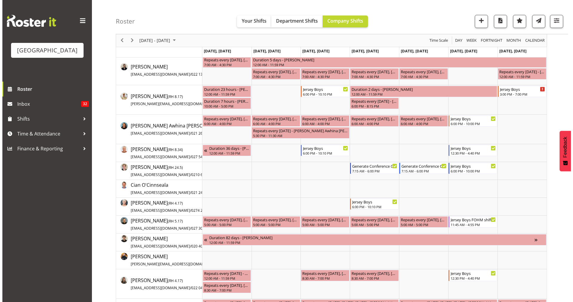
scroll to position [151, 0]
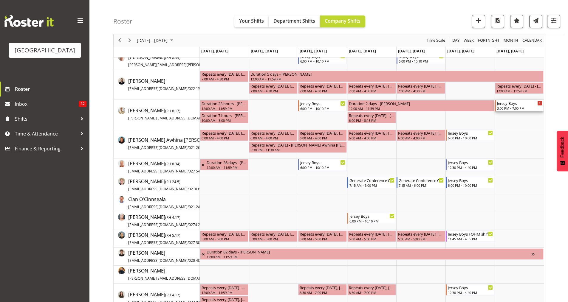
click at [509, 105] on div "Jersey Boys" at bounding box center [519, 103] width 45 height 6
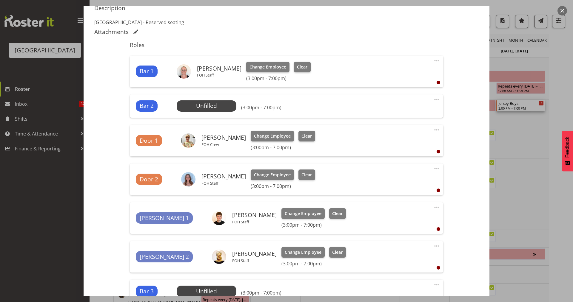
scroll to position [166, 0]
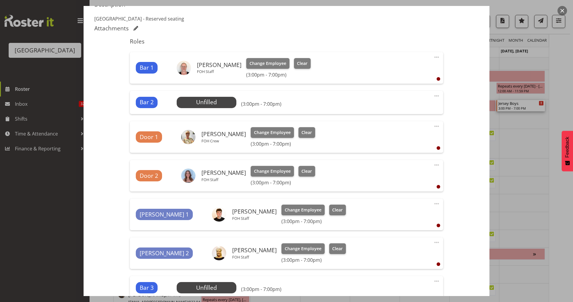
click at [281, 138] on div "Change Employee Clear (3:00pm - 7:00pm)" at bounding box center [283, 137] width 64 height 20
click at [282, 132] on span "Change Employee" at bounding box center [272, 132] width 37 height 7
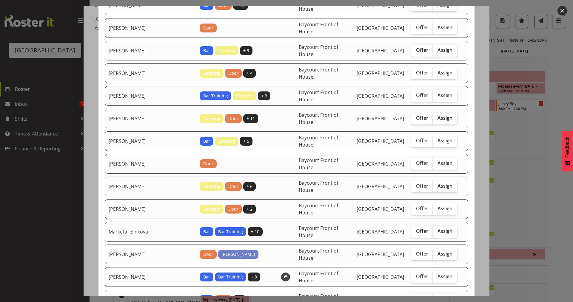
scroll to position [185, 0]
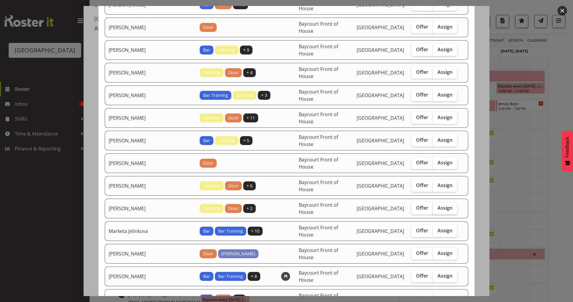
click at [450, 203] on label "Assign" at bounding box center [444, 209] width 24 height 12
click at [436, 206] on input "Assign" at bounding box center [434, 208] width 4 height 4
checkbox input "true"
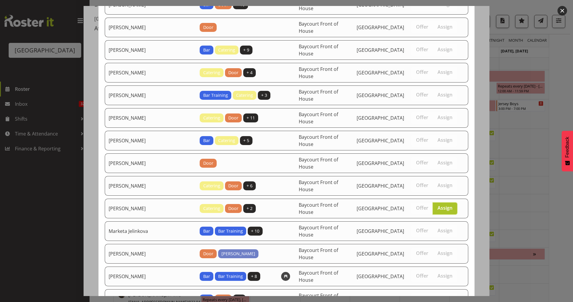
scroll to position [326, 0]
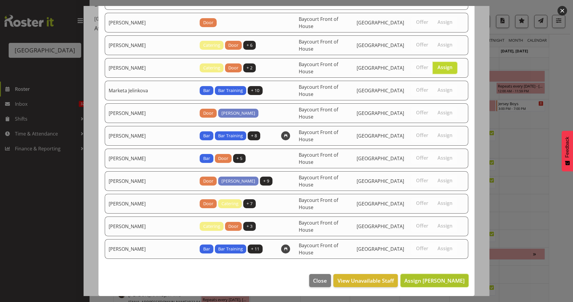
click at [438, 278] on span "Assign Jody Smart" at bounding box center [434, 280] width 60 height 7
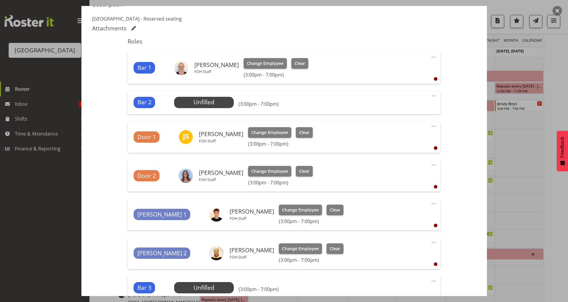
click at [263, 177] on div "Change Employee Clear (3:00pm - 7:00pm)" at bounding box center [280, 176] width 64 height 20
click at [265, 175] on button "Change Employee" at bounding box center [269, 171] width 43 height 11
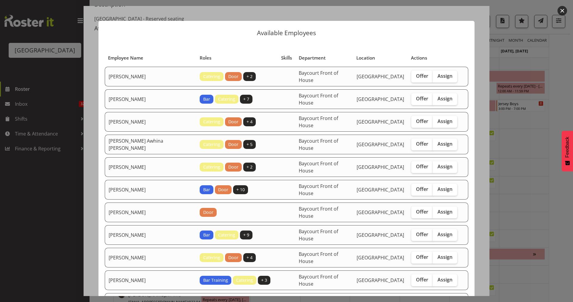
scroll to position [33, 0]
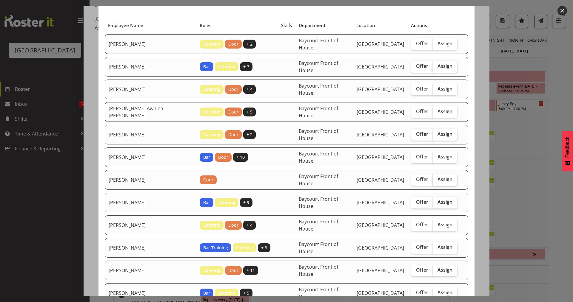
click at [437, 180] on span "Assign" at bounding box center [444, 180] width 15 height 6
click at [436, 180] on input "Assign" at bounding box center [434, 180] width 4 height 4
checkbox input "true"
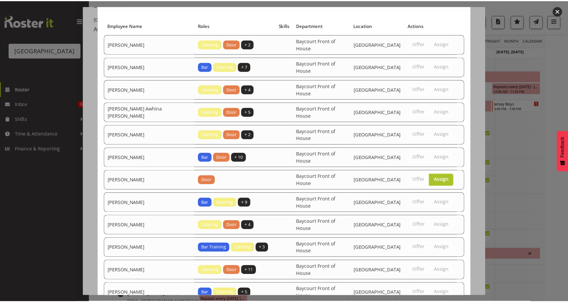
scroll to position [303, 0]
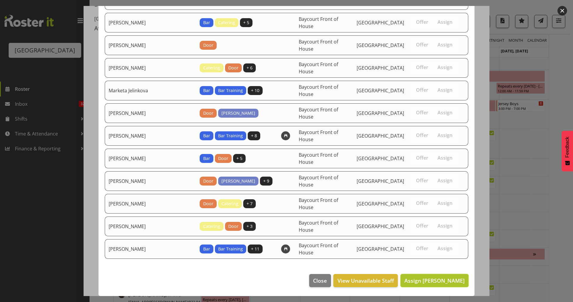
click at [435, 280] on span "Assign Ciska Vogelzang" at bounding box center [434, 280] width 60 height 7
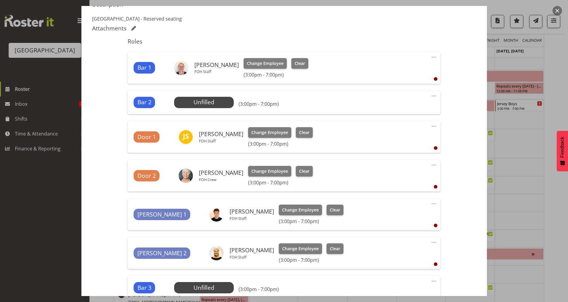
scroll to position [249, 0]
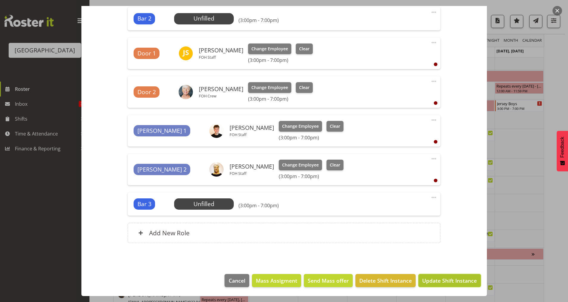
click at [447, 279] on span "Update Shift Instance" at bounding box center [449, 281] width 55 height 8
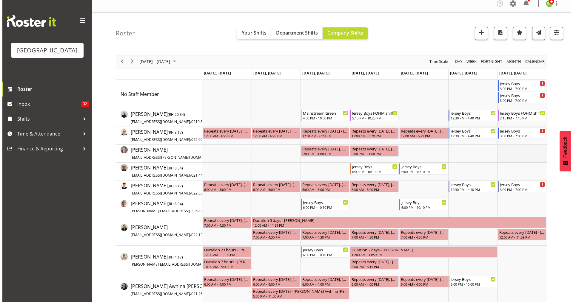
scroll to position [0, 0]
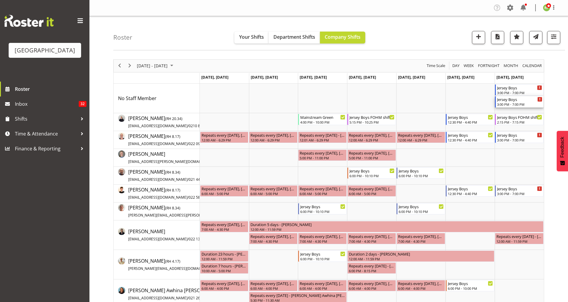
click at [513, 102] on div "Jersey Boys" at bounding box center [519, 99] width 45 height 6
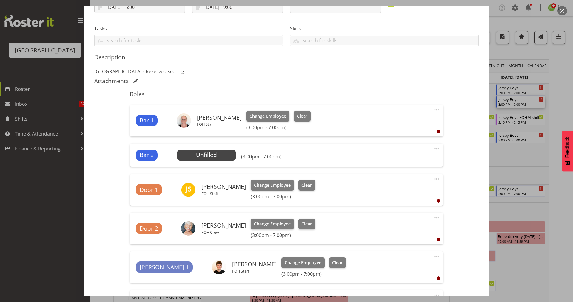
scroll to position [113, 0]
click at [211, 158] on span "Select Employee" at bounding box center [206, 155] width 44 height 9
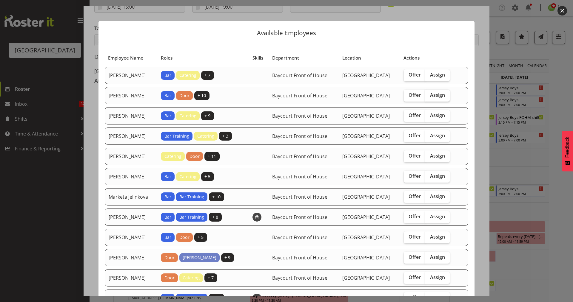
click at [440, 98] on span "Assign" at bounding box center [437, 95] width 15 height 6
click at [429, 97] on input "Assign" at bounding box center [427, 95] width 4 height 4
checkbox input "true"
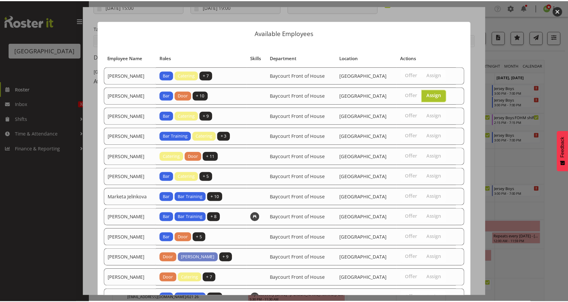
scroll to position [77, 0]
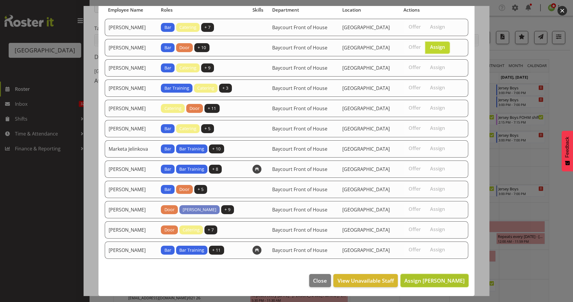
click at [424, 276] on button "Assign Chris Darlington" at bounding box center [434, 280] width 68 height 13
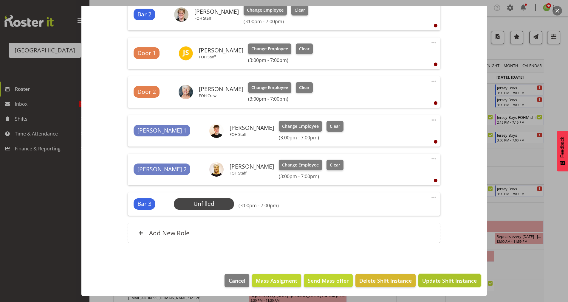
click at [447, 283] on span "Update Shift Instance" at bounding box center [449, 281] width 55 height 8
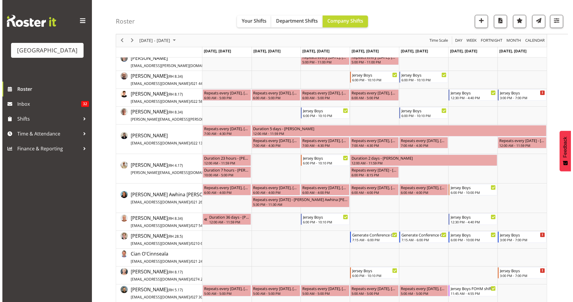
scroll to position [0, 0]
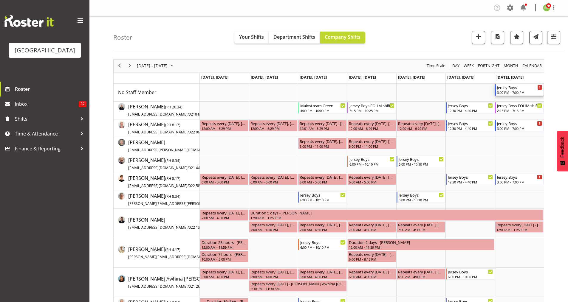
click at [513, 88] on div "Jersey Boys" at bounding box center [519, 87] width 45 height 6
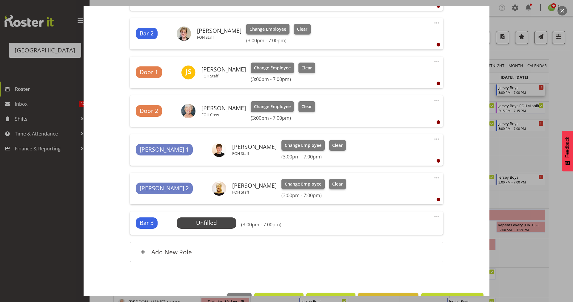
scroll to position [239, 0]
click at [213, 224] on span "Select Employee" at bounding box center [206, 223] width 44 height 9
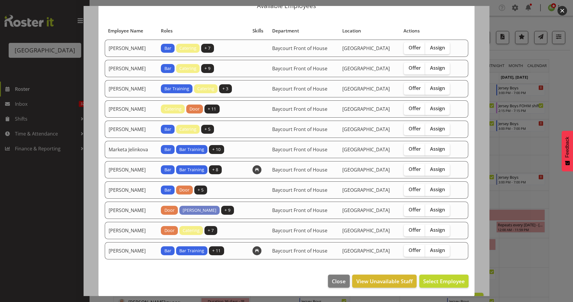
scroll to position [27, 0]
click at [444, 135] on label "Assign" at bounding box center [437, 129] width 24 height 12
click at [429, 131] on input "Assign" at bounding box center [427, 129] width 4 height 4
checkbox input "true"
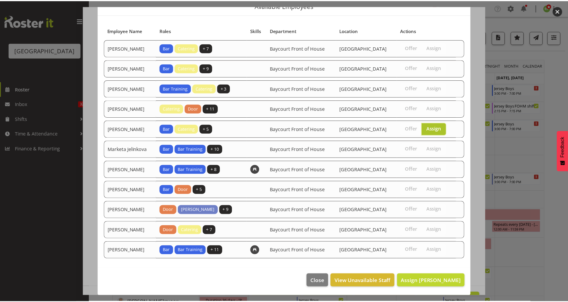
scroll to position [54, 0]
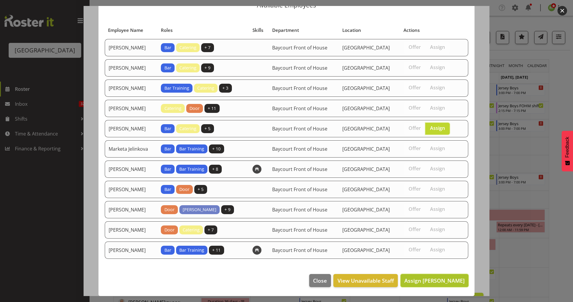
click at [430, 281] on span "Assign Hanna Peters" at bounding box center [434, 280] width 60 height 7
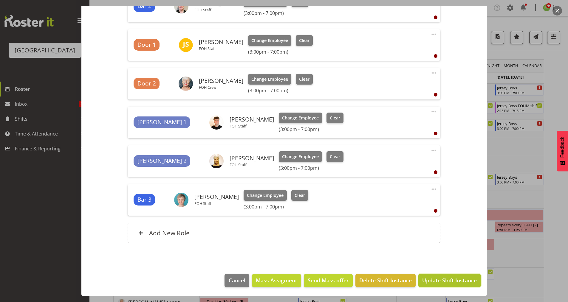
click at [446, 280] on span "Update Shift Instance" at bounding box center [449, 281] width 55 height 8
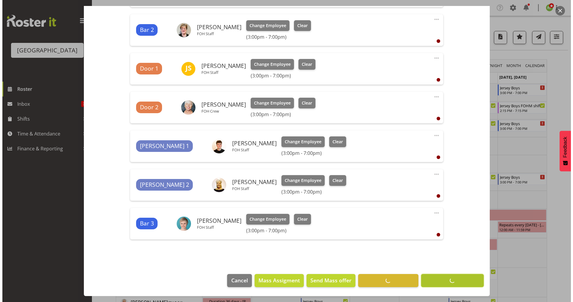
scroll to position [242, 0]
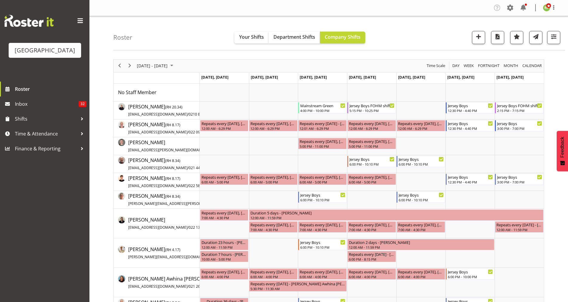
click at [411, 47] on div "Roster Your Shifts Department Shifts Company Shifts All Locations [GEOGRAPHIC_D…" at bounding box center [339, 33] width 452 height 34
click at [554, 36] on span "button" at bounding box center [554, 37] width 8 height 8
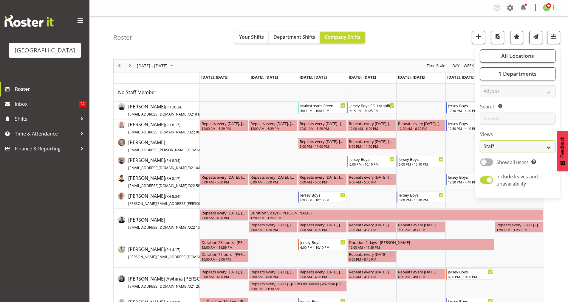
click at [491, 145] on select "Staff Role Shift - Horizontal Shift - Vertical Staff - Location" at bounding box center [517, 146] width 75 height 12
click at [498, 149] on select "Staff Role Shift - Horizontal Shift - Vertical Staff - Location" at bounding box center [517, 146] width 75 height 12
select select "shiftH"
click at [480, 140] on select "Staff Role Shift - Horizontal Shift - Vertical Staff - Location" at bounding box center [517, 146] width 75 height 12
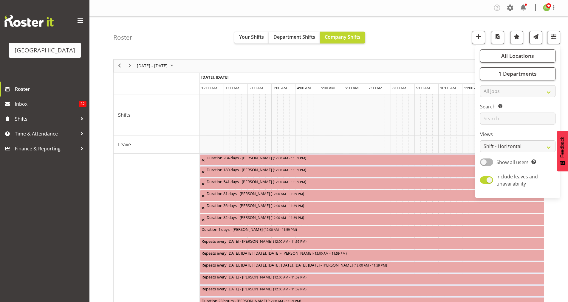
click at [438, 38] on div "Roster Your Shifts Department Shifts Company Shifts All Locations [GEOGRAPHIC_D…" at bounding box center [339, 33] width 452 height 34
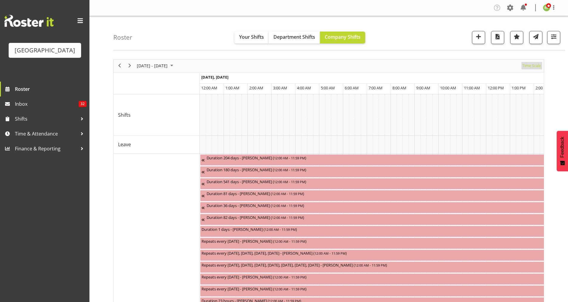
click at [529, 67] on span "Time Scale" at bounding box center [532, 65] width 20 height 7
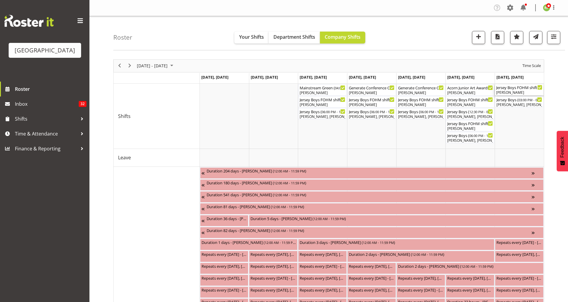
click at [517, 93] on div "[PERSON_NAME]" at bounding box center [519, 92] width 46 height 5
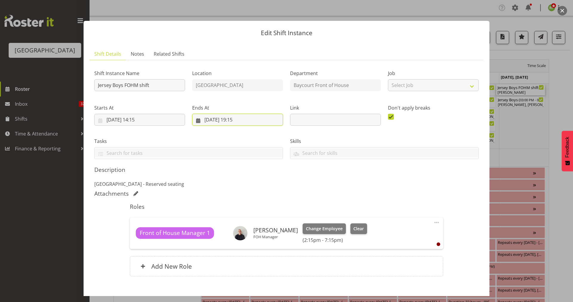
click at [240, 121] on input "21/09/2025, 19:15" at bounding box center [237, 120] width 91 height 12
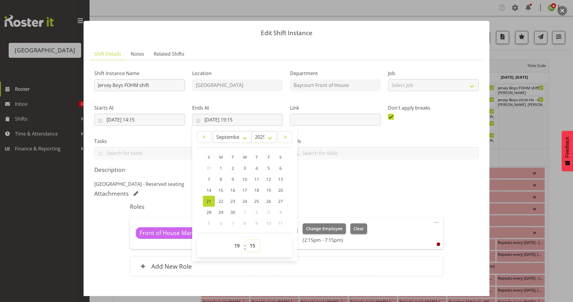
click at [250, 248] on select "00 01 02 03 04 05 06 07 08 09 10 11 12 13 14 15 16 17 18 19 20 21 22 23 24 25 2…" at bounding box center [252, 246] width 13 height 12
select select "25"
click at [246, 240] on select "00 01 02 03 04 05 06 07 08 09 10 11 12 13 14 15 16 17 18 19 20 21 22 23 24 25 2…" at bounding box center [252, 246] width 13 height 12
type input "21/09/2025, 19:25"
click at [349, 199] on div "Shift Instance Name Jersey Boys FOHM shift Location Baycourt Community and Arts…" at bounding box center [286, 174] width 384 height 219
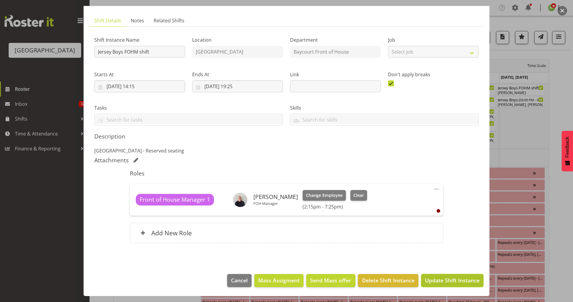
click at [444, 284] on span "Update Shift Instance" at bounding box center [452, 281] width 55 height 8
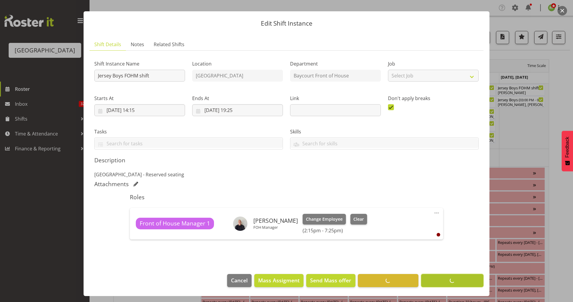
scroll to position [10, 0]
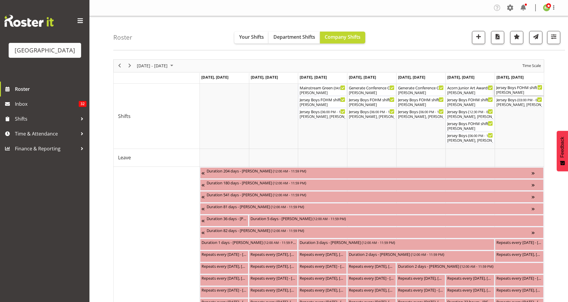
click at [523, 91] on div "[PERSON_NAME]" at bounding box center [519, 92] width 46 height 5
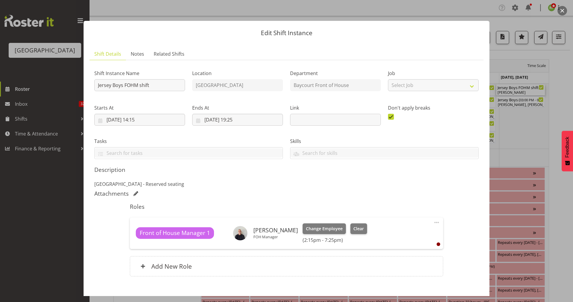
click at [559, 11] on button "button" at bounding box center [562, 11] width 10 height 10
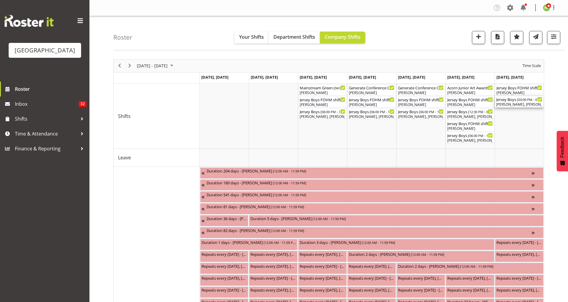
click at [517, 104] on div "Aiddie Carnihan, Chris Darlington, Jody Smart, Ciska Vogelzang, Alex Freeman, R…" at bounding box center [519, 104] width 46 height 5
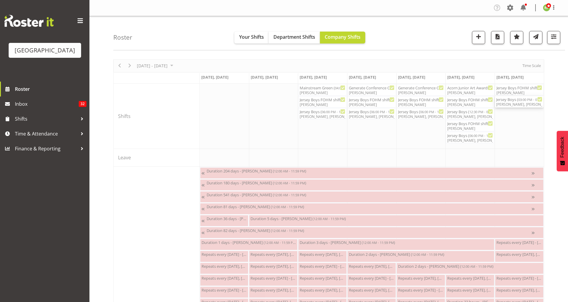
select select "8"
select select "2025"
select select "19"
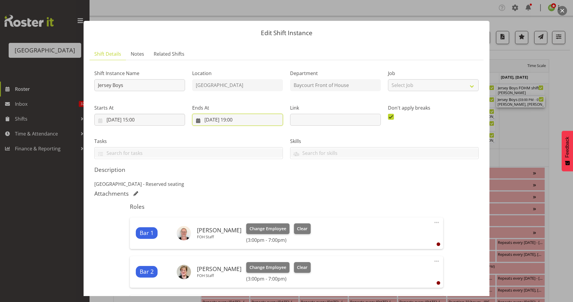
click at [238, 117] on input "21/09/2025, 19:00" at bounding box center [237, 120] width 91 height 12
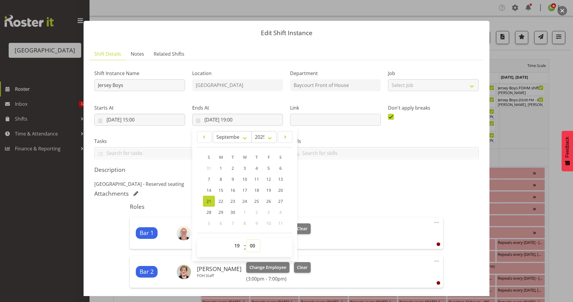
click at [250, 246] on select "00 01 02 03 04 05 06 07 08 09 10 11 12 13 14 15 16 17 18 19 20 21 22 23 24 25 2…" at bounding box center [252, 246] width 13 height 12
select select "10"
click at [246, 240] on select "00 01 02 03 04 05 06 07 08 09 10 11 12 13 14 15 16 17 18 19 20 21 22 23 24 25 2…" at bounding box center [252, 246] width 13 height 12
type input "21/09/2025, 19:10"
click at [339, 193] on div "Attachments" at bounding box center [286, 193] width 384 height 7
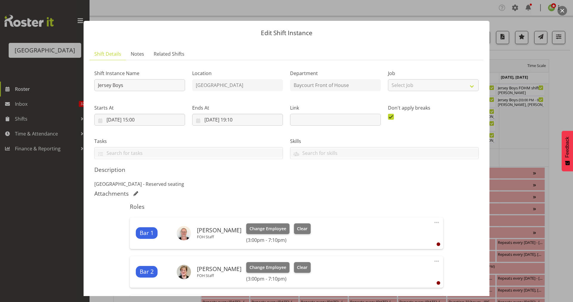
scroll to position [266, 0]
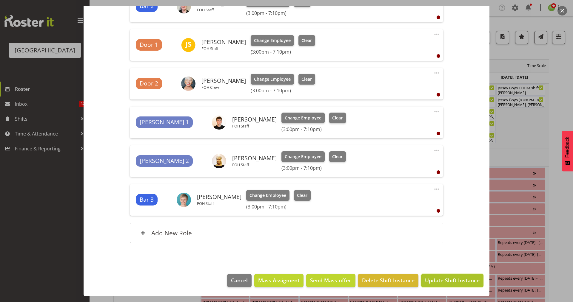
click at [444, 282] on span "Update Shift Instance" at bounding box center [452, 281] width 55 height 8
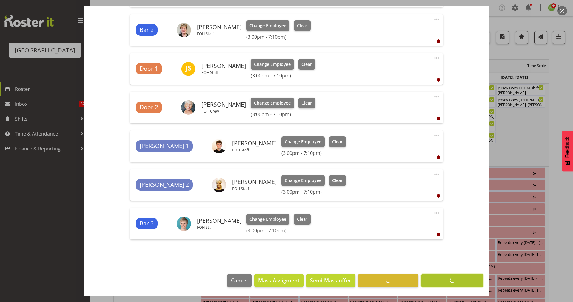
scroll to position [242, 0]
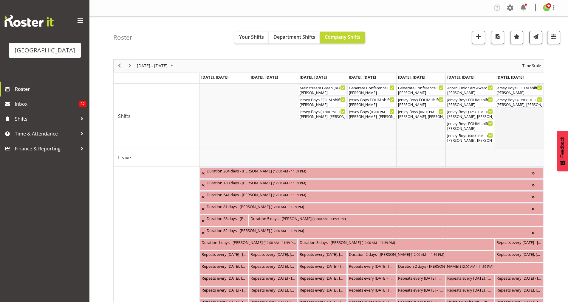
click at [520, 113] on td "Timeline Week of September 15, 2025" at bounding box center [519, 116] width 49 height 65
click at [119, 66] on span "Previous" at bounding box center [119, 65] width 7 height 7
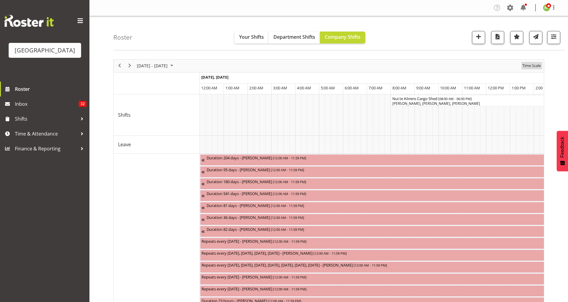
click at [537, 65] on span "Time Scale" at bounding box center [532, 65] width 20 height 7
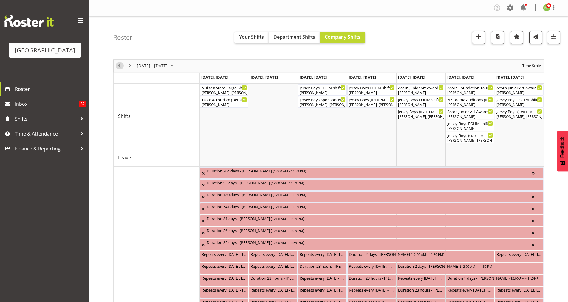
click at [121, 67] on span "Previous" at bounding box center [119, 65] width 7 height 7
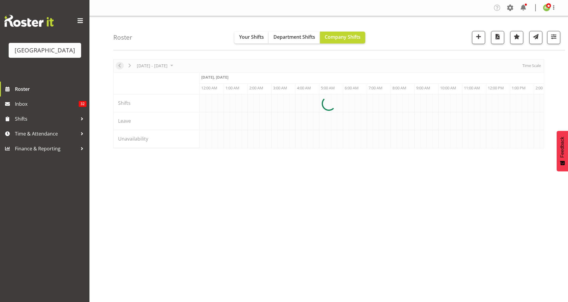
click at [121, 67] on div at bounding box center [328, 103] width 431 height 89
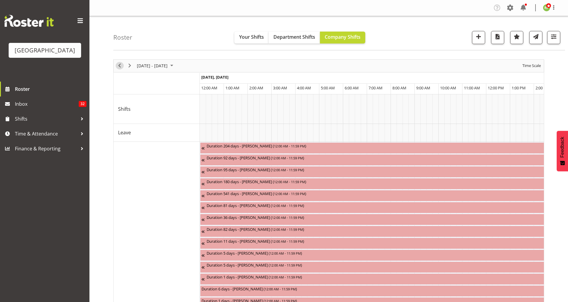
click at [121, 67] on span "Previous" at bounding box center [119, 65] width 7 height 7
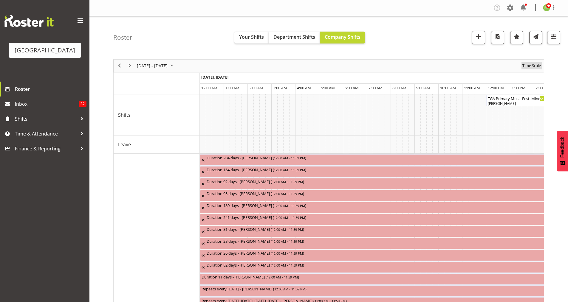
click at [536, 63] on span "Time Scale" at bounding box center [532, 65] width 20 height 7
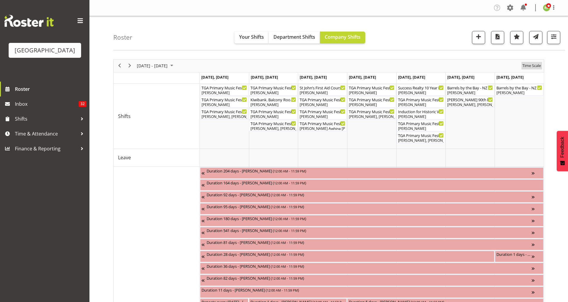
click at [522, 62] on button "Time Scale" at bounding box center [532, 65] width 21 height 7
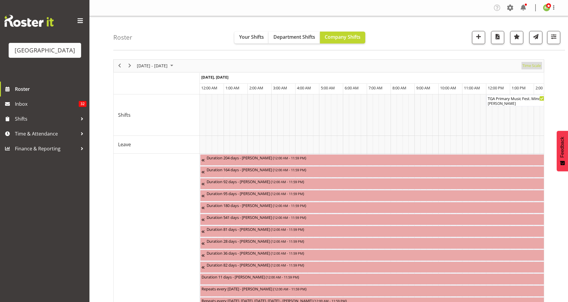
click at [538, 64] on span "Time Scale" at bounding box center [532, 65] width 20 height 7
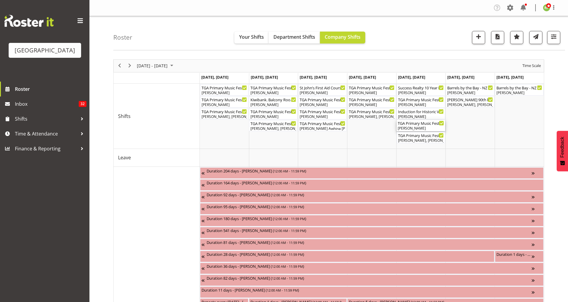
click at [425, 127] on div "[PERSON_NAME]" at bounding box center [421, 128] width 46 height 5
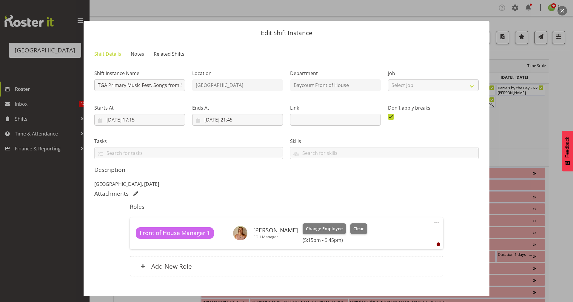
click at [562, 9] on button "button" at bounding box center [562, 11] width 10 height 10
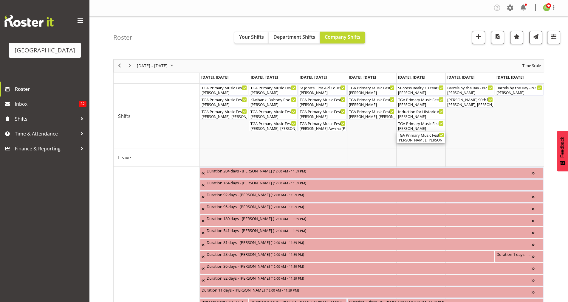
click at [415, 140] on div "[PERSON_NAME], [PERSON_NAME], [PERSON_NAME], [PERSON_NAME], [PERSON_NAME], [PER…" at bounding box center [421, 140] width 46 height 5
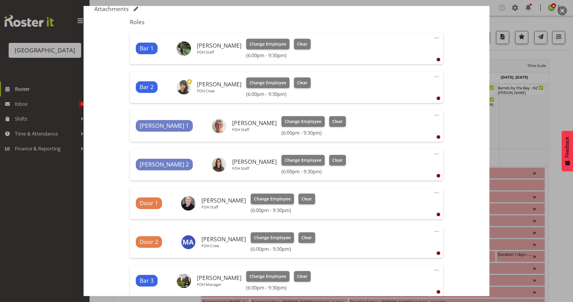
scroll to position [182, 0]
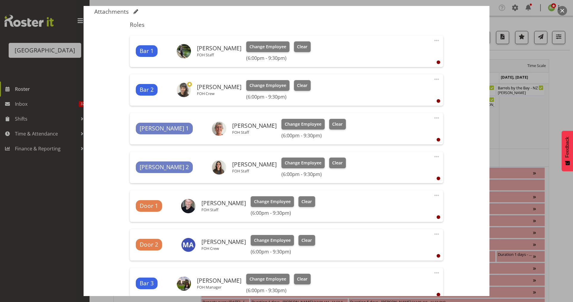
click at [563, 10] on button "button" at bounding box center [562, 11] width 10 height 10
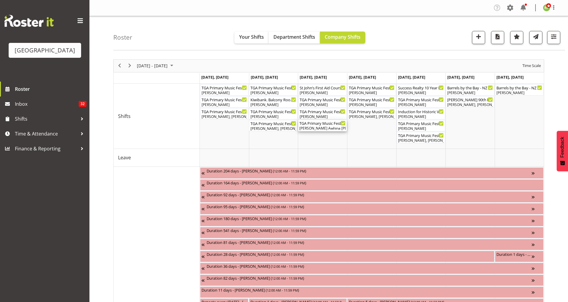
click at [316, 127] on div "[PERSON_NAME] Awhina [PERSON_NAME], [PERSON_NAME], [PERSON_NAME], [PERSON_NAME]…" at bounding box center [322, 128] width 46 height 5
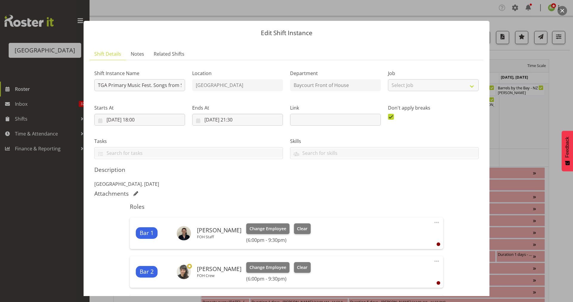
click at [562, 10] on button "button" at bounding box center [562, 11] width 10 height 10
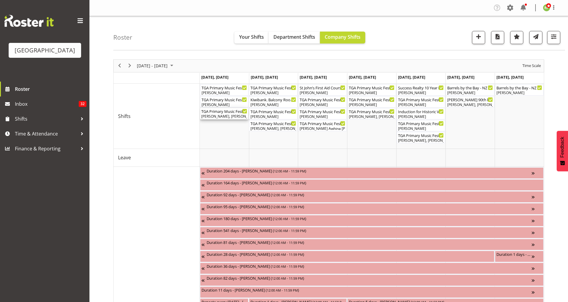
click at [229, 112] on div "TGA Primary Music Fest. Songs from Sunny Days ( 06:00 PM - 09:30 PM )" at bounding box center [224, 111] width 46 height 6
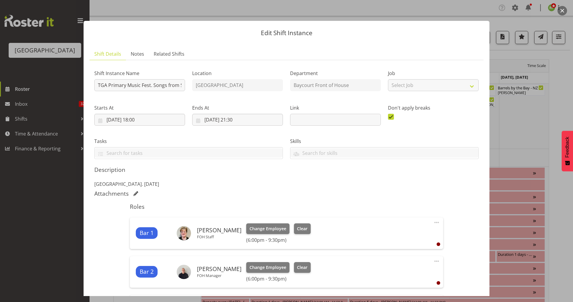
scroll to position [112, 0]
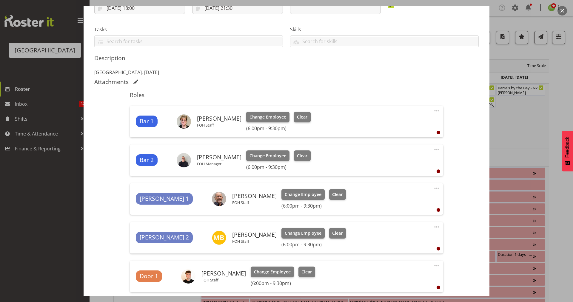
click at [564, 12] on button "button" at bounding box center [562, 11] width 10 height 10
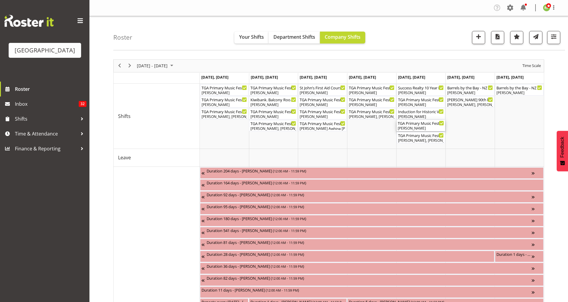
click at [418, 124] on div "TGA Primary Music Fest. Songs from Sunny Days. FOHM Shift ( 05:15 PM - 09:45 PM…" at bounding box center [421, 123] width 46 height 6
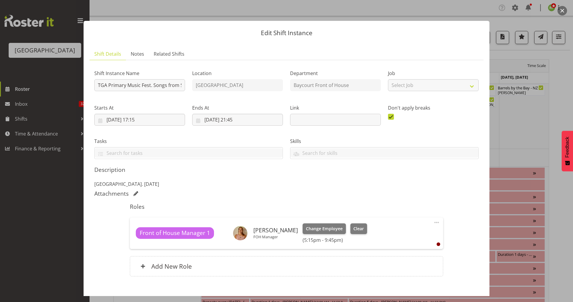
click at [563, 9] on button "button" at bounding box center [562, 11] width 10 height 10
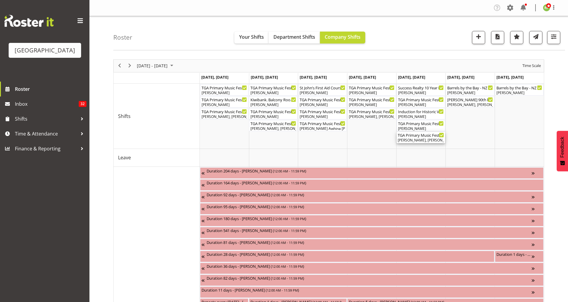
click at [417, 141] on div "[PERSON_NAME], [PERSON_NAME], [PERSON_NAME], [PERSON_NAME], [PERSON_NAME], [PER…" at bounding box center [421, 140] width 46 height 5
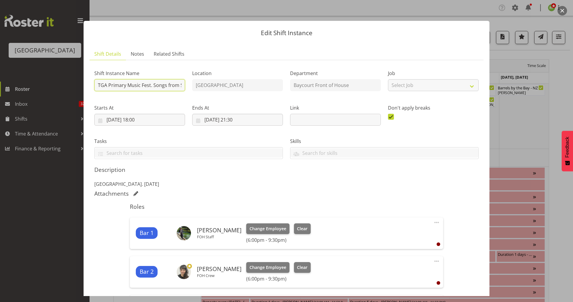
scroll to position [0, 25]
drag, startPoint x: 97, startPoint y: 82, endPoint x: 164, endPoint y: 90, distance: 67.6
click at [186, 82] on div "Shift Instance Name TGA Primary Music Fest. Songs from Sunny Days" at bounding box center [140, 78] width 98 height 35
click at [345, 78] on div "Department Baycourt Front of House" at bounding box center [335, 80] width 91 height 21
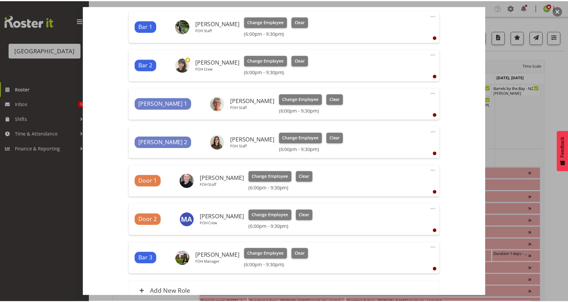
scroll to position [266, 0]
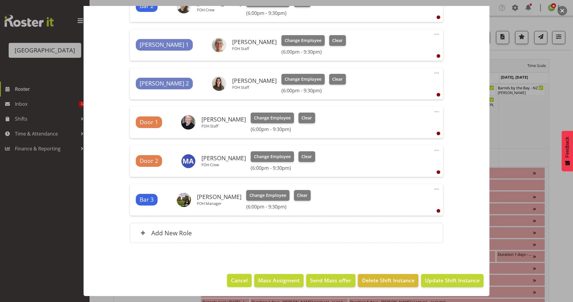
click at [240, 279] on span "Cancel" at bounding box center [239, 281] width 17 height 8
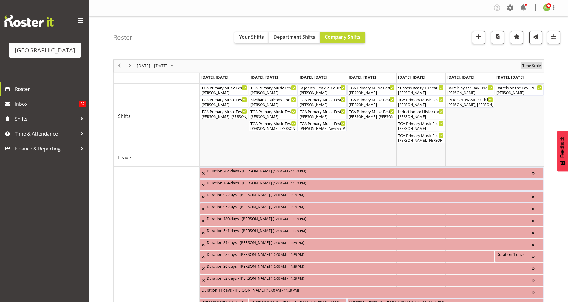
click at [529, 65] on span "Time Scale" at bounding box center [532, 65] width 20 height 7
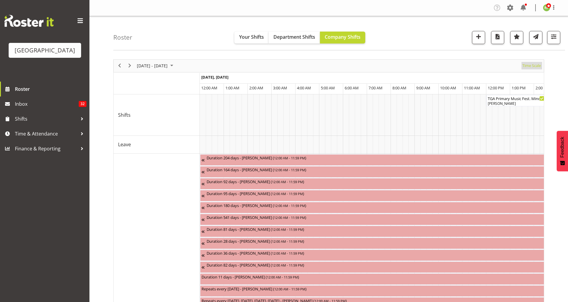
click at [527, 66] on span "Time Scale" at bounding box center [532, 65] width 20 height 7
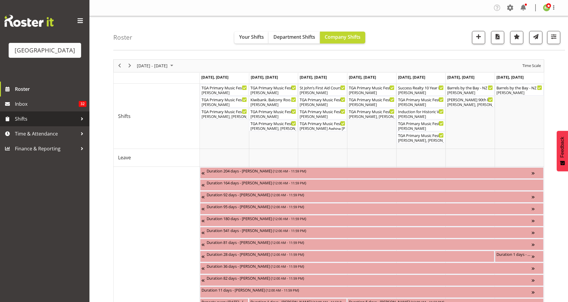
click at [19, 123] on span "Shifts" at bounding box center [46, 119] width 63 height 9
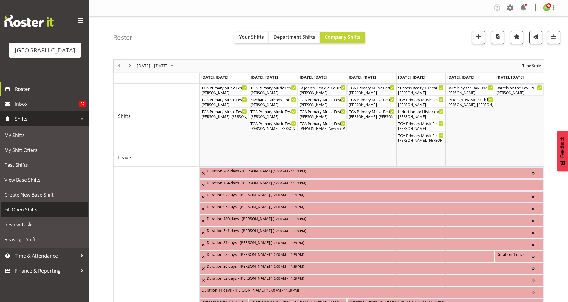
scroll to position [19, 0]
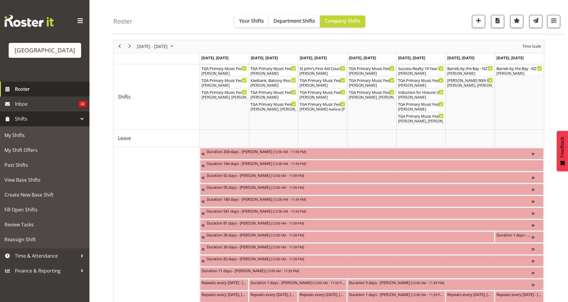
click at [26, 91] on link "Roster" at bounding box center [44, 89] width 89 height 15
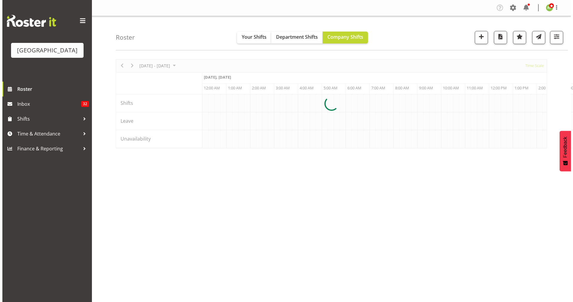
scroll to position [0, 1718]
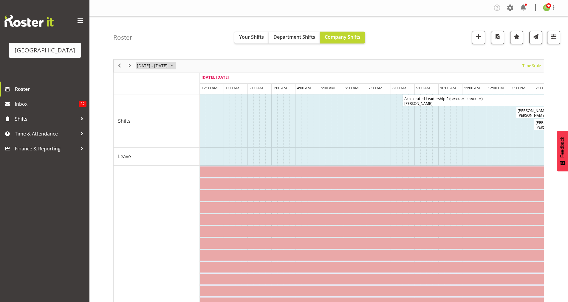
click at [157, 69] on span "[DATE] - [DATE]" at bounding box center [152, 65] width 32 height 7
click at [150, 89] on th "Tu" at bounding box center [153, 91] width 10 height 9
click at [151, 83] on div "[DATE]" at bounding box center [146, 81] width 13 height 12
click at [188, 80] on span "previous month" at bounding box center [189, 80] width 10 height 11
click at [195, 116] on span "Aug" at bounding box center [196, 115] width 13 height 13
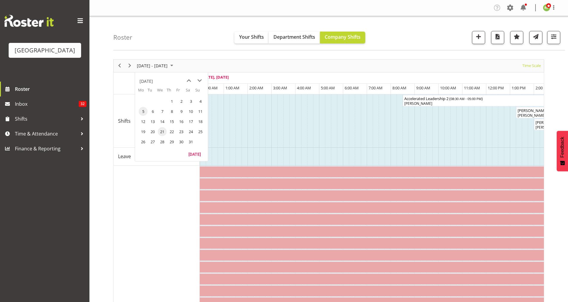
click at [144, 112] on span "5" at bounding box center [143, 111] width 9 height 9
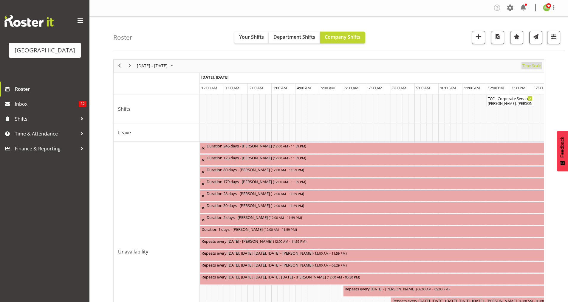
click at [531, 66] on span "Time Scale" at bounding box center [532, 65] width 20 height 7
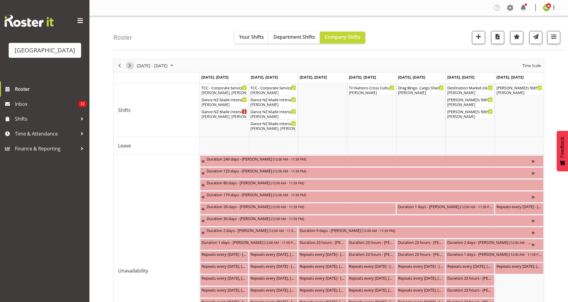
click at [129, 66] on span "Next" at bounding box center [129, 65] width 7 height 7
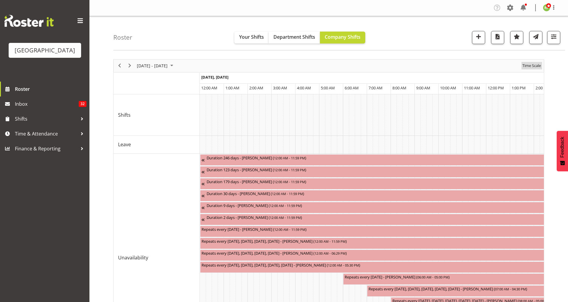
click at [531, 64] on span "Time Scale" at bounding box center [532, 65] width 20 height 7
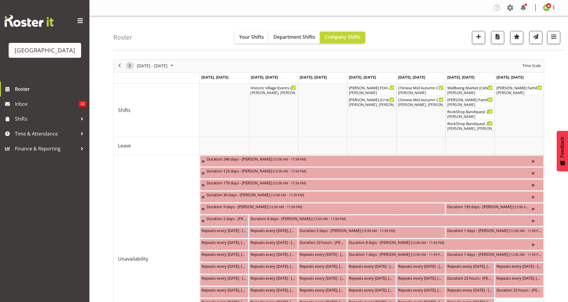
click at [130, 66] on span "Next" at bounding box center [129, 65] width 7 height 7
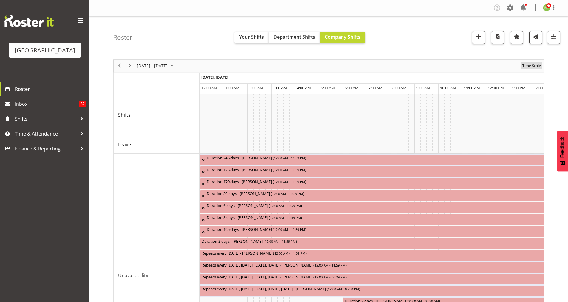
click at [534, 65] on span "Time Scale" at bounding box center [532, 65] width 20 height 7
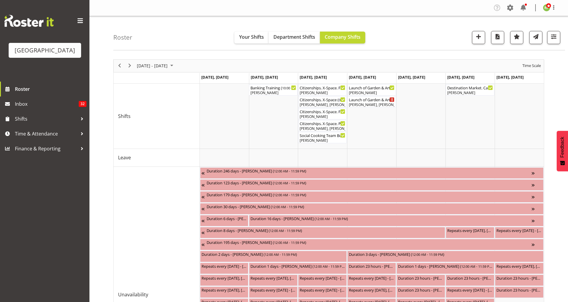
click at [128, 62] on div "next period" at bounding box center [130, 66] width 10 height 13
drag, startPoint x: 128, startPoint y: 62, endPoint x: 129, endPoint y: 66, distance: 4.4
click at [0, 0] on div "Timeline Week of August 19, 2024" at bounding box center [0, 0] width 0 height 0
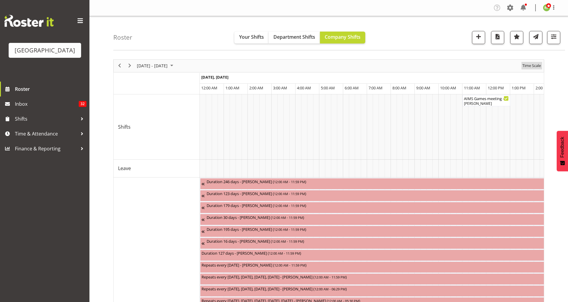
click at [532, 66] on span "Time Scale" at bounding box center [532, 65] width 20 height 7
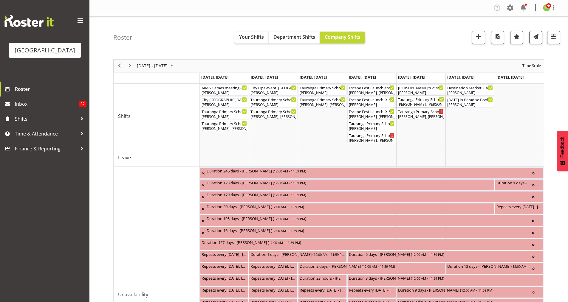
click at [425, 99] on div "Tauranga Primary Schools Music Fest 2024 FOHM shift ( 05:15 PM - 11:00 PM )" at bounding box center [421, 99] width 46 height 6
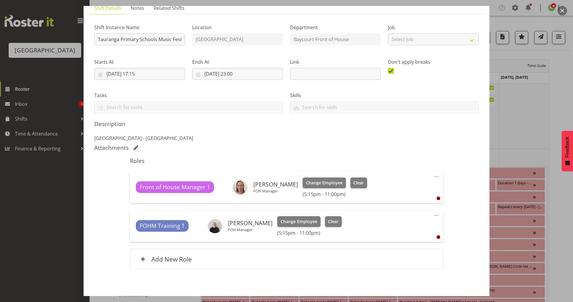
scroll to position [46, 0]
click at [559, 10] on button "button" at bounding box center [562, 11] width 10 height 10
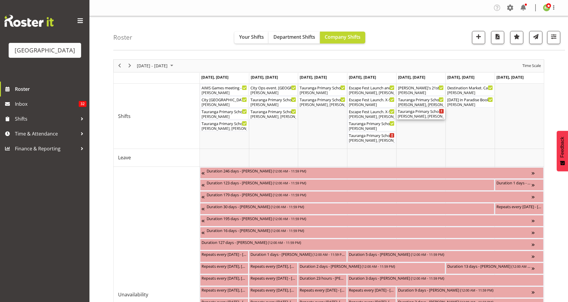
click at [420, 113] on div "Tauranga Primary Schools Music Fest 2024 ( 06:00 PM - 09:30 PM )" at bounding box center [421, 111] width 46 height 6
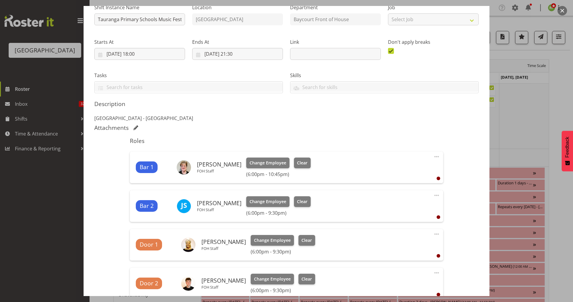
scroll to position [0, 0]
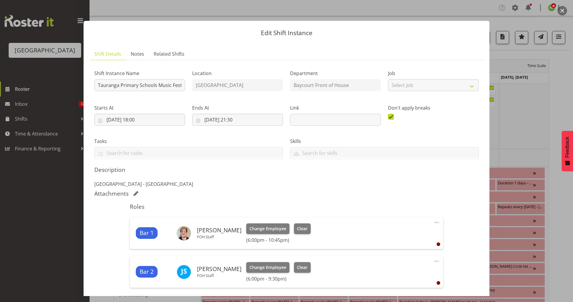
click at [563, 8] on button "button" at bounding box center [562, 11] width 10 height 10
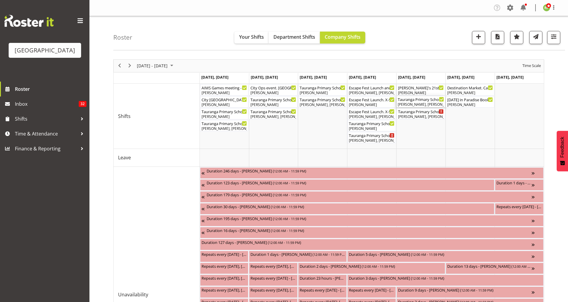
click at [415, 104] on div "[PERSON_NAME], [PERSON_NAME]" at bounding box center [421, 104] width 46 height 5
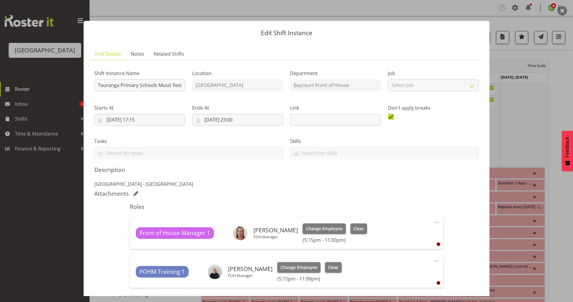
scroll to position [39, 0]
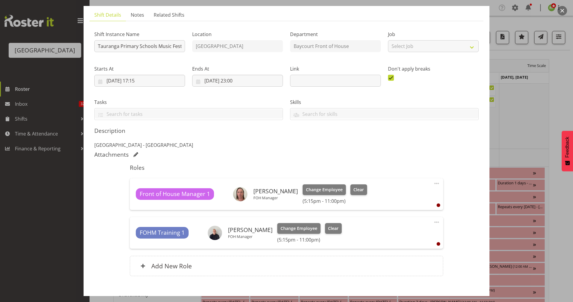
click at [562, 9] on button "button" at bounding box center [562, 11] width 10 height 10
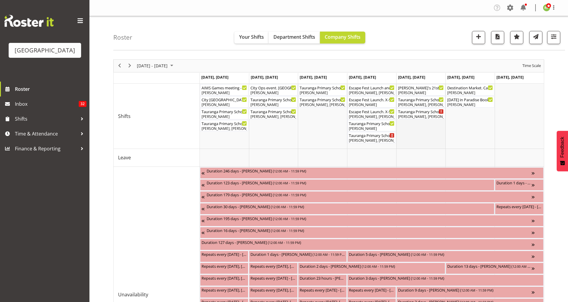
click at [422, 121] on td "Timeline Week of August 26, 2024" at bounding box center [420, 116] width 49 height 65
click at [423, 117] on div "[PERSON_NAME], [PERSON_NAME], [PERSON_NAME], [PERSON_NAME], [PERSON_NAME], [PER…" at bounding box center [421, 116] width 46 height 5
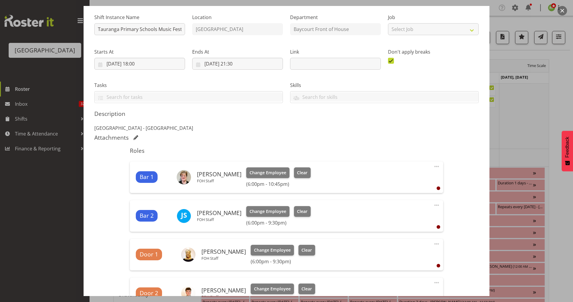
scroll to position [0, 0]
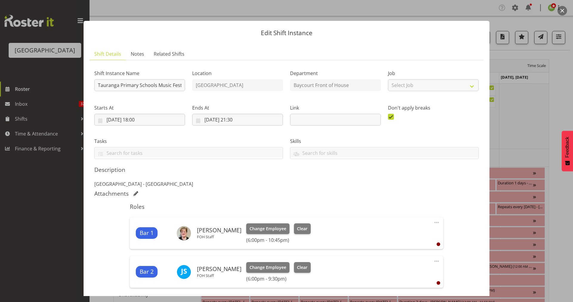
click at [561, 13] on button "button" at bounding box center [562, 11] width 10 height 10
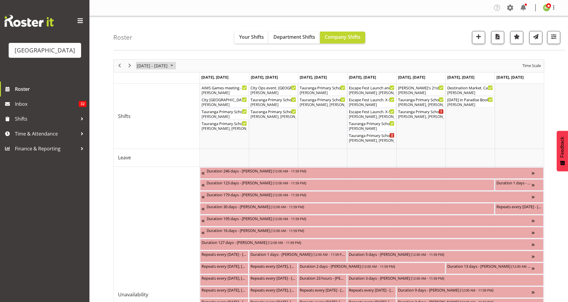
click at [163, 64] on span "[DATE] - [DATE]" at bounding box center [152, 65] width 32 height 7
click at [198, 81] on span "next month" at bounding box center [199, 80] width 10 height 11
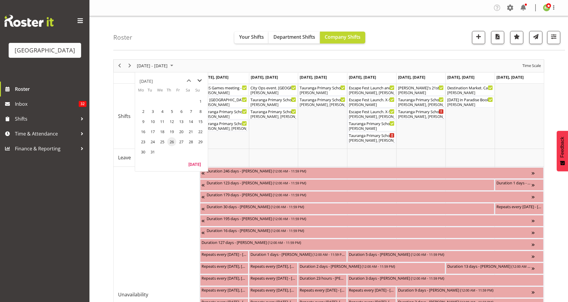
click at [198, 81] on span "next month" at bounding box center [199, 80] width 10 height 11
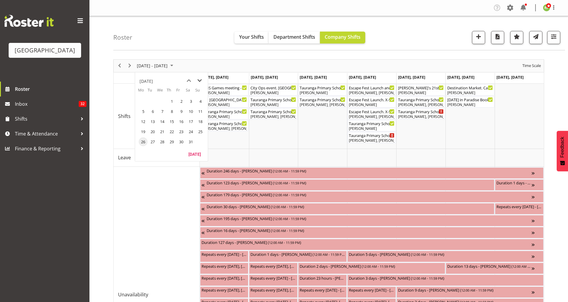
click at [198, 81] on span "next month" at bounding box center [199, 80] width 10 height 11
click at [188, 83] on span "previous month" at bounding box center [189, 80] width 10 height 11
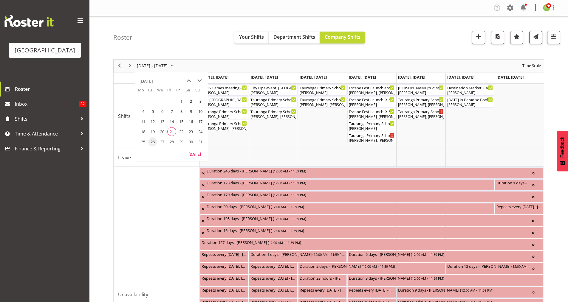
drag, startPoint x: 145, startPoint y: 142, endPoint x: 397, endPoint y: 75, distance: 260.8
click at [145, 142] on span "25" at bounding box center [143, 142] width 9 height 9
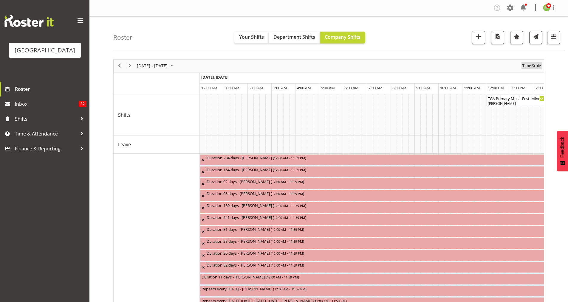
click at [530, 66] on span "Time Scale" at bounding box center [532, 65] width 20 height 7
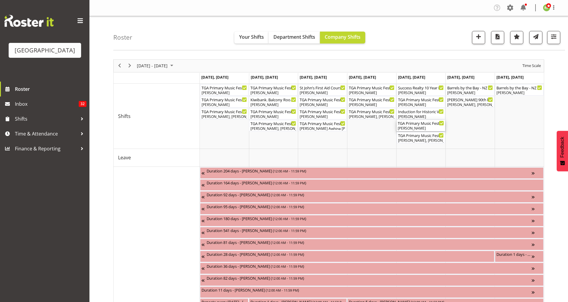
click at [418, 122] on div "TGA Primary Music Fest. Songs from Sunny Days. FOHM Shift ( 05:15 PM - 09:45 PM…" at bounding box center [421, 123] width 46 height 6
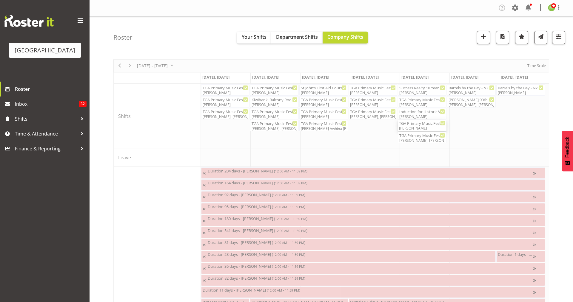
select select "7"
select select "2025"
select select "21"
select select "45"
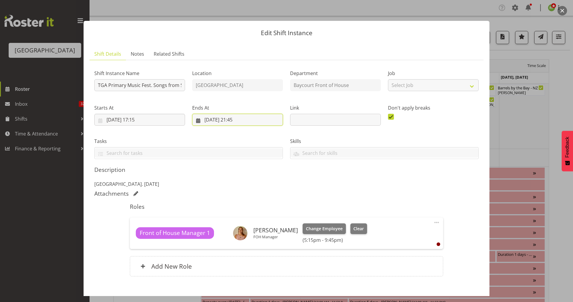
click at [235, 119] on input "[DATE] 21:45" at bounding box center [237, 120] width 91 height 12
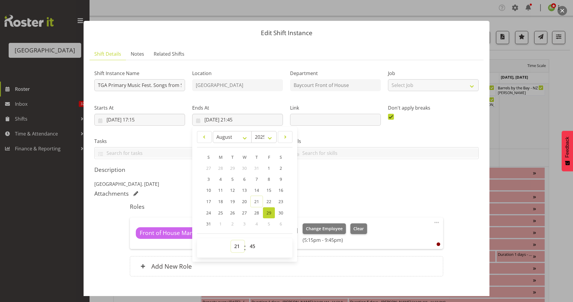
click at [236, 247] on select "00 01 02 03 04 05 06 07 08 09 10 11 12 13 14 15 16 17 18 19 20 21 22 23" at bounding box center [237, 247] width 13 height 12
select select "22"
click at [231, 241] on select "00 01 02 03 04 05 06 07 08 09 10 11 12 13 14 15 16 17 18 19 20 21 22 23" at bounding box center [237, 247] width 13 height 12
type input "[DATE] 22:45"
click at [332, 196] on div "Attachments" at bounding box center [286, 193] width 384 height 7
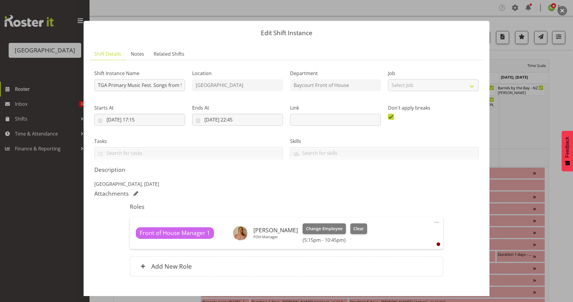
scroll to position [33, 0]
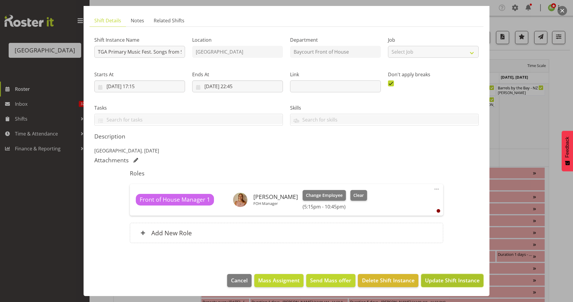
click at [441, 279] on span "Update Shift Instance" at bounding box center [452, 281] width 55 height 8
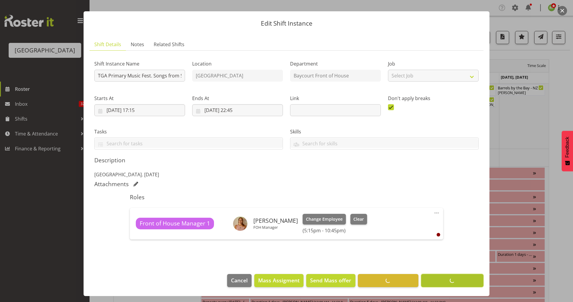
scroll to position [10, 0]
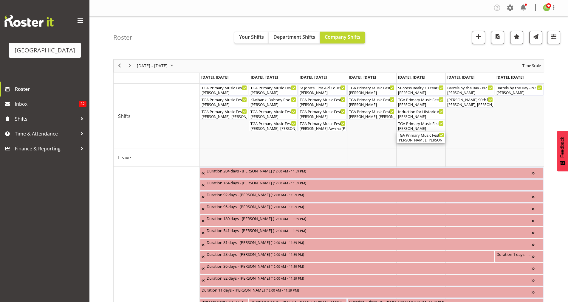
click at [415, 137] on div "TGA Primary Music Fest. Songs from Sunny Days ( 06:00 PM - 09:30 PM )" at bounding box center [421, 135] width 46 height 6
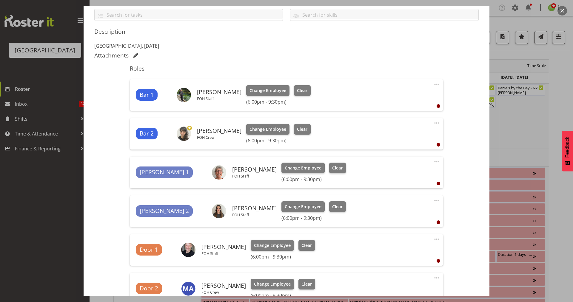
scroll to position [139, 0]
click at [332, 167] on span "Clear" at bounding box center [337, 168] width 10 height 7
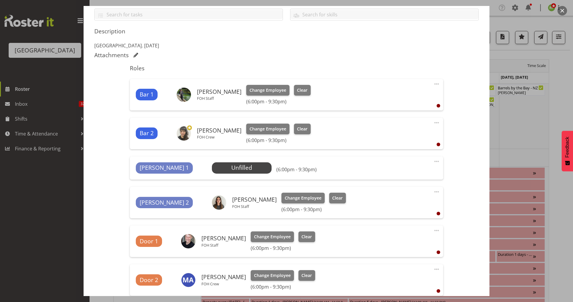
scroll to position [258, 0]
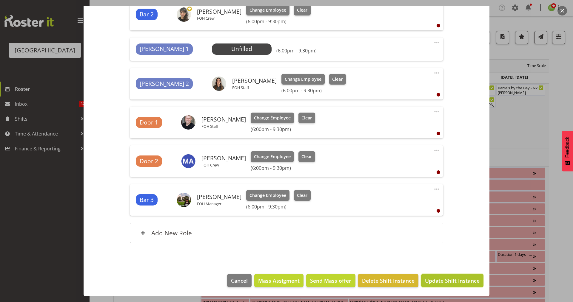
click at [439, 279] on span "Update Shift Instance" at bounding box center [452, 281] width 55 height 8
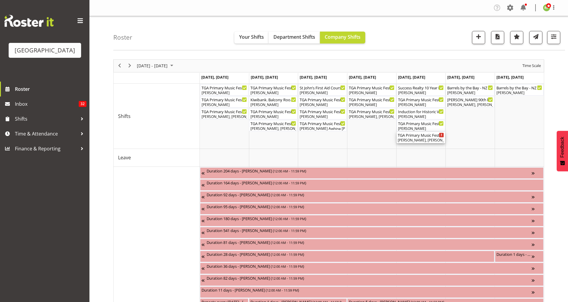
click at [421, 138] on div "[PERSON_NAME], [PERSON_NAME], [PERSON_NAME], [PERSON_NAME], [PERSON_NAME], [PER…" at bounding box center [421, 140] width 46 height 5
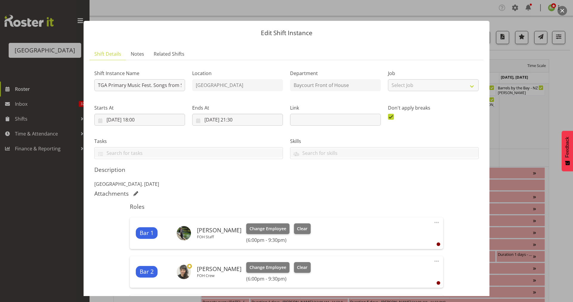
scroll to position [135, 0]
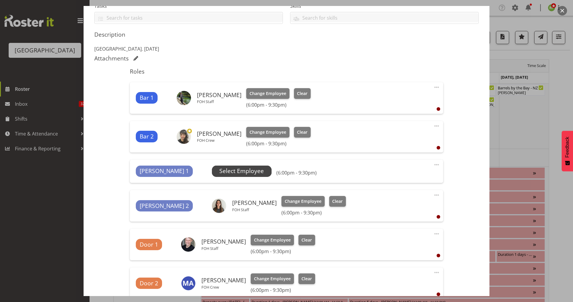
click at [219, 169] on span "Select Employee" at bounding box center [241, 171] width 44 height 9
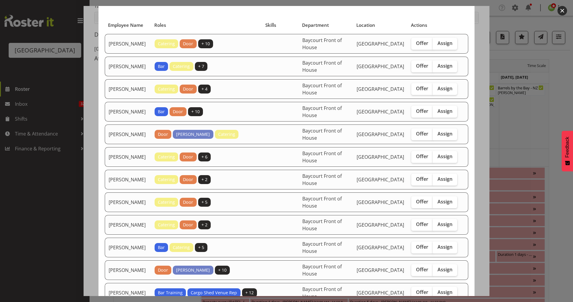
scroll to position [33, 0]
click at [561, 11] on button "button" at bounding box center [562, 11] width 10 height 10
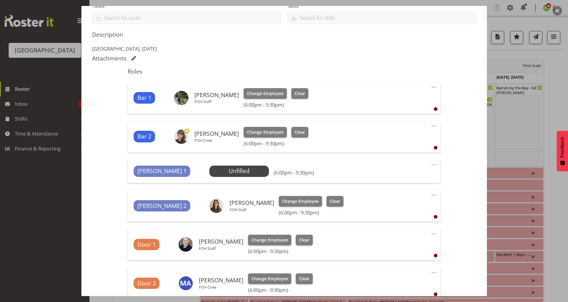
click at [558, 12] on button "button" at bounding box center [558, 11] width 10 height 10
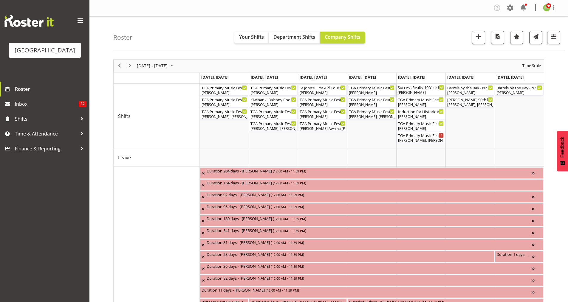
click at [419, 89] on div "Success Realty 10 Year Lunch Cargo Shed ( 08:00 AM - 05:00 PM )" at bounding box center [421, 87] width 46 height 6
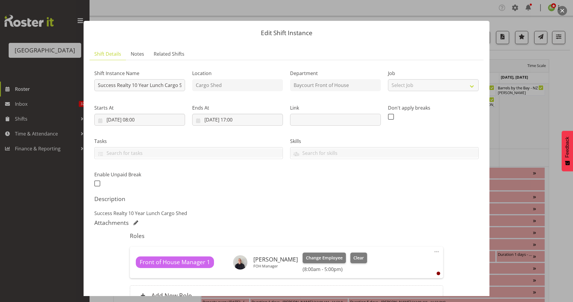
click at [562, 9] on button "button" at bounding box center [562, 11] width 10 height 10
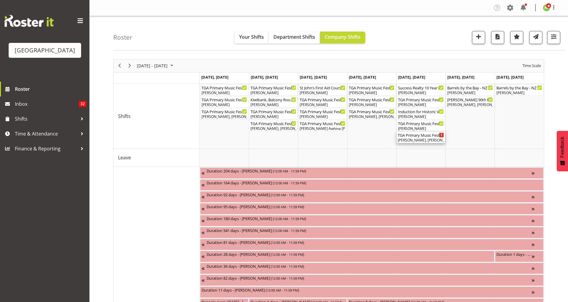
click at [420, 138] on div "[PERSON_NAME], [PERSON_NAME], [PERSON_NAME], [PERSON_NAME], [PERSON_NAME], [PER…" at bounding box center [421, 140] width 46 height 5
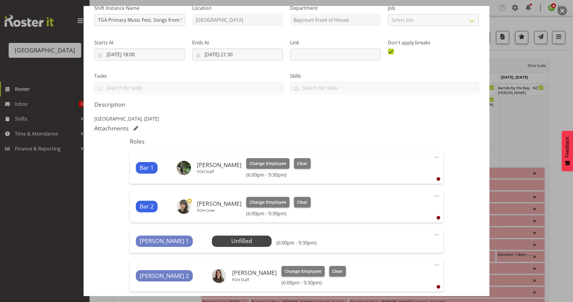
scroll to position [64, 0]
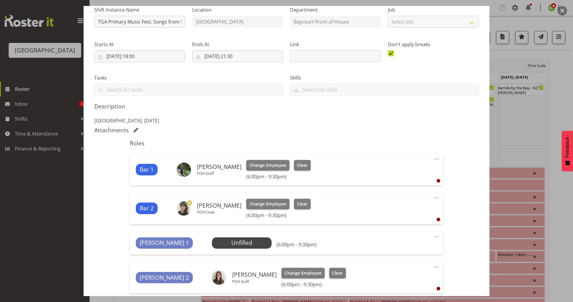
click at [432, 191] on div "Roles Bar 1 [PERSON_NAME] FOH Staff Change Employee Clear (6:00pm - 9:30pm) Edi…" at bounding box center [286, 290] width 320 height 308
click at [469, 101] on div "Shift Instance Name TGA Primary Music Fest. Songs from Sunny Days Location [GEO…" at bounding box center [286, 222] width 384 height 443
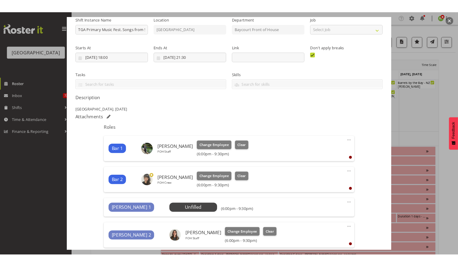
scroll to position [0, 0]
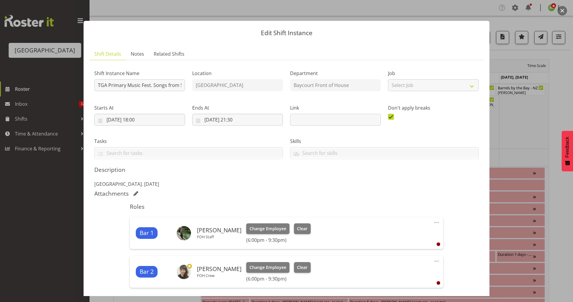
click at [560, 11] on button "button" at bounding box center [562, 11] width 10 height 10
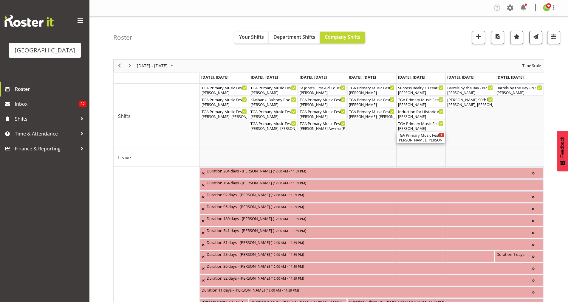
click at [420, 137] on div "TGA Primary Music Fest. Songs from Sunny Days ( 06:00 PM - 09:30 PM )" at bounding box center [421, 135] width 46 height 6
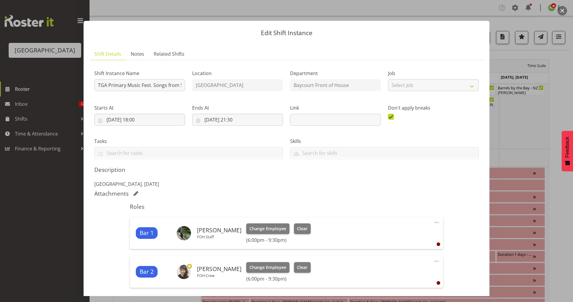
click at [560, 10] on button "button" at bounding box center [562, 11] width 10 height 10
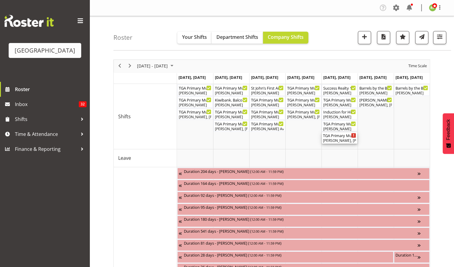
click at [334, 139] on div "[PERSON_NAME], [PERSON_NAME], [PERSON_NAME], [PERSON_NAME], [PERSON_NAME], [PER…" at bounding box center [339, 140] width 33 height 5
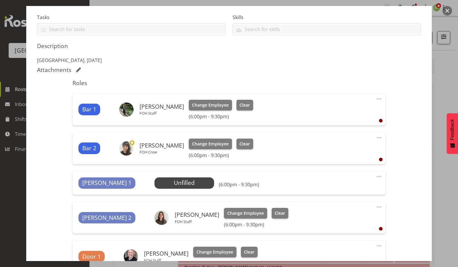
scroll to position [125, 0]
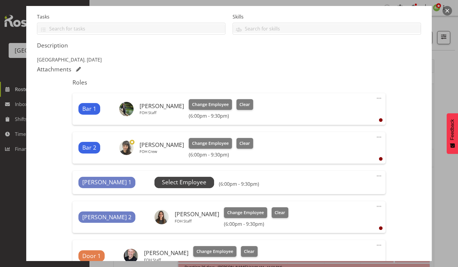
click at [162, 181] on span "Select Employee" at bounding box center [184, 182] width 44 height 9
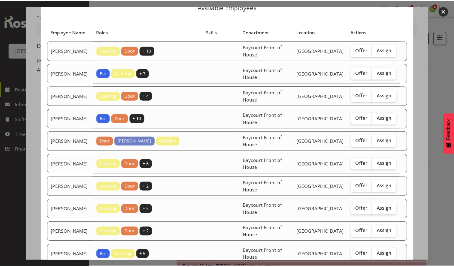
scroll to position [26, 0]
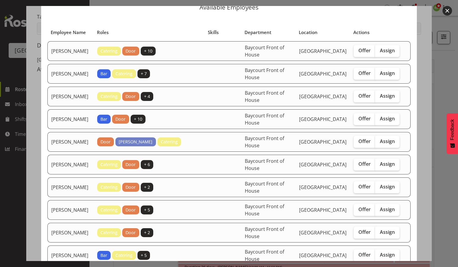
click at [445, 12] on button "button" at bounding box center [448, 11] width 10 height 10
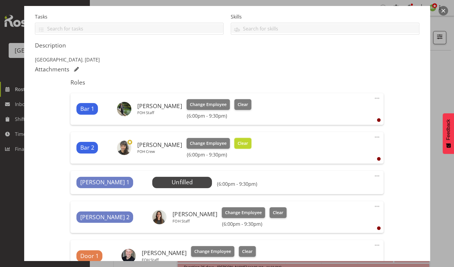
click at [247, 144] on span "Clear" at bounding box center [242, 143] width 10 height 7
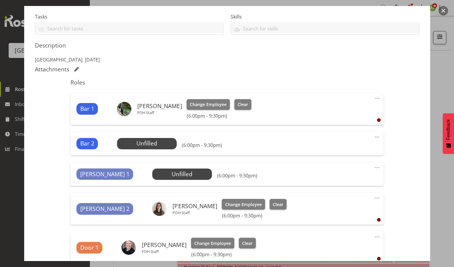
scroll to position [285, 0]
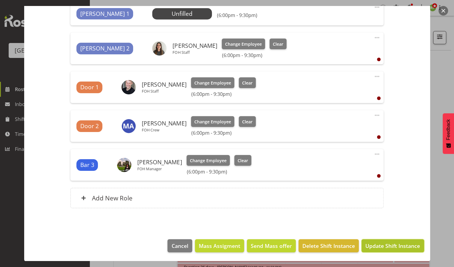
click at [379, 247] on span "Update Shift Instance" at bounding box center [392, 246] width 55 height 8
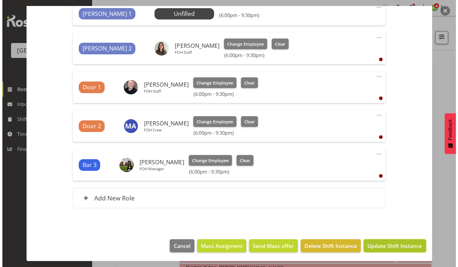
scroll to position [261, 0]
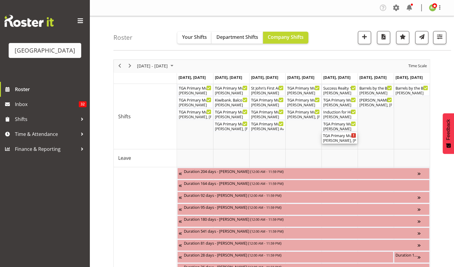
click at [338, 139] on div "[PERSON_NAME], [PERSON_NAME], [PERSON_NAME], [PERSON_NAME], [PERSON_NAME]" at bounding box center [339, 140] width 33 height 5
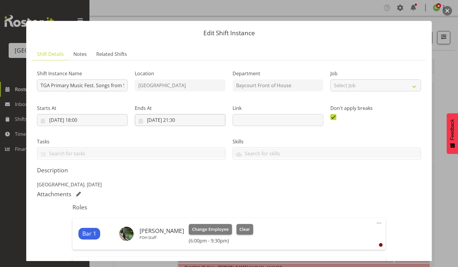
scroll to position [173, 0]
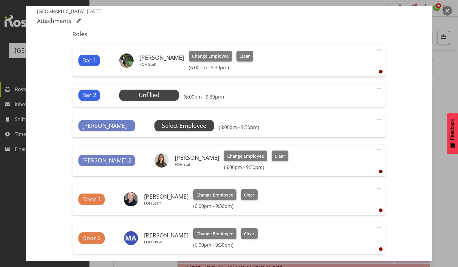
click at [0, 0] on span "Select Employee" at bounding box center [0, 0] width 0 height 0
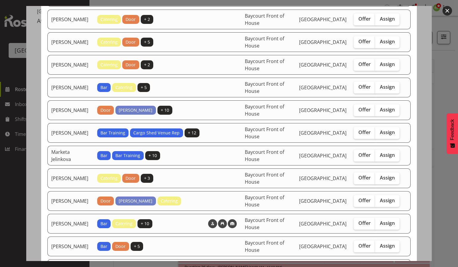
scroll to position [0, 0]
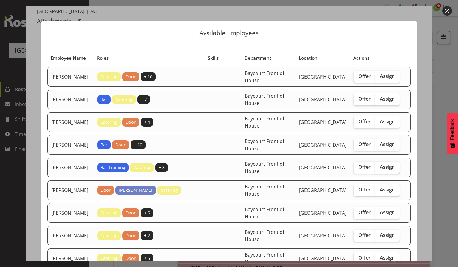
click at [381, 170] on span "Assign" at bounding box center [387, 167] width 15 height 6
click at [379, 169] on input "Assign" at bounding box center [377, 167] width 4 height 4
checkbox input "true"
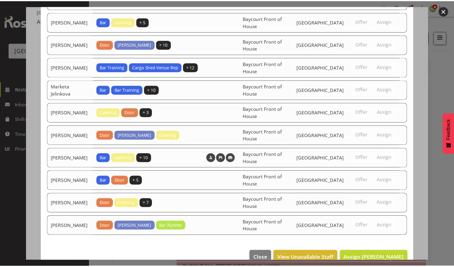
scroll to position [295, 0]
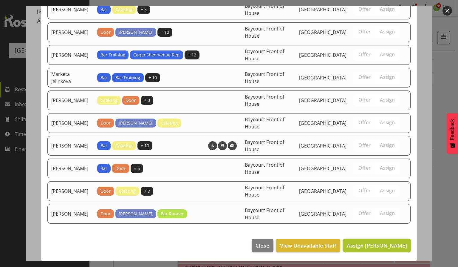
click at [369, 248] on span "Assign [PERSON_NAME]" at bounding box center [377, 245] width 60 height 7
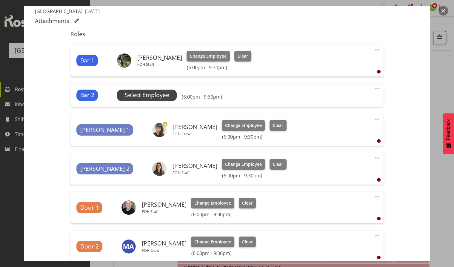
click at [153, 93] on span "Select Employee" at bounding box center [147, 95] width 44 height 9
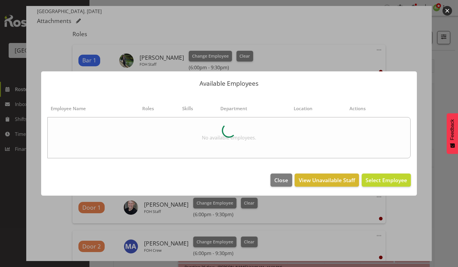
click at [156, 93] on section "Employee Name Roles Skills Department Location Actions No available employees." at bounding box center [229, 129] width 376 height 75
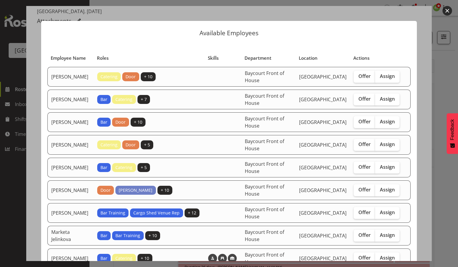
click at [156, 93] on table "Employee Name Roles Skills Department Location Actions [PERSON_NAME] Catering D…" at bounding box center [229, 182] width 364 height 267
click at [447, 11] on button "button" at bounding box center [448, 11] width 10 height 10
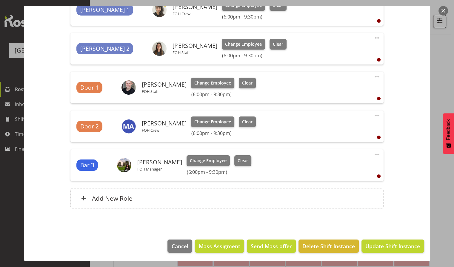
scroll to position [140, 0]
click at [373, 248] on span "Update Shift Instance" at bounding box center [392, 246] width 55 height 8
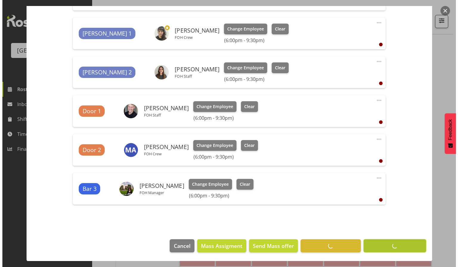
scroll to position [27, 0]
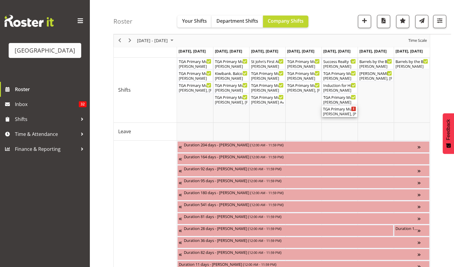
click at [337, 113] on div "[PERSON_NAME], [PERSON_NAME], [PERSON_NAME], [PERSON_NAME], [PERSON_NAME], [PER…" at bounding box center [339, 113] width 33 height 5
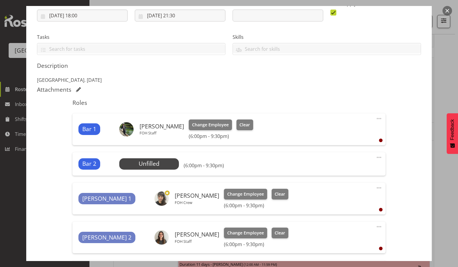
scroll to position [118, 0]
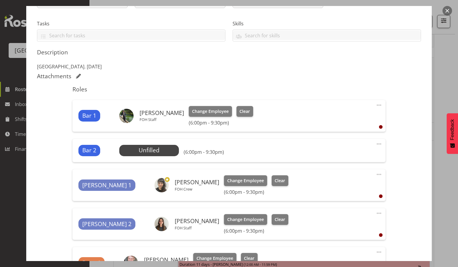
click at [376, 144] on span at bounding box center [379, 143] width 7 height 7
click at [332, 158] on link "Edit" at bounding box center [353, 157] width 57 height 11
select select "7"
select select "2025"
select select "21"
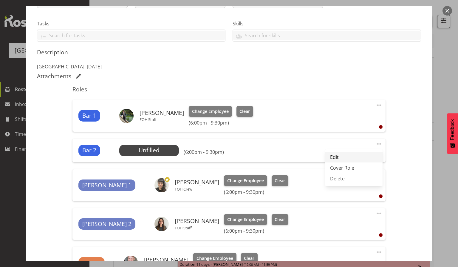
select select "30"
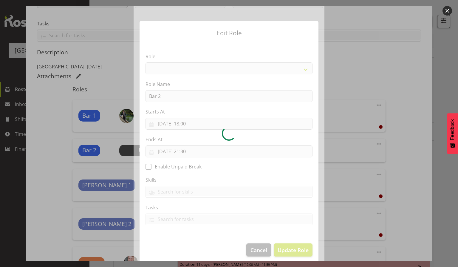
select select "1293"
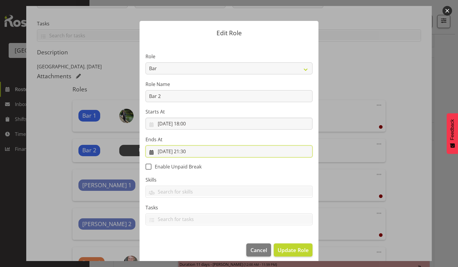
click at [194, 154] on input "[DATE] 21:30" at bounding box center [229, 151] width 167 height 12
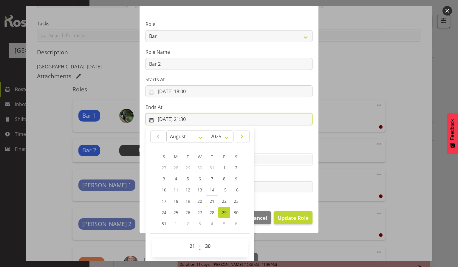
scroll to position [32, 0]
click at [189, 249] on select "00 01 02 03 04 05 06 07 08 09 10 11 12 13 14 15 16 17 18 19 20 21 22 23" at bounding box center [192, 246] width 13 height 12
select select "23"
click at [186, 240] on select "00 01 02 03 04 05 06 07 08 09 10 11 12 13 14 15 16 17 18 19 20 21 22 23" at bounding box center [192, 246] width 13 height 12
type input "[DATE] 23:30"
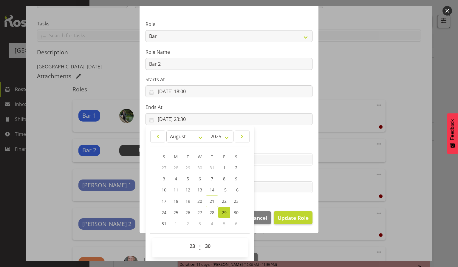
click at [189, 226] on div "2" at bounding box center [188, 223] width 12 height 11
click at [190, 244] on select "00 01 02 03 04 05 06 07 08 09 10 11 12 13 14 15 16 17 18 19 20 21 22 23" at bounding box center [192, 246] width 13 height 12
select select "22"
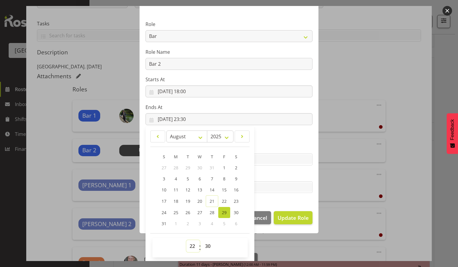
click at [186, 240] on select "00 01 02 03 04 05 06 07 08 09 10 11 12 13 14 15 16 17 18 19 20 21 22 23" at bounding box center [192, 246] width 13 height 12
type input "[DATE] 22:30"
click at [288, 197] on section "Role Audio Bar Bar Runner Bar Training Box Office Cargo Shed Venue Rep Catering…" at bounding box center [229, 107] width 179 height 195
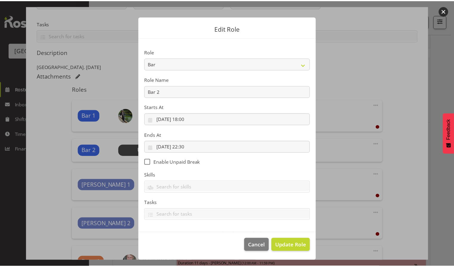
scroll to position [4, 0]
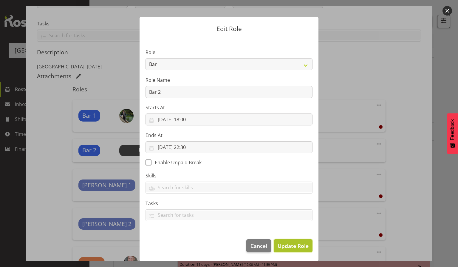
click at [291, 242] on span "Update Role" at bounding box center [293, 246] width 31 height 8
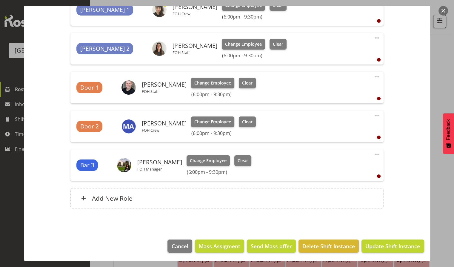
scroll to position [138, 0]
click at [402, 245] on span "Update Shift Instance" at bounding box center [392, 246] width 55 height 8
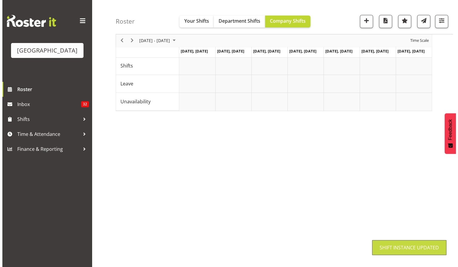
scroll to position [27, 0]
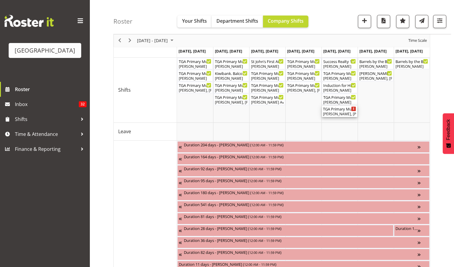
click at [342, 111] on div "[PERSON_NAME], [PERSON_NAME], [PERSON_NAME], [PERSON_NAME], [PERSON_NAME], [PER…" at bounding box center [339, 113] width 33 height 5
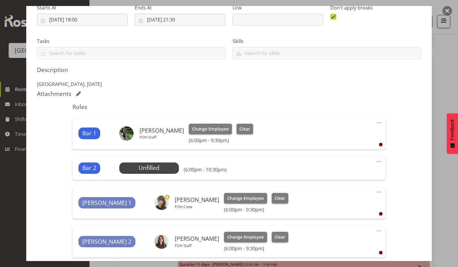
scroll to position [121, 0]
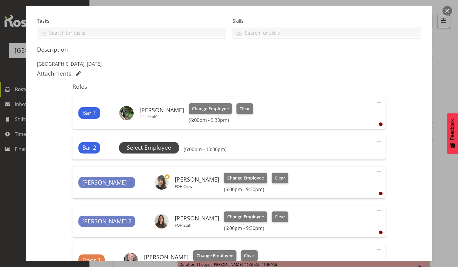
click at [166, 149] on span "Select Employee" at bounding box center [149, 147] width 44 height 9
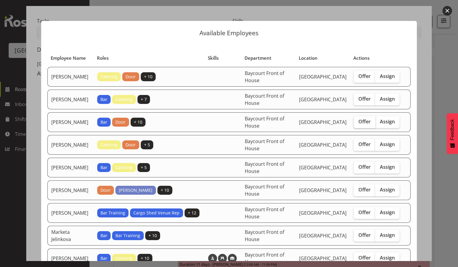
click at [359, 124] on span "Offer" at bounding box center [365, 121] width 12 height 6
click at [358, 123] on input "Offer" at bounding box center [356, 122] width 4 height 4
checkbox input "true"
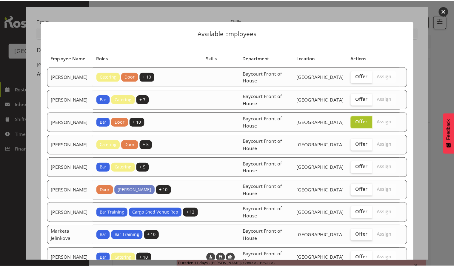
scroll to position [93, 0]
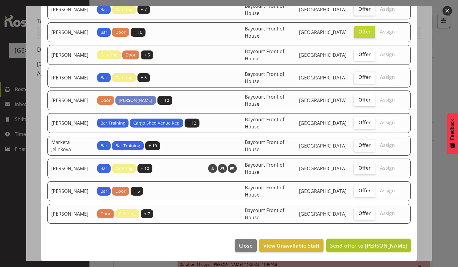
click at [358, 246] on span "Send offer to [PERSON_NAME]" at bounding box center [368, 245] width 77 height 7
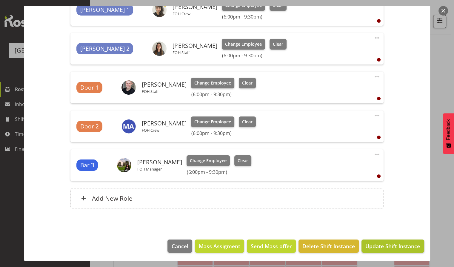
scroll to position [186, 0]
click at [383, 247] on span "Update Shift Instance" at bounding box center [392, 246] width 55 height 8
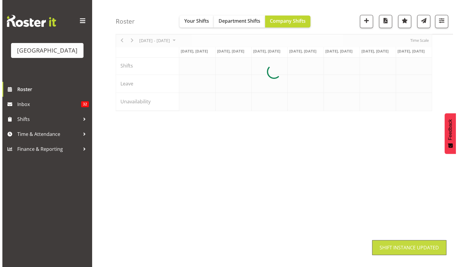
scroll to position [27, 0]
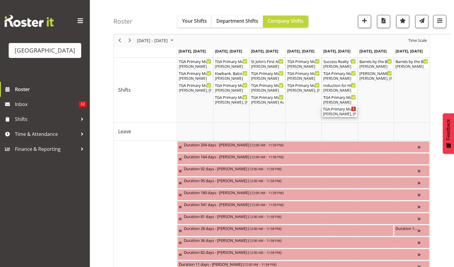
click at [341, 109] on div "TGA Primary Music Fest. Songs from Sunny Days ( 06:00 PM - 09:30 PM )" at bounding box center [339, 109] width 33 height 6
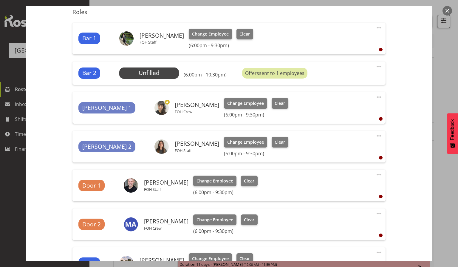
scroll to position [190, 0]
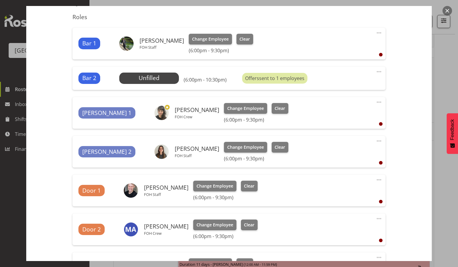
click at [446, 13] on button "button" at bounding box center [448, 11] width 10 height 10
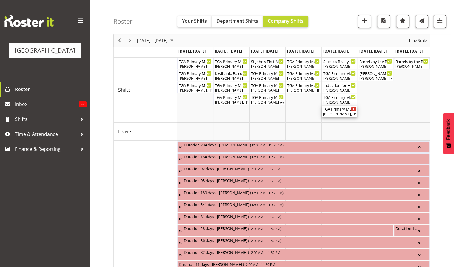
click at [342, 111] on div "TGA Primary Music Fest. Songs from Sunny Days ( 06:00 PM - 09:30 PM ) [PERSON_N…" at bounding box center [339, 111] width 33 height 11
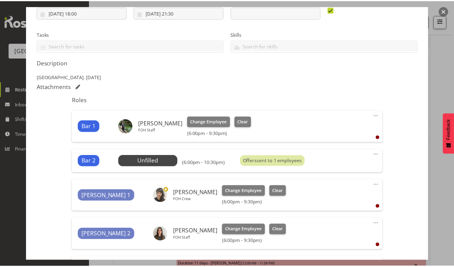
scroll to position [112, 0]
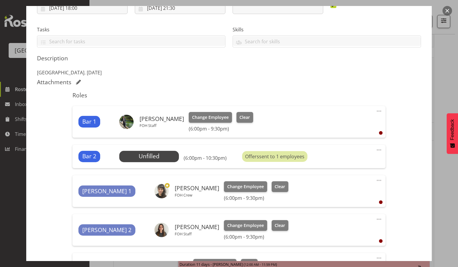
click at [448, 13] on button "button" at bounding box center [448, 11] width 10 height 10
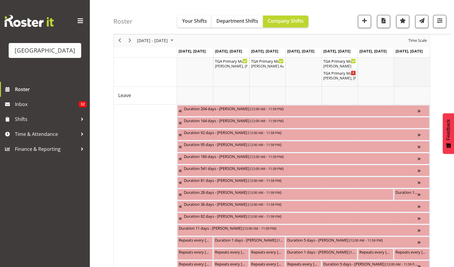
scroll to position [0, 0]
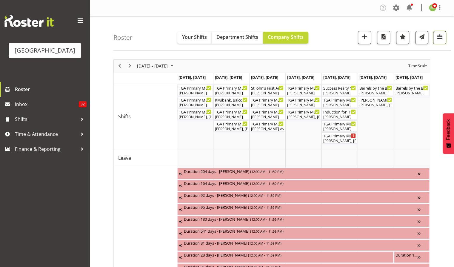
click at [440, 37] on span "button" at bounding box center [439, 37] width 8 height 8
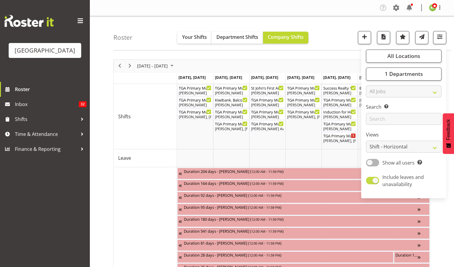
click at [372, 180] on span at bounding box center [372, 180] width 13 height 7
click at [370, 180] on input "Include leaves and unavailability" at bounding box center [368, 180] width 4 height 4
checkbox input "false"
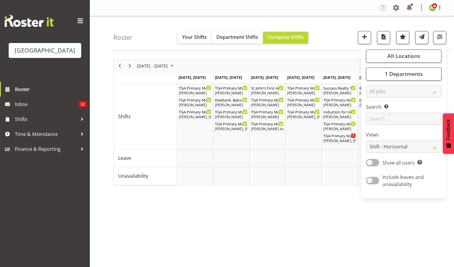
click at [342, 40] on div "Roster Your Shifts Department Shifts Company Shifts All Locations [GEOGRAPHIC_D…" at bounding box center [281, 33] width 337 height 34
